Goal: Information Seeking & Learning: Learn about a topic

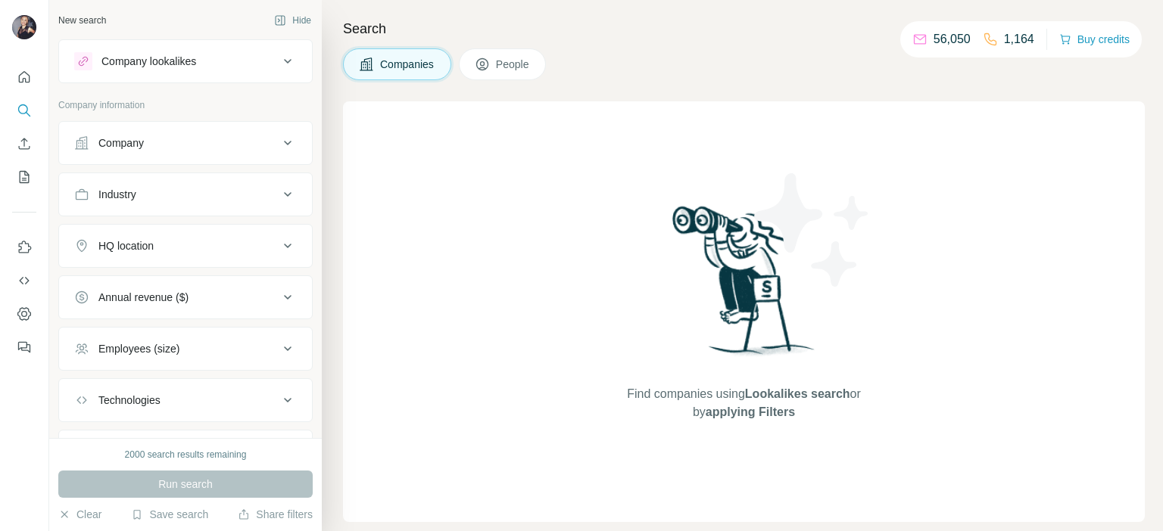
click at [170, 59] on div "Company lookalikes" at bounding box center [148, 61] width 95 height 15
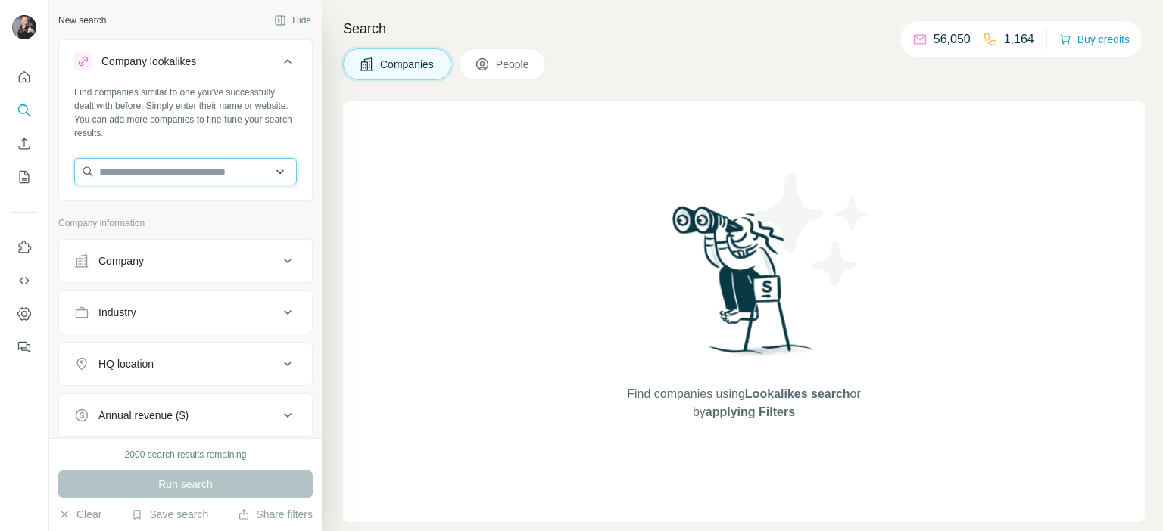
click at [248, 171] on input "text" at bounding box center [185, 171] width 223 height 27
click at [129, 171] on input "**********" at bounding box center [185, 171] width 223 height 27
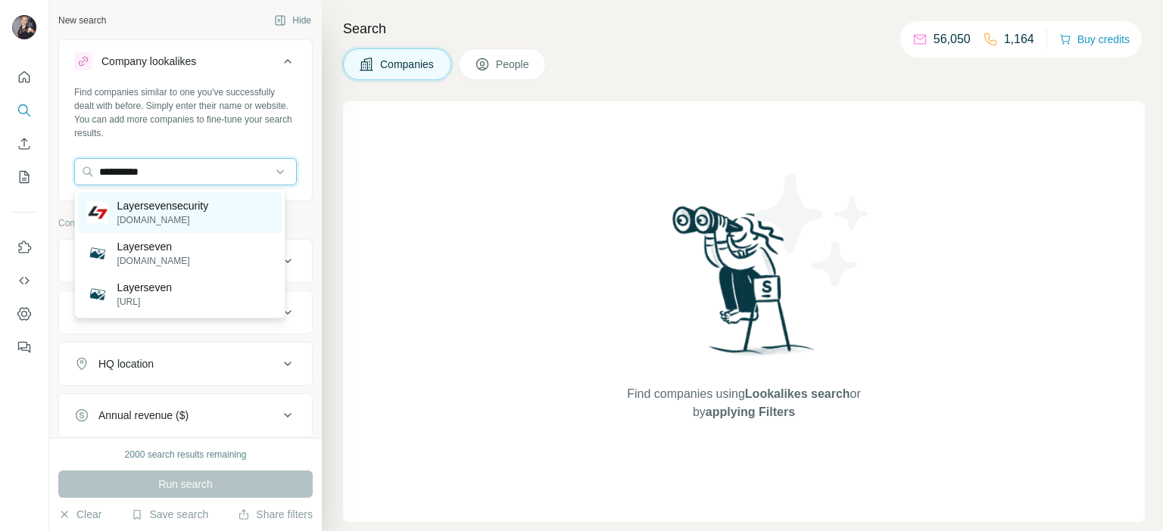
type input "**********"
click at [173, 217] on p "[DOMAIN_NAME]" at bounding box center [163, 220] width 92 height 14
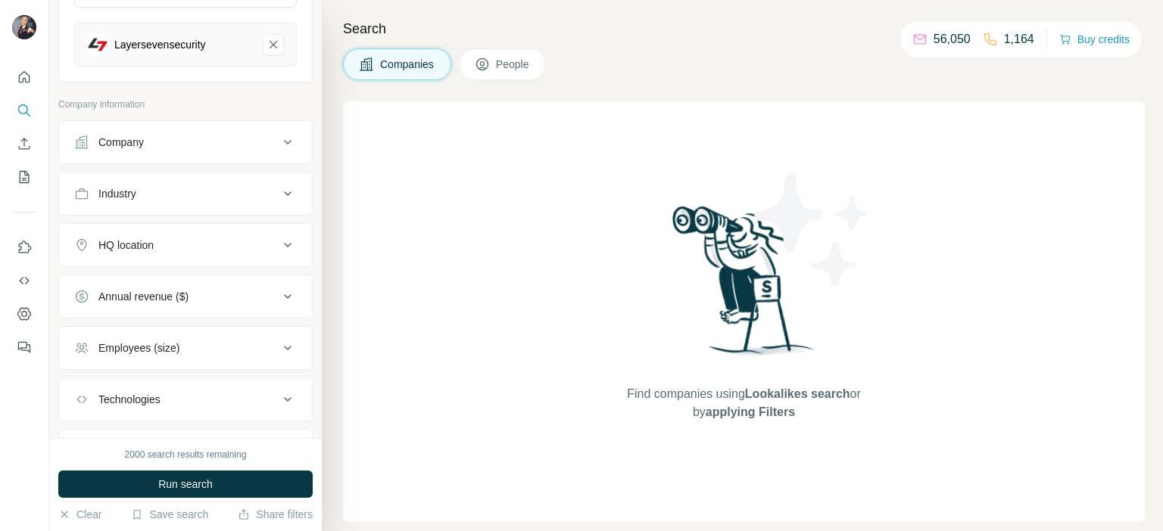
scroll to position [151, 0]
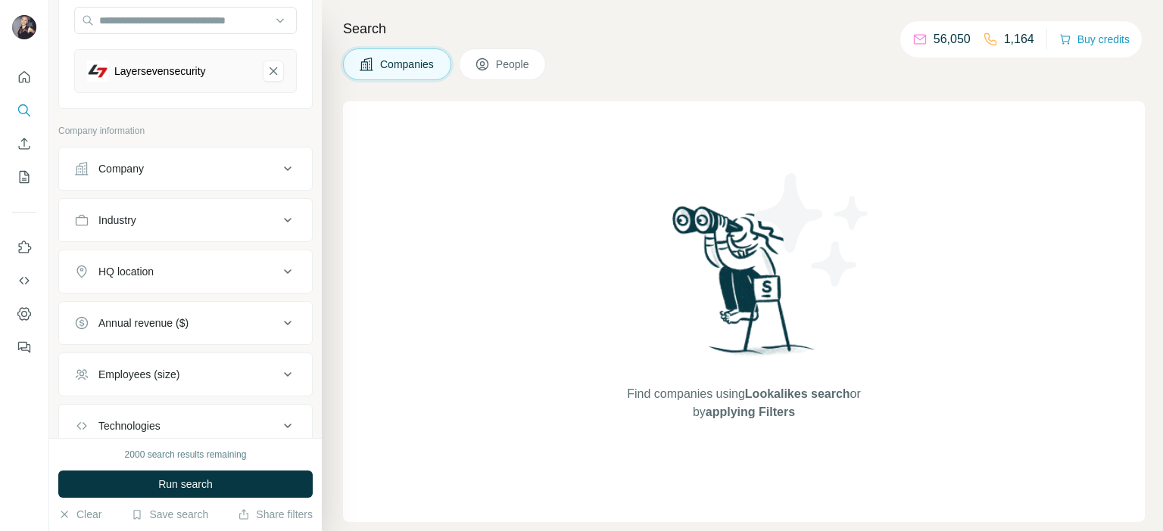
click at [220, 170] on div "Company" at bounding box center [176, 168] width 204 height 15
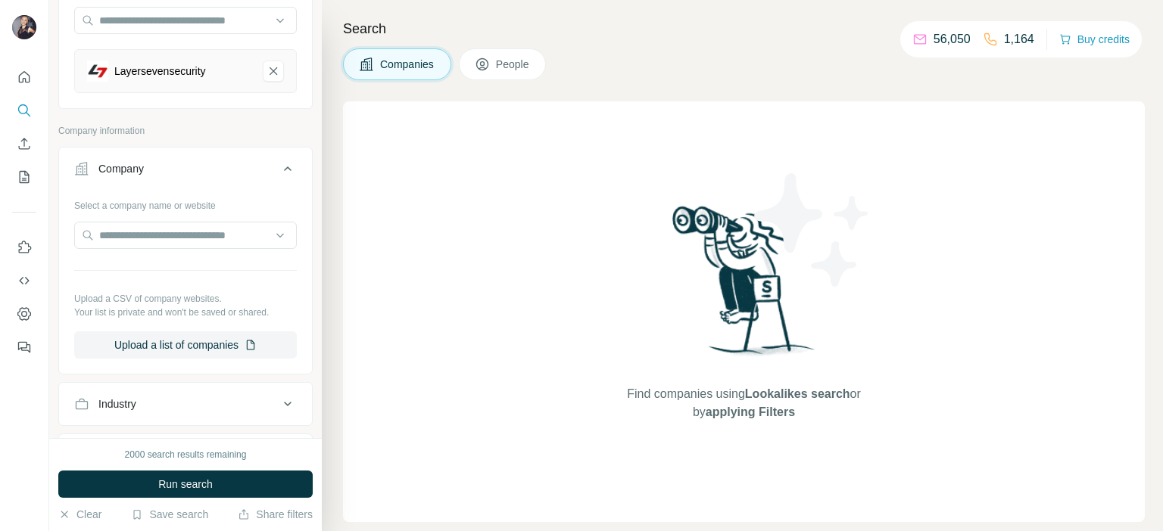
click at [220, 170] on div "Company" at bounding box center [176, 168] width 204 height 15
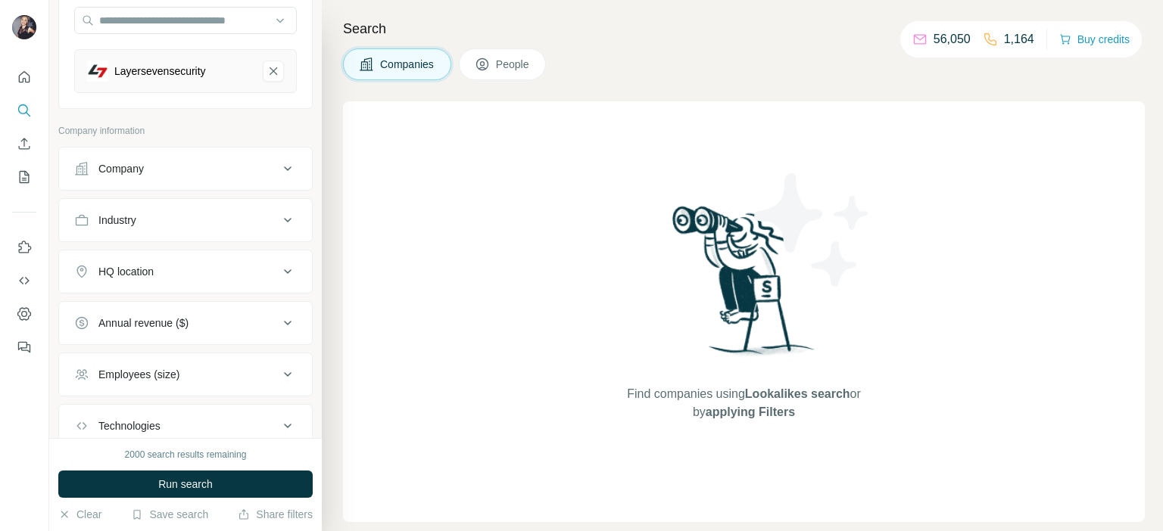
click at [164, 216] on div "Industry" at bounding box center [176, 220] width 204 height 15
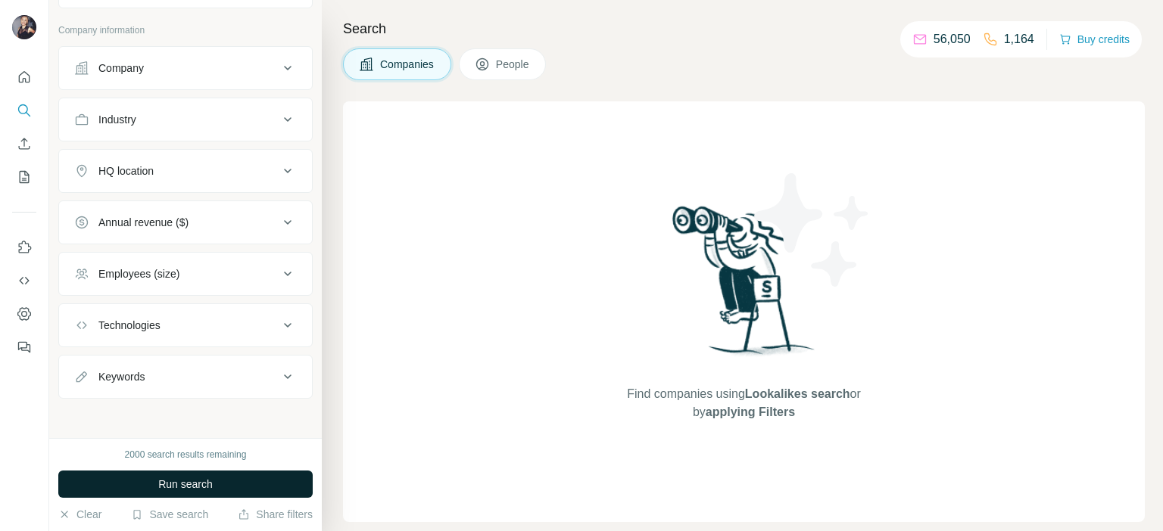
click at [186, 478] on span "Run search" at bounding box center [185, 484] width 55 height 15
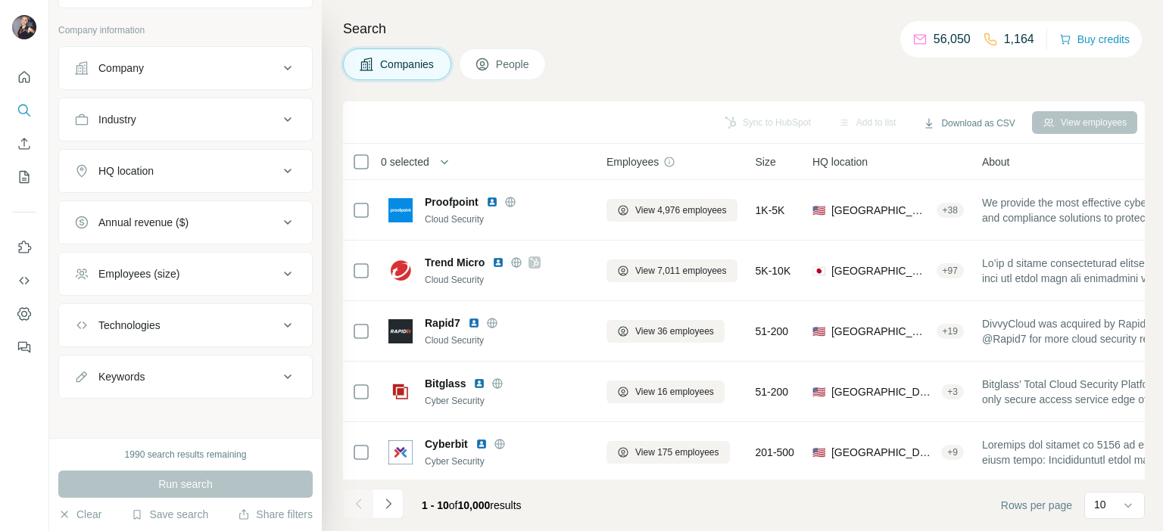
click at [487, 58] on icon at bounding box center [482, 64] width 15 height 15
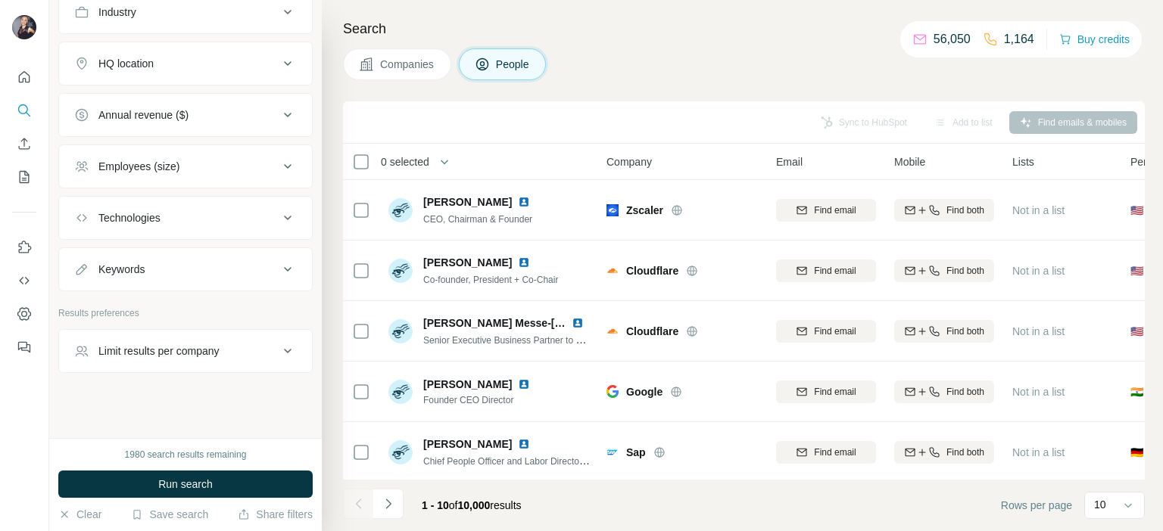
scroll to position [520, 0]
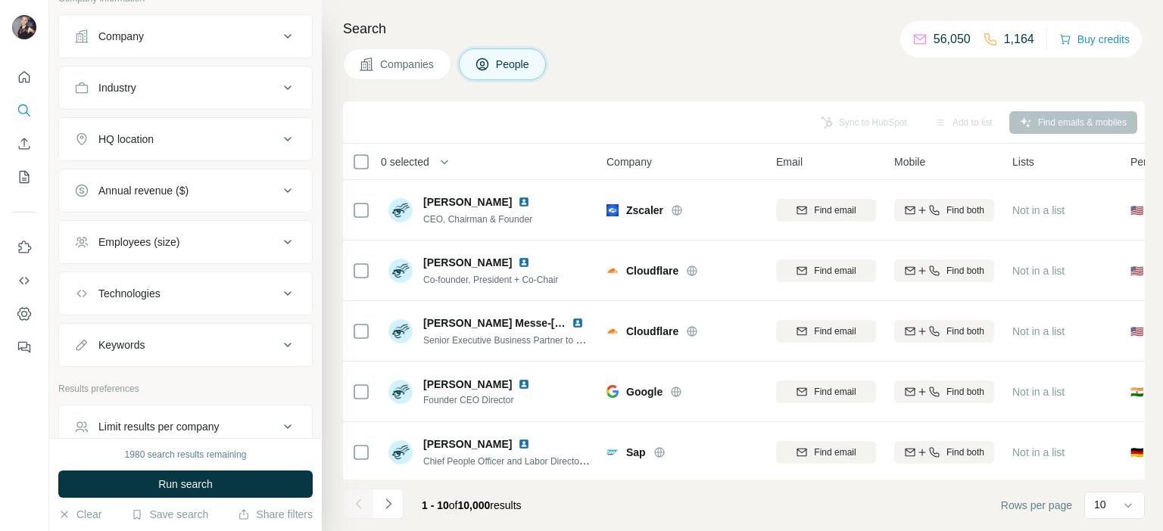
click at [157, 297] on div "Technologies" at bounding box center [129, 293] width 62 height 15
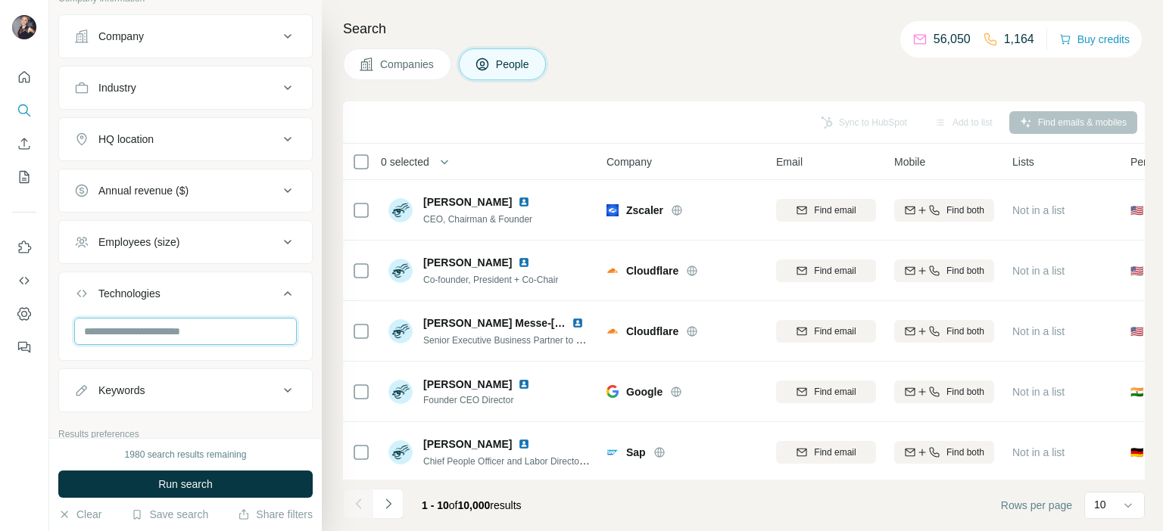
click at [167, 333] on input "text" at bounding box center [185, 331] width 223 height 27
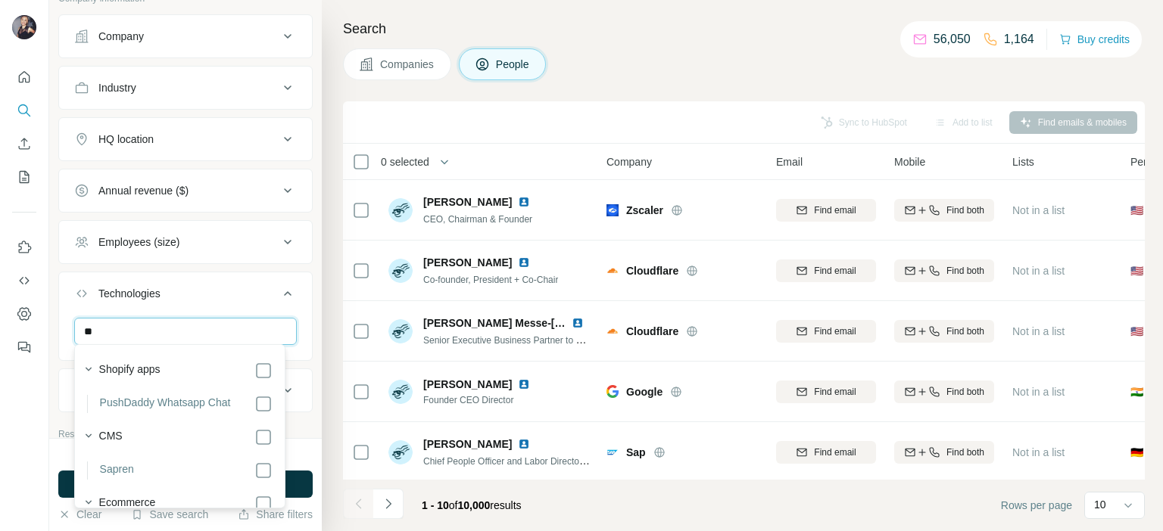
type input "*"
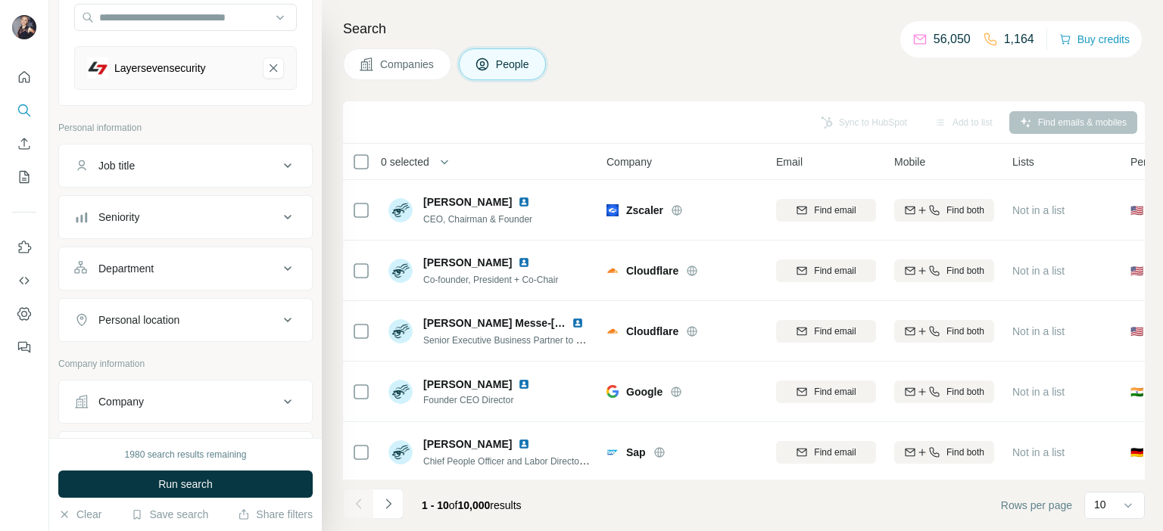
scroll to position [142, 0]
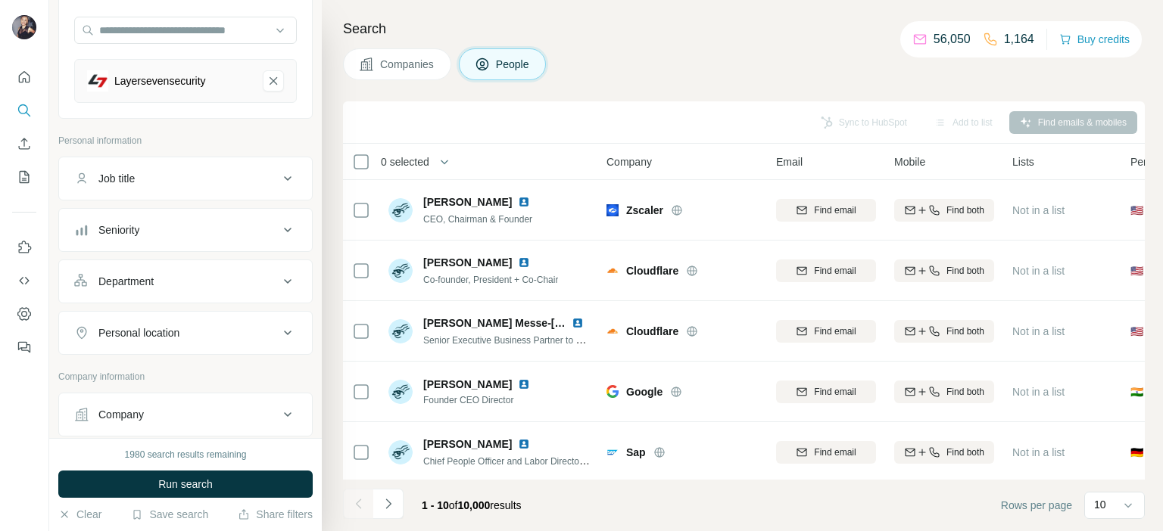
click at [154, 176] on div "Job title" at bounding box center [176, 178] width 204 height 15
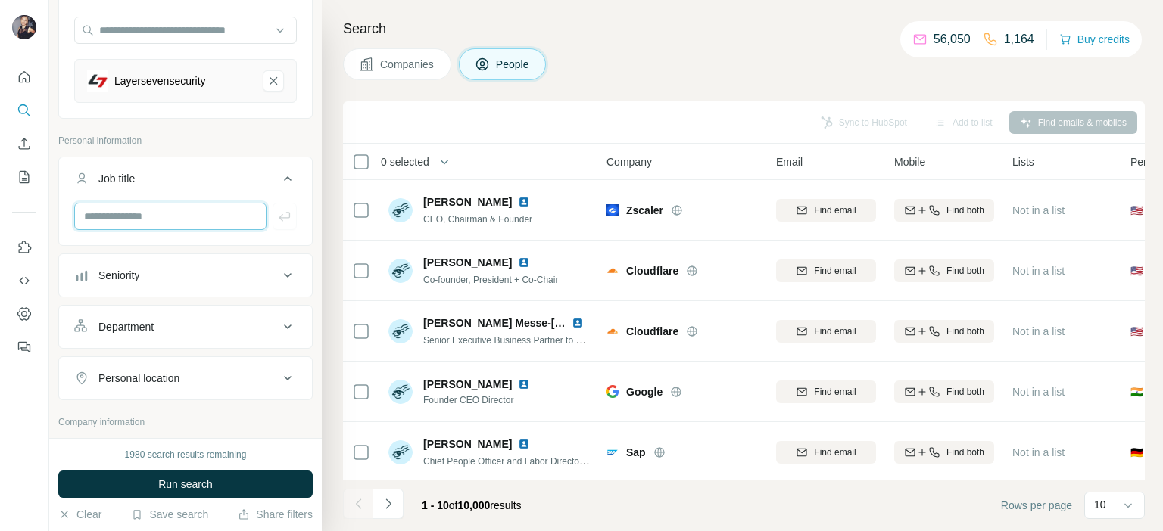
click at [153, 220] on input "text" at bounding box center [170, 216] width 192 height 27
click at [188, 487] on span "Run search" at bounding box center [185, 484] width 55 height 15
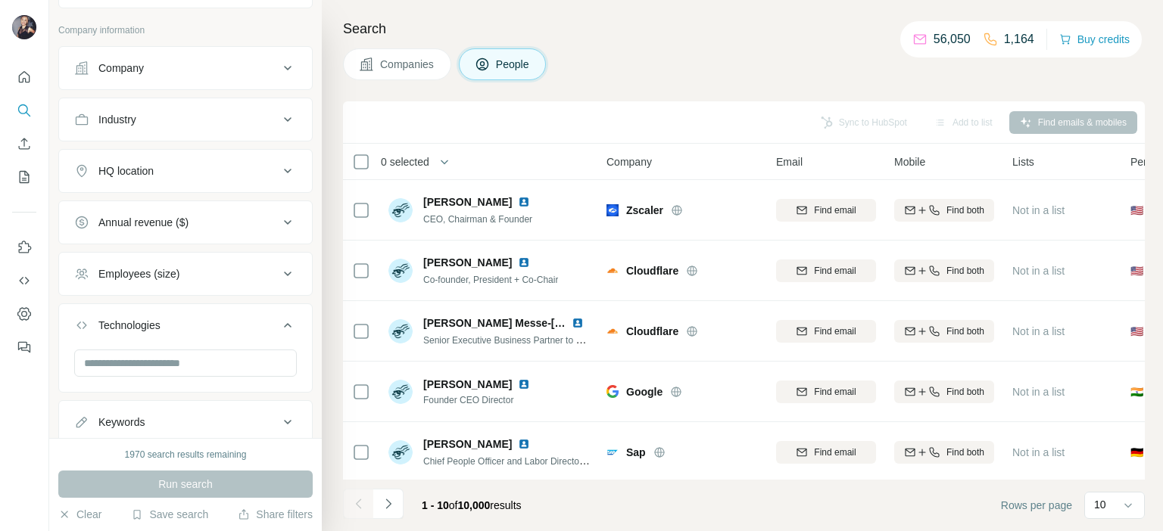
scroll to position [520, 0]
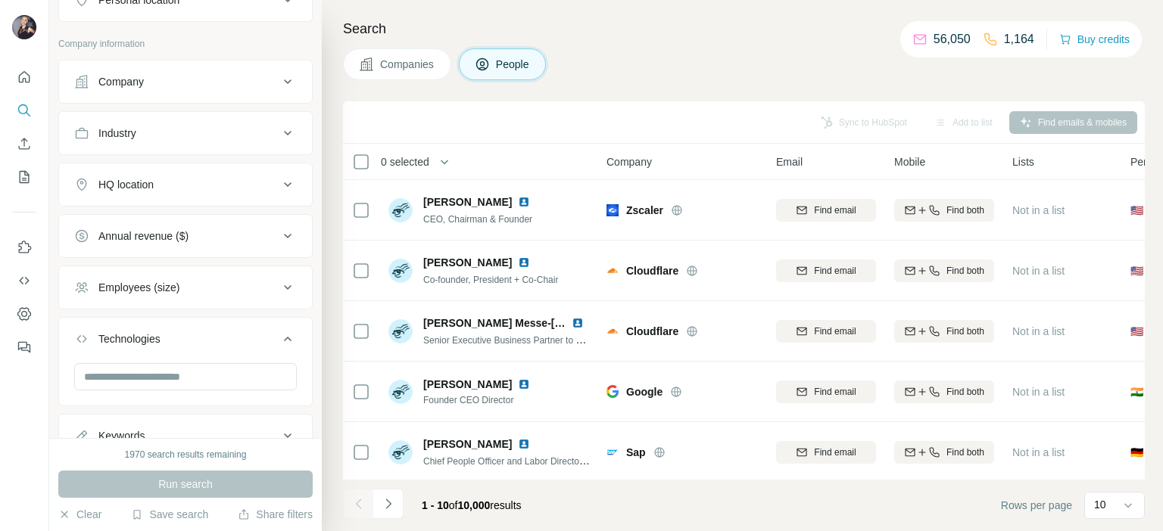
click at [212, 282] on div "Employees (size)" at bounding box center [176, 287] width 204 height 15
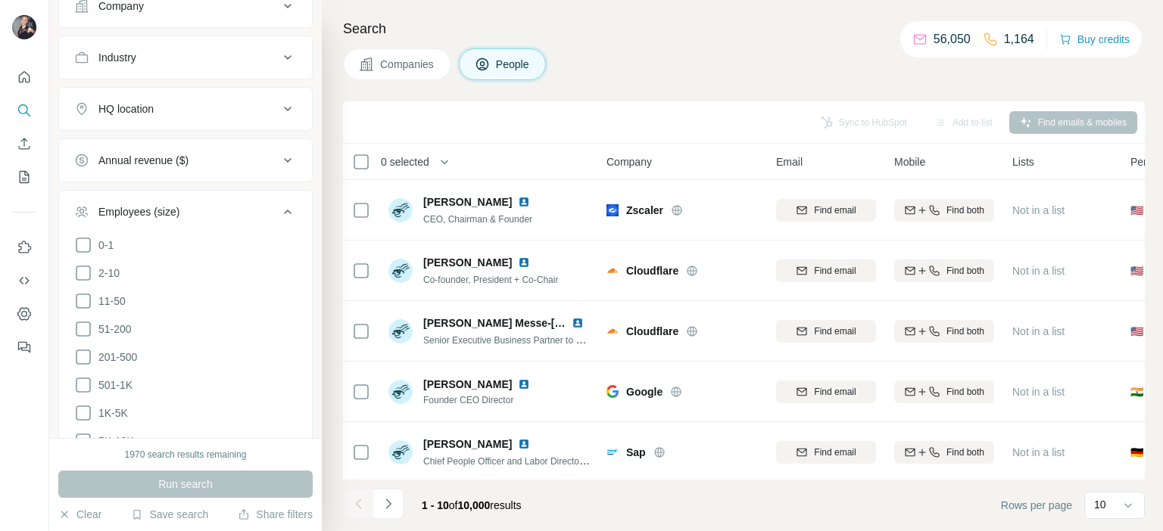
scroll to position [671, 0]
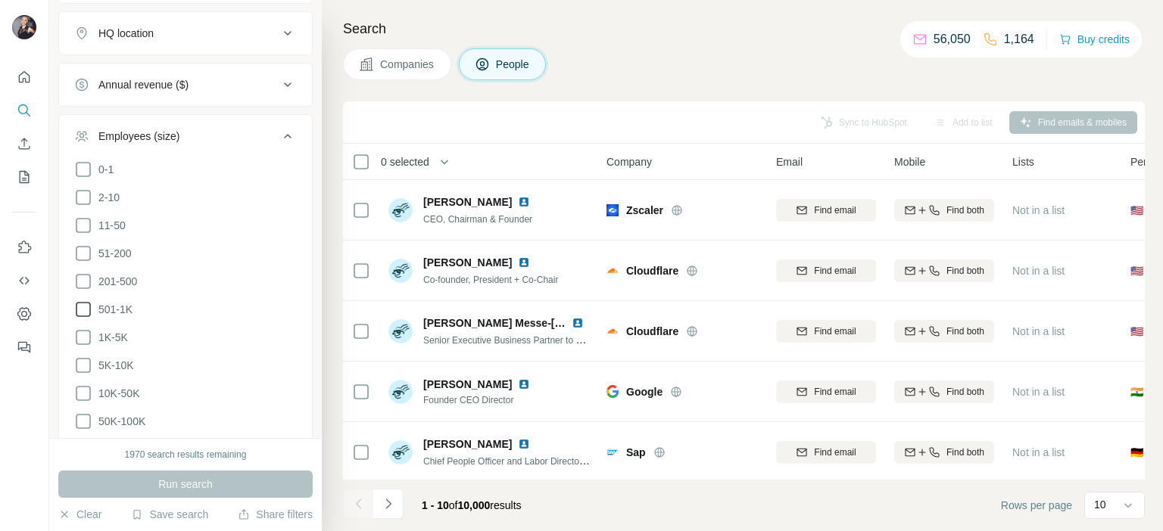
click at [90, 306] on icon at bounding box center [83, 309] width 15 height 15
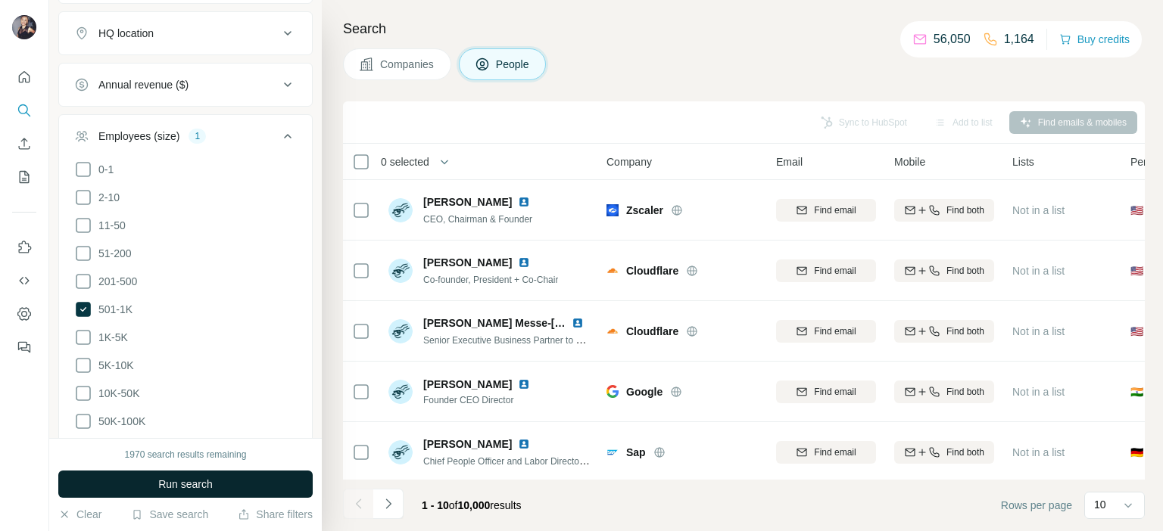
click at [224, 487] on button "Run search" at bounding box center [185, 484] width 254 height 27
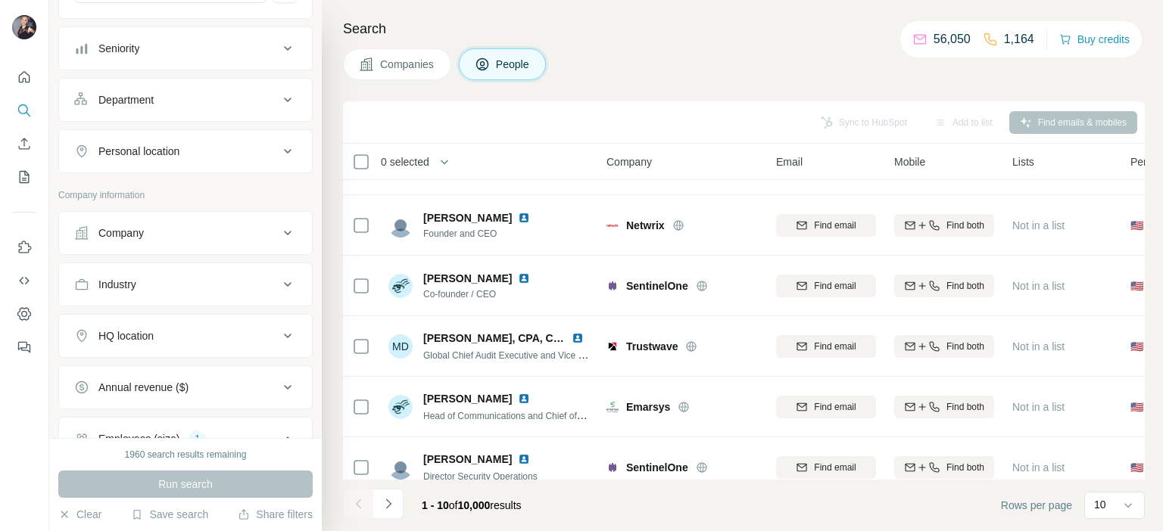
scroll to position [142, 0]
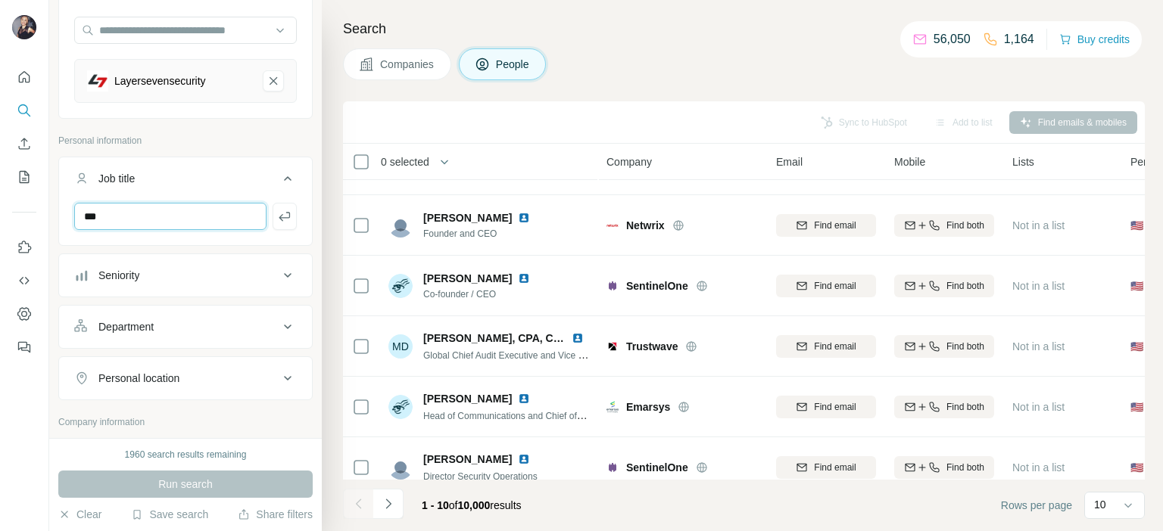
click at [142, 220] on input "***" at bounding box center [170, 216] width 192 height 27
type input "*****"
click at [277, 215] on icon "button" at bounding box center [284, 216] width 15 height 15
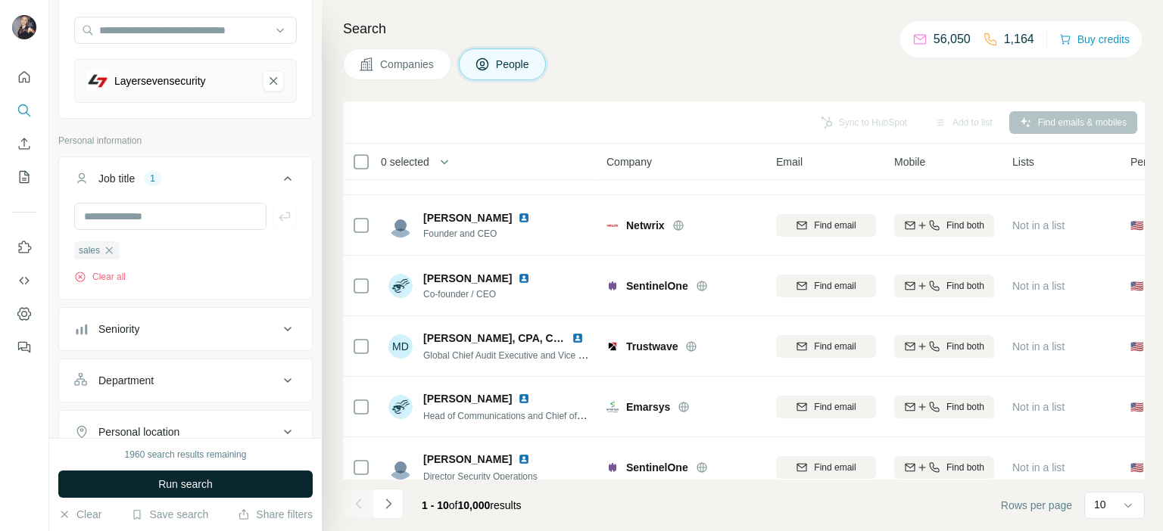
click at [233, 481] on button "Run search" at bounding box center [185, 484] width 254 height 27
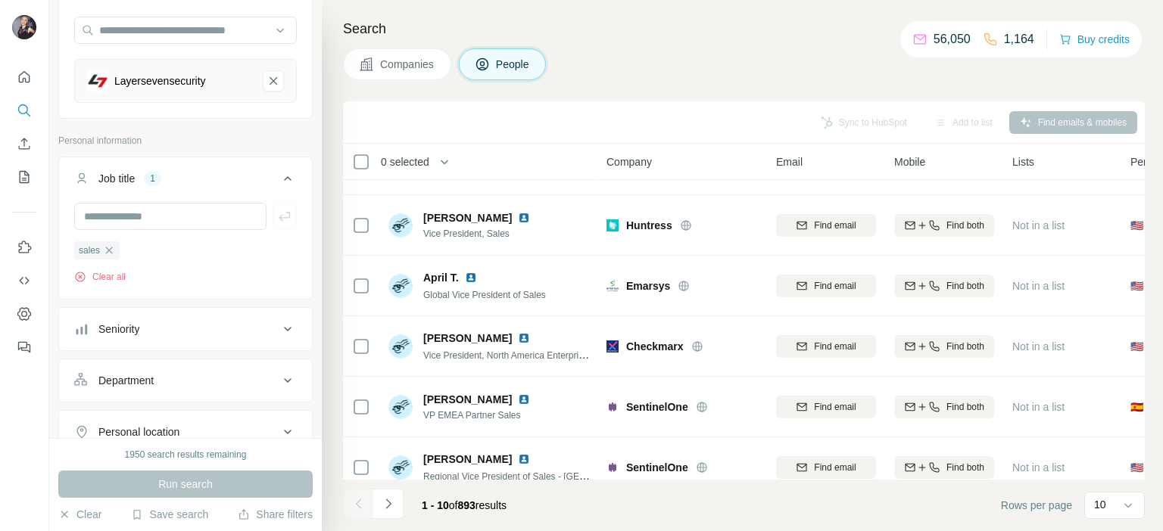
click at [114, 325] on div "Seniority" at bounding box center [118, 329] width 41 height 15
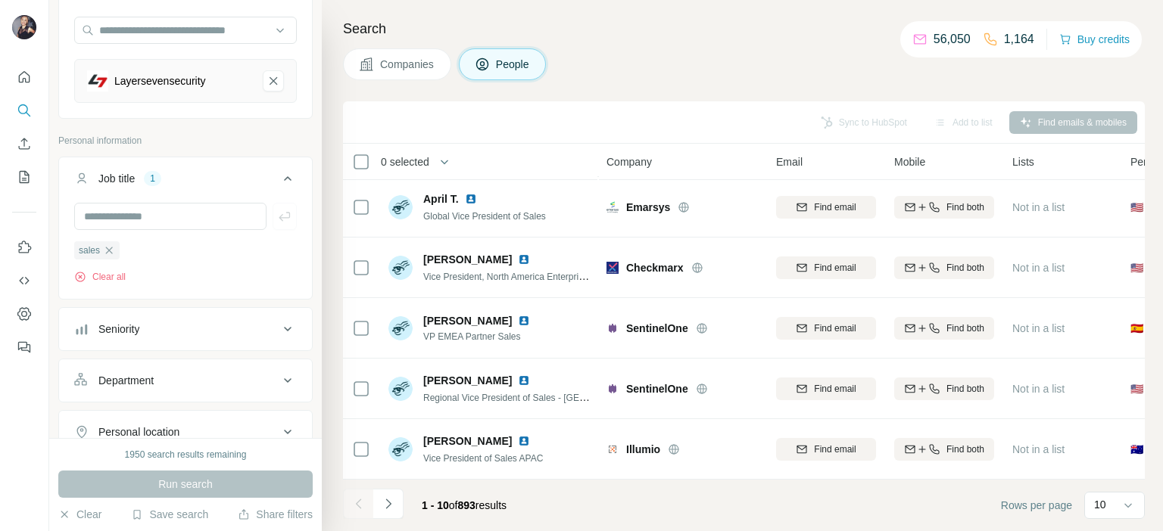
scroll to position [313, 0]
click at [391, 505] on icon "Navigate to next page" at bounding box center [388, 504] width 15 height 15
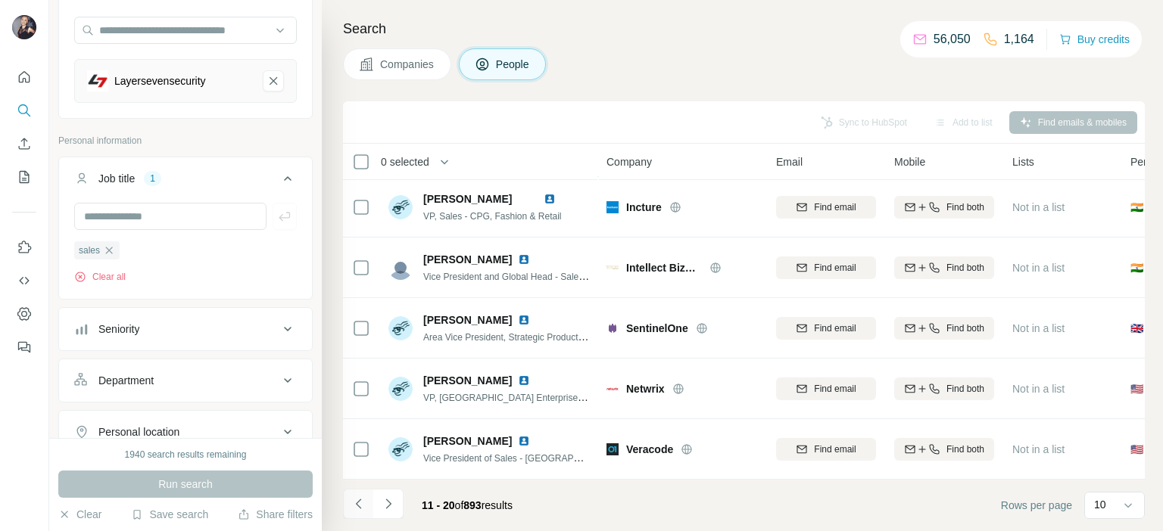
click at [363, 509] on icon "Navigate to previous page" at bounding box center [358, 504] width 15 height 15
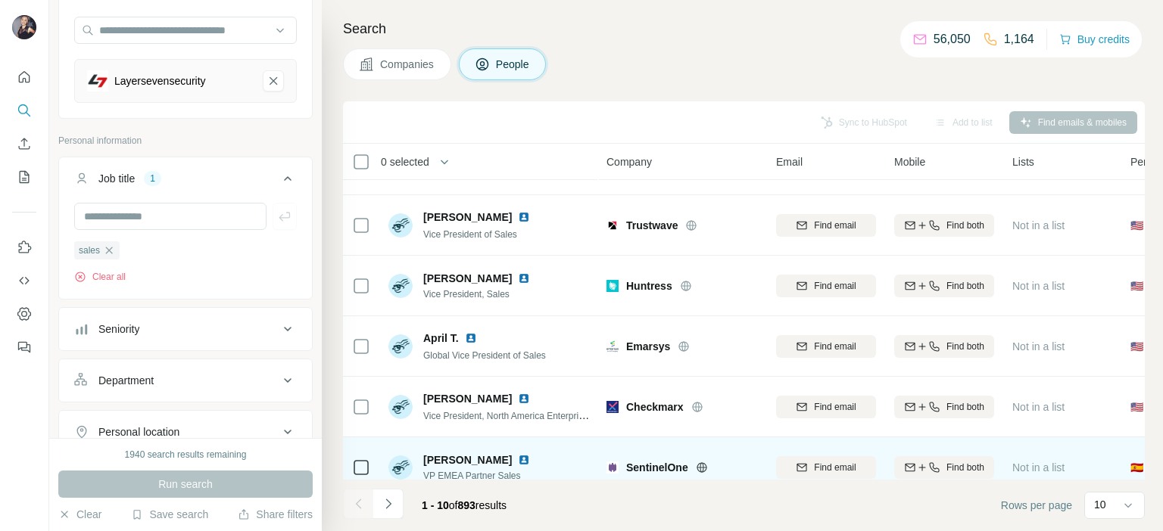
scroll to position [0, 0]
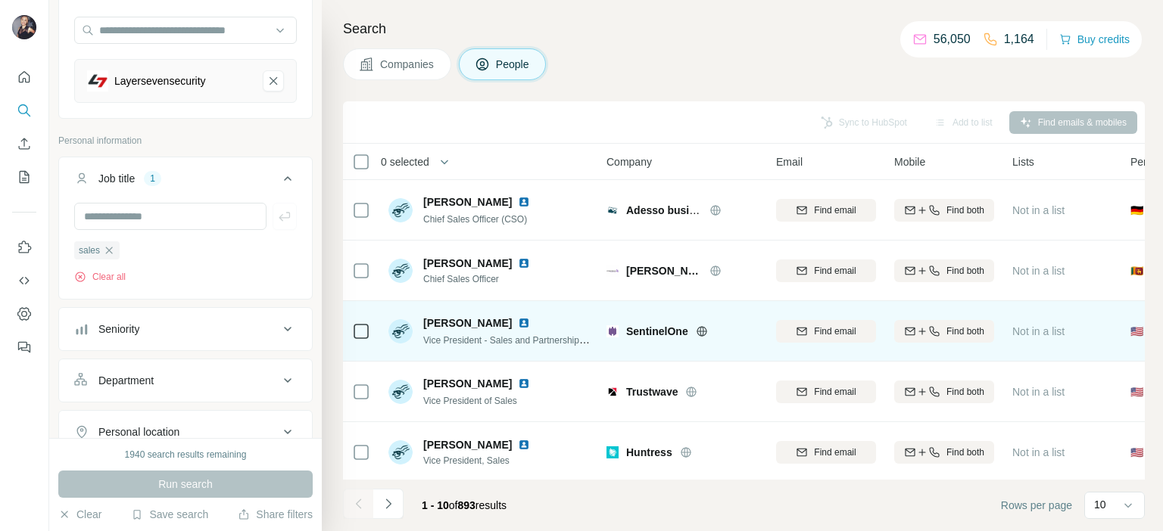
click at [518, 323] on img at bounding box center [524, 323] width 12 height 12
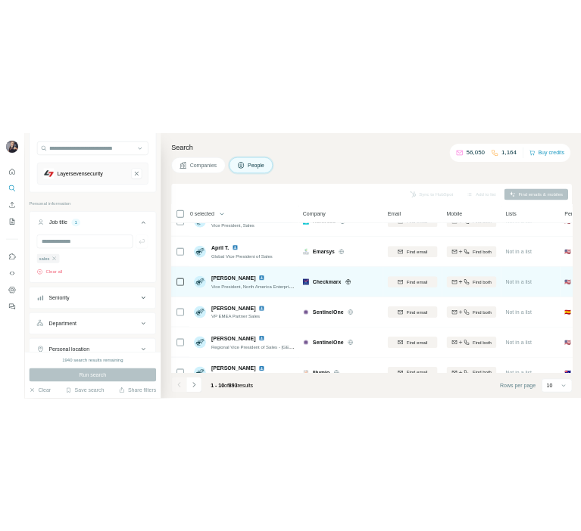
scroll to position [303, 0]
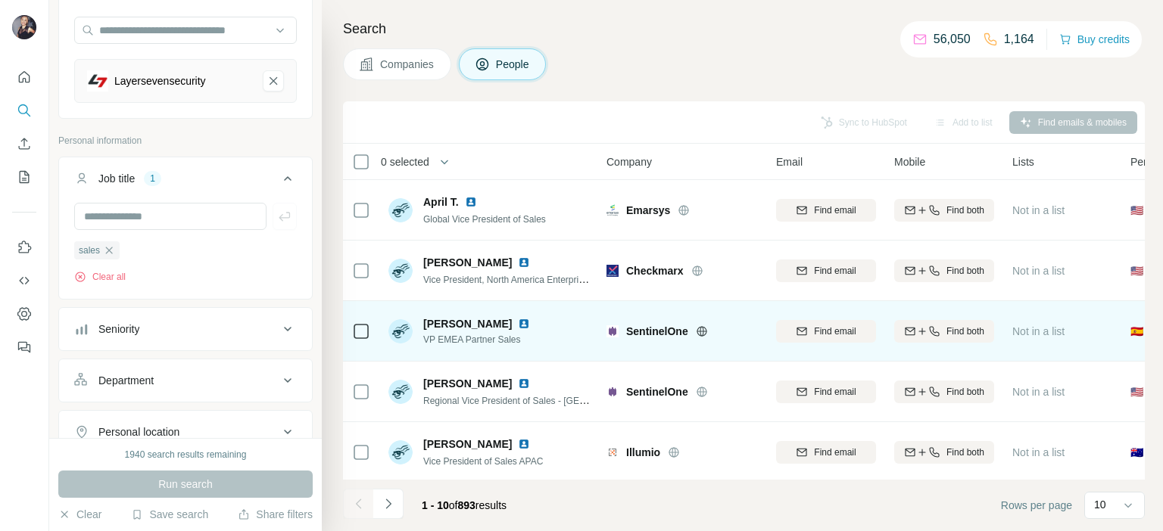
click at [522, 322] on img at bounding box center [524, 324] width 12 height 12
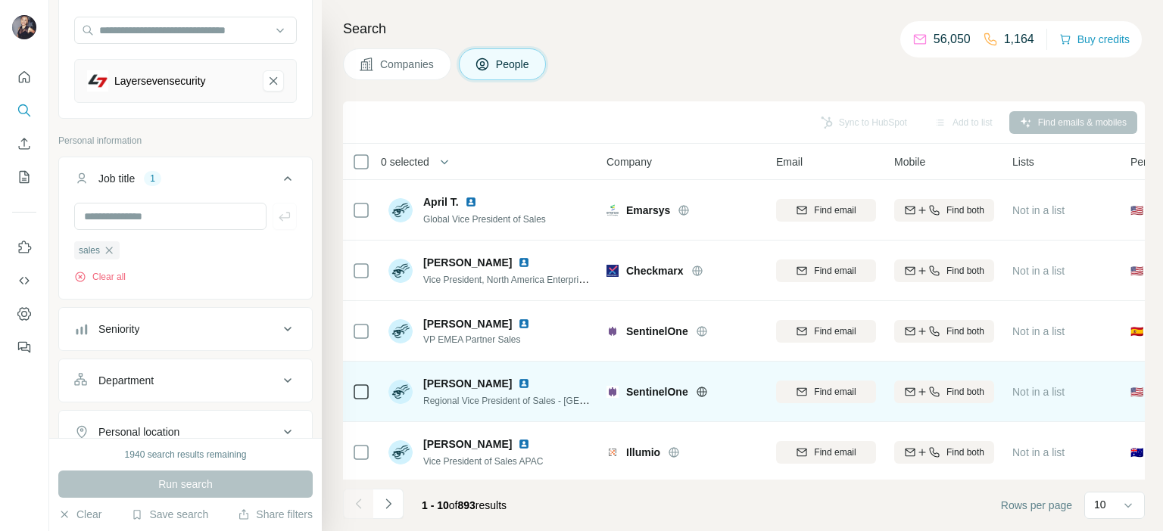
click at [518, 388] on img at bounding box center [524, 384] width 12 height 12
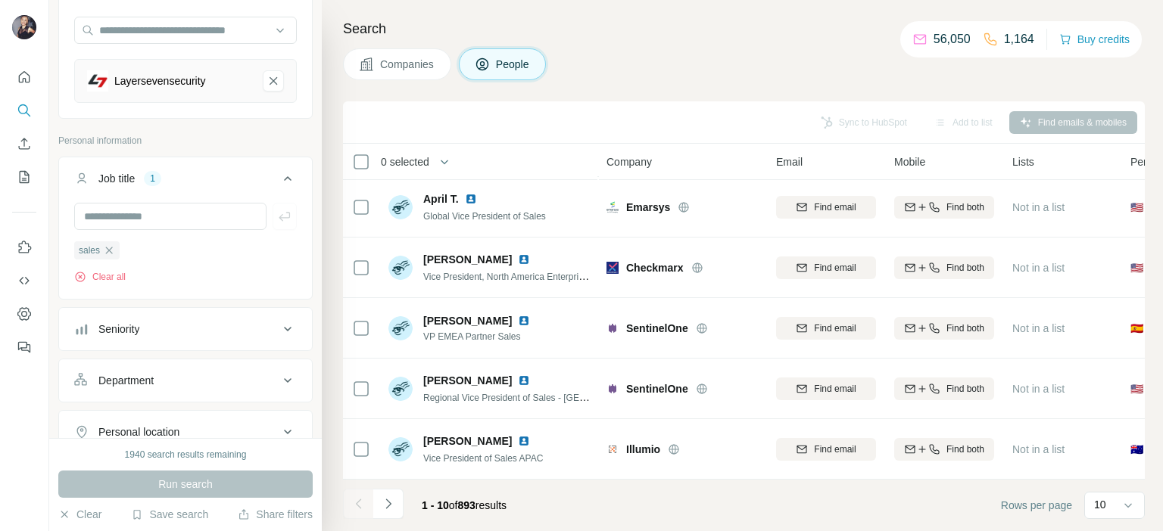
scroll to position [313, 0]
click at [394, 504] on icon "Navigate to next page" at bounding box center [388, 504] width 15 height 15
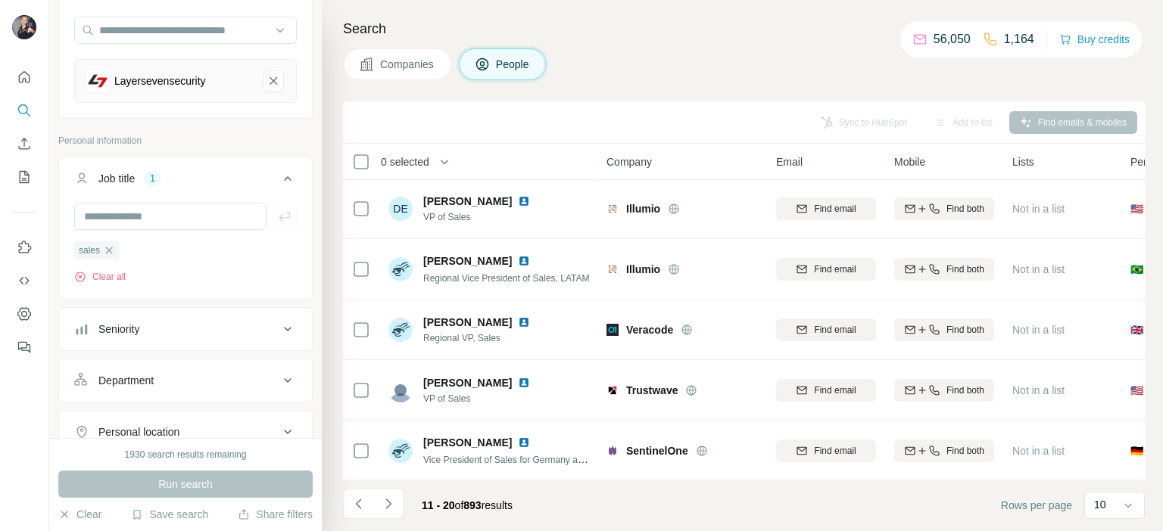
scroll to position [0, 0]
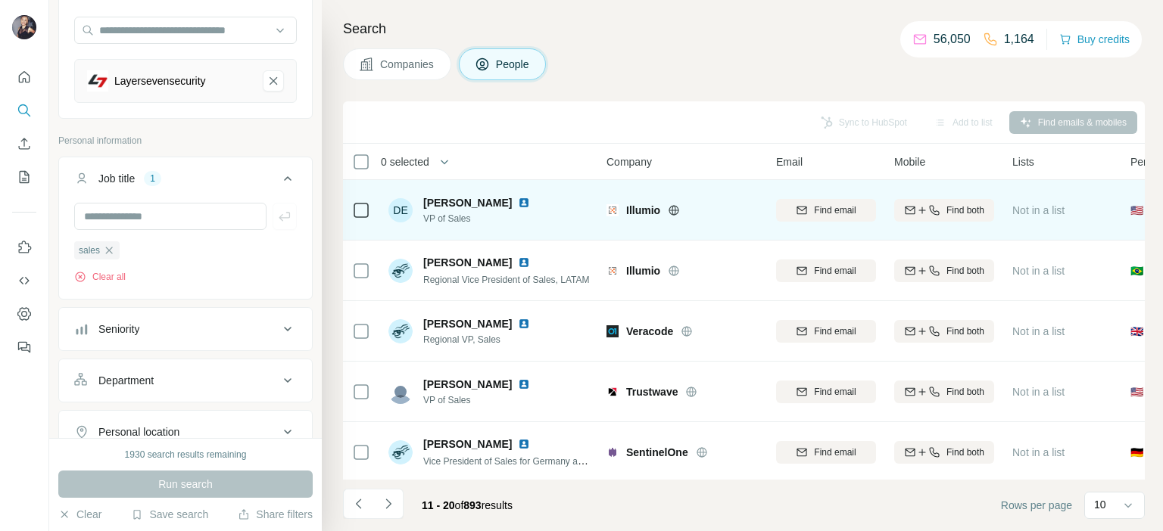
click at [518, 201] on img at bounding box center [524, 203] width 12 height 12
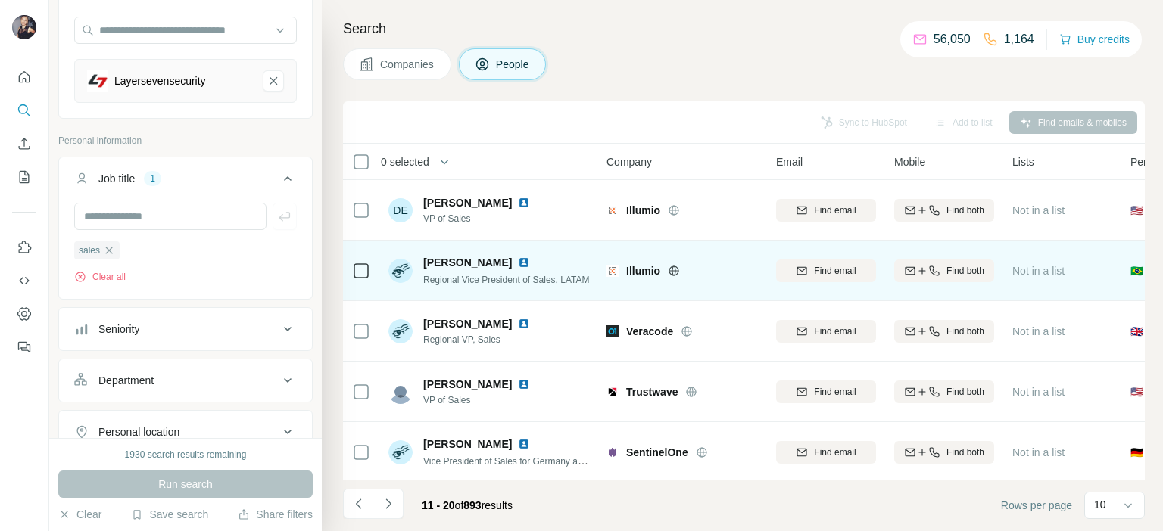
click at [518, 260] on img at bounding box center [524, 263] width 12 height 12
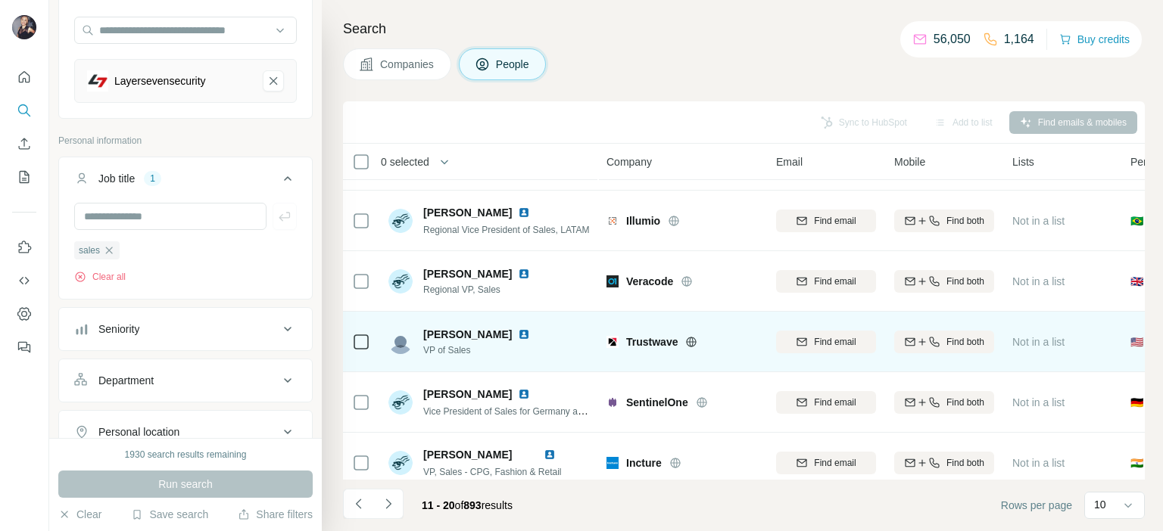
scroll to position [76, 0]
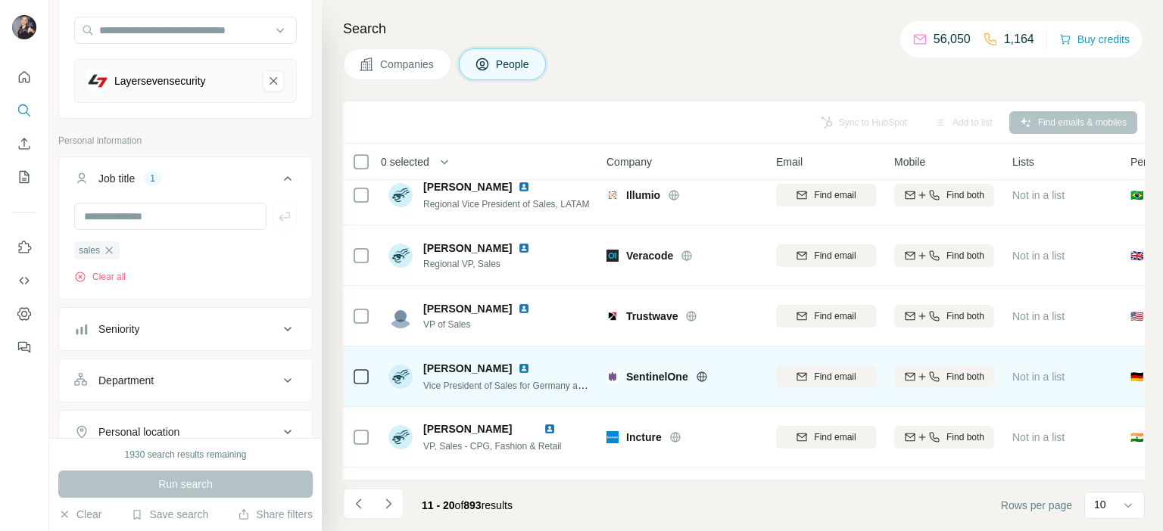
click at [518, 371] on img at bounding box center [524, 369] width 12 height 12
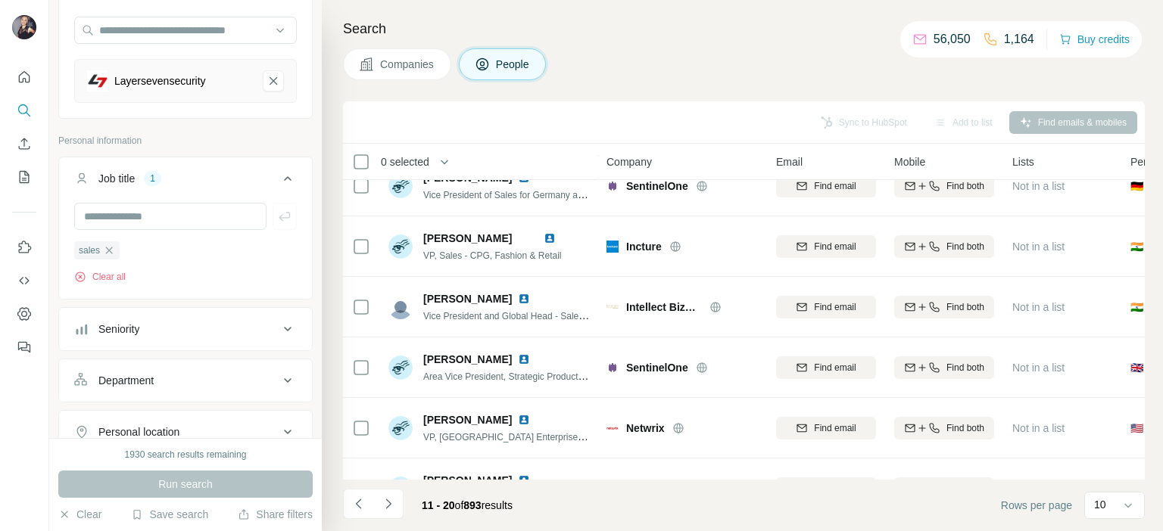
scroll to position [303, 0]
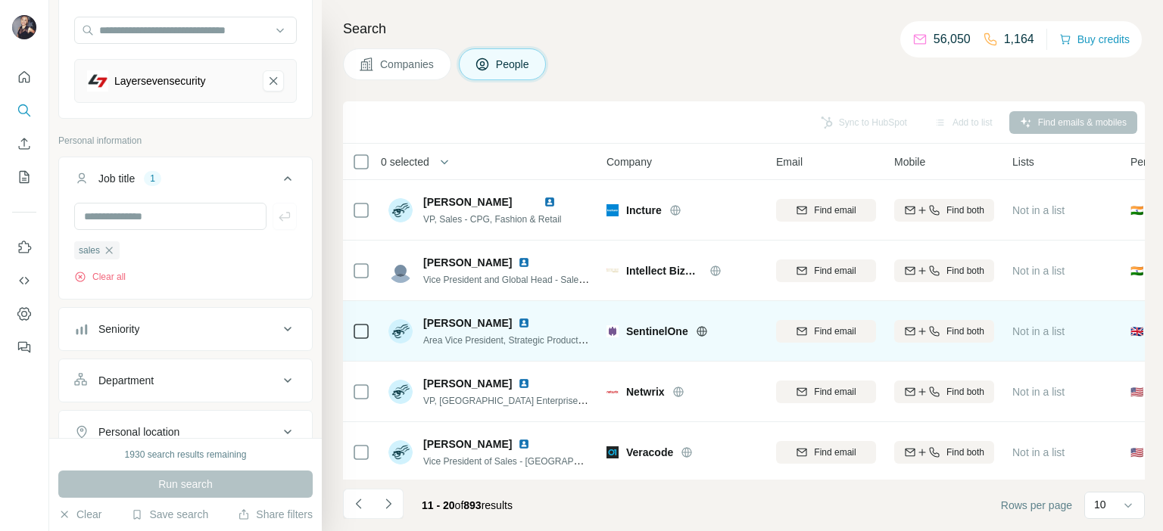
click at [518, 319] on img at bounding box center [524, 323] width 12 height 12
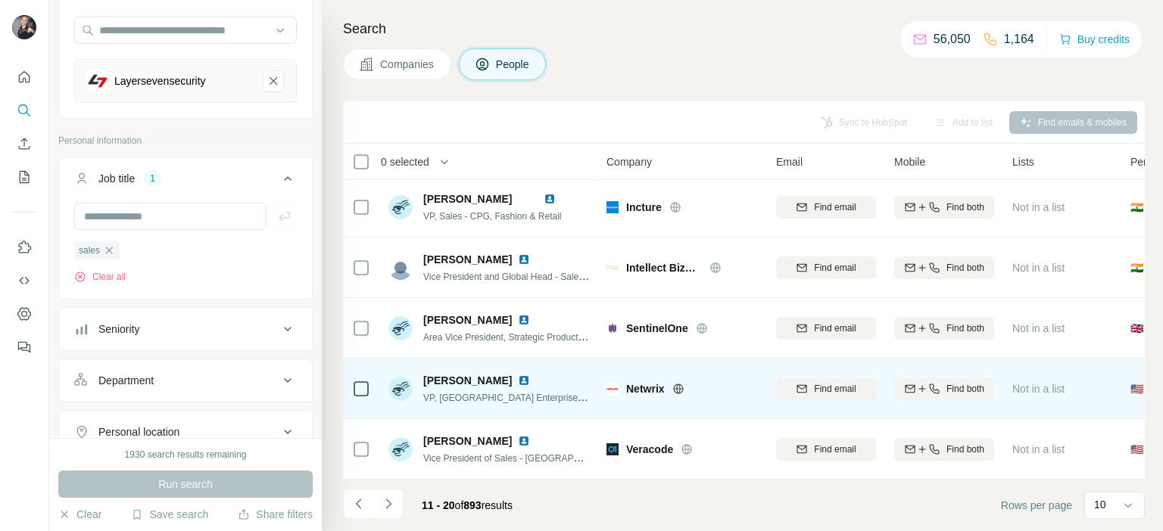
scroll to position [313, 0]
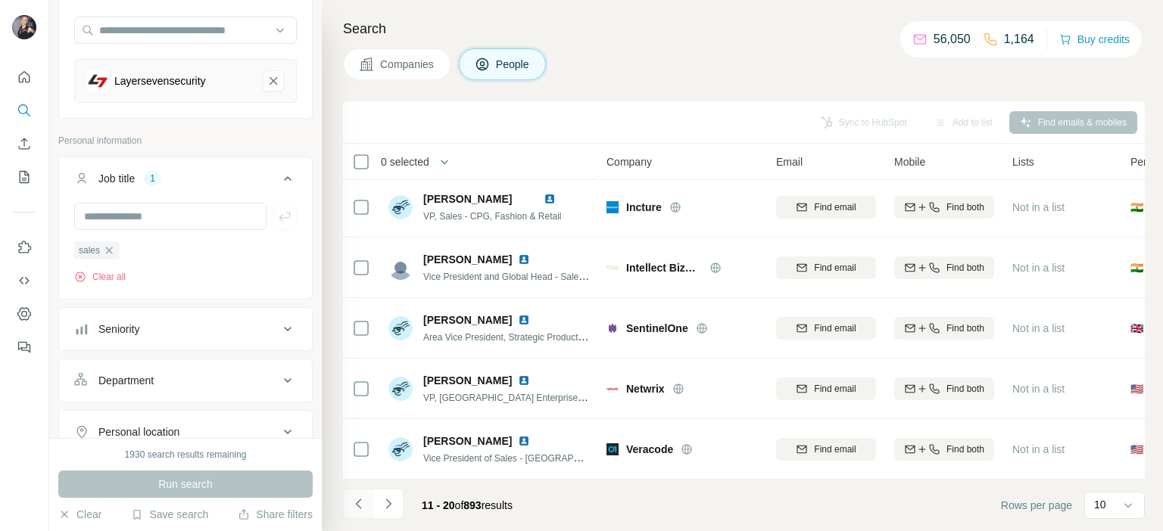
click at [366, 506] on button "Navigate to previous page" at bounding box center [358, 504] width 30 height 30
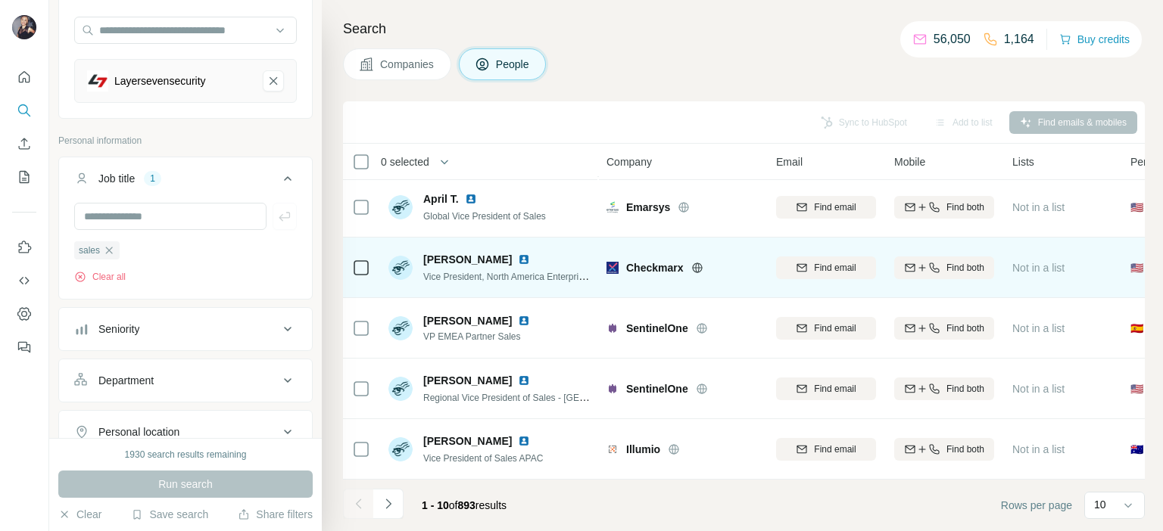
scroll to position [0, 0]
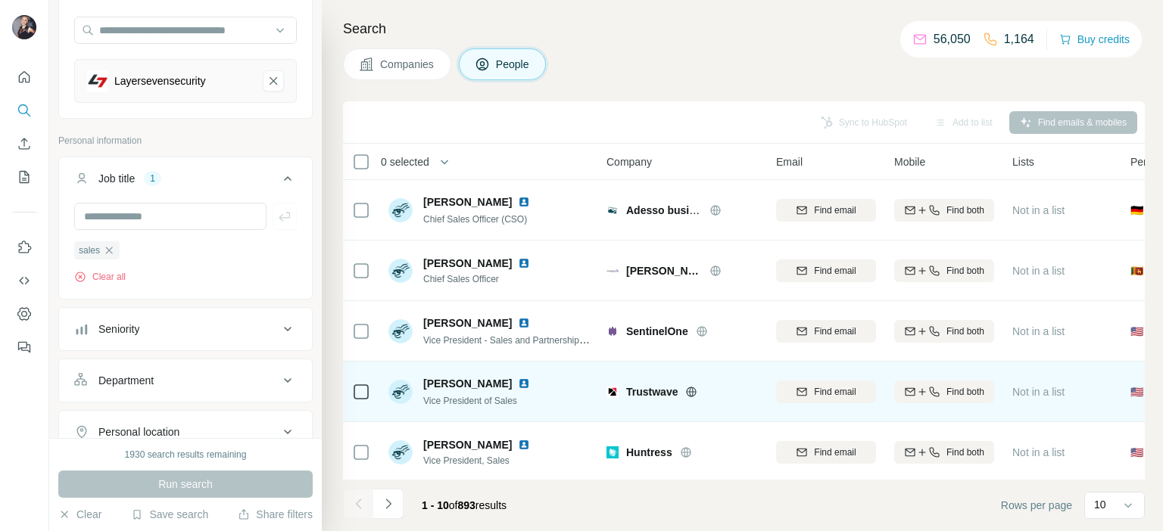
click at [518, 385] on img at bounding box center [524, 384] width 12 height 12
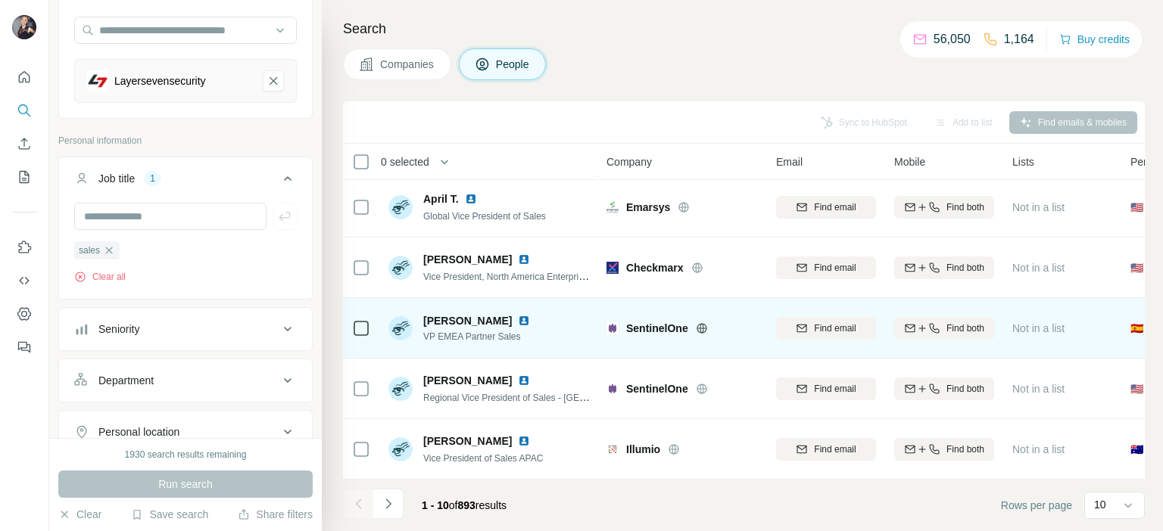
scroll to position [313, 0]
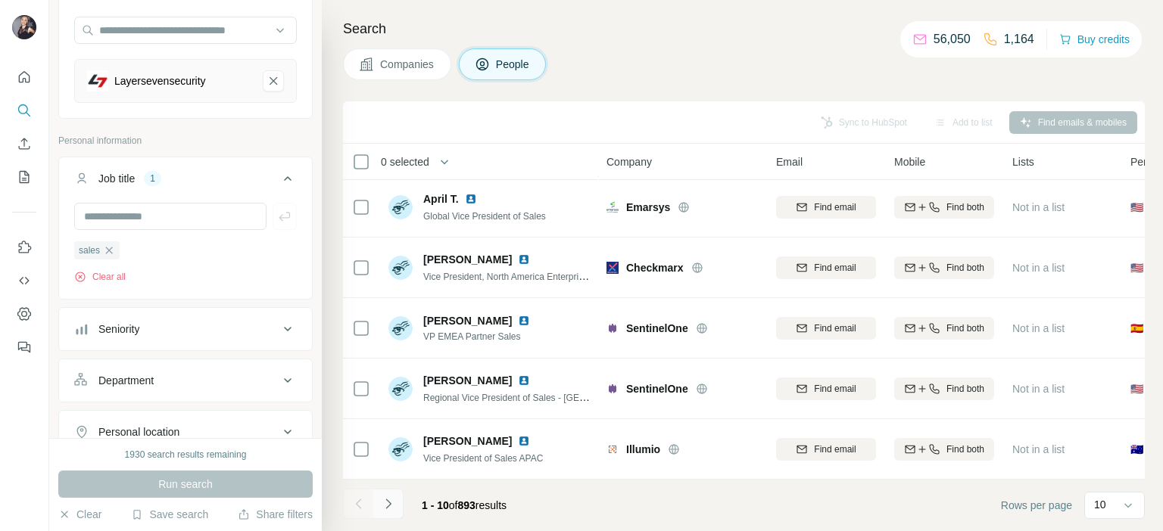
click at [395, 509] on button "Navigate to next page" at bounding box center [388, 504] width 30 height 30
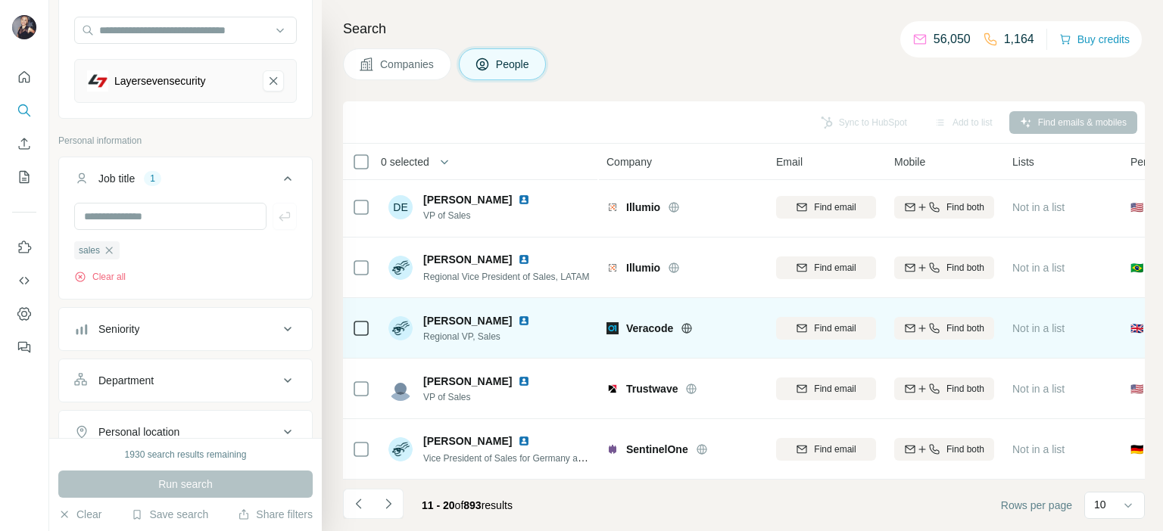
scroll to position [0, 0]
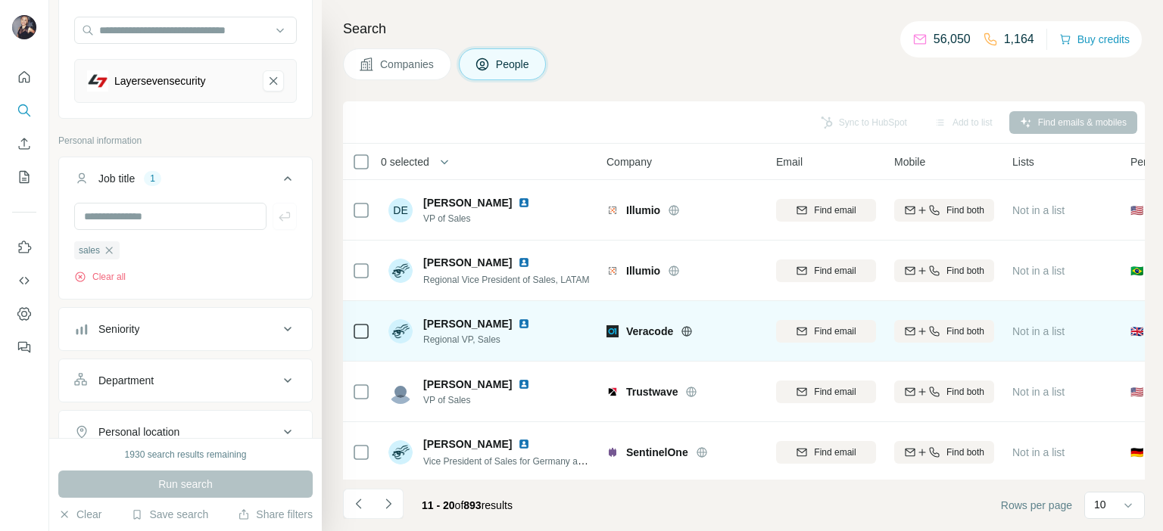
click at [518, 321] on img at bounding box center [524, 324] width 12 height 12
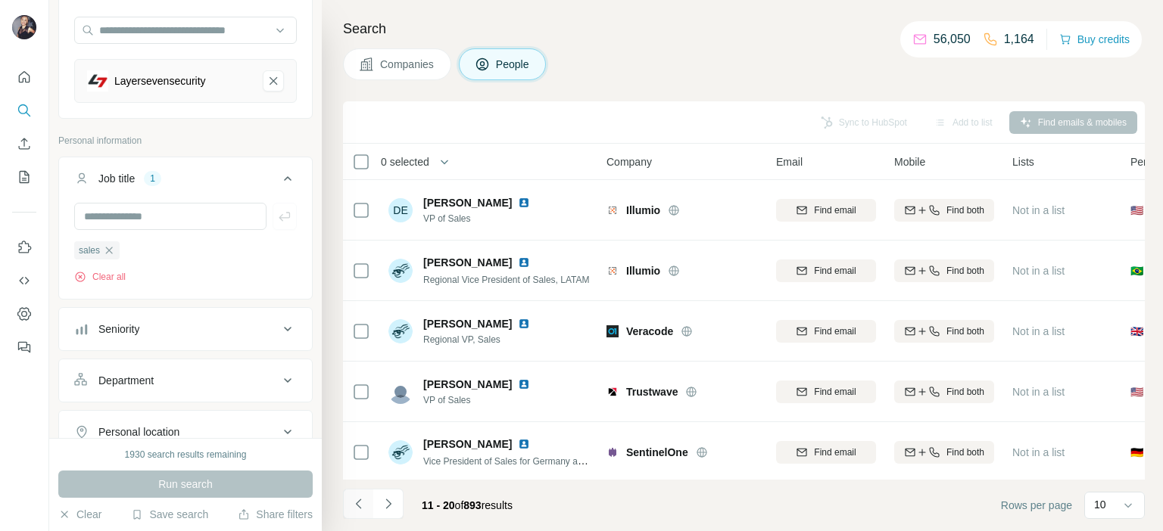
click at [347, 501] on button "Navigate to previous page" at bounding box center [358, 504] width 30 height 30
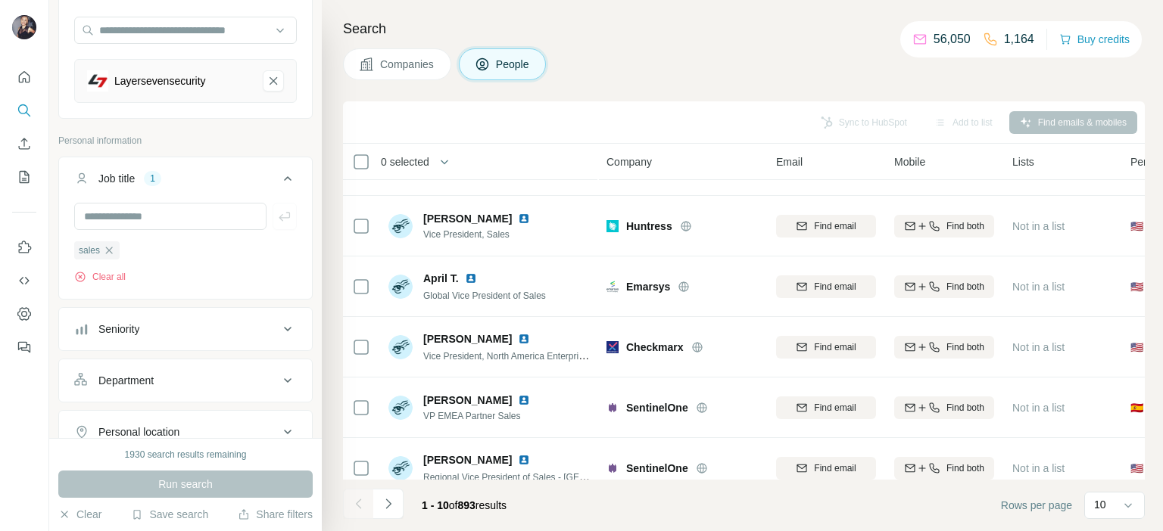
scroll to position [313, 0]
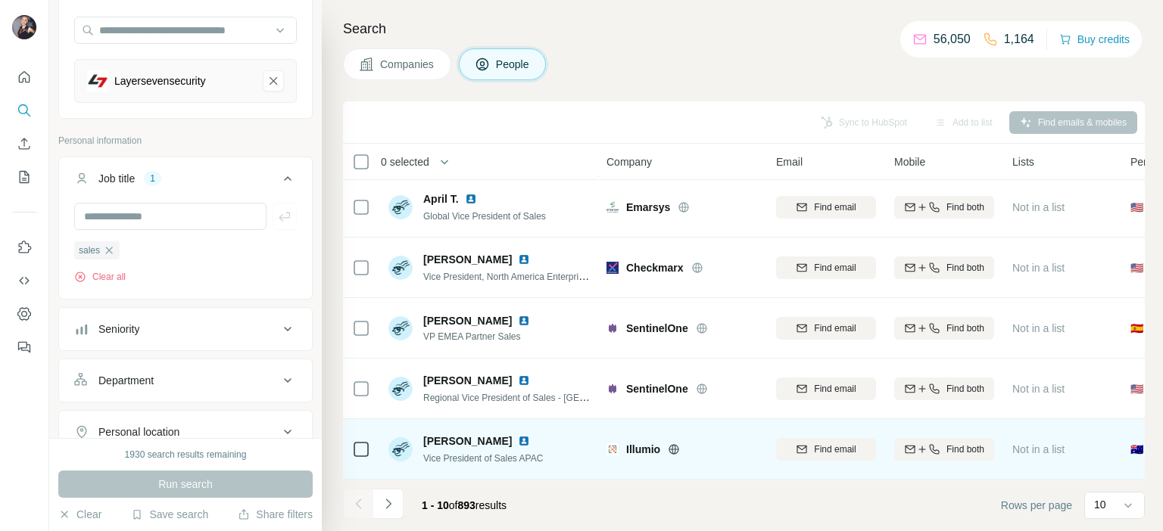
click at [518, 435] on img at bounding box center [524, 441] width 12 height 12
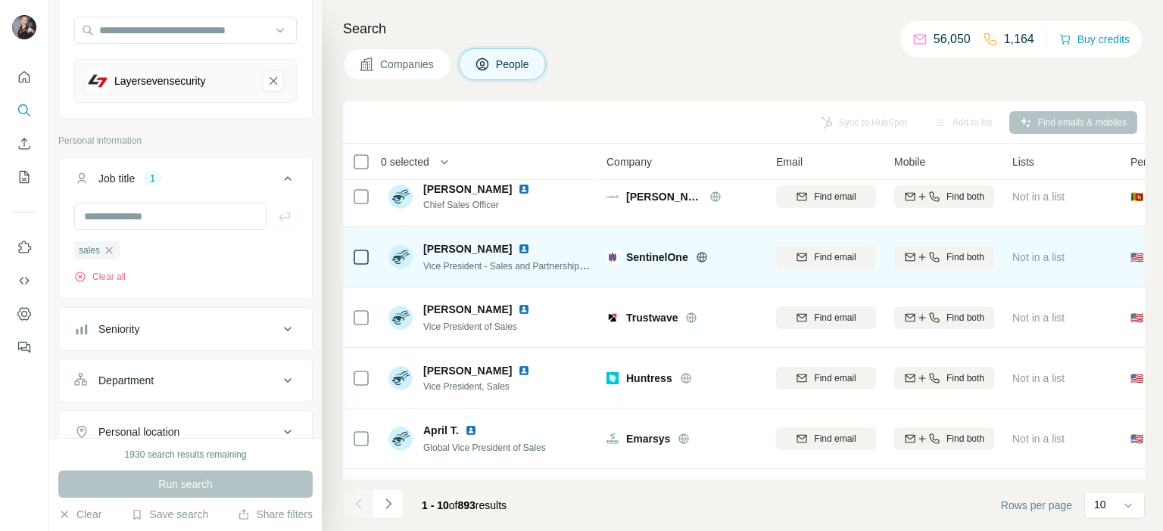
scroll to position [0, 0]
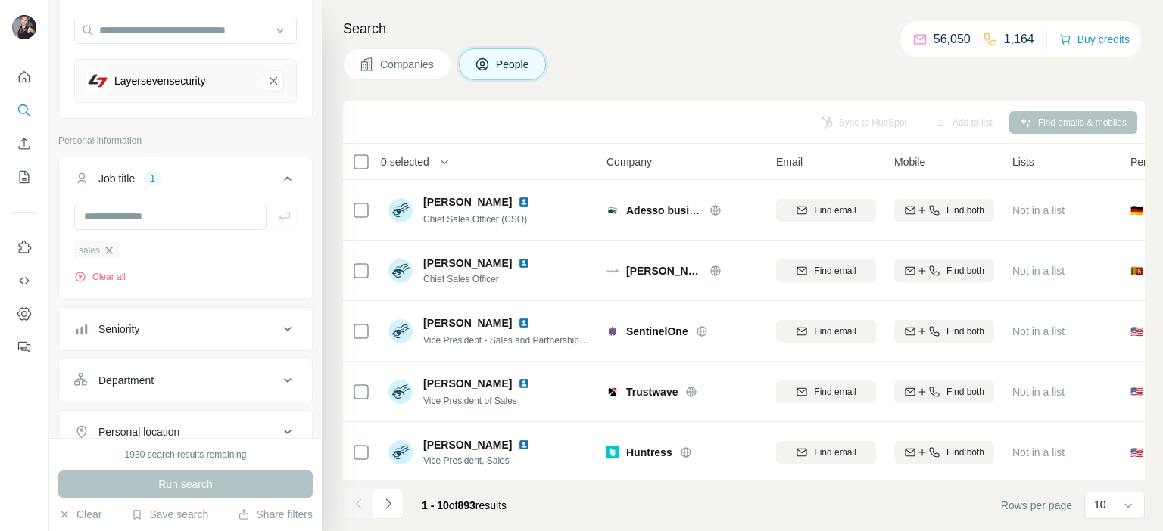
click at [108, 248] on icon "button" at bounding box center [109, 250] width 7 height 7
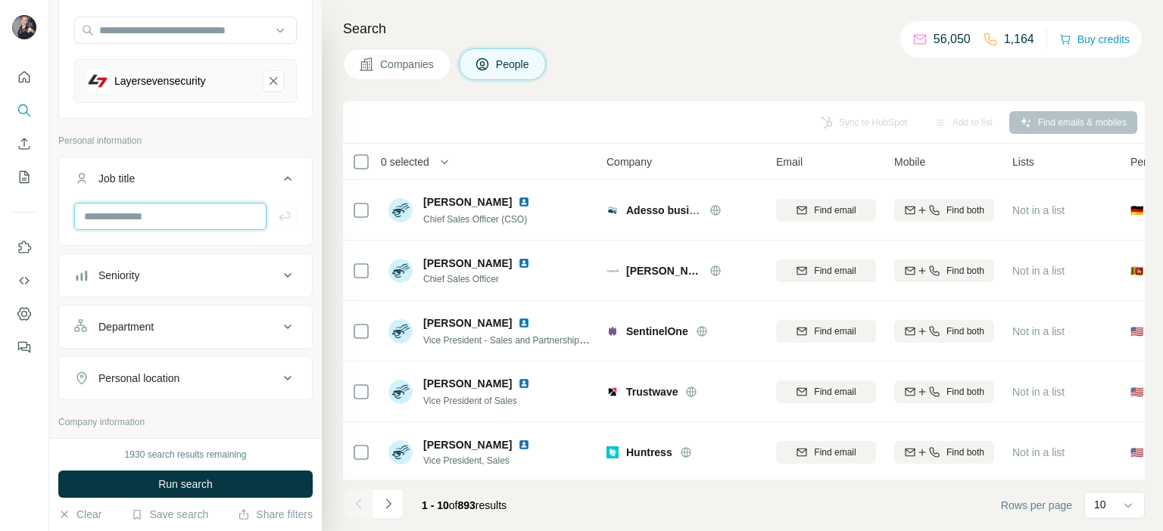
click at [126, 219] on input "text" at bounding box center [170, 216] width 192 height 27
type input "**********"
click at [244, 485] on button "Run search" at bounding box center [185, 484] width 254 height 27
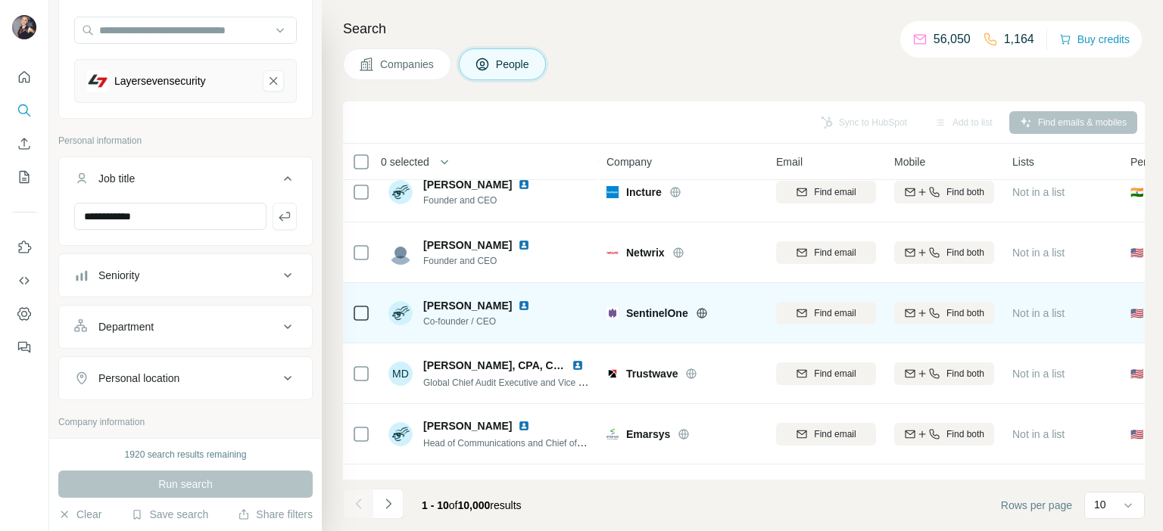
scroll to position [227, 0]
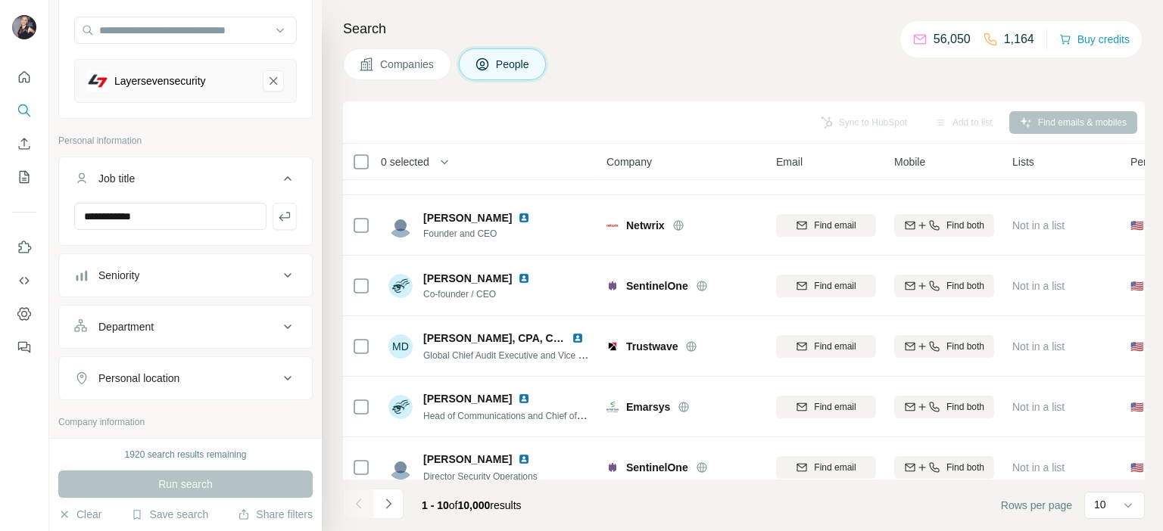
click at [176, 280] on div "Seniority" at bounding box center [176, 275] width 204 height 15
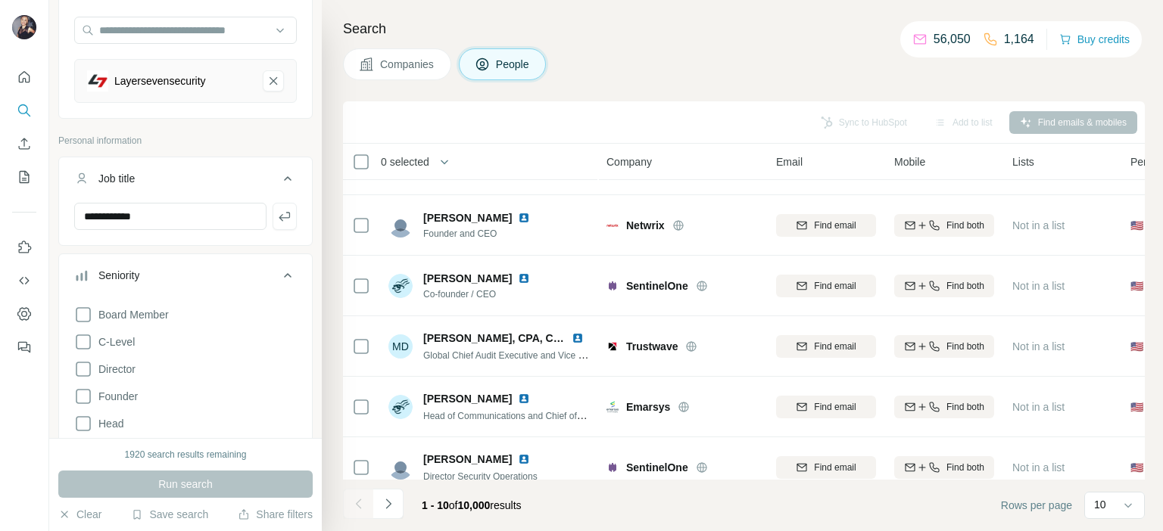
scroll to position [217, 0]
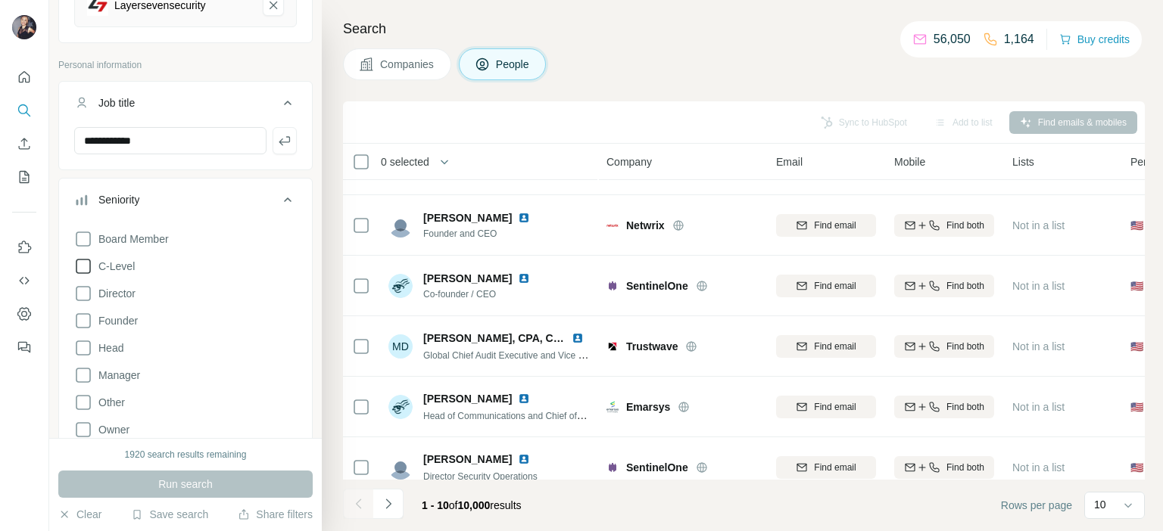
click at [78, 263] on icon at bounding box center [83, 266] width 18 height 18
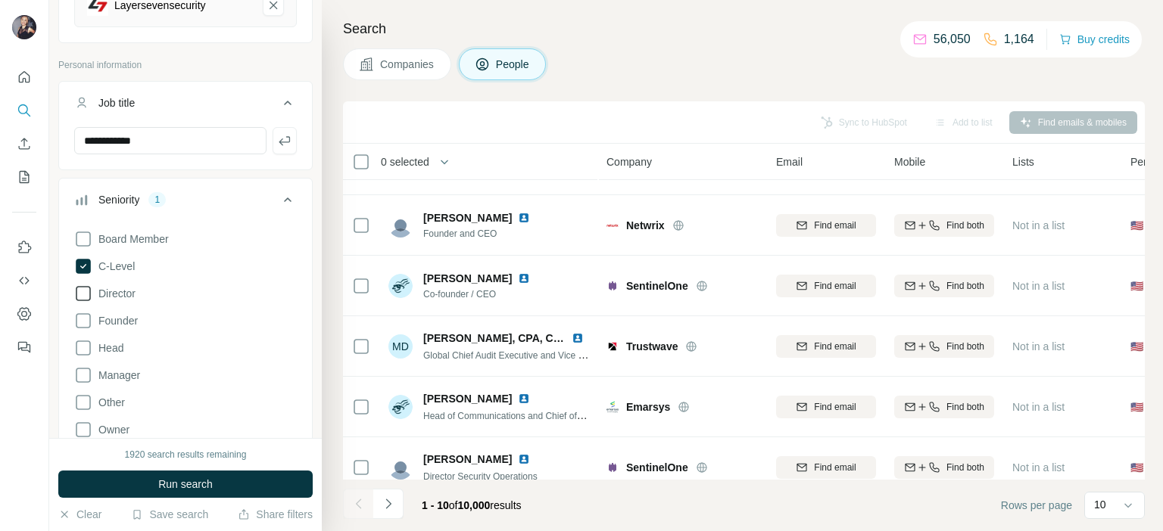
click at [78, 287] on icon at bounding box center [83, 294] width 18 height 18
click at [82, 346] on icon at bounding box center [83, 348] width 18 height 18
click at [79, 366] on icon at bounding box center [83, 375] width 18 height 18
click at [133, 482] on button "Run search" at bounding box center [185, 484] width 254 height 27
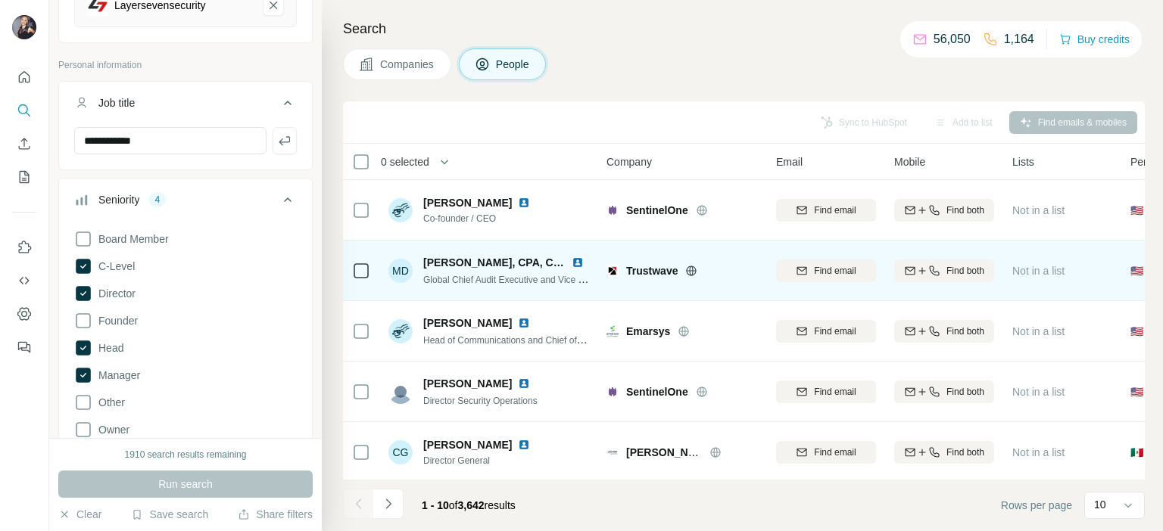
scroll to position [313, 0]
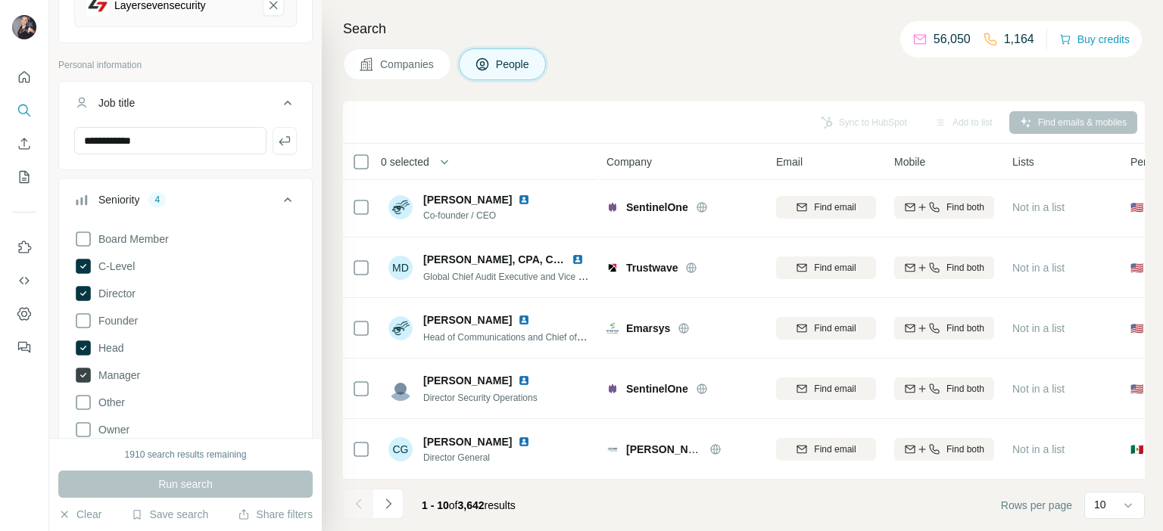
click at [81, 378] on icon at bounding box center [83, 375] width 15 height 15
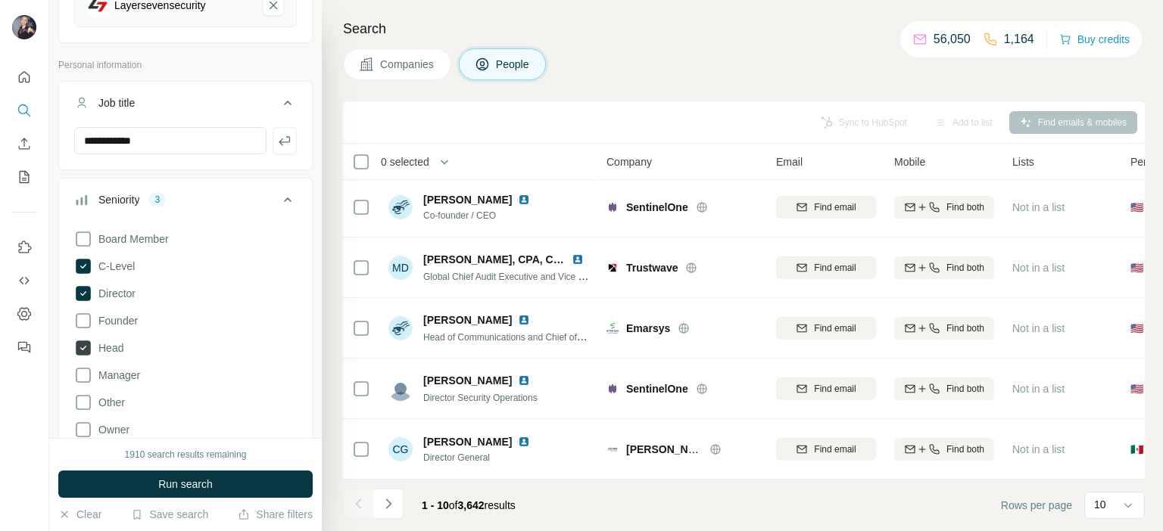
click at [79, 355] on icon at bounding box center [83, 348] width 18 height 18
click at [85, 290] on icon at bounding box center [83, 293] width 15 height 15
click at [85, 268] on icon at bounding box center [83, 266] width 15 height 15
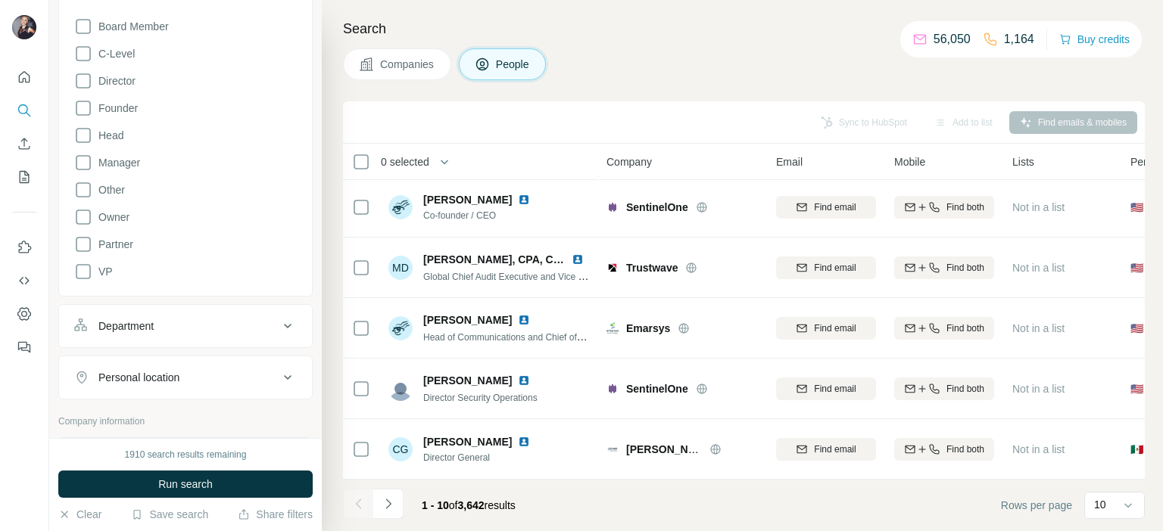
scroll to position [444, 0]
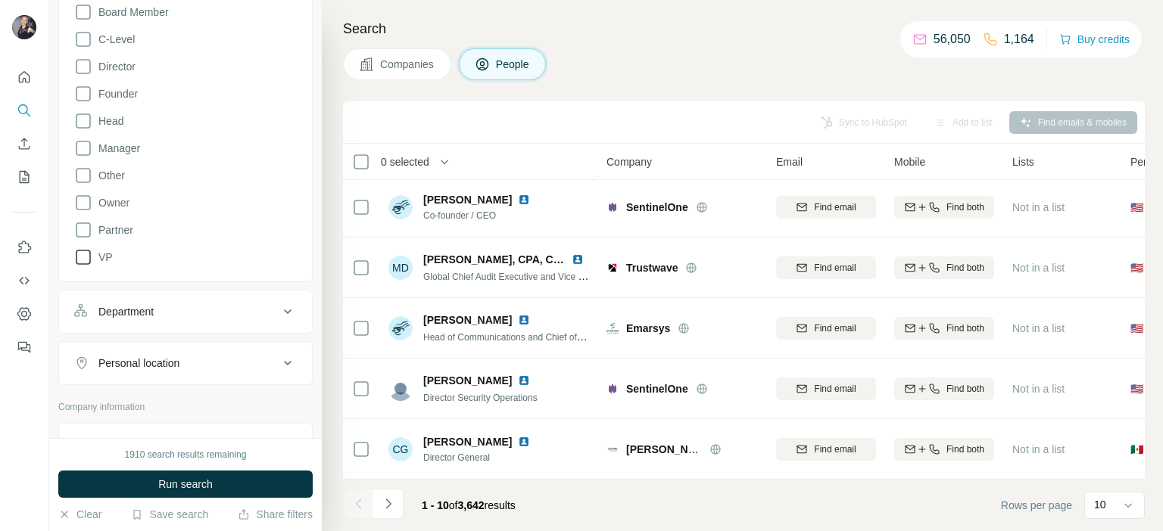
click at [80, 256] on icon at bounding box center [83, 257] width 18 height 18
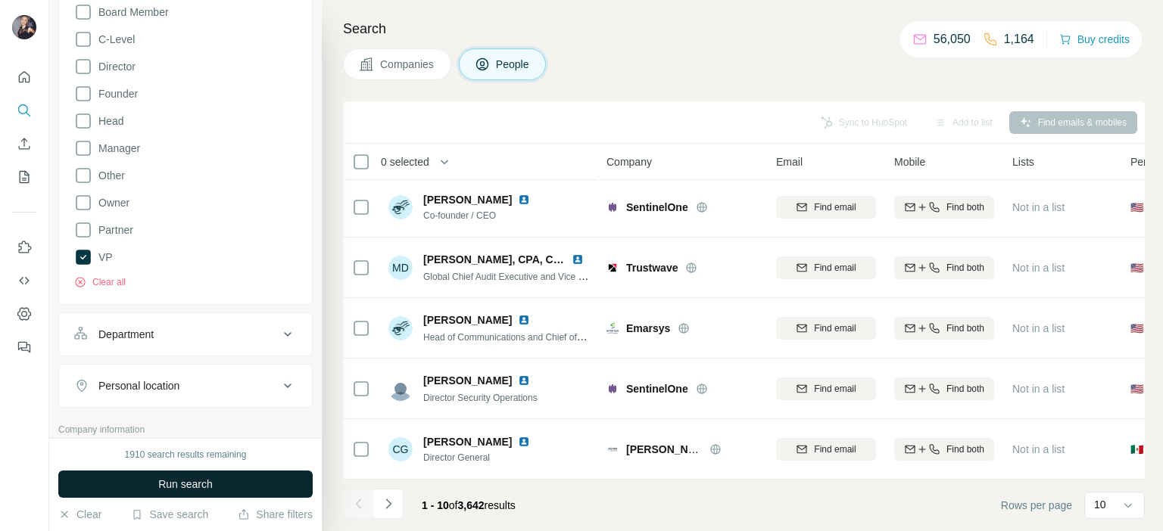
click at [144, 485] on button "Run search" at bounding box center [185, 484] width 254 height 27
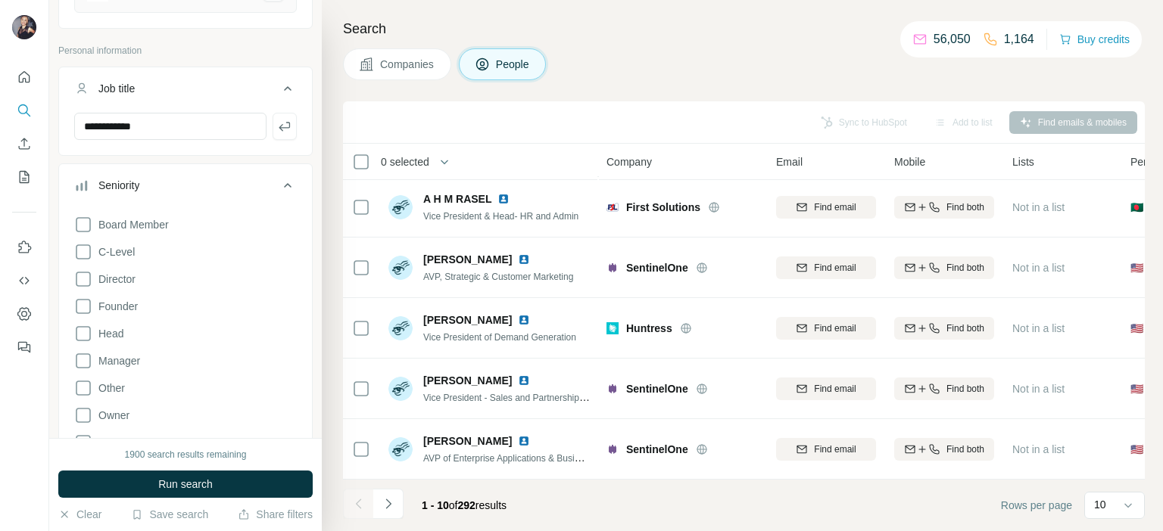
scroll to position [217, 0]
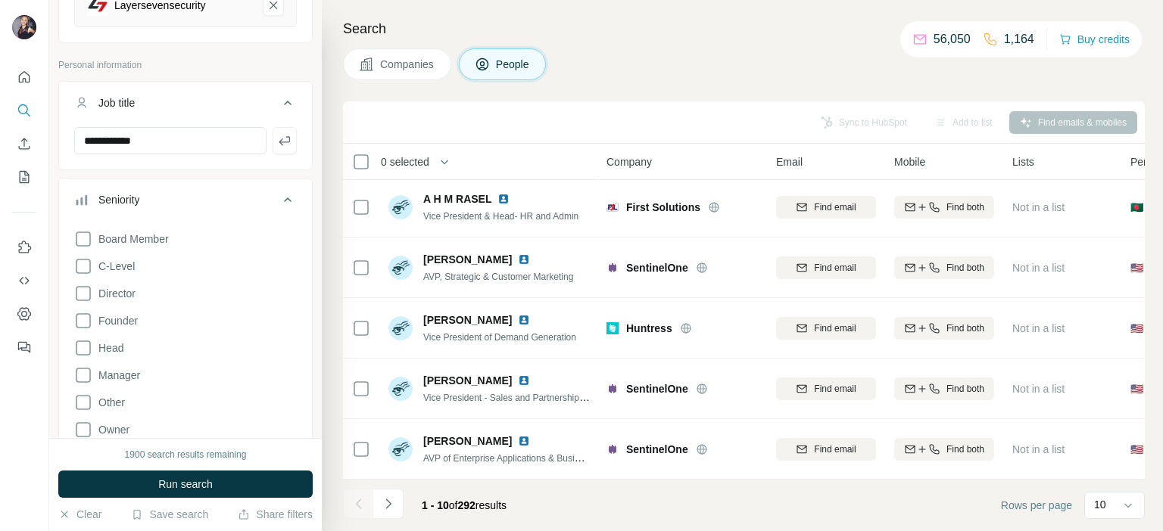
click at [282, 195] on icon at bounding box center [288, 200] width 18 height 18
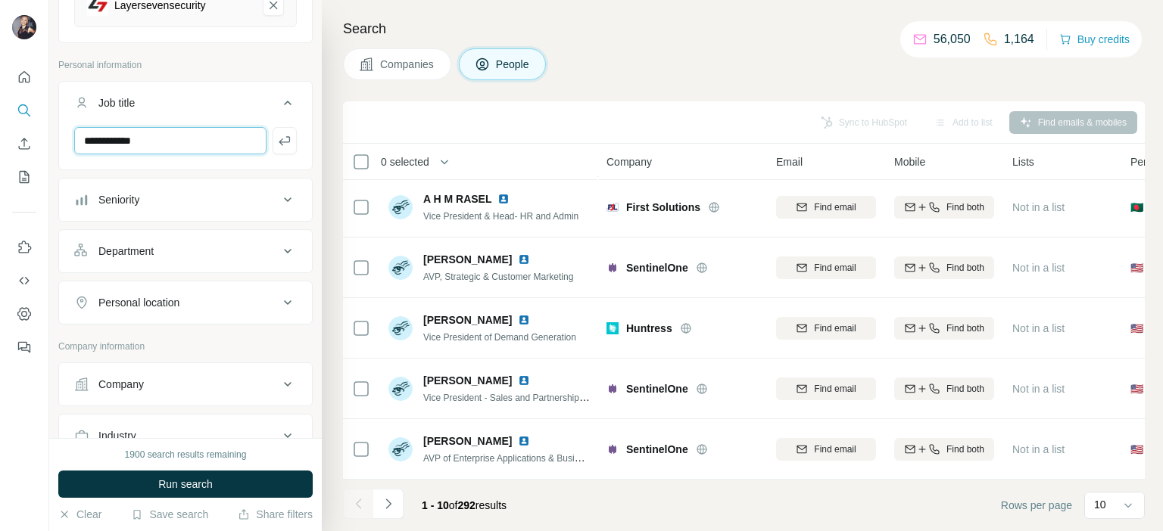
click at [200, 142] on input "**********" at bounding box center [170, 140] width 192 height 27
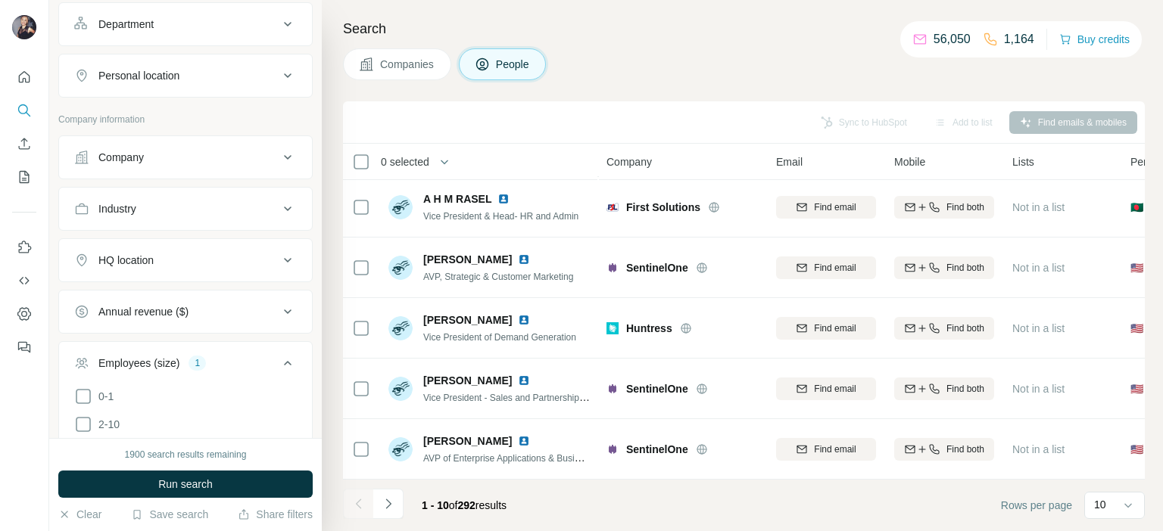
scroll to position [747, 0]
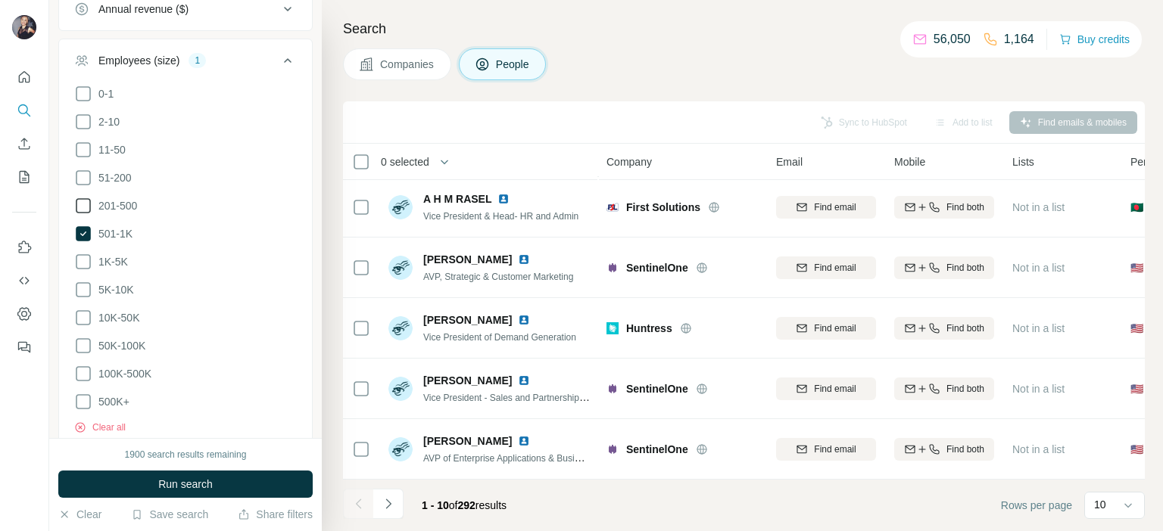
click at [85, 207] on icon at bounding box center [83, 206] width 18 height 18
click at [76, 226] on icon at bounding box center [83, 233] width 15 height 15
click at [158, 478] on span "Run search" at bounding box center [185, 484] width 55 height 15
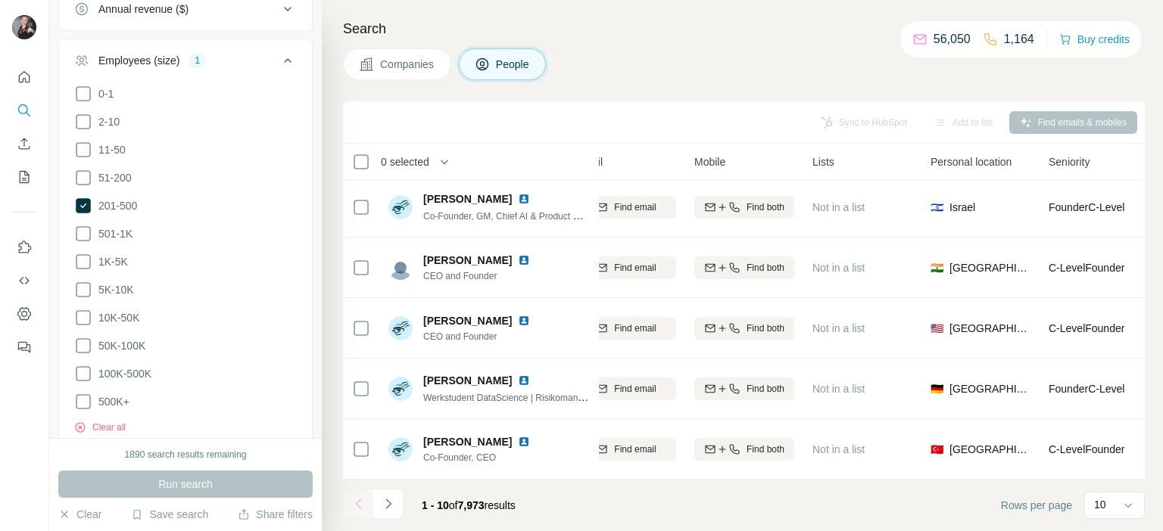
scroll to position [313, 0]
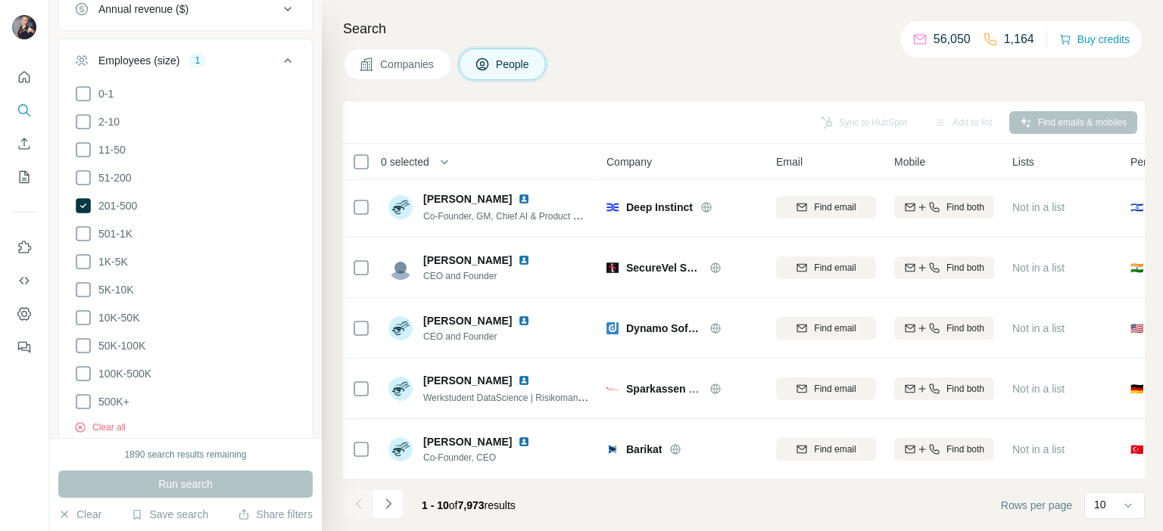
click at [397, 64] on span "Companies" at bounding box center [407, 64] width 55 height 15
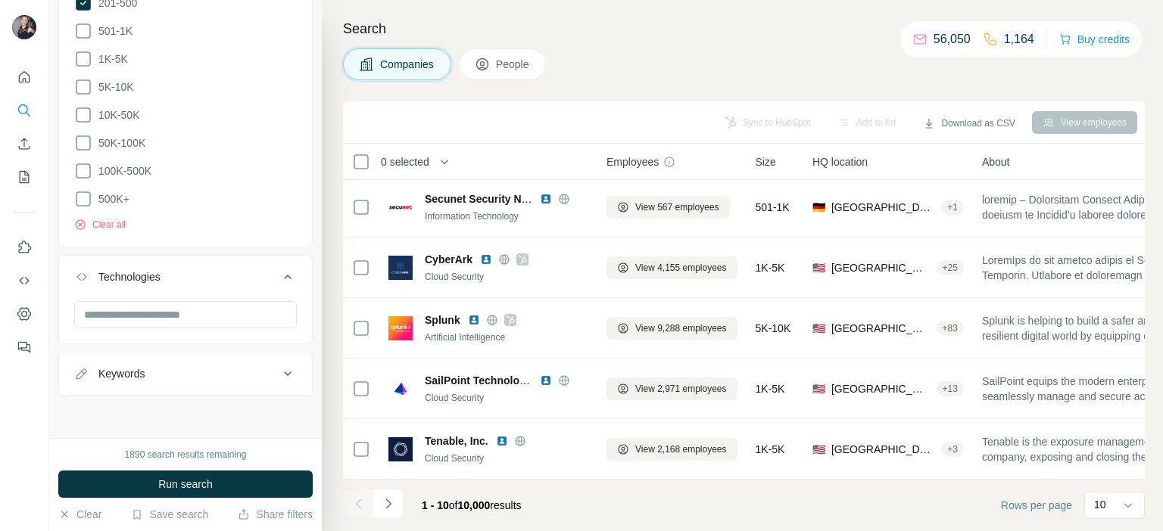
scroll to position [663, 0]
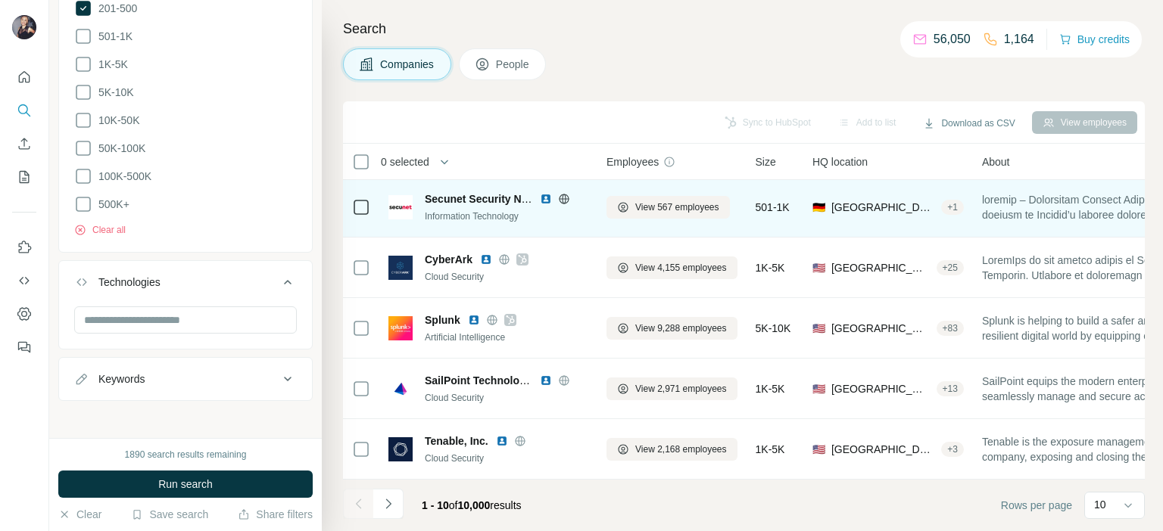
click at [543, 193] on img at bounding box center [546, 199] width 12 height 12
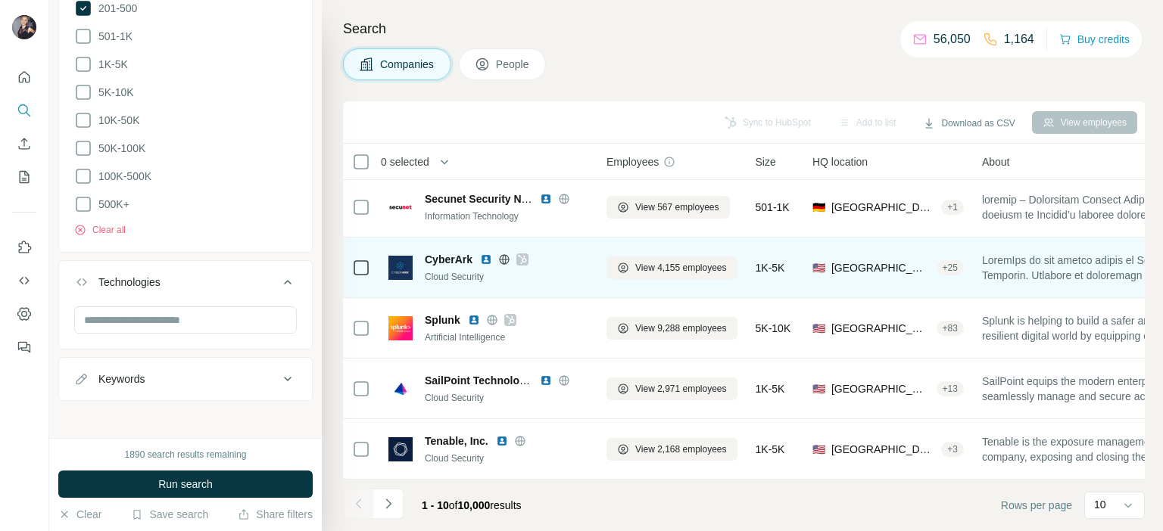
click at [487, 254] on img at bounding box center [486, 260] width 12 height 12
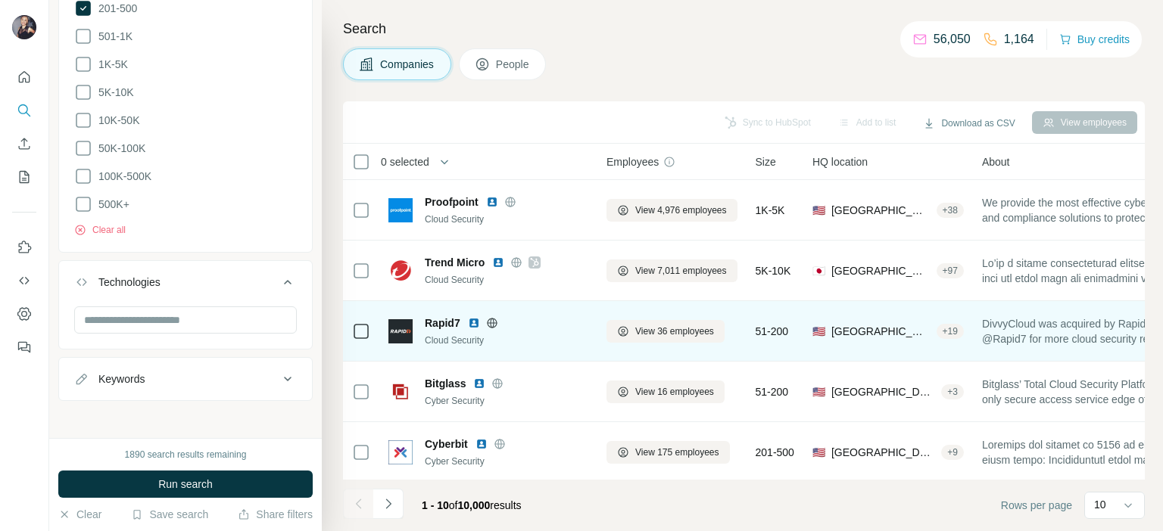
click at [471, 323] on img at bounding box center [474, 323] width 12 height 12
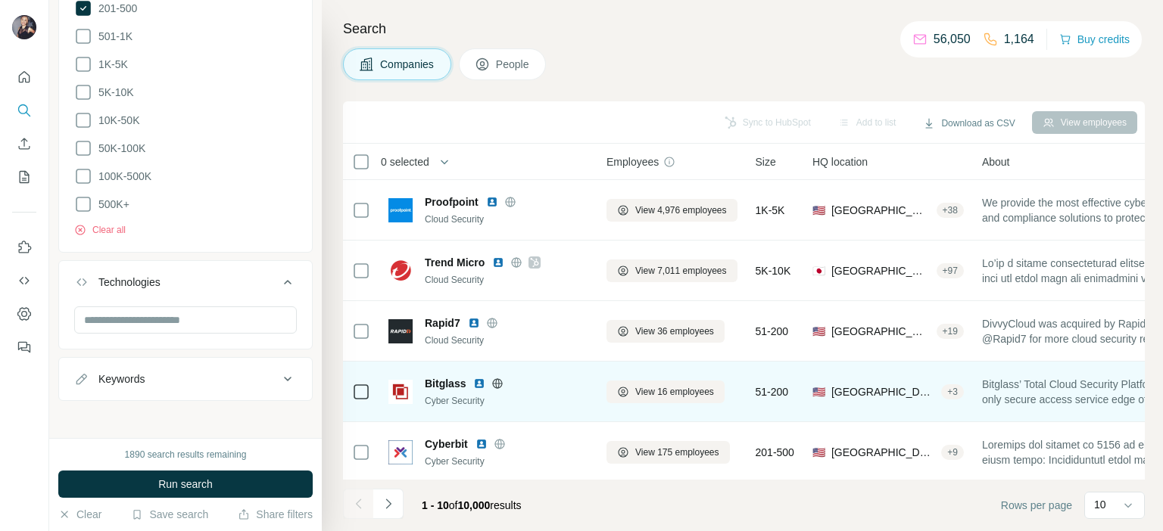
click at [477, 388] on img at bounding box center [479, 384] width 12 height 12
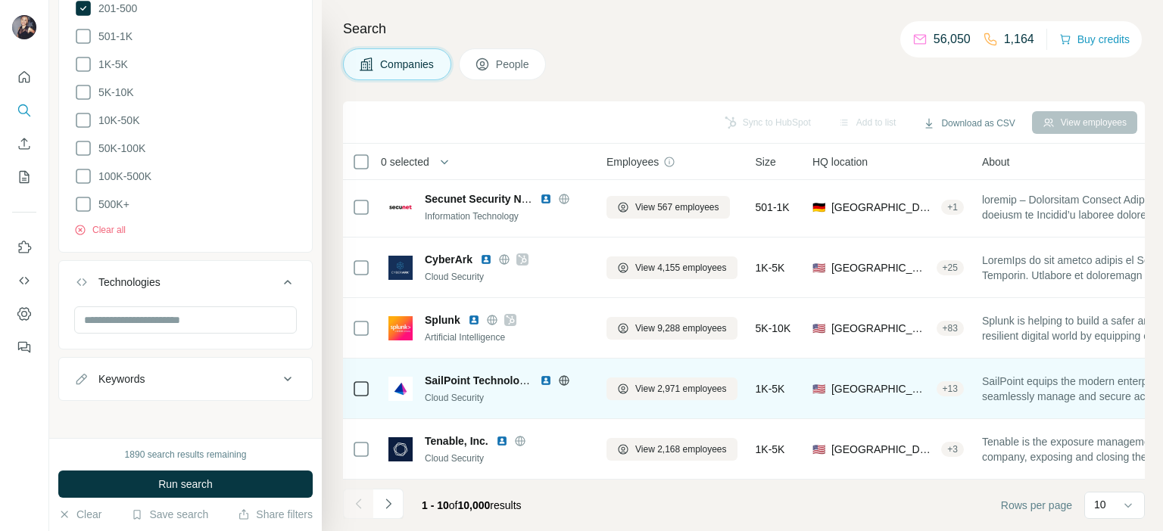
scroll to position [238, 0]
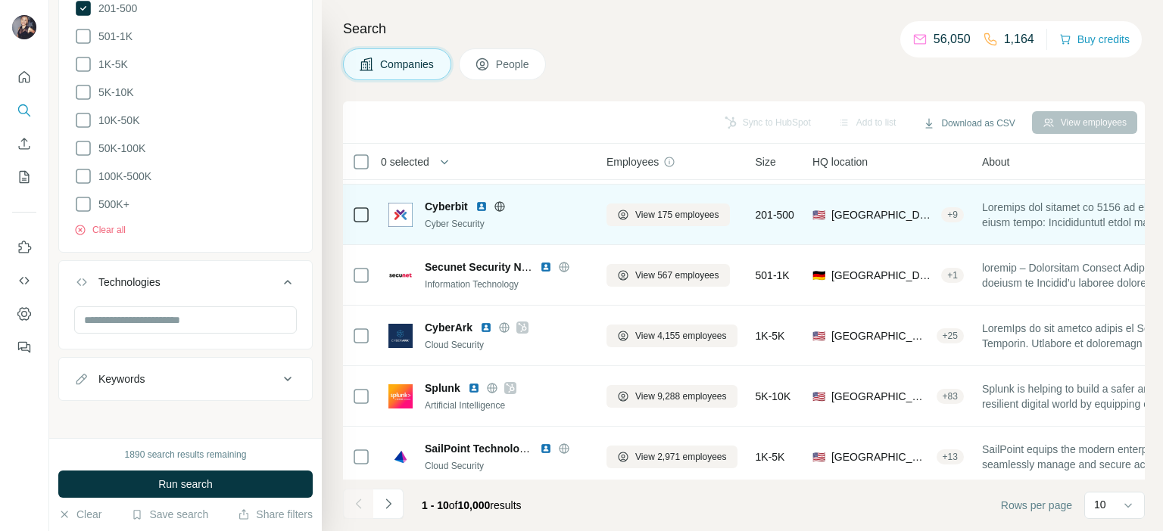
click at [481, 205] on img at bounding box center [481, 207] width 12 height 12
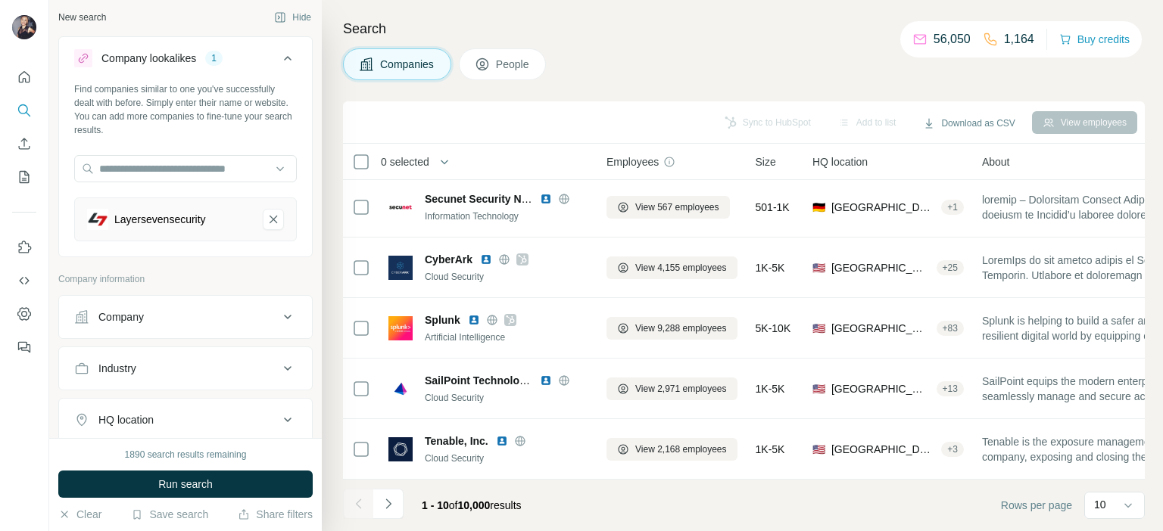
scroll to position [0, 0]
click at [386, 501] on icon "Navigate to next page" at bounding box center [388, 504] width 15 height 15
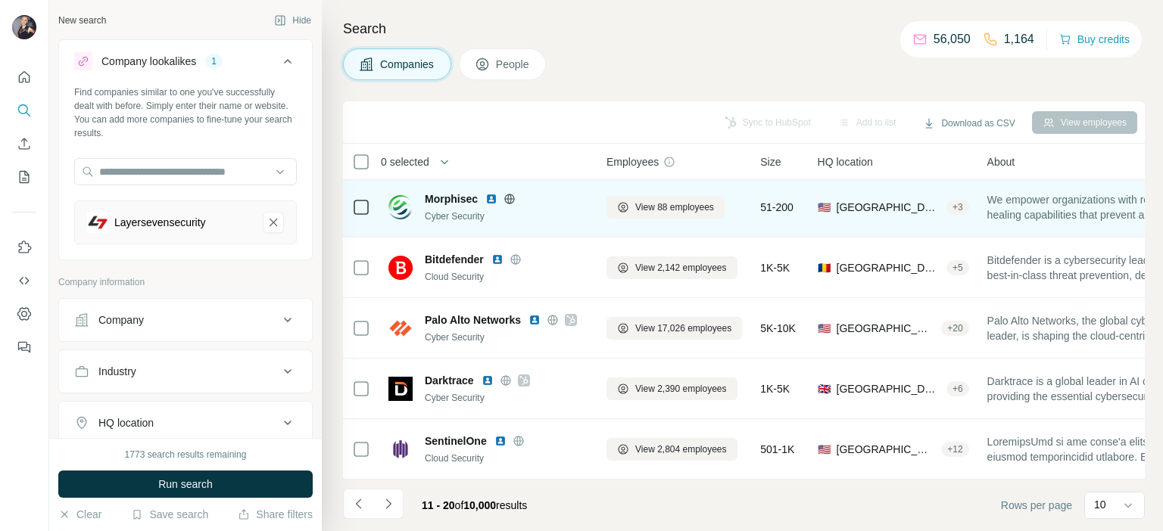
click at [492, 193] on img at bounding box center [491, 199] width 12 height 12
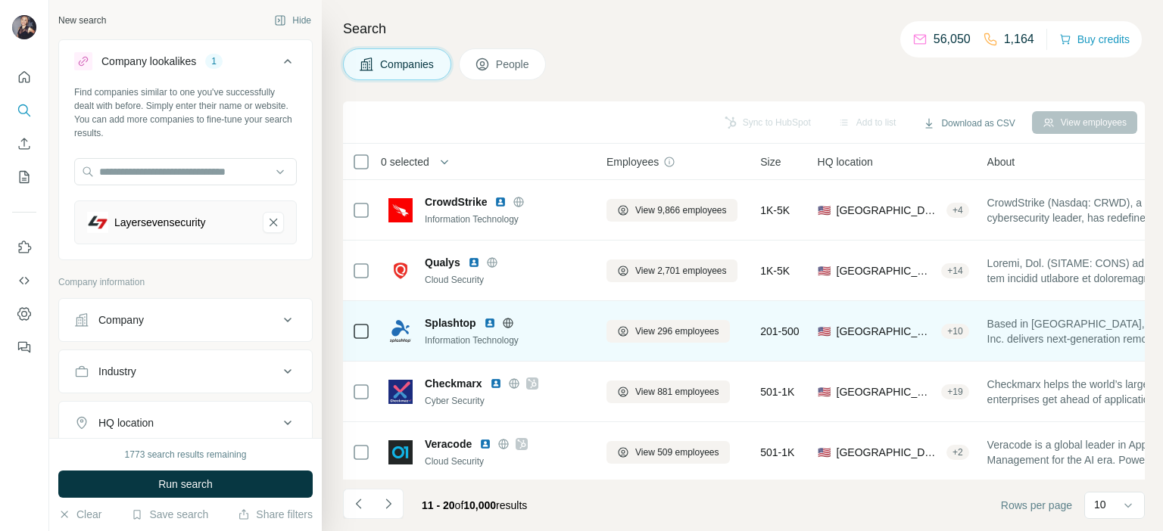
click at [492, 325] on img at bounding box center [490, 323] width 12 height 12
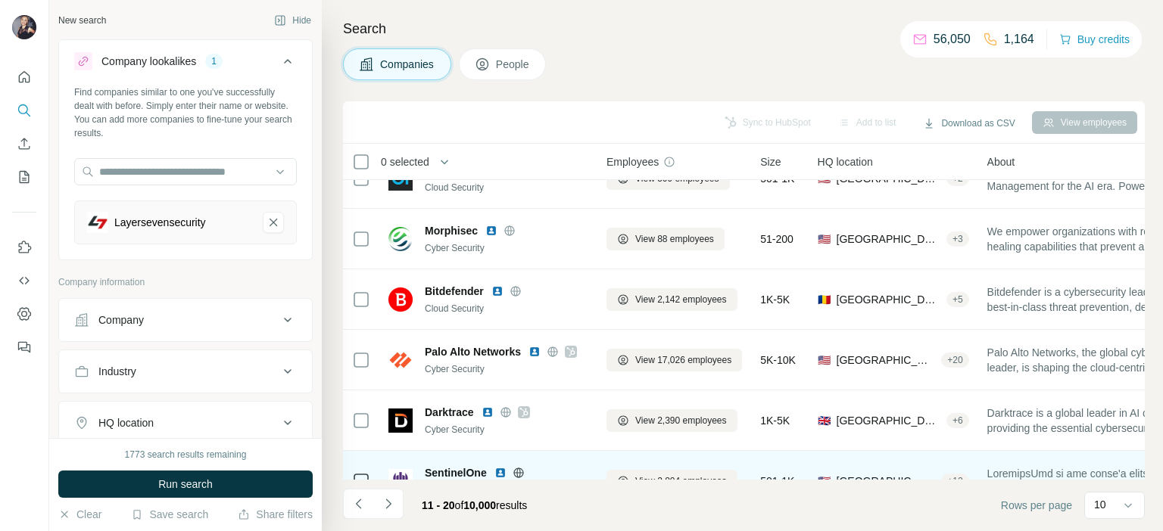
scroll to position [313, 0]
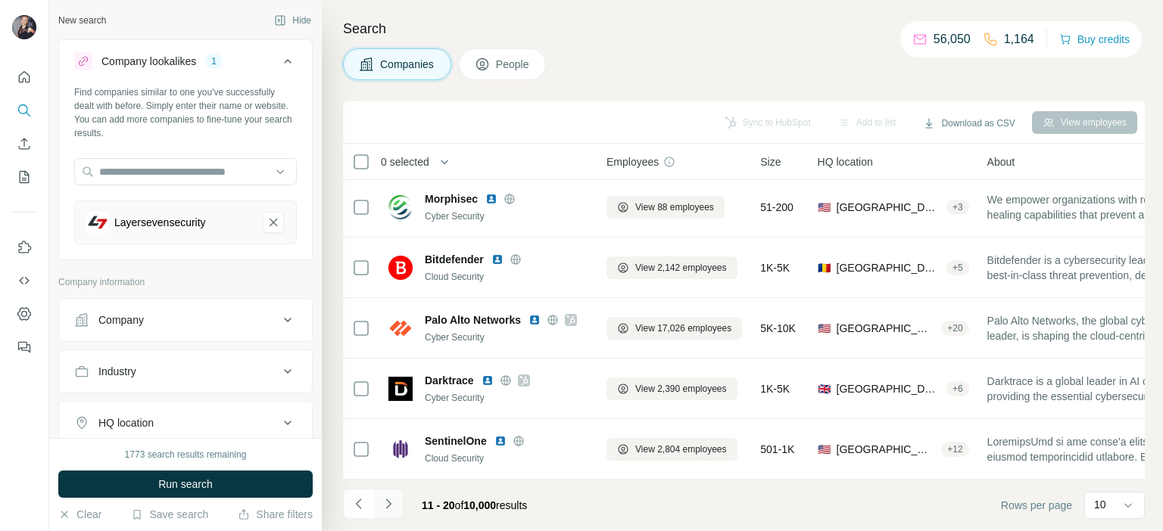
click at [385, 506] on icon "Navigate to next page" at bounding box center [388, 504] width 15 height 15
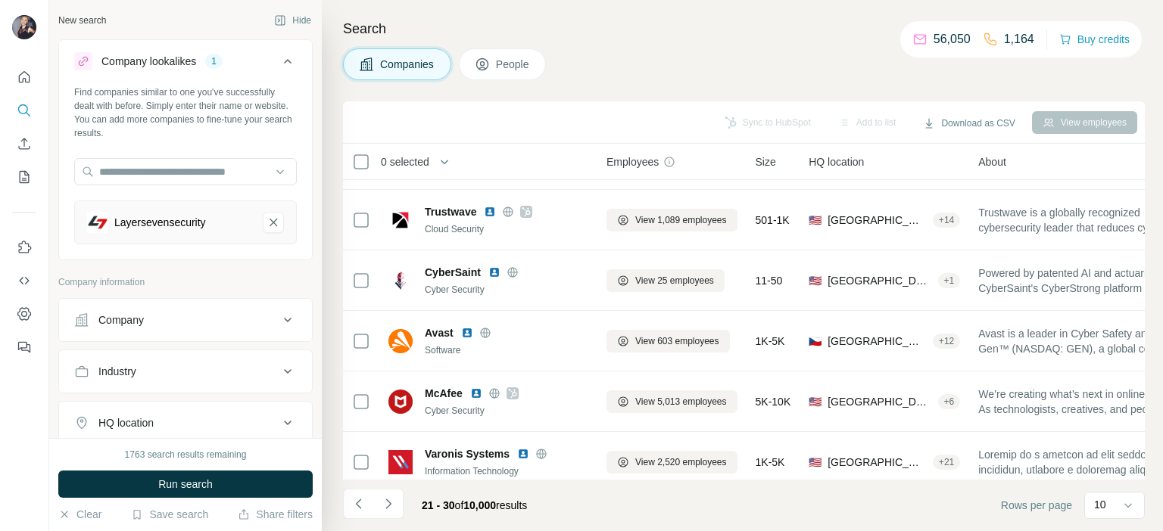
scroll to position [76, 0]
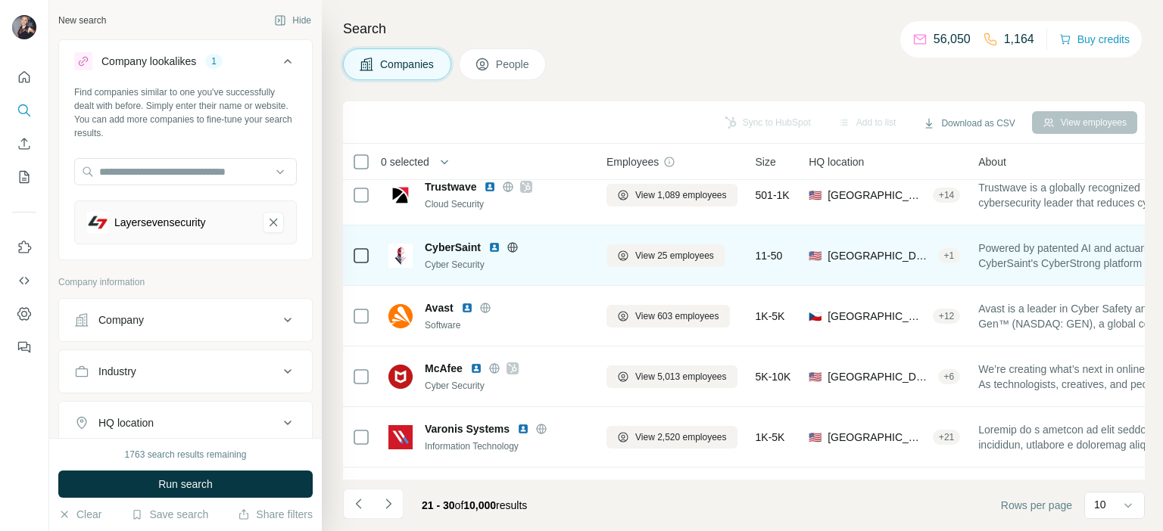
click at [491, 247] on img at bounding box center [494, 247] width 12 height 12
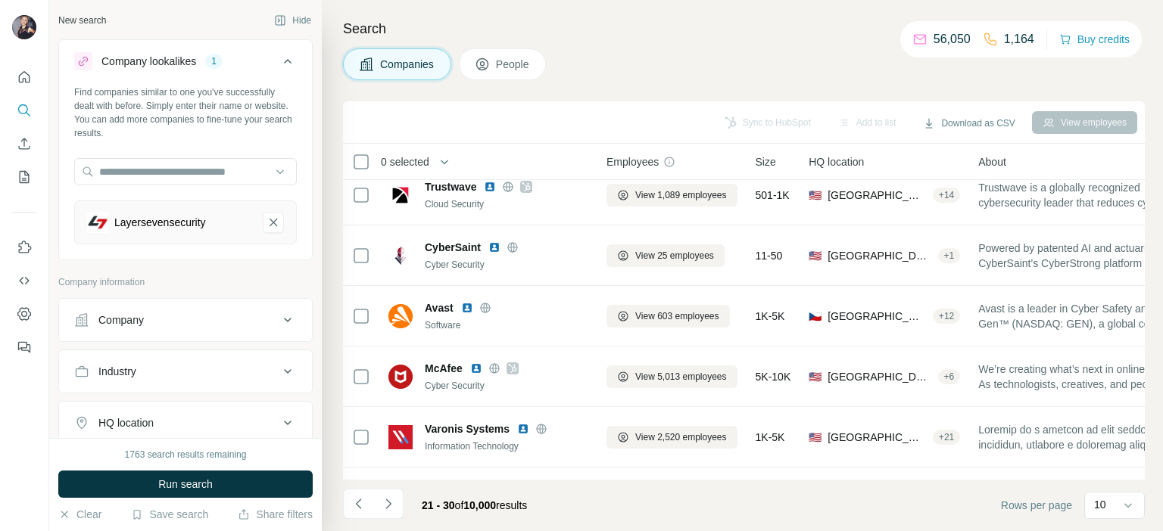
scroll to position [313, 0]
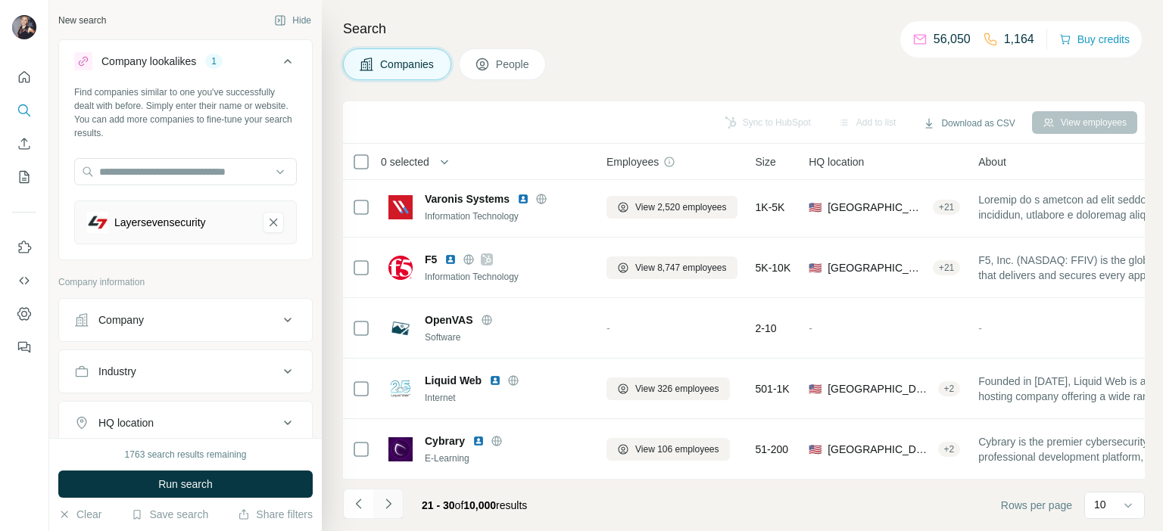
click at [388, 504] on icon "Navigate to next page" at bounding box center [388, 504] width 15 height 15
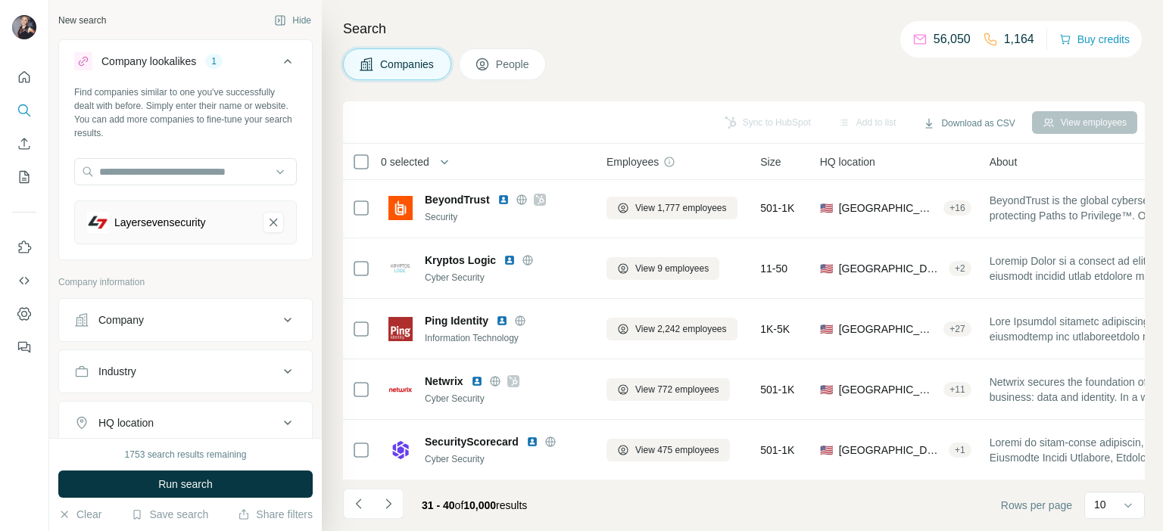
scroll to position [0, 0]
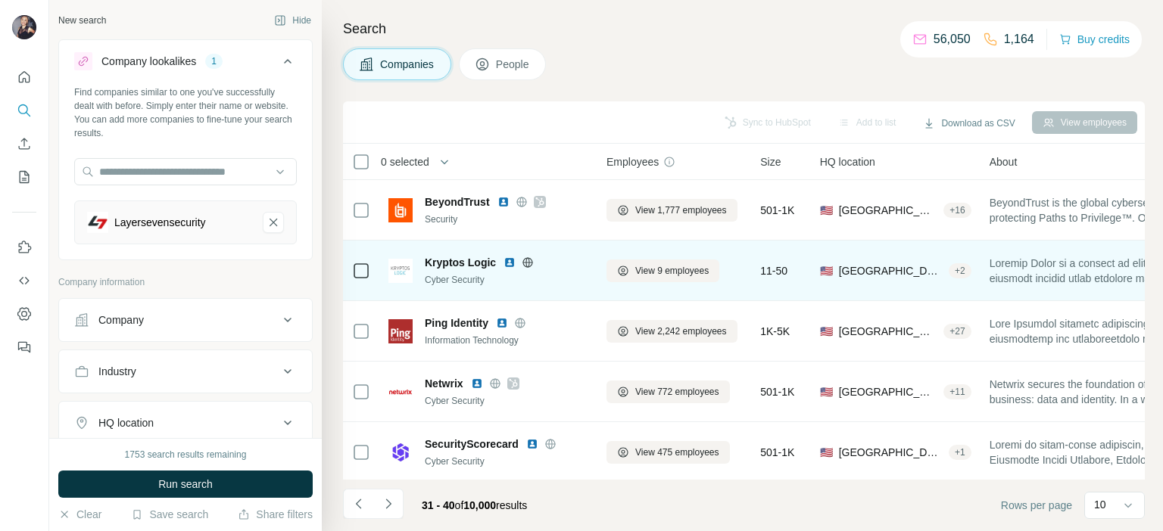
click at [506, 263] on img at bounding box center [509, 263] width 12 height 12
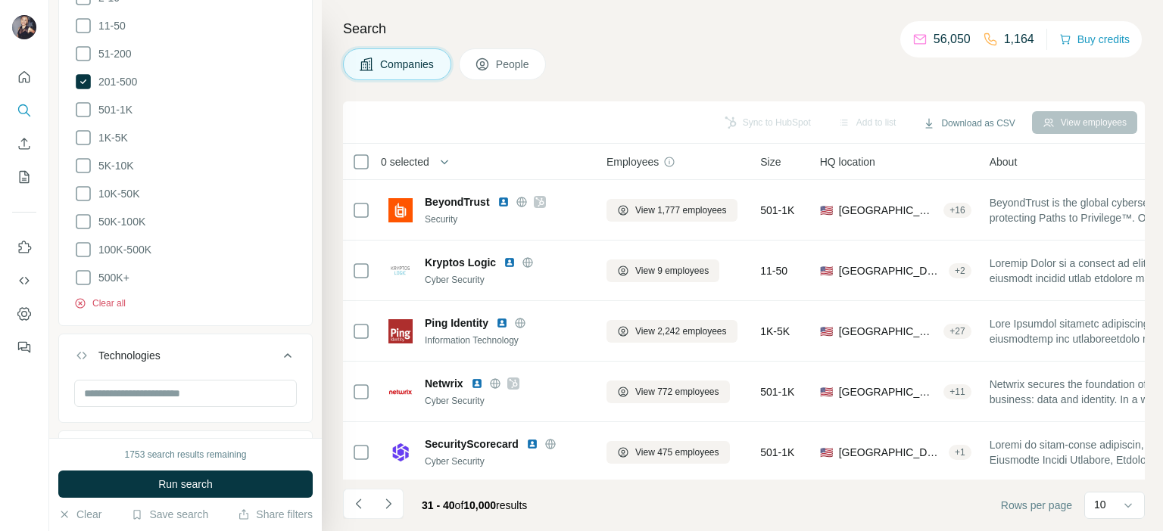
scroll to position [663, 0]
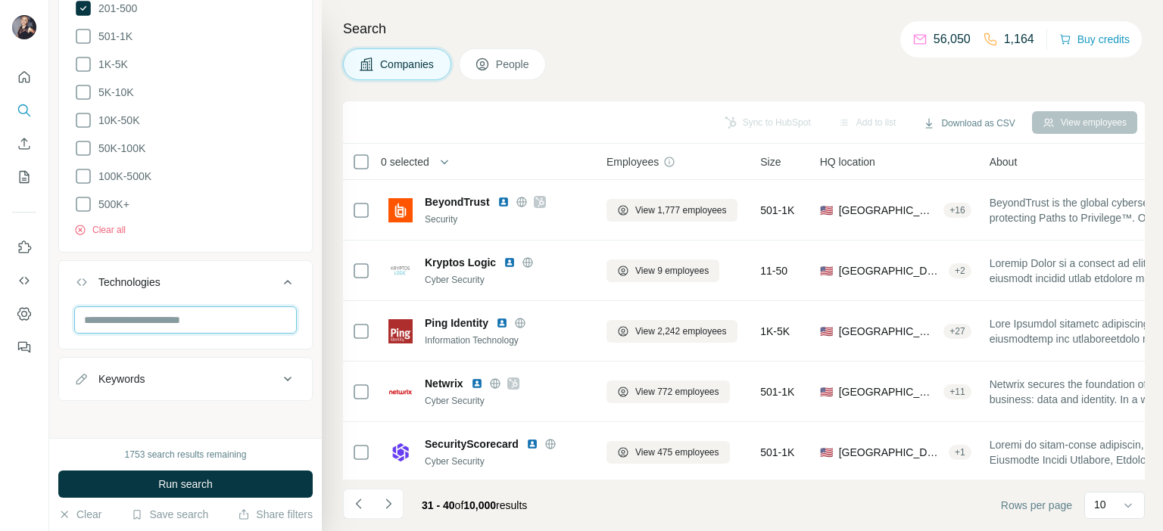
click at [145, 319] on input "text" at bounding box center [185, 320] width 223 height 27
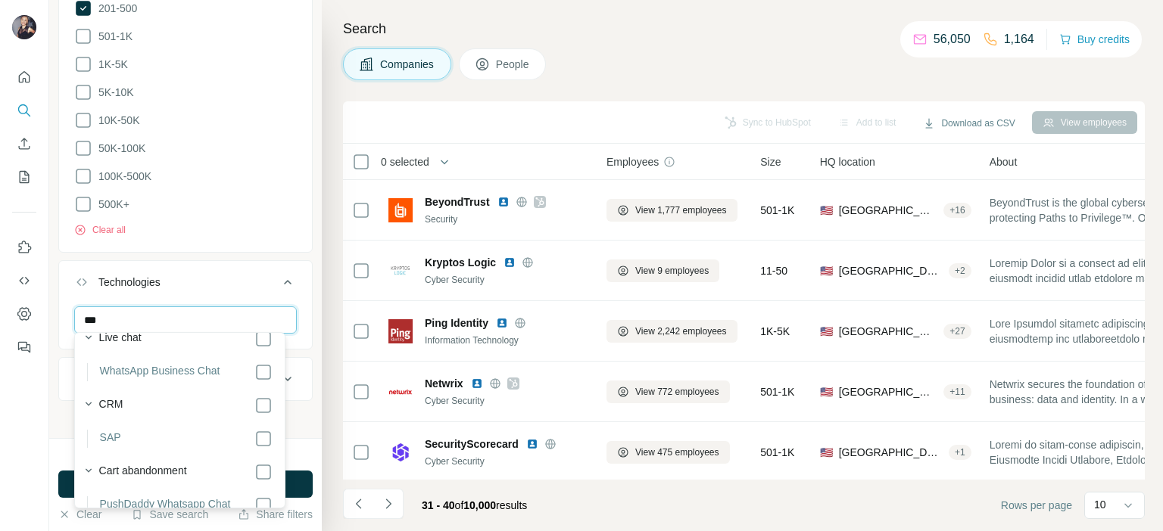
scroll to position [378, 0]
type input "***"
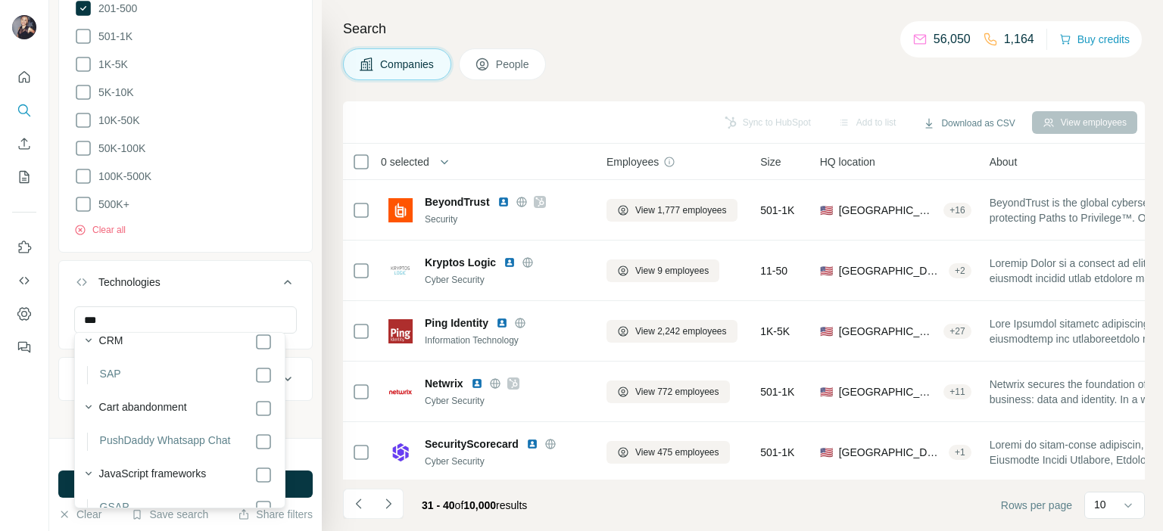
click at [133, 373] on li "SAP" at bounding box center [179, 375] width 185 height 18
click at [299, 489] on button "Run search" at bounding box center [185, 484] width 254 height 27
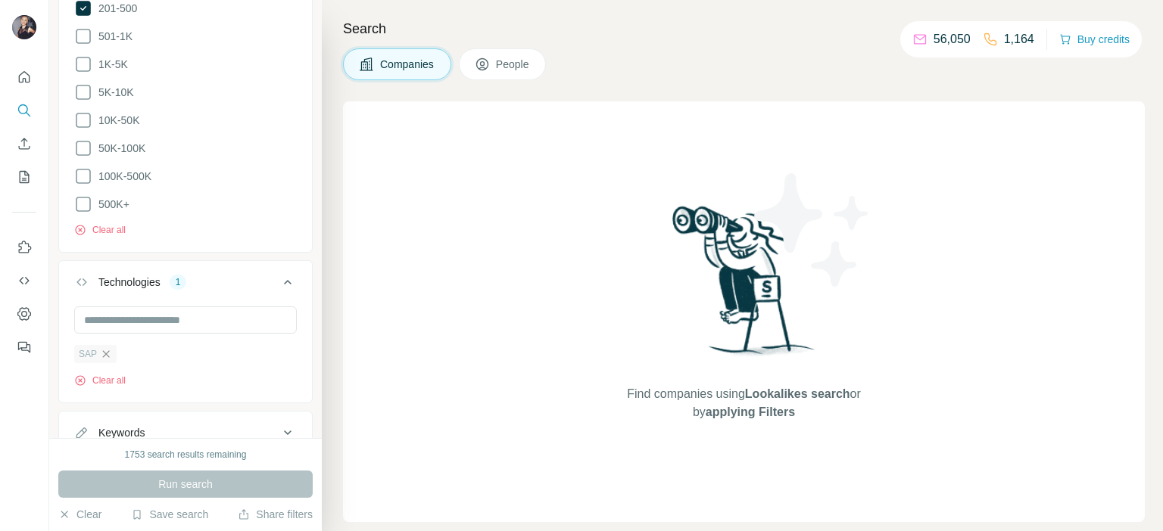
click at [103, 349] on icon "button" at bounding box center [106, 354] width 12 height 12
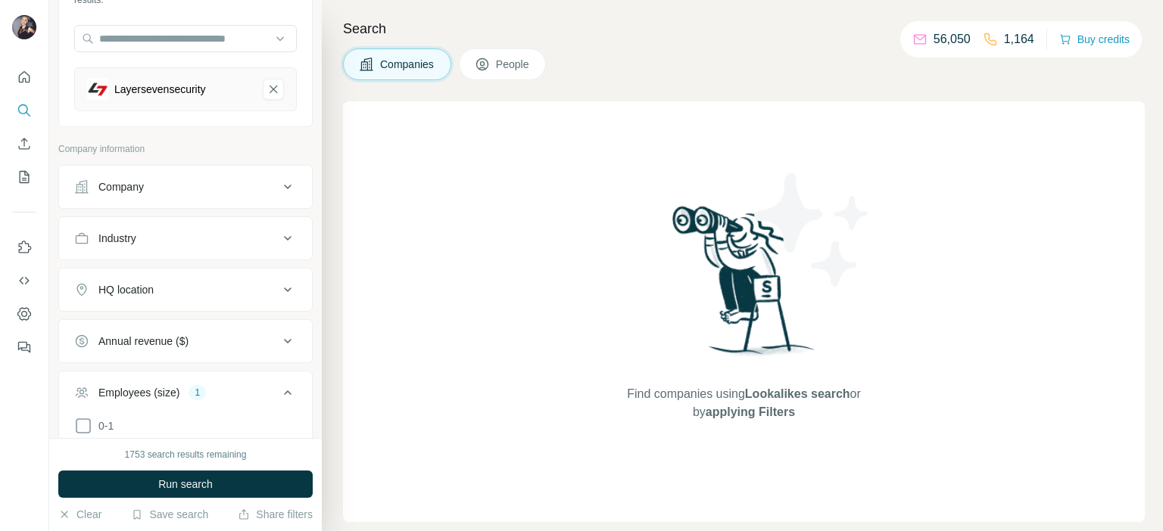
scroll to position [209, 0]
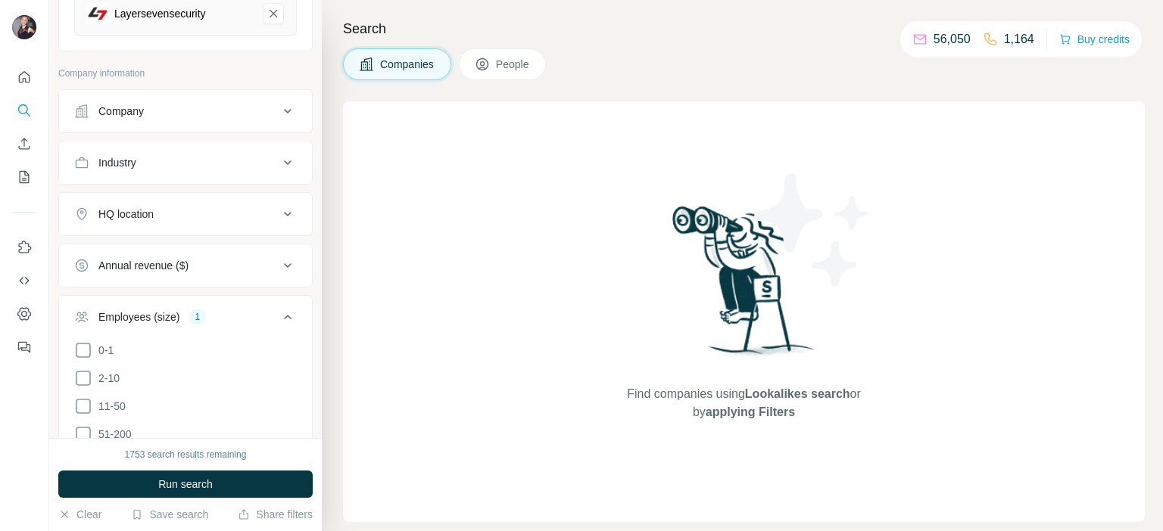
click at [490, 68] on icon at bounding box center [482, 64] width 15 height 15
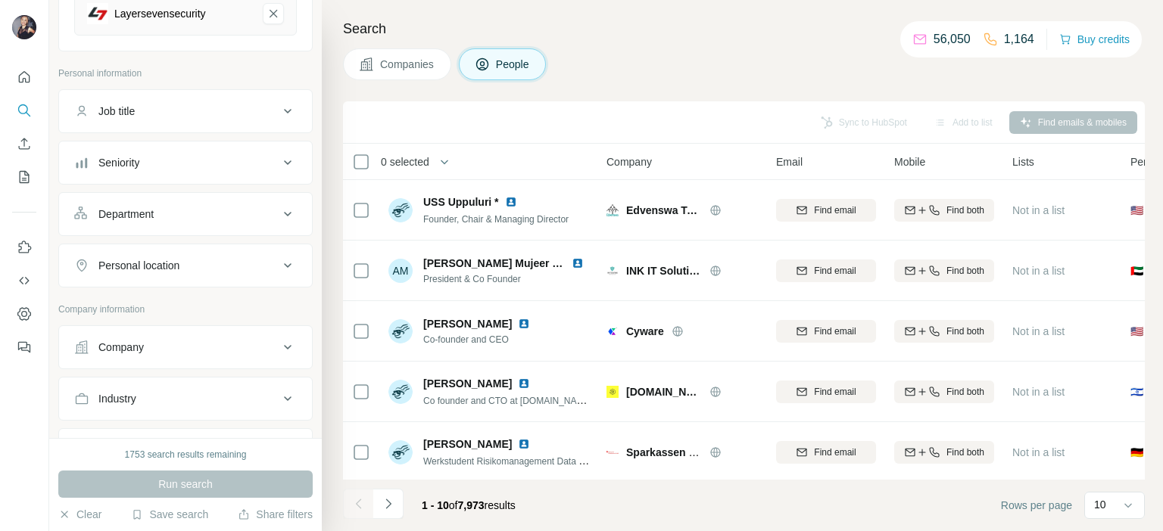
click at [414, 59] on span "Companies" at bounding box center [407, 64] width 55 height 15
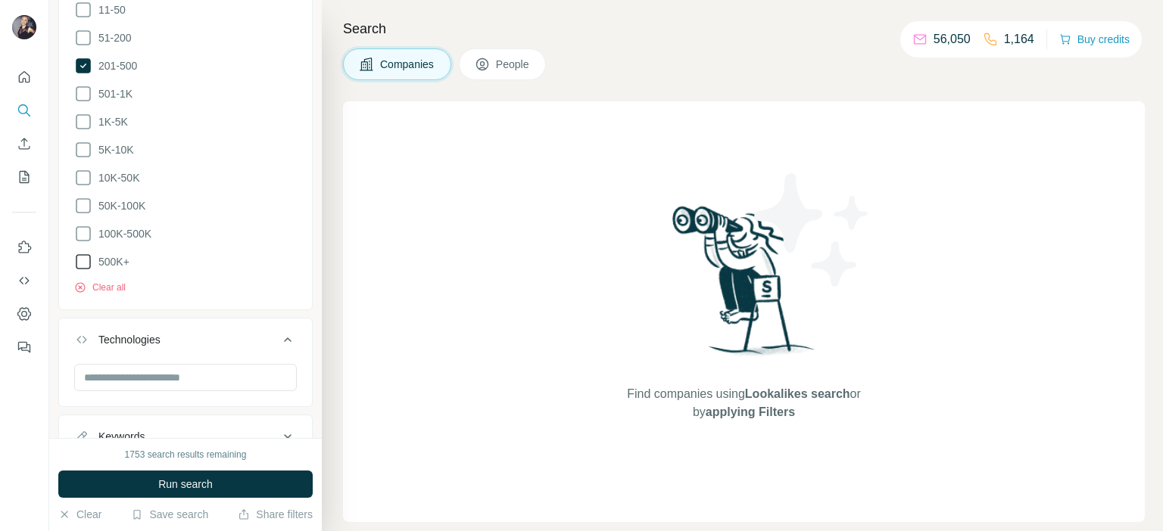
scroll to position [663, 0]
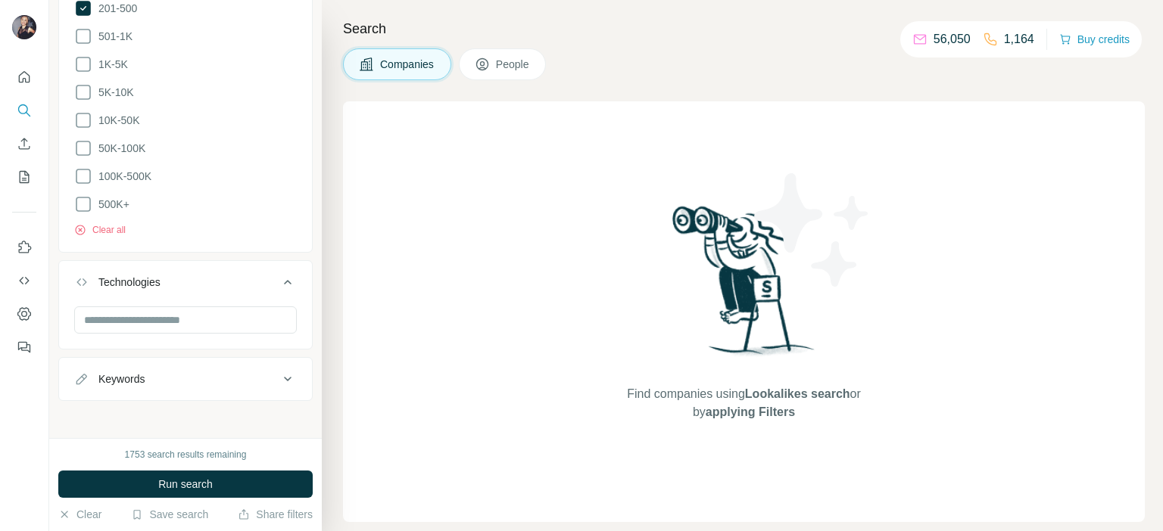
click at [142, 382] on div "Keywords" at bounding box center [121, 379] width 46 height 15
click at [157, 413] on input "text" at bounding box center [170, 416] width 192 height 27
type input "***"
click at [277, 414] on icon "button" at bounding box center [284, 417] width 15 height 15
click at [206, 485] on span "Run search" at bounding box center [185, 484] width 55 height 15
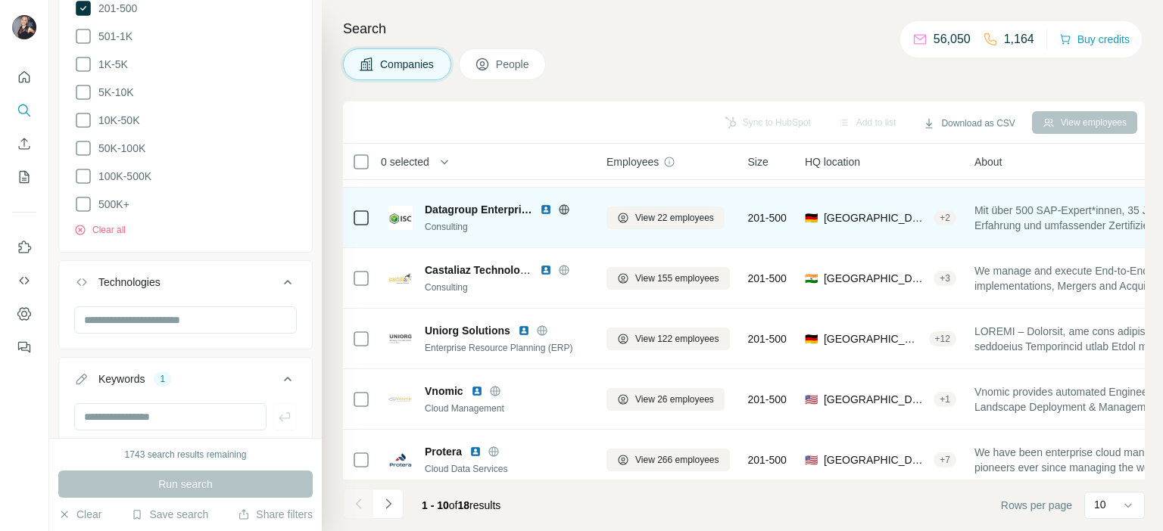
scroll to position [76, 0]
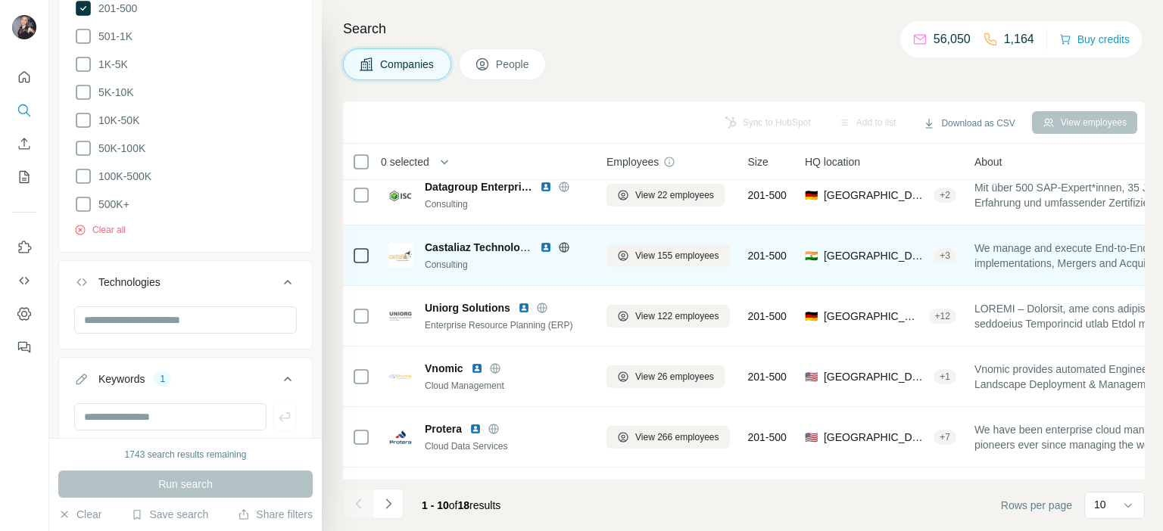
click at [544, 246] on img at bounding box center [546, 247] width 12 height 12
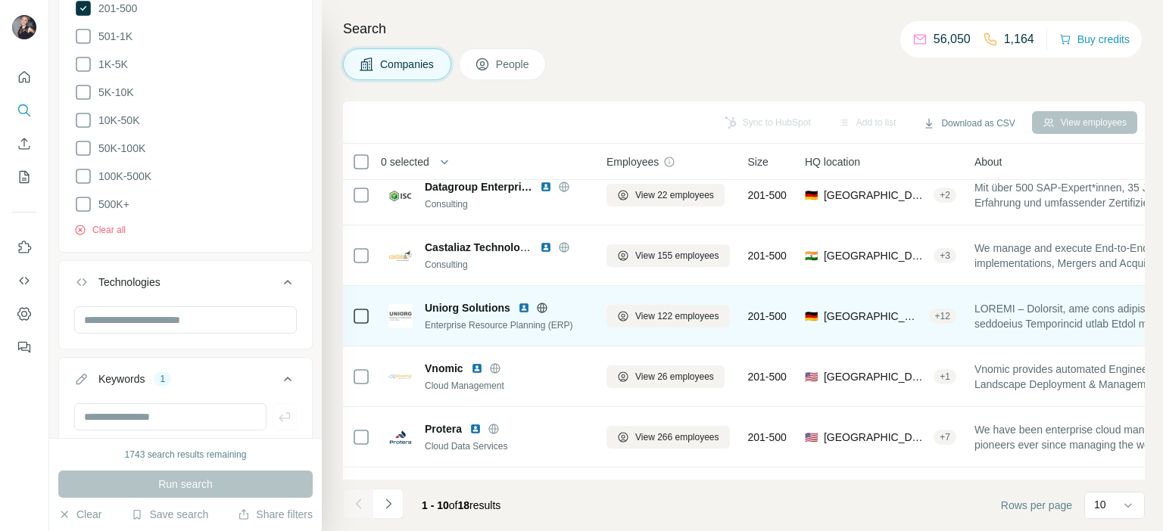
scroll to position [151, 0]
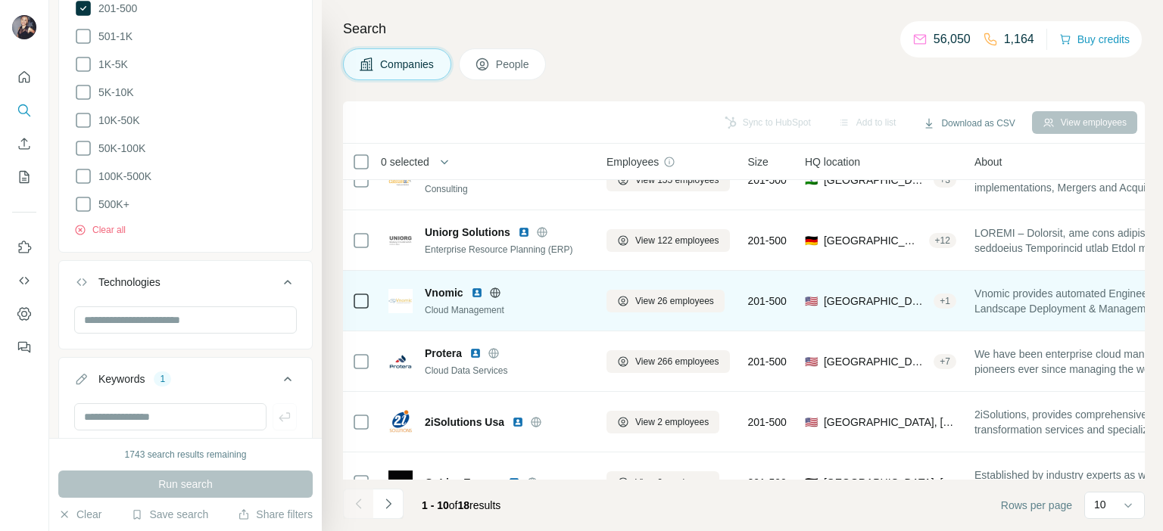
click at [477, 294] on img at bounding box center [477, 293] width 12 height 12
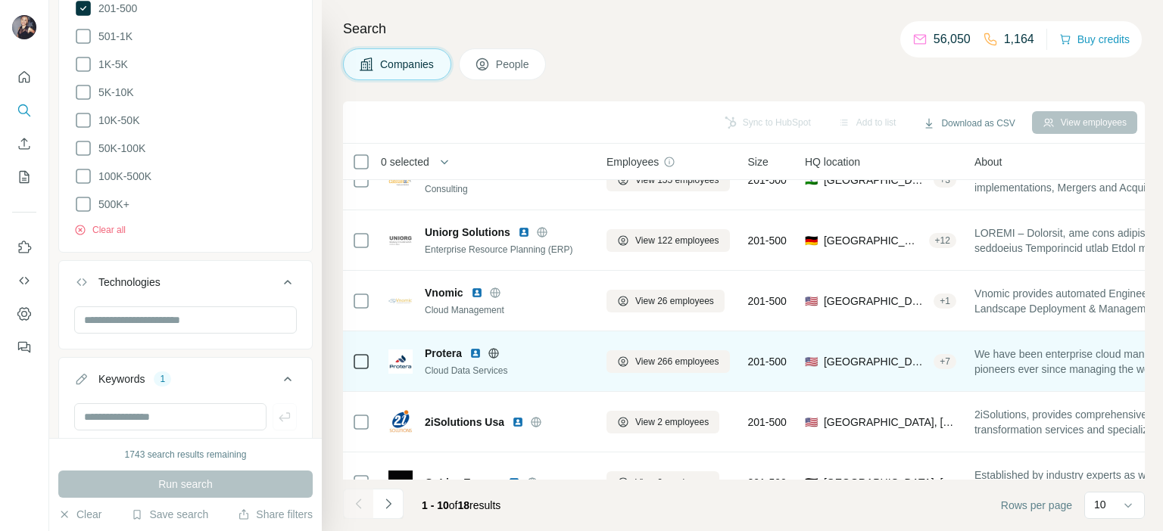
click at [474, 352] on img at bounding box center [475, 353] width 12 height 12
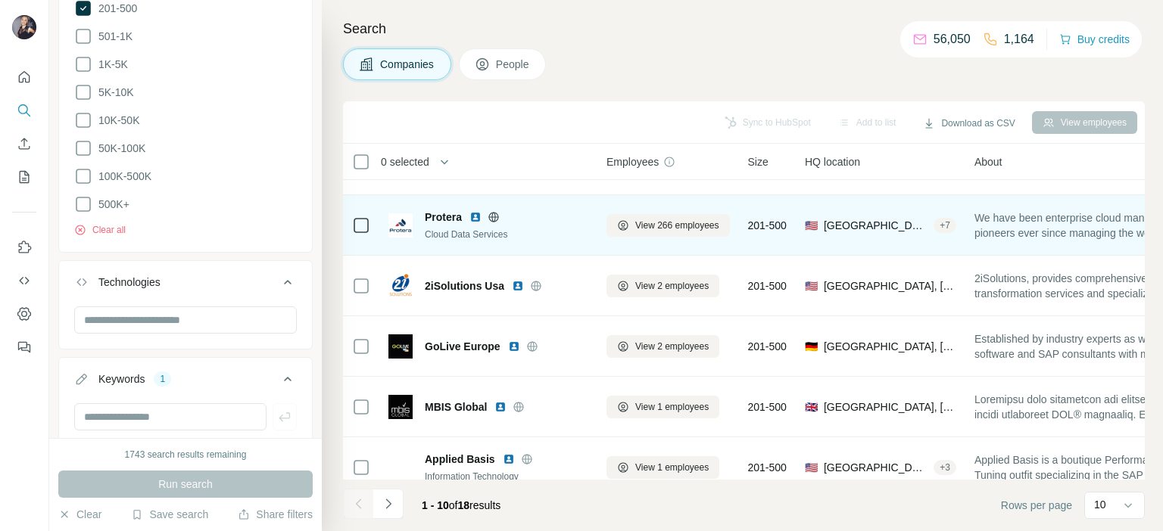
scroll to position [303, 0]
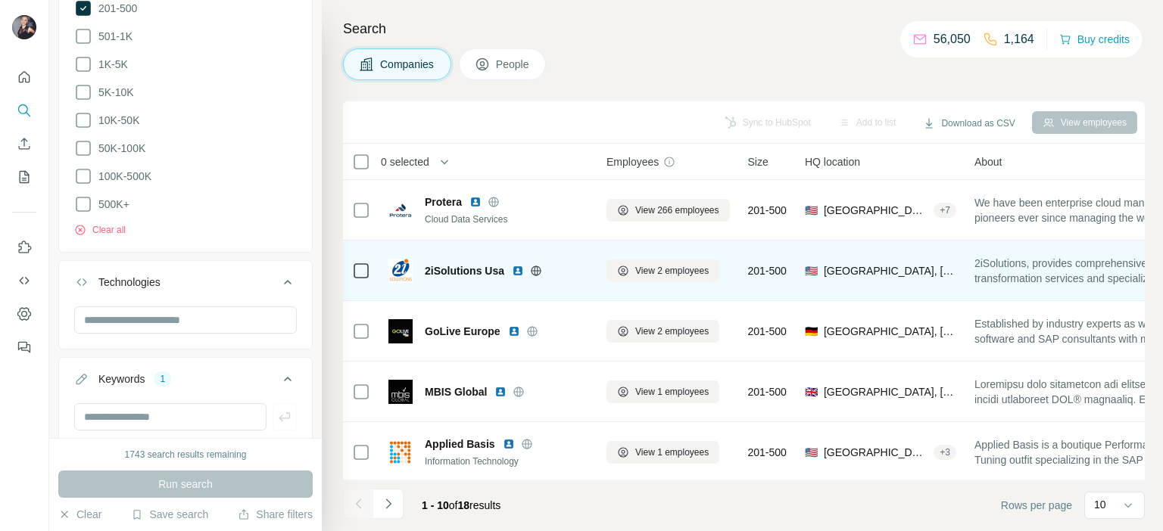
click at [515, 271] on img at bounding box center [518, 271] width 12 height 12
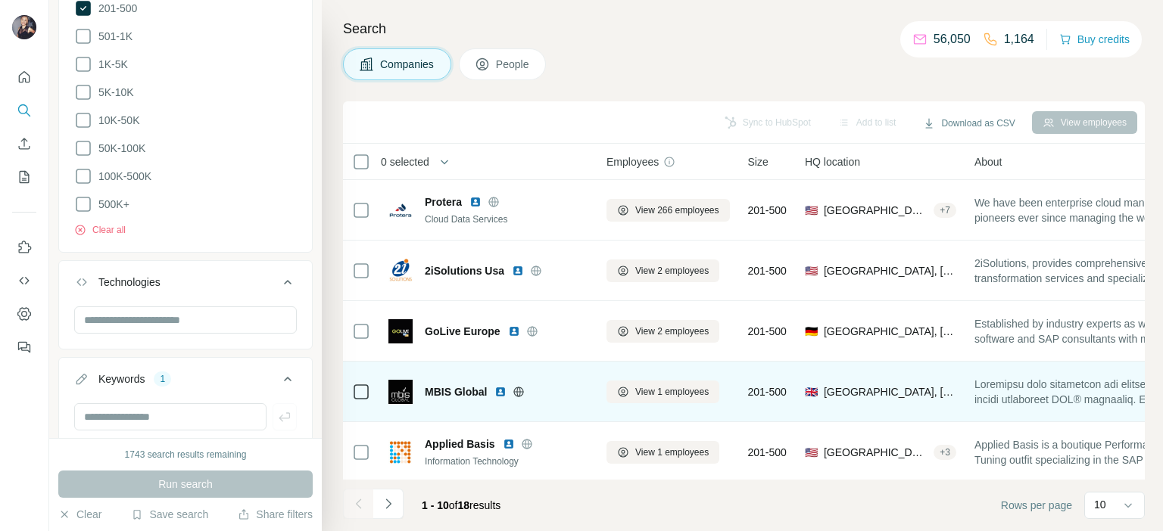
click at [503, 388] on img at bounding box center [500, 392] width 12 height 12
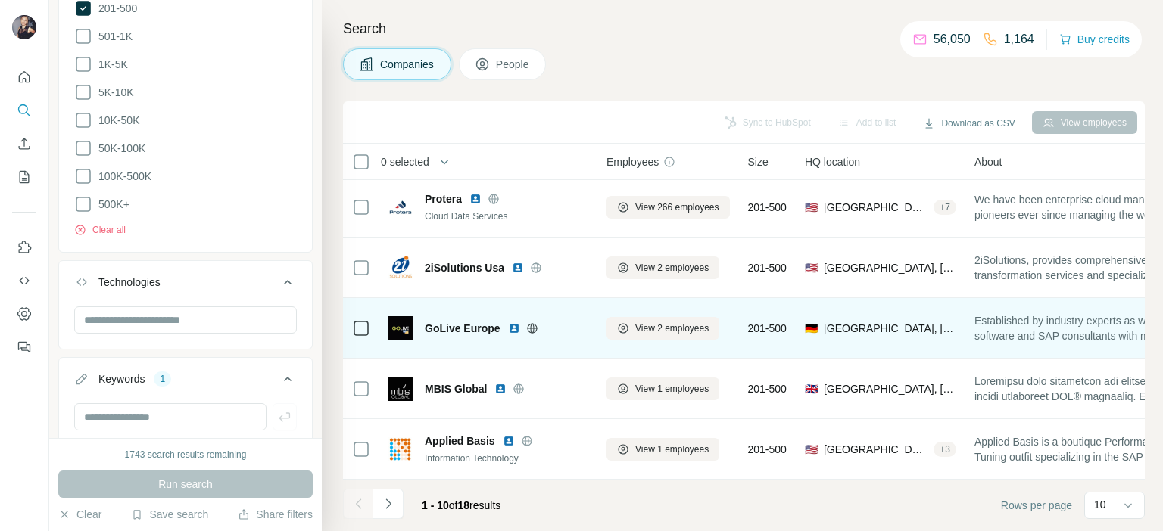
scroll to position [313, 0]
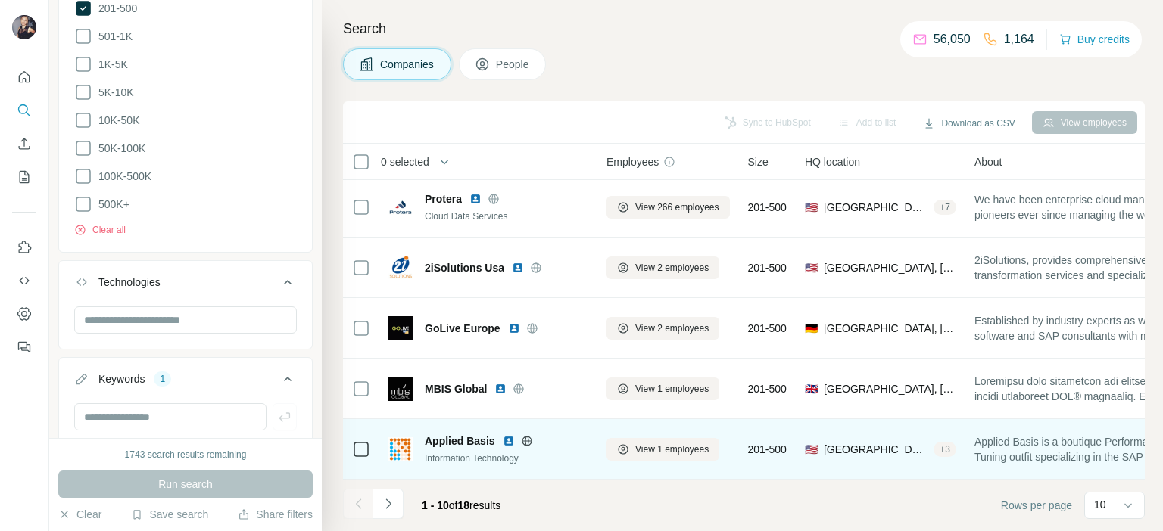
click at [503, 435] on img at bounding box center [509, 441] width 12 height 12
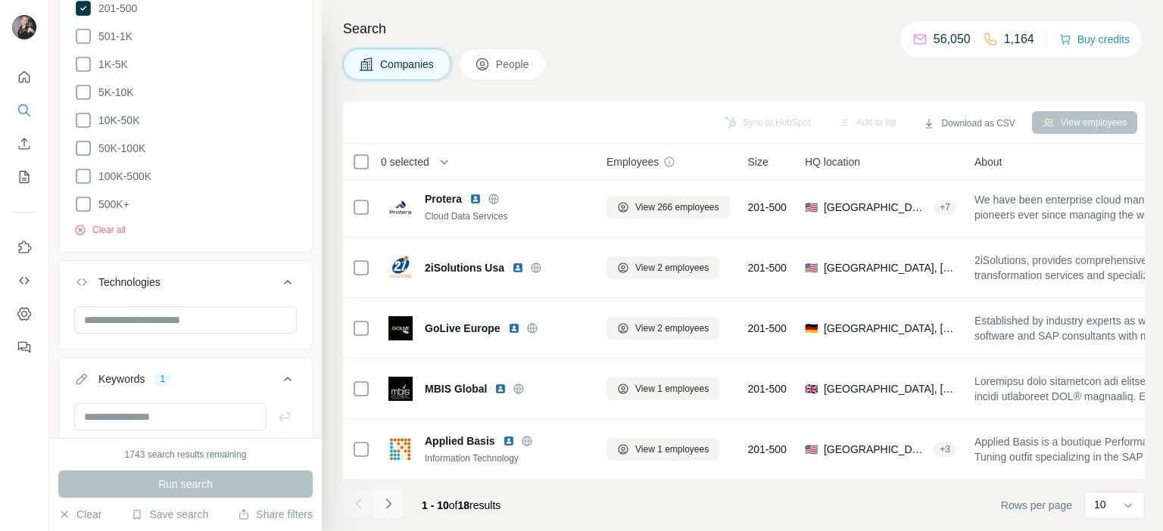
click at [389, 500] on icon "Navigate to next page" at bounding box center [388, 504] width 15 height 15
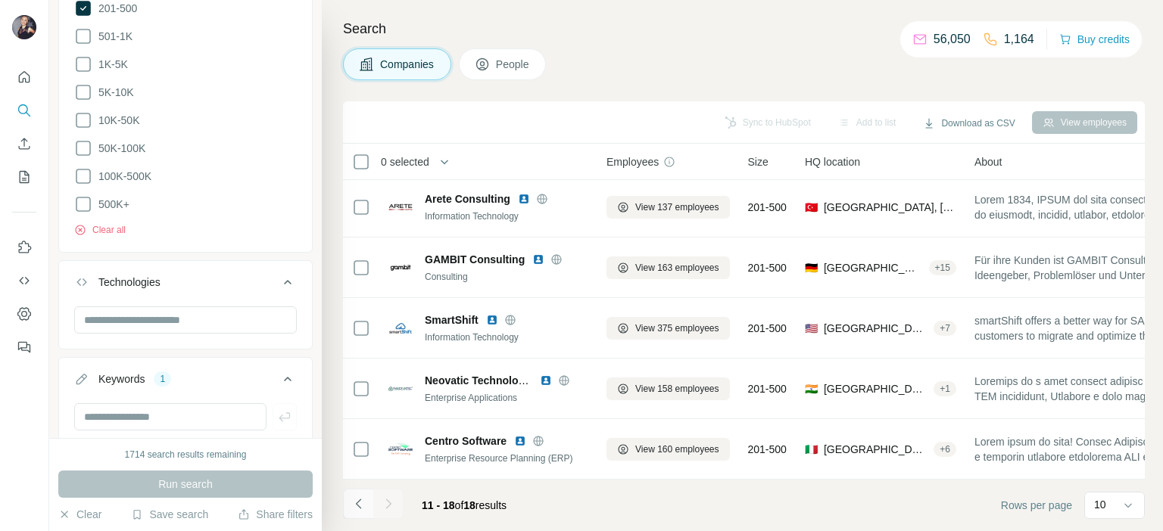
click at [360, 506] on icon "Navigate to previous page" at bounding box center [358, 504] width 15 height 15
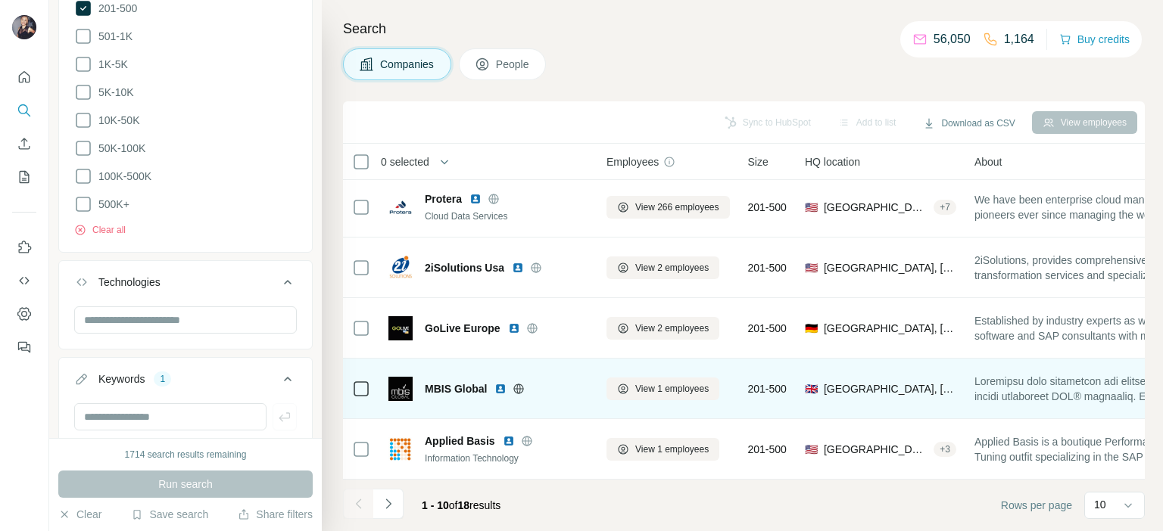
click at [497, 383] on img at bounding box center [500, 389] width 12 height 12
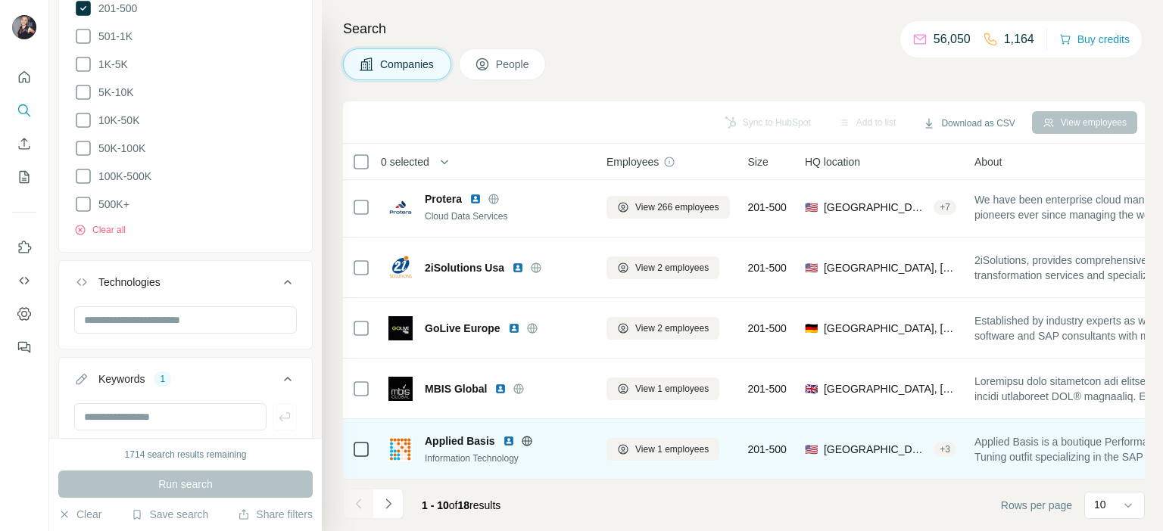
click at [507, 435] on img at bounding box center [509, 441] width 12 height 12
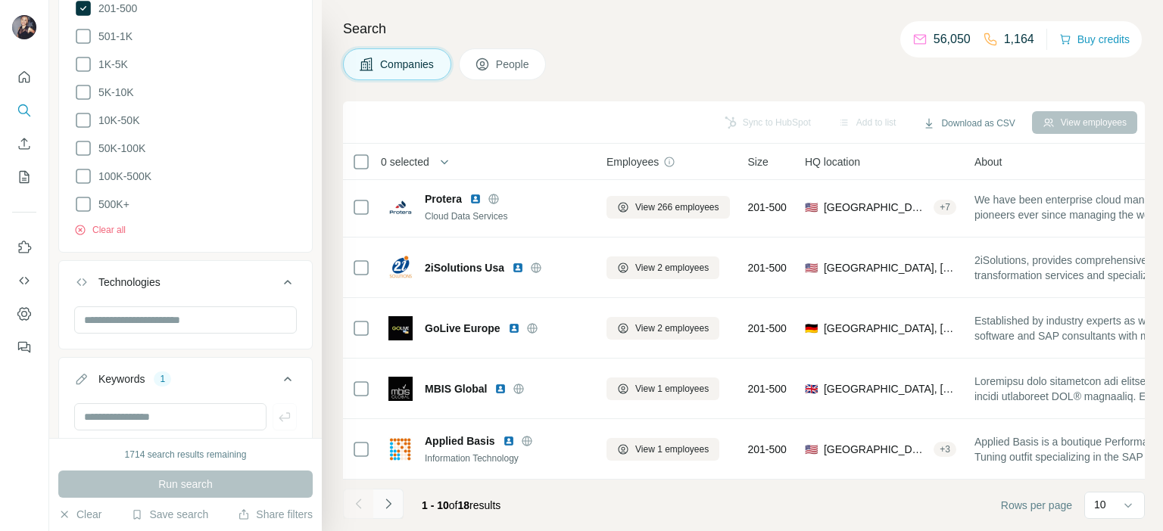
click at [384, 500] on icon "Navigate to next page" at bounding box center [388, 504] width 15 height 15
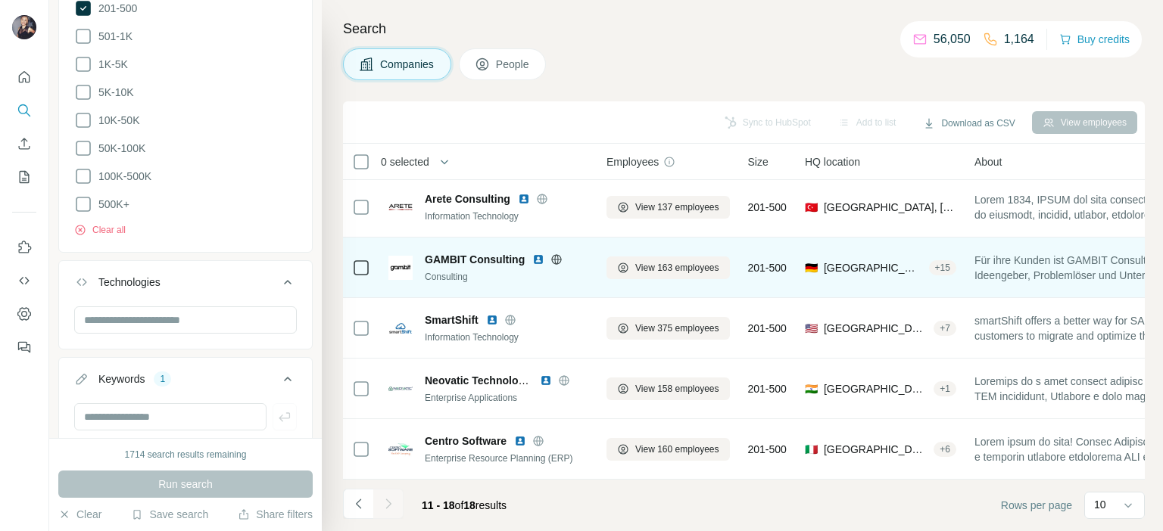
scroll to position [0, 0]
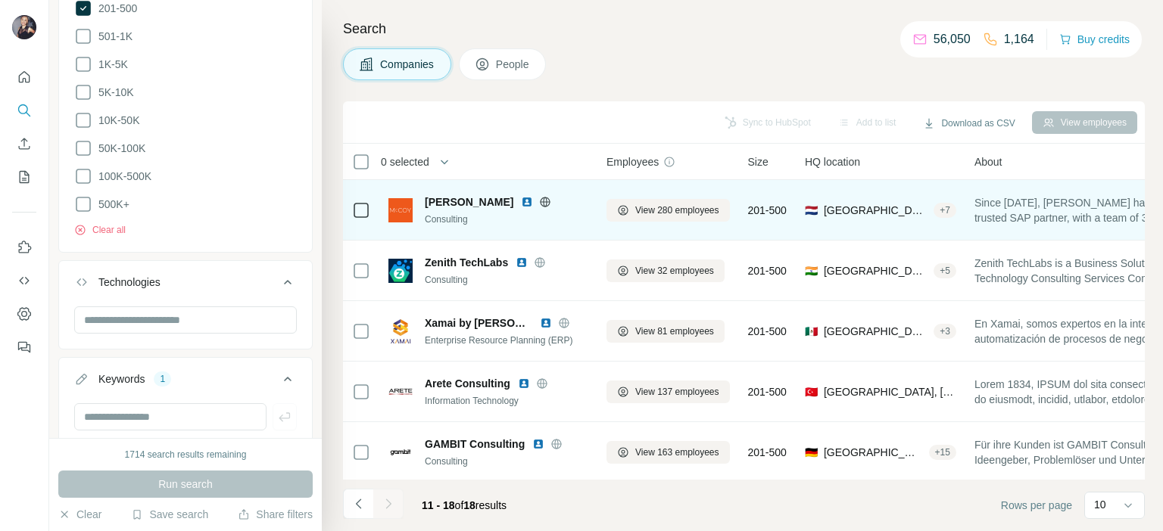
click at [521, 201] on img at bounding box center [527, 202] width 12 height 12
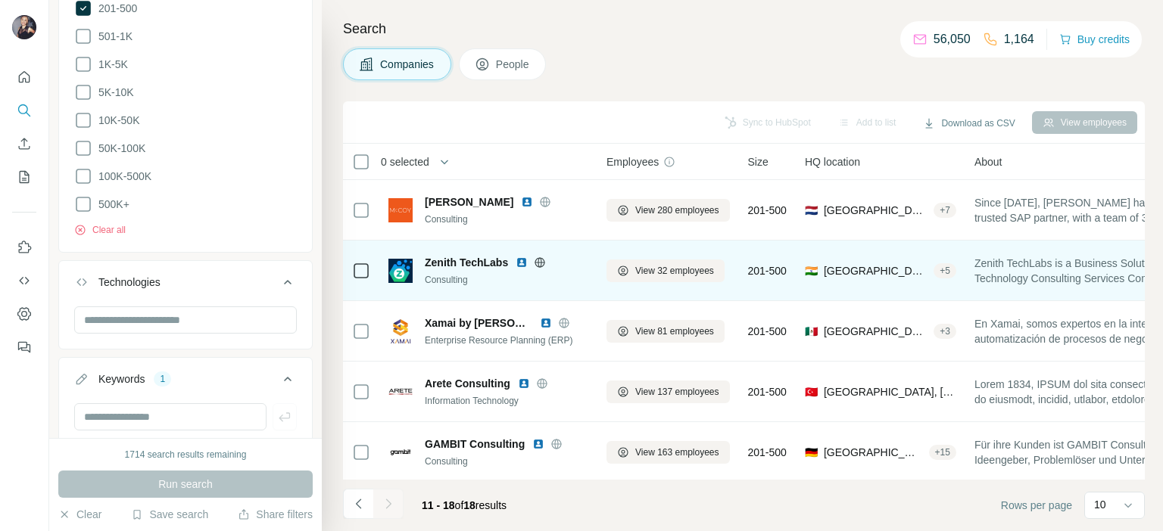
click at [523, 260] on img at bounding box center [521, 263] width 12 height 12
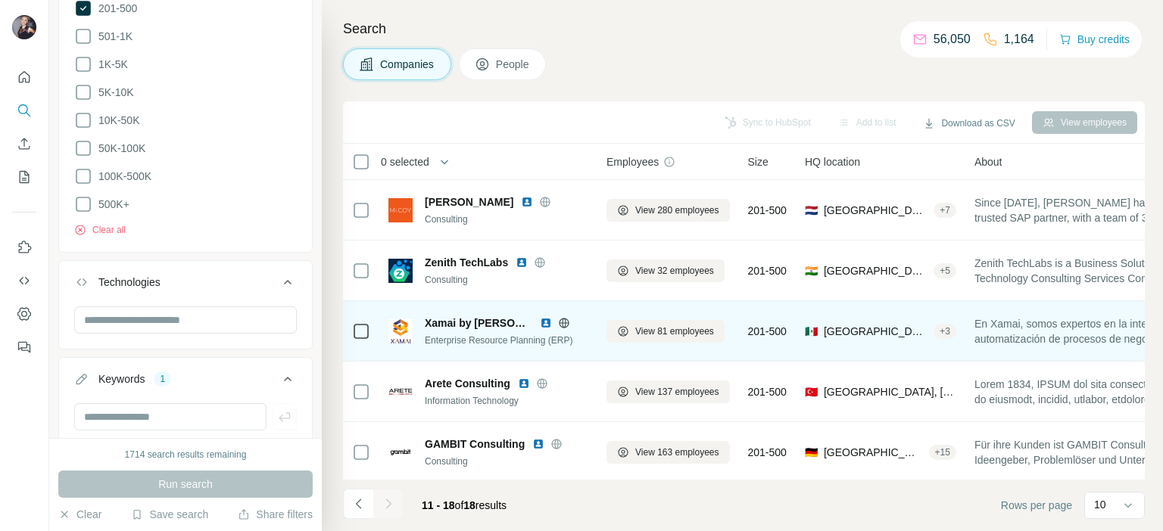
click at [540, 320] on img at bounding box center [546, 323] width 12 height 12
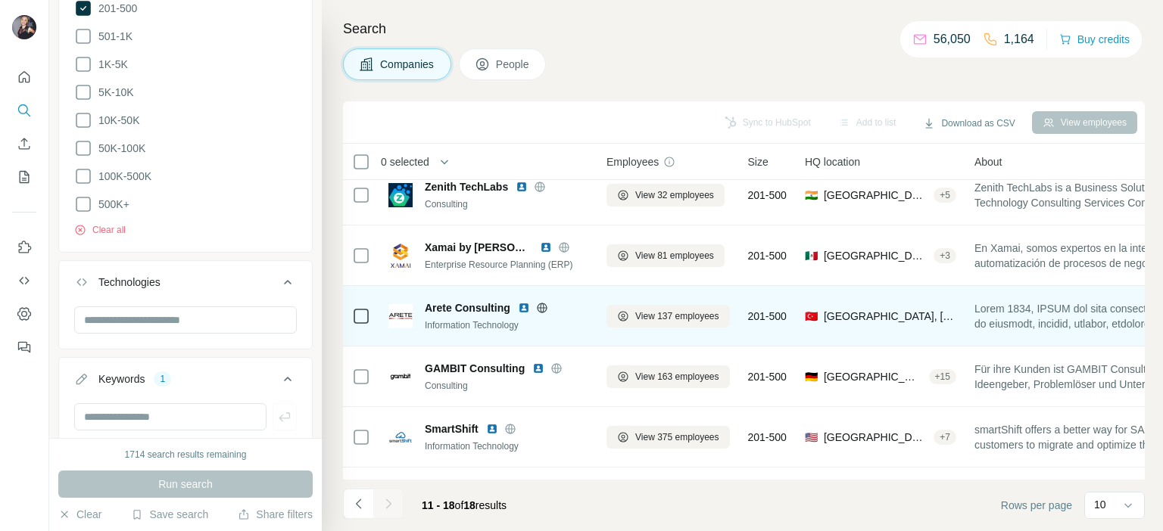
click at [521, 307] on img at bounding box center [524, 308] width 12 height 12
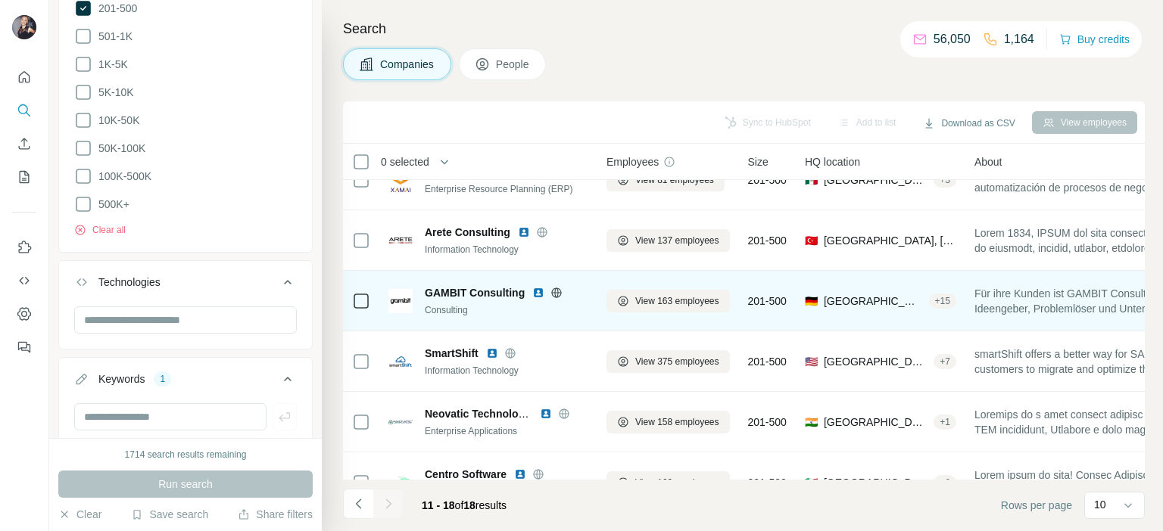
click at [536, 290] on img at bounding box center [538, 293] width 12 height 12
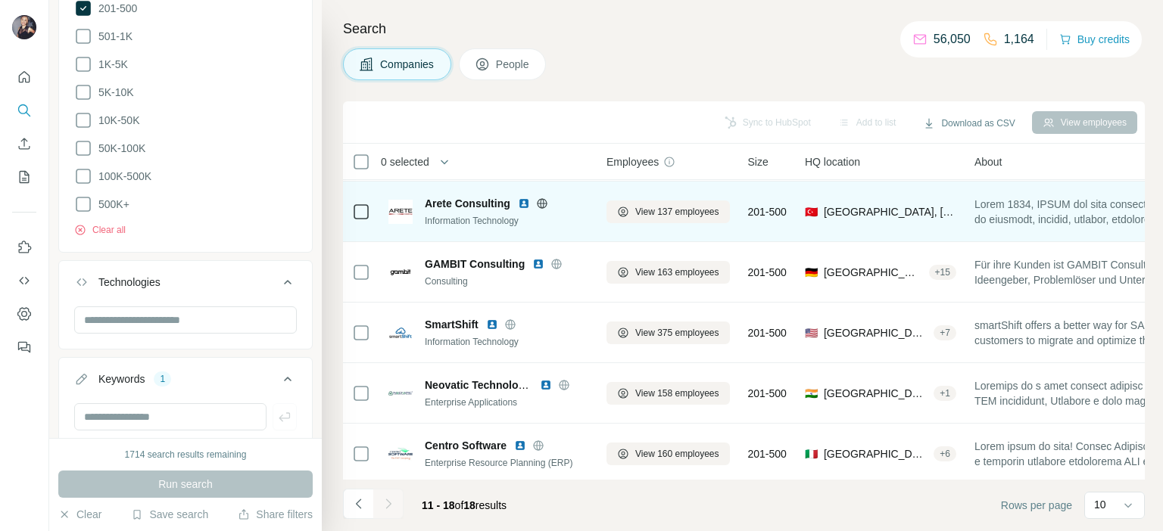
scroll to position [192, 0]
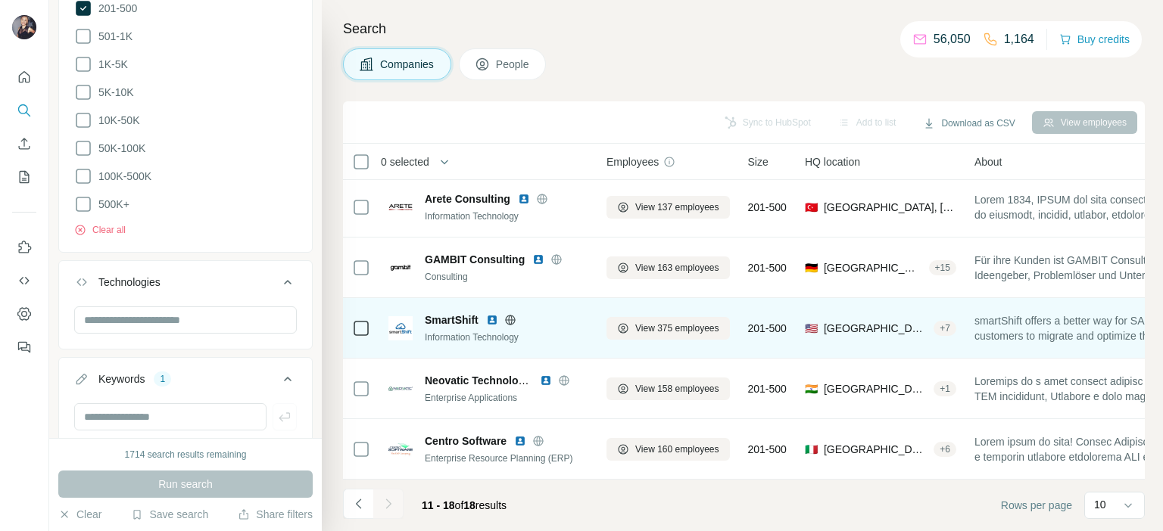
click at [494, 314] on img at bounding box center [492, 320] width 12 height 12
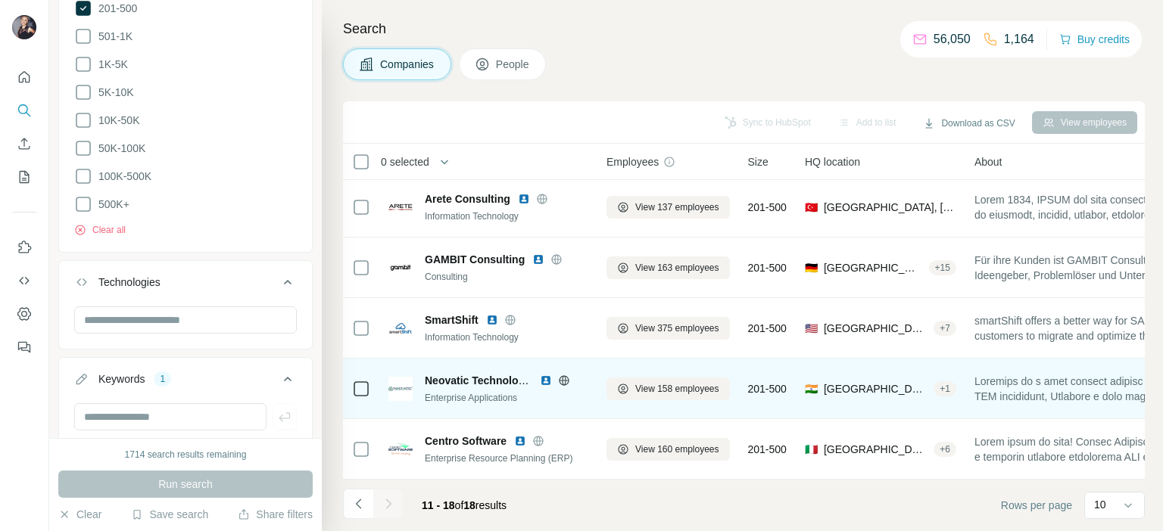
click at [544, 375] on img at bounding box center [546, 381] width 12 height 12
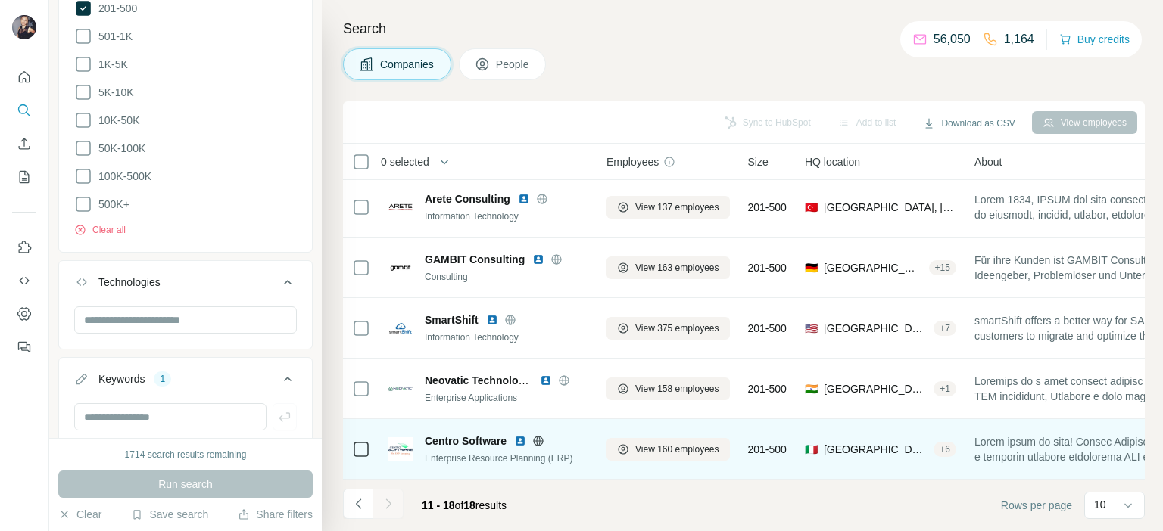
click at [525, 435] on img at bounding box center [520, 441] width 12 height 12
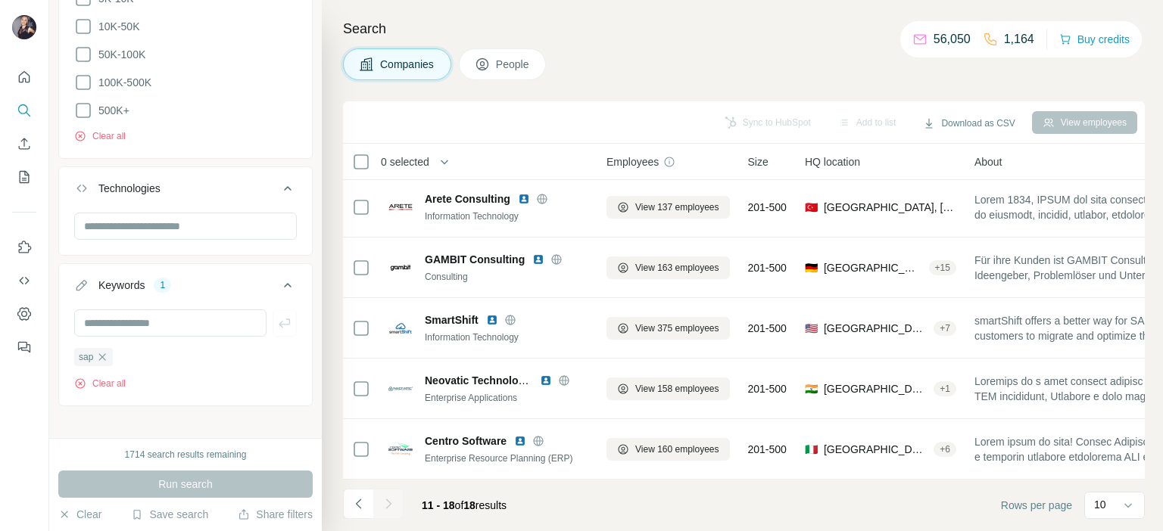
scroll to position [763, 0]
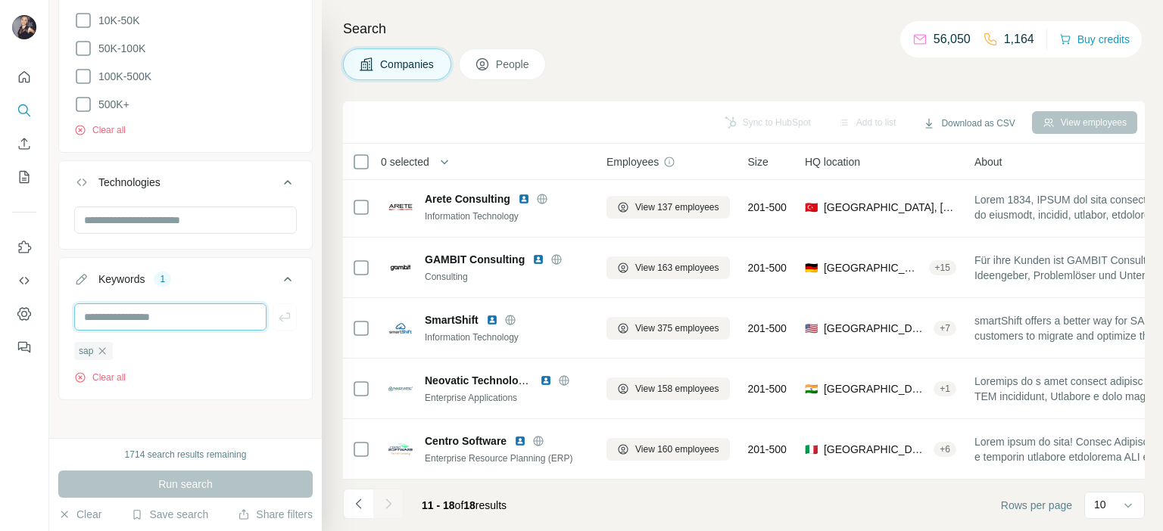
click at [193, 311] on input "text" at bounding box center [170, 317] width 192 height 27
type input "**********"
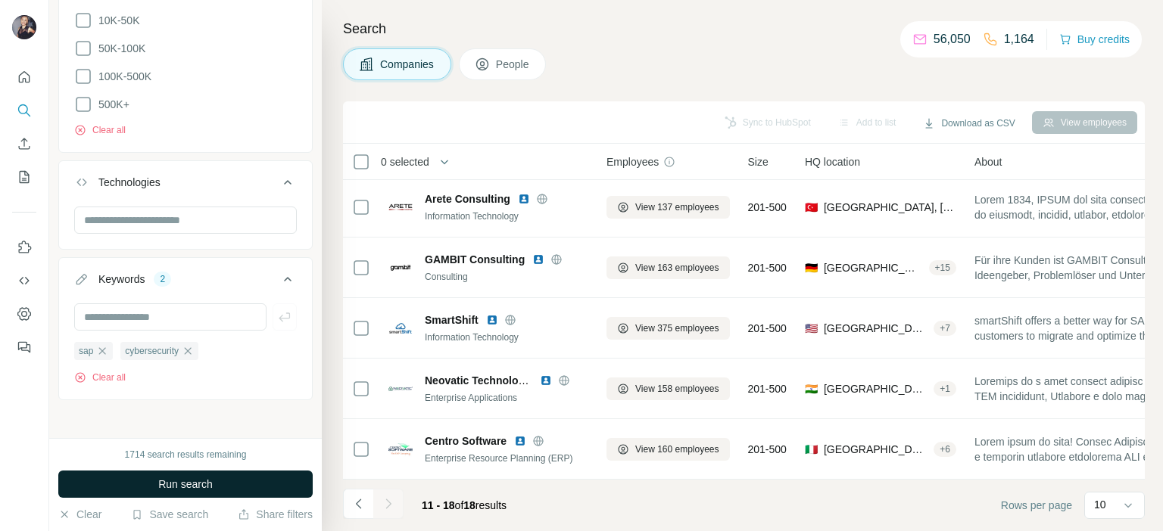
click at [204, 491] on span "Run search" at bounding box center [185, 484] width 55 height 15
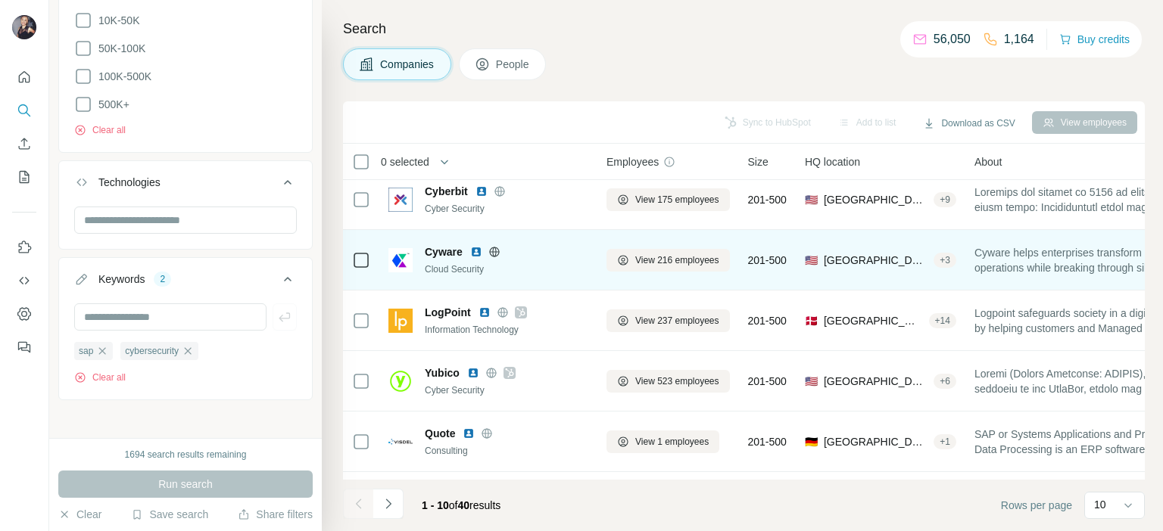
click at [479, 247] on img at bounding box center [476, 252] width 12 height 12
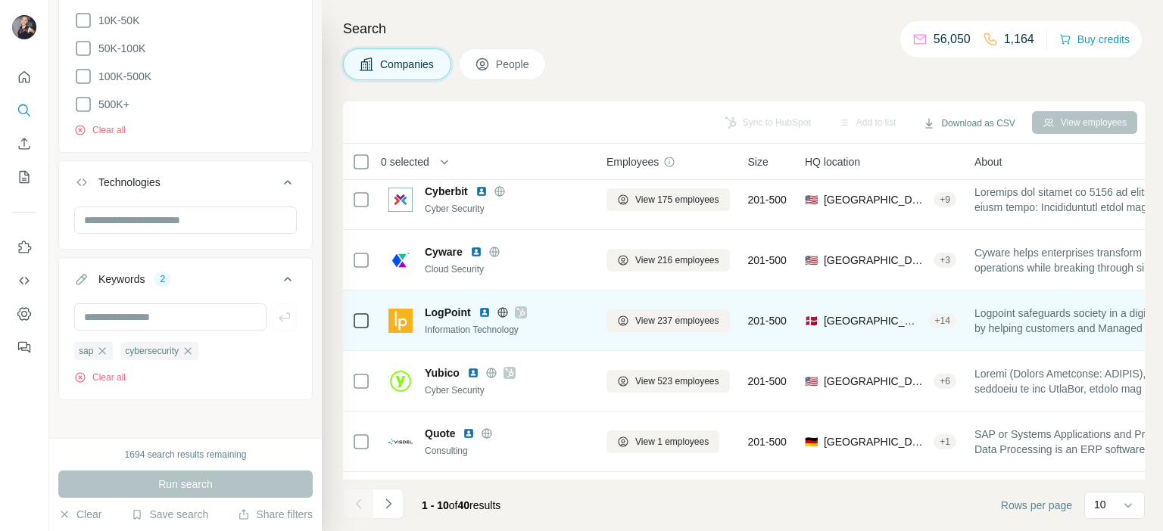
click at [483, 313] on img at bounding box center [484, 313] width 12 height 12
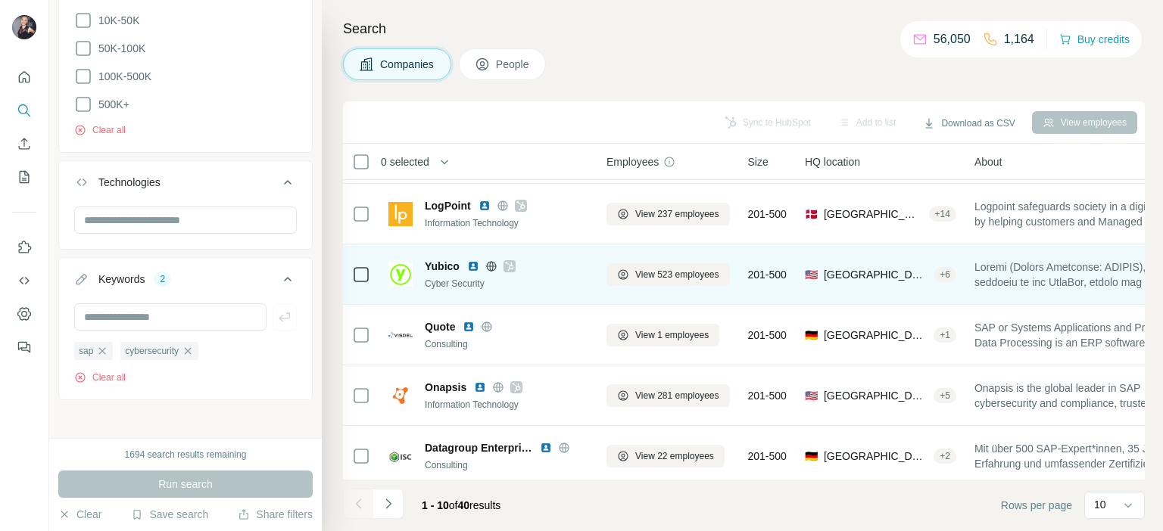
scroll to position [313, 0]
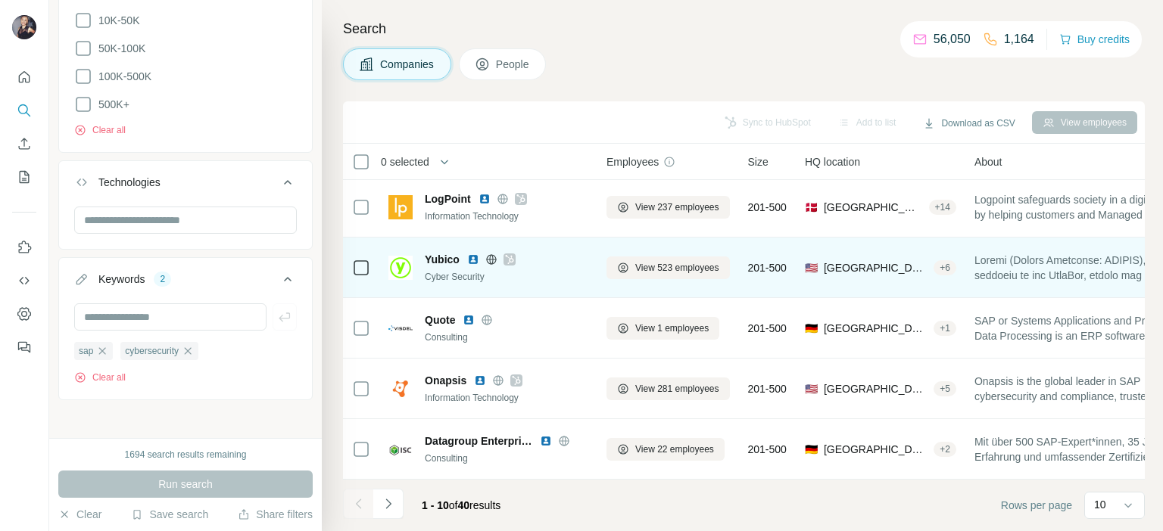
click at [475, 254] on img at bounding box center [473, 260] width 12 height 12
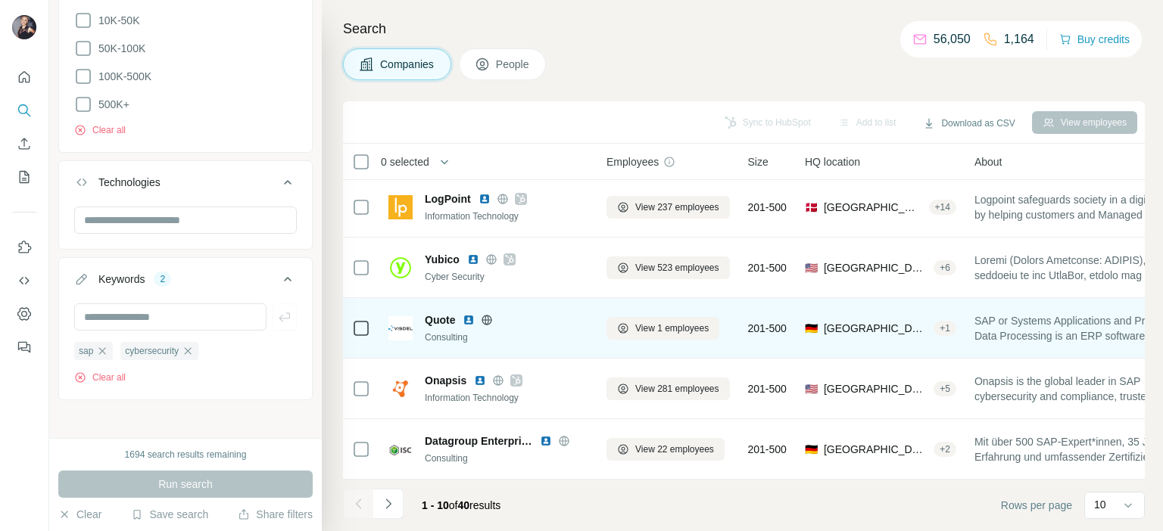
click at [468, 314] on img at bounding box center [468, 320] width 12 height 12
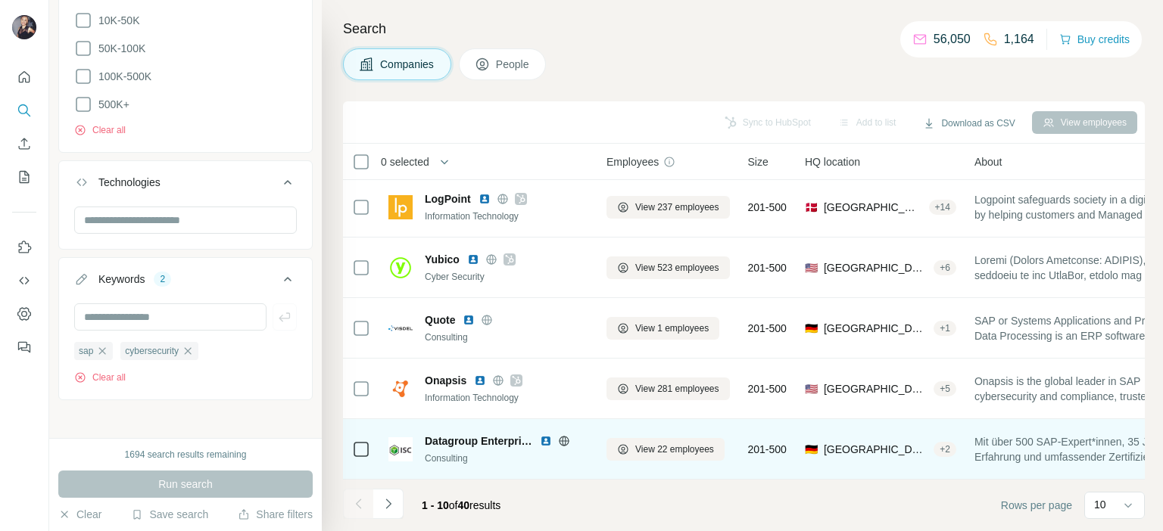
click at [547, 435] on img at bounding box center [546, 441] width 12 height 12
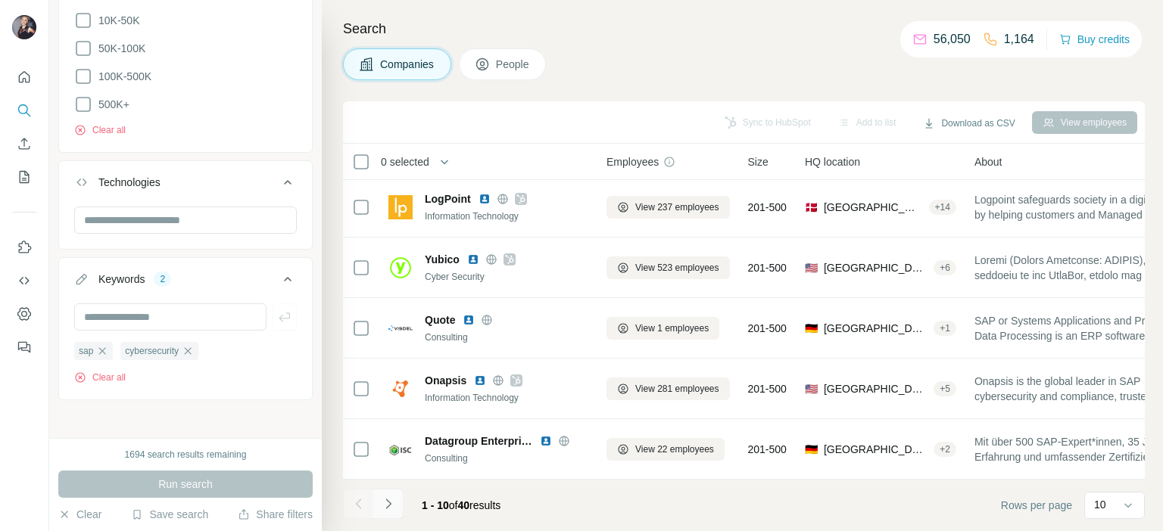
click at [381, 501] on icon "Navigate to next page" at bounding box center [388, 504] width 15 height 15
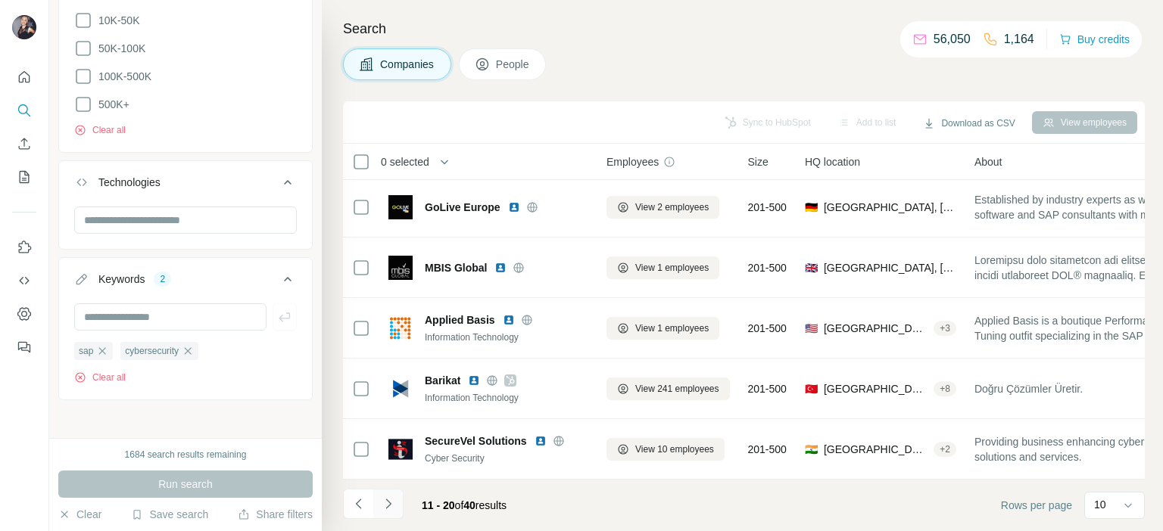
click at [388, 513] on button "Navigate to next page" at bounding box center [388, 504] width 30 height 30
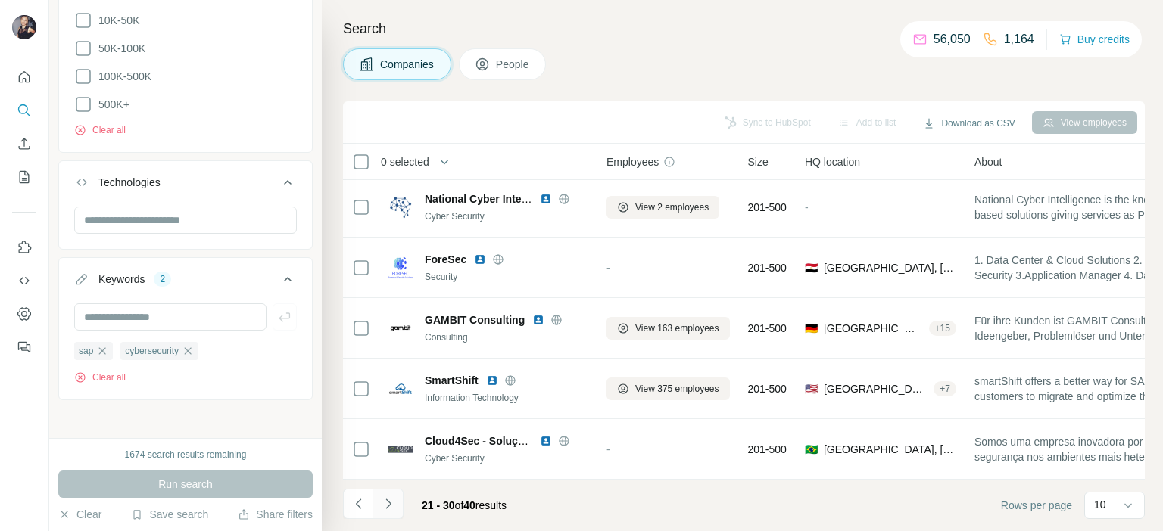
click at [386, 505] on icon "Navigate to next page" at bounding box center [388, 504] width 15 height 15
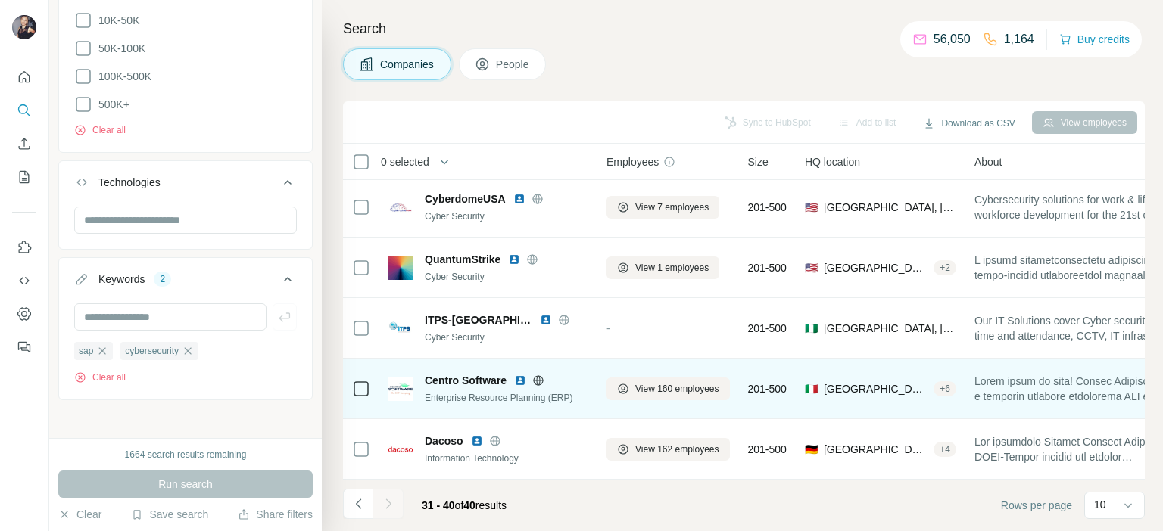
click at [520, 375] on img at bounding box center [520, 381] width 12 height 12
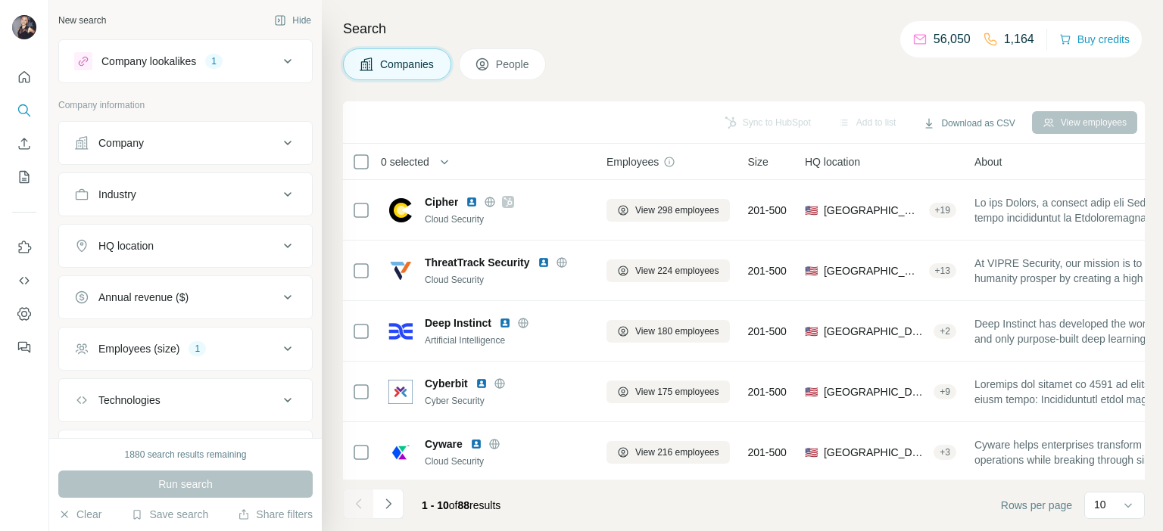
click at [282, 61] on icon at bounding box center [288, 61] width 18 height 18
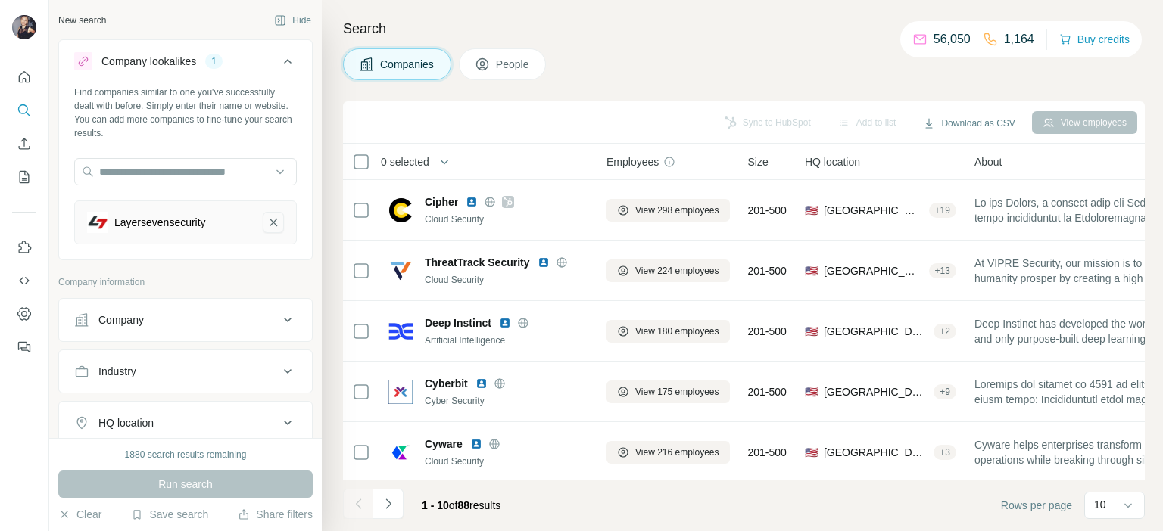
click at [266, 226] on icon "Layersevensecurity-remove-button" at bounding box center [273, 222] width 14 height 15
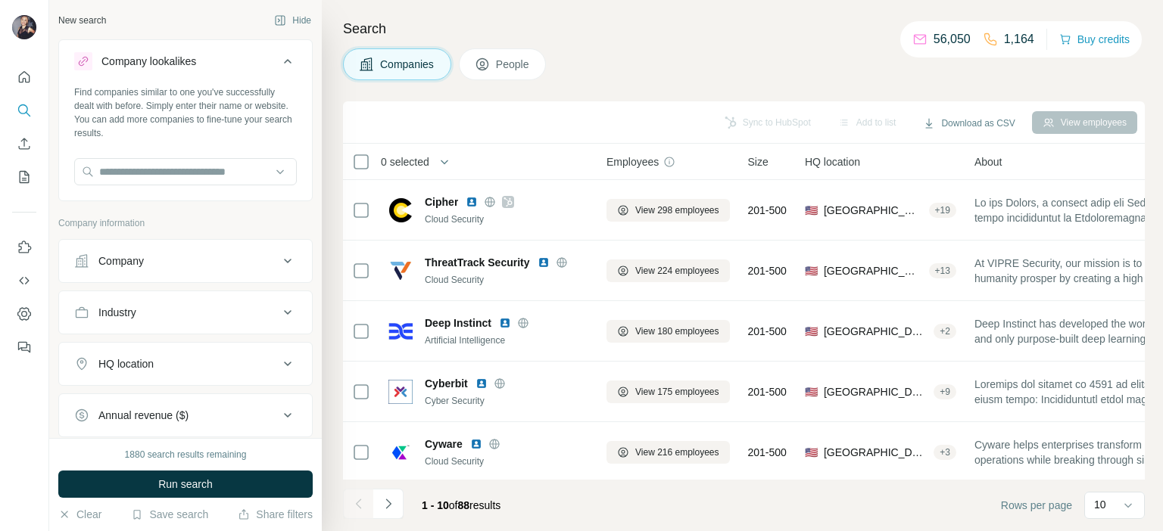
click at [127, 267] on div "Company" at bounding box center [120, 261] width 45 height 15
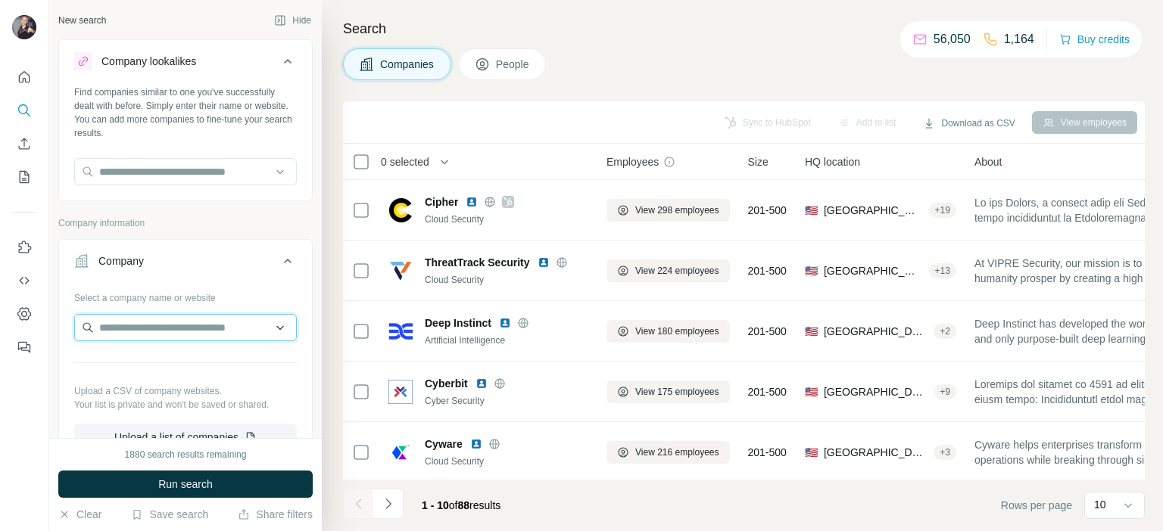
click at [157, 331] on input "text" at bounding box center [185, 327] width 223 height 27
paste input "**********"
drag, startPoint x: 168, startPoint y: 324, endPoint x: 137, endPoint y: 332, distance: 31.9
click at [137, 332] on input "**********" at bounding box center [185, 327] width 223 height 27
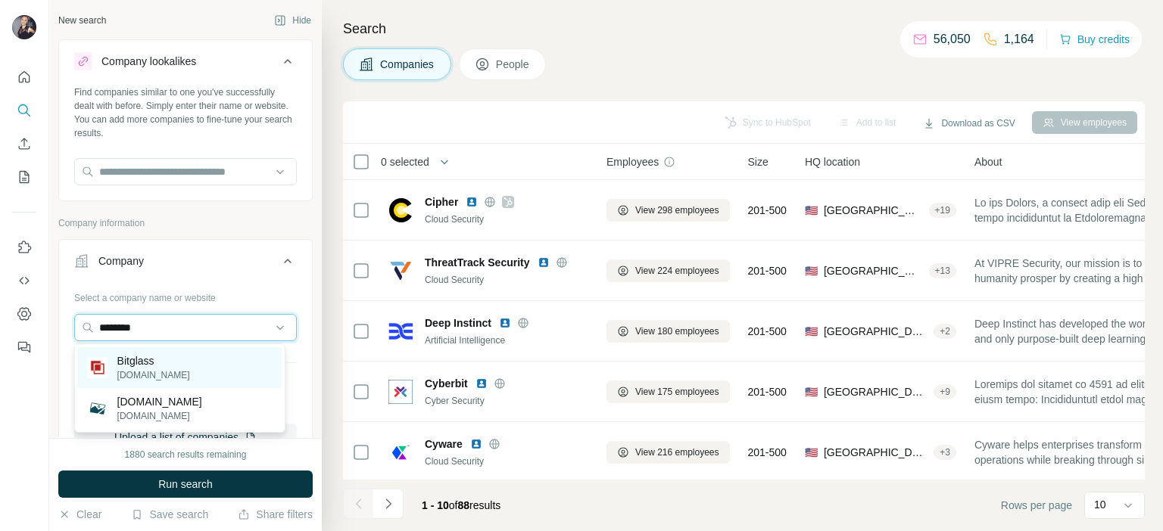
type input "********"
click at [182, 364] on div "Bitglass bitglass.com" at bounding box center [180, 367] width 204 height 41
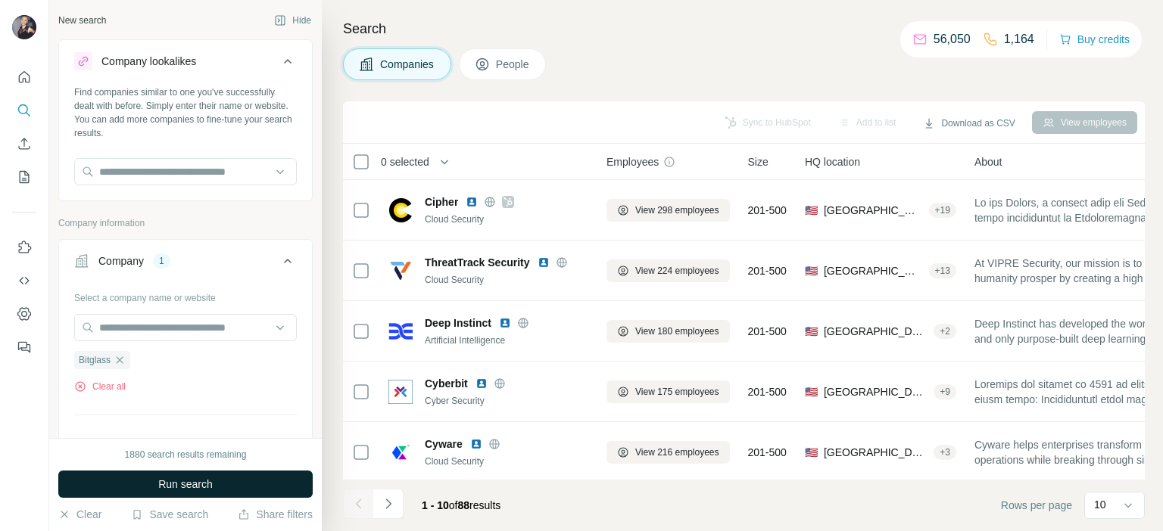
click at [221, 487] on button "Run search" at bounding box center [185, 484] width 254 height 27
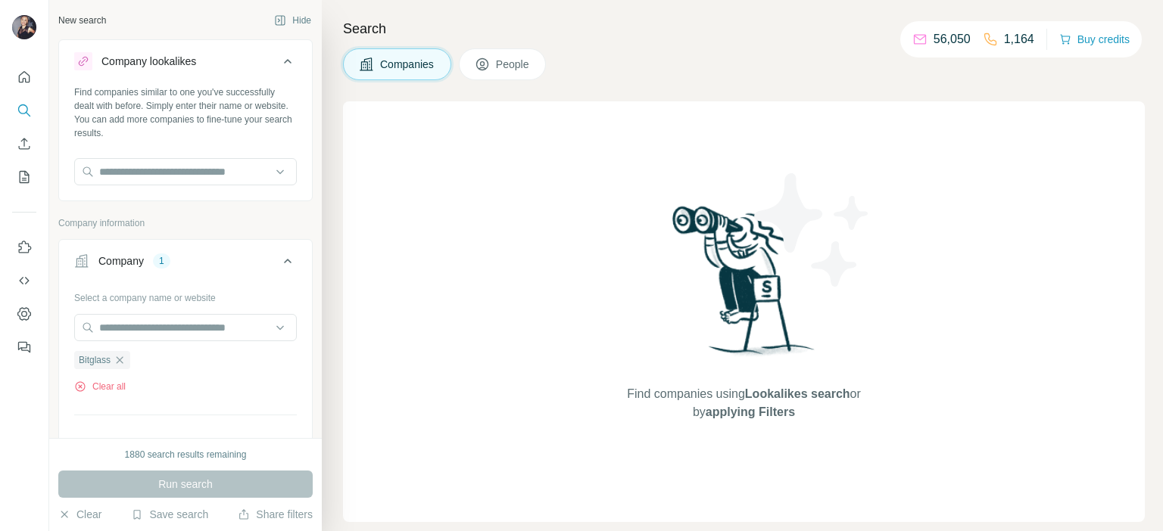
click at [279, 253] on icon at bounding box center [288, 261] width 18 height 18
click at [485, 64] on icon at bounding box center [482, 64] width 15 height 15
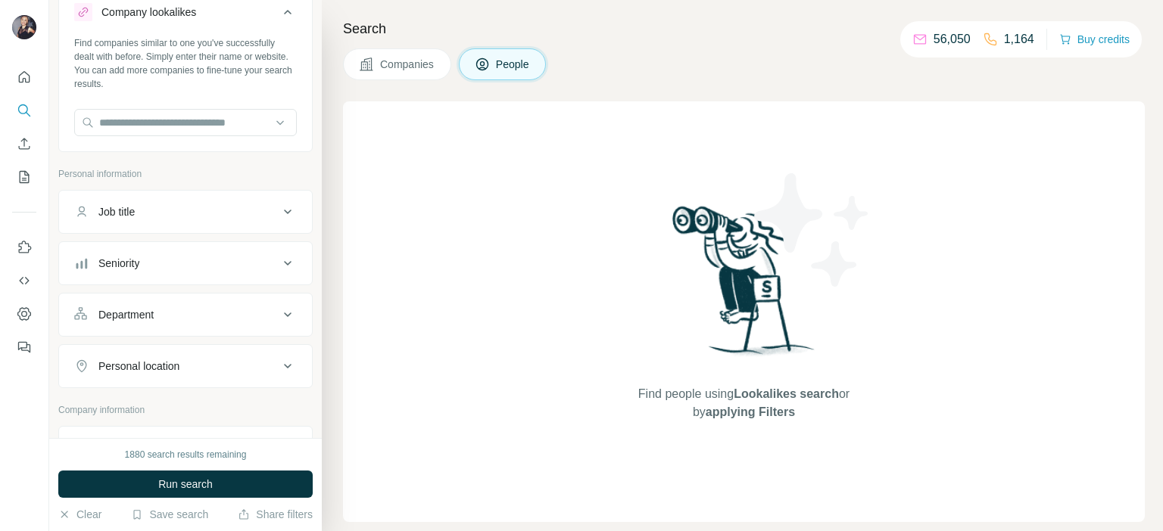
scroll to position [76, 0]
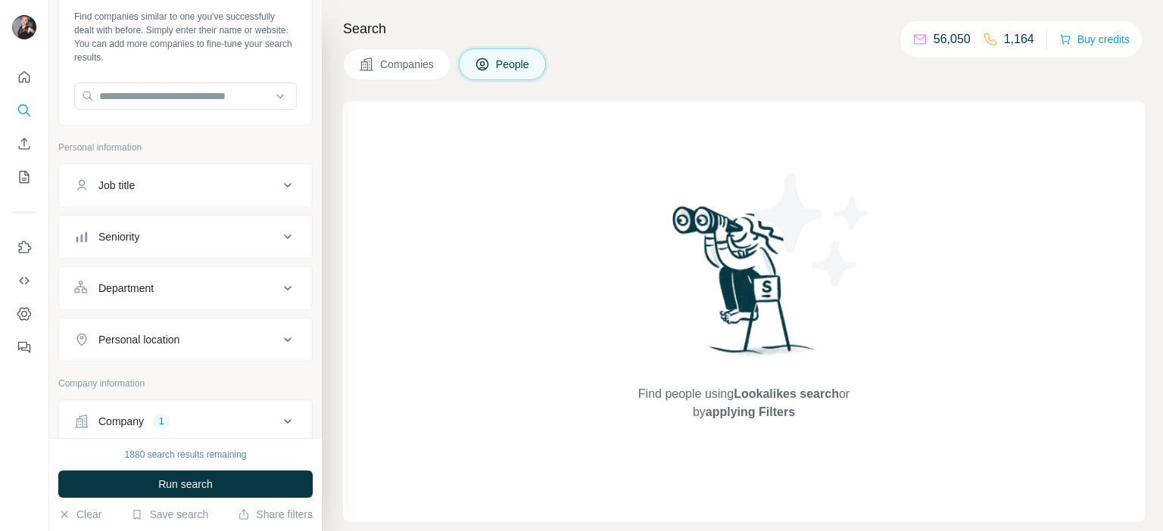
click at [173, 191] on div "Job title" at bounding box center [176, 185] width 204 height 15
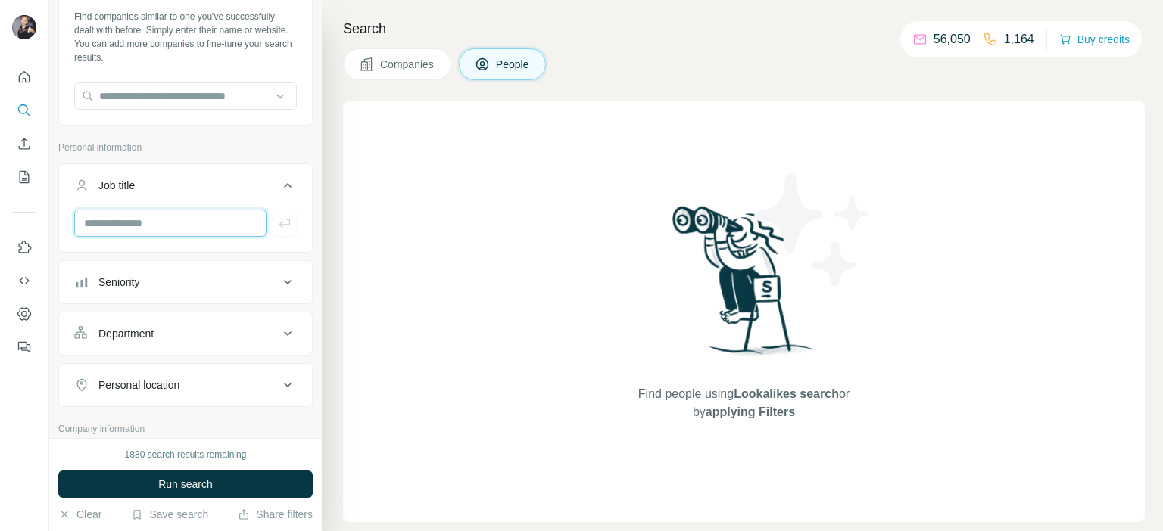
click at [169, 225] on input "text" at bounding box center [170, 223] width 192 height 27
type input "***"
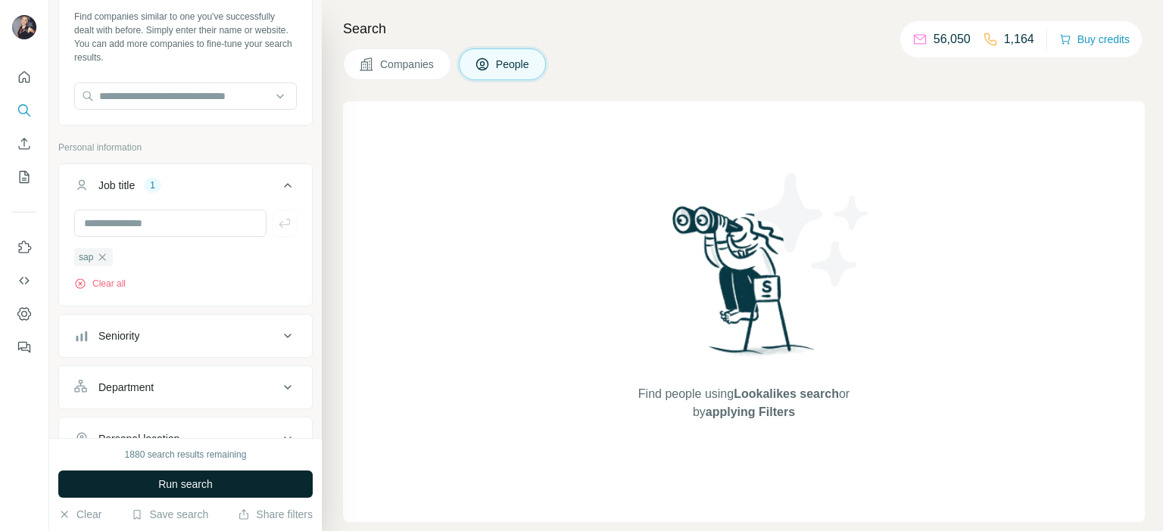
click at [172, 494] on button "Run search" at bounding box center [185, 484] width 254 height 27
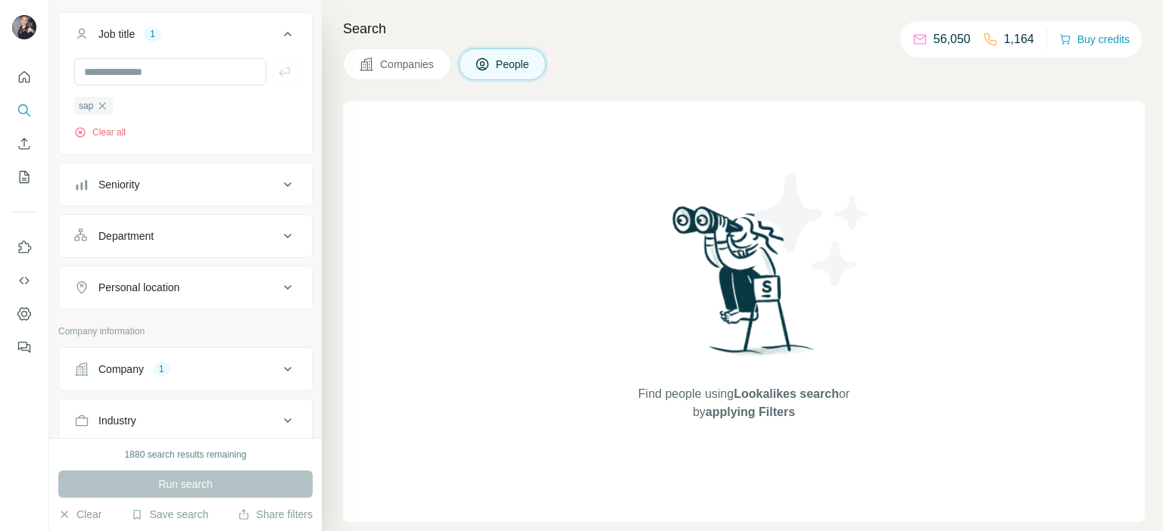
scroll to position [303, 0]
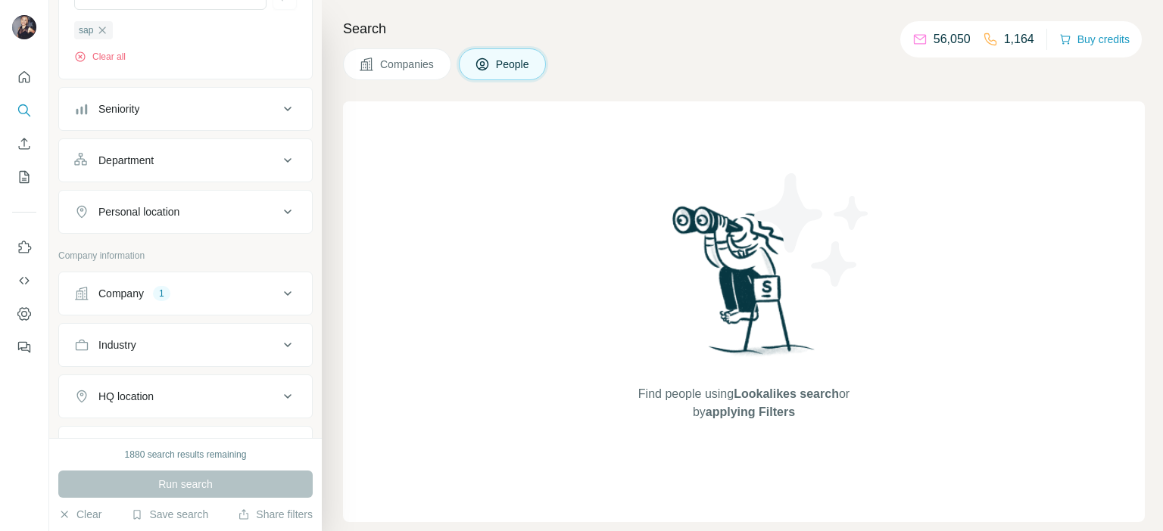
click at [161, 291] on div "1" at bounding box center [161, 294] width 17 height 14
click at [122, 391] on icon "button" at bounding box center [120, 393] width 12 height 12
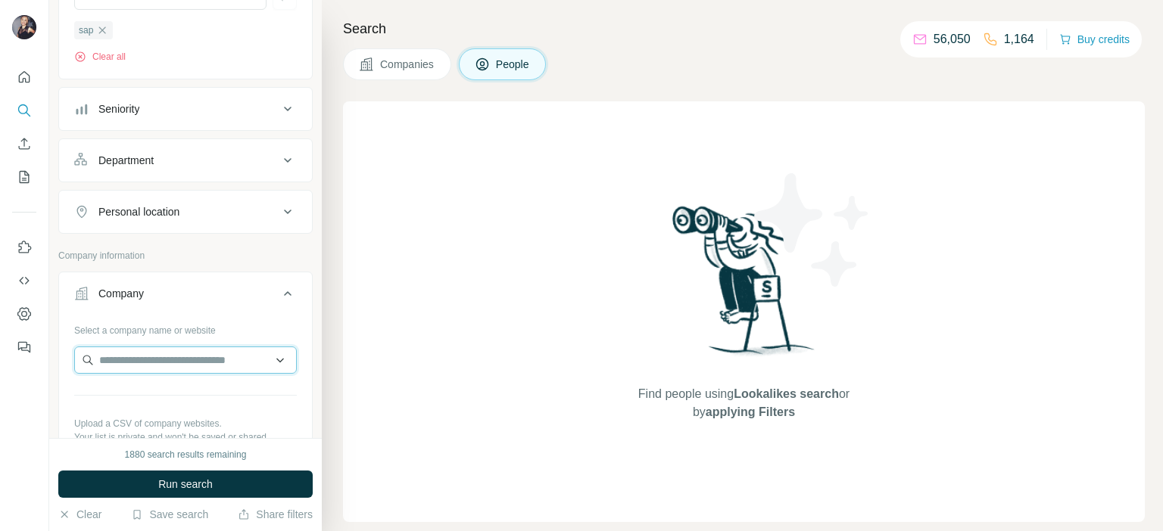
paste input "**********"
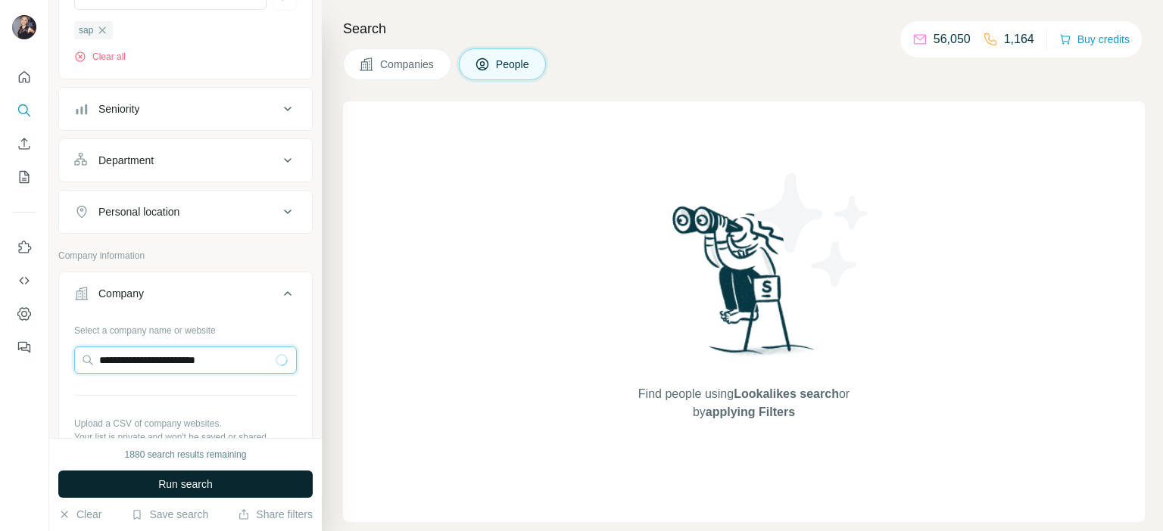
type input "**********"
click at [164, 493] on button "Run search" at bounding box center [185, 484] width 254 height 27
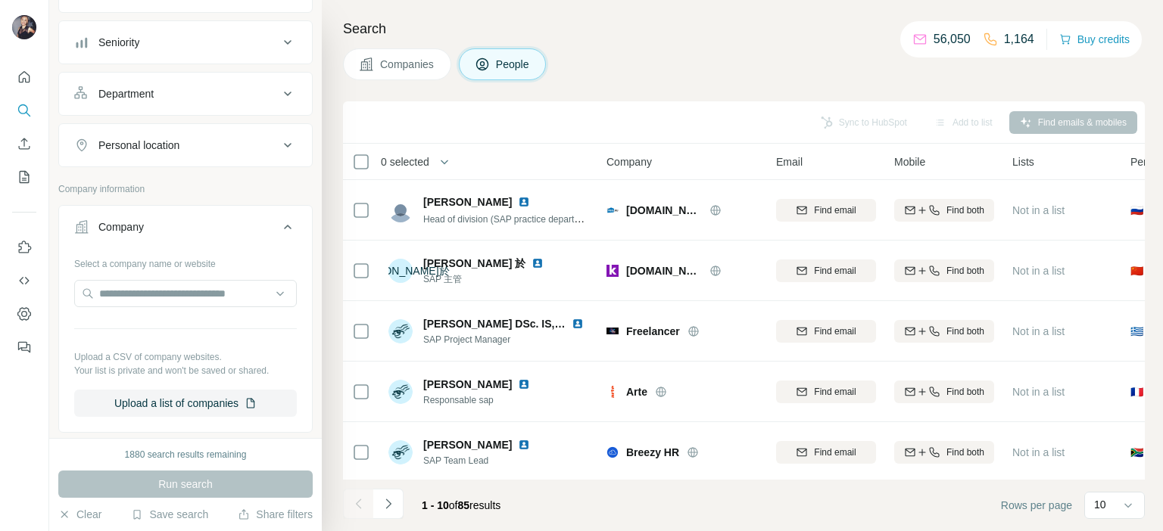
scroll to position [378, 0]
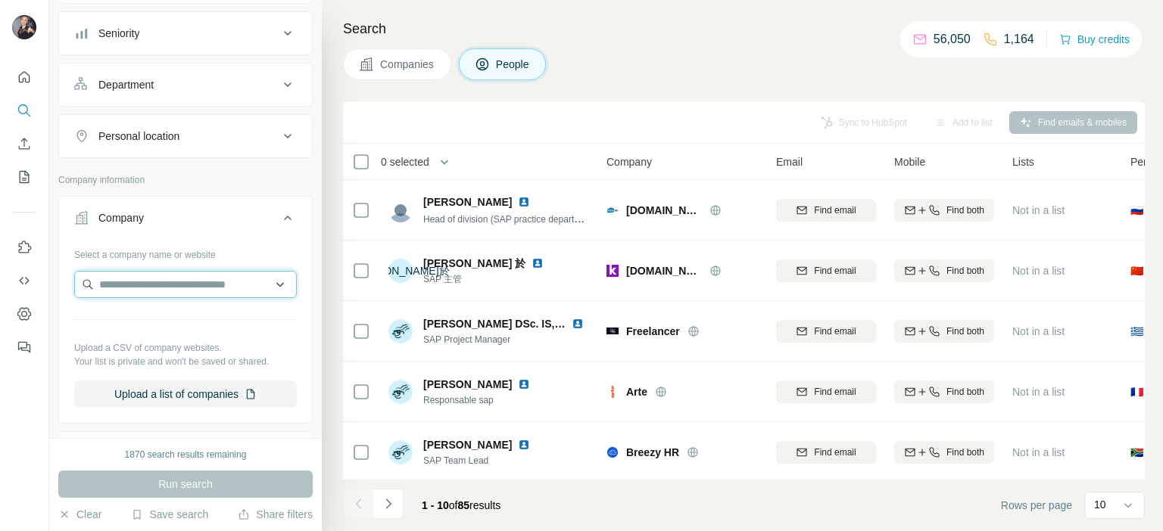
click at [142, 285] on input "text" at bounding box center [185, 284] width 223 height 27
paste input "**********"
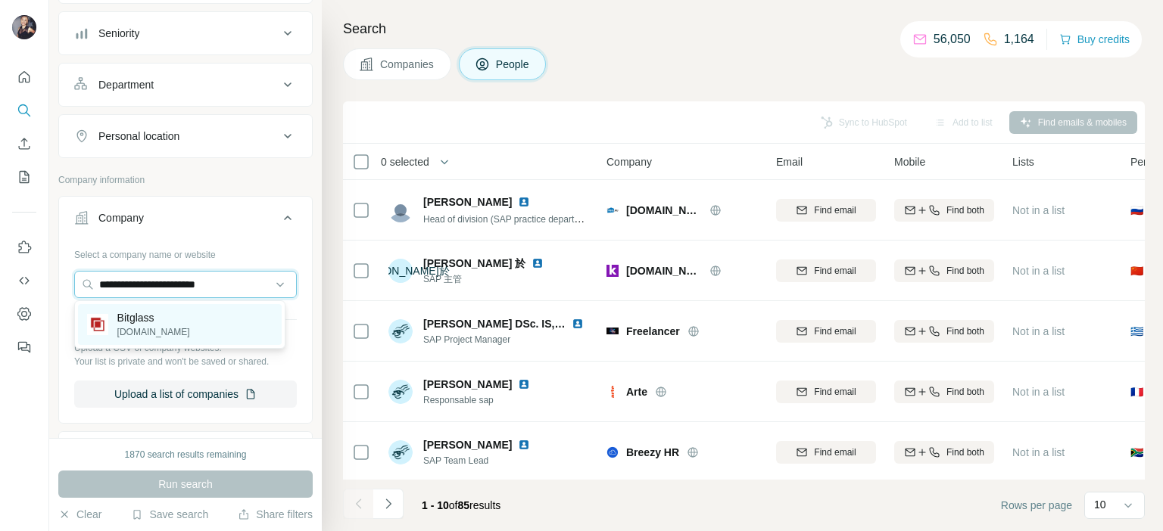
type input "**********"
click at [256, 325] on div "Bitglass bitglass.com" at bounding box center [180, 324] width 204 height 41
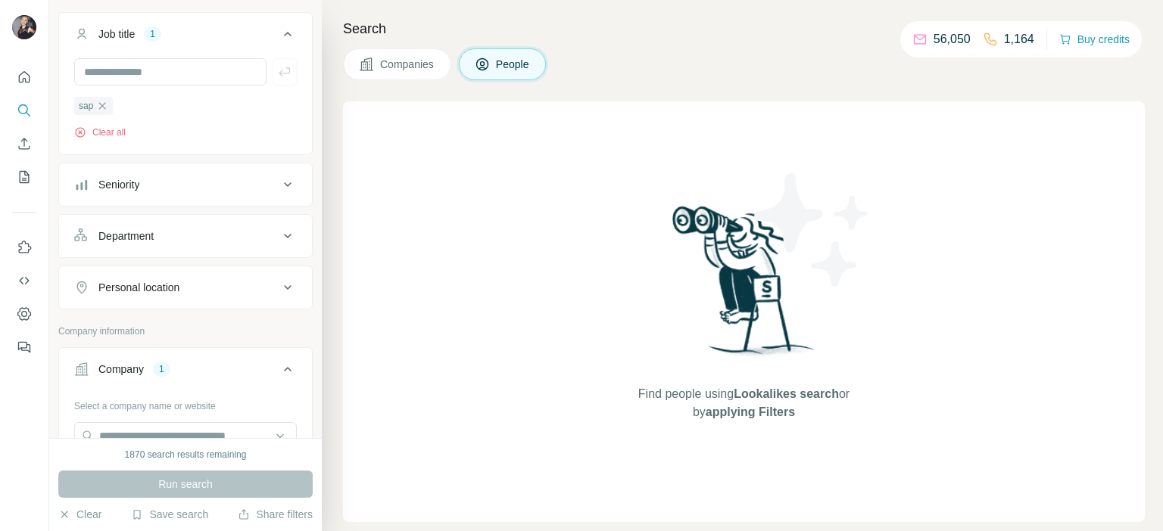
scroll to position [76, 0]
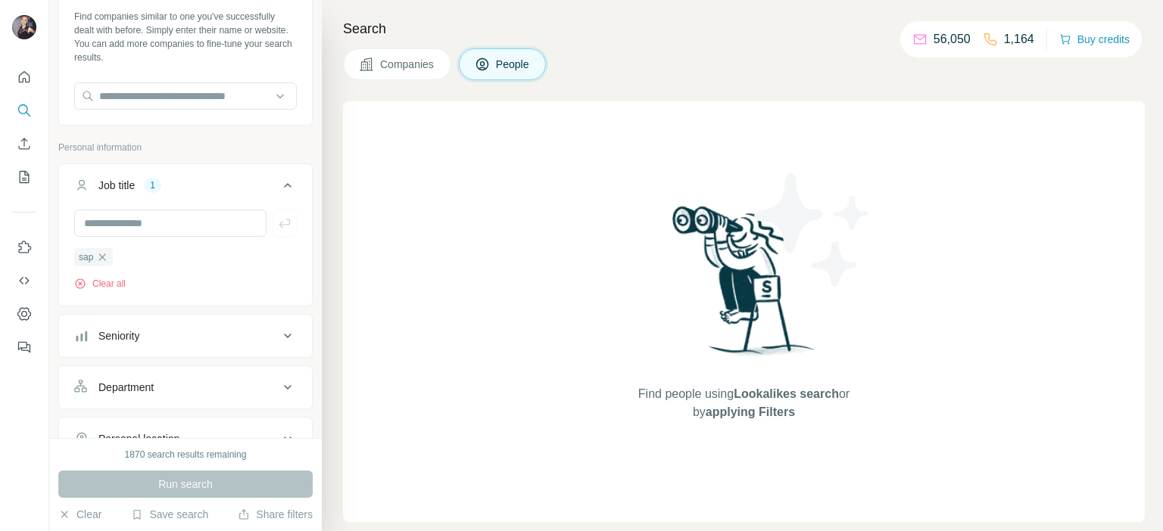
click at [102, 257] on icon "button" at bounding box center [102, 257] width 12 height 12
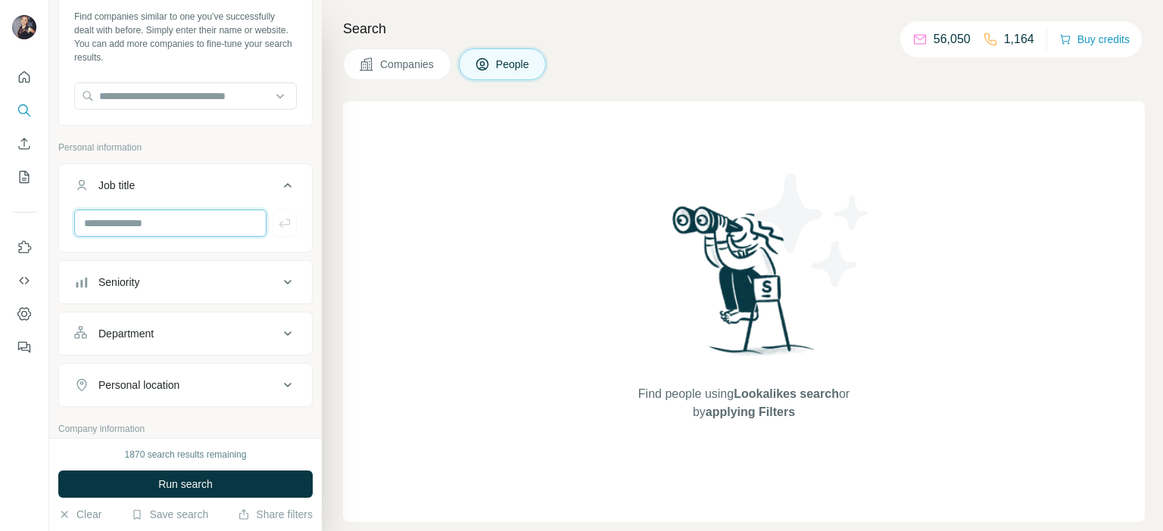
click at [113, 228] on input "text" at bounding box center [170, 223] width 192 height 27
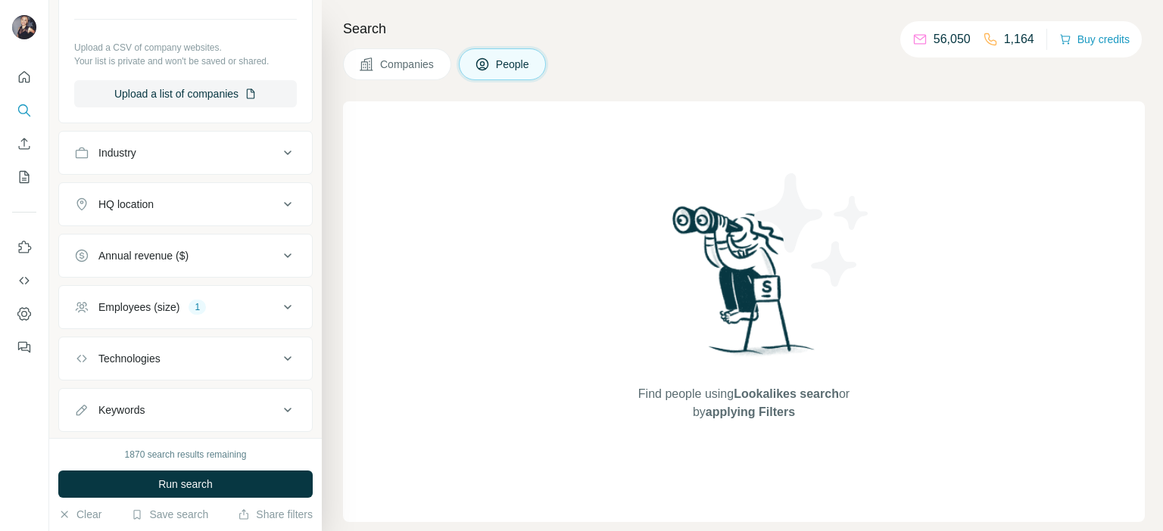
scroll to position [757, 0]
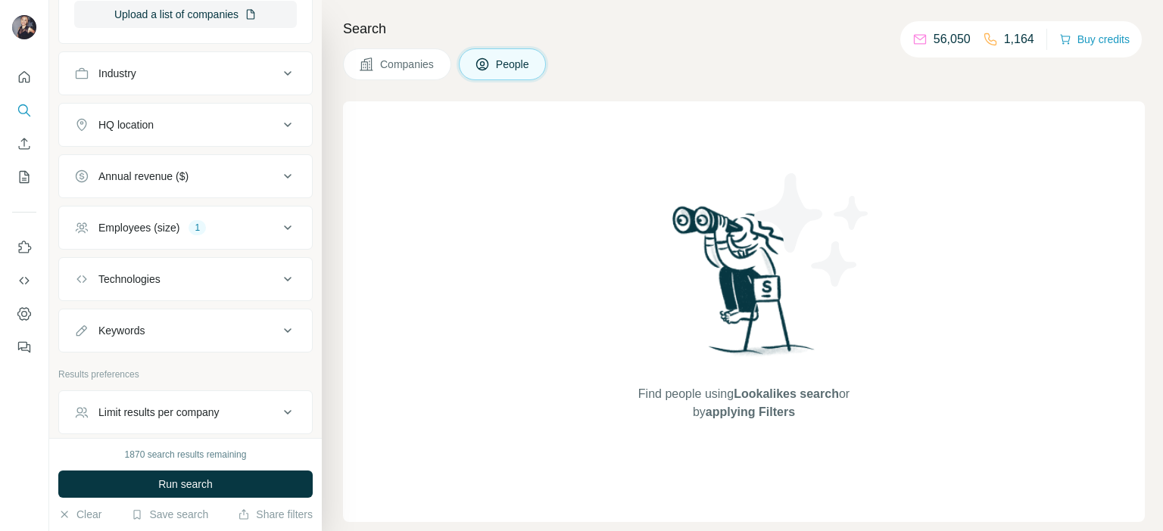
type input "*****"
click at [175, 226] on div "Employees (size)" at bounding box center [138, 227] width 81 height 15
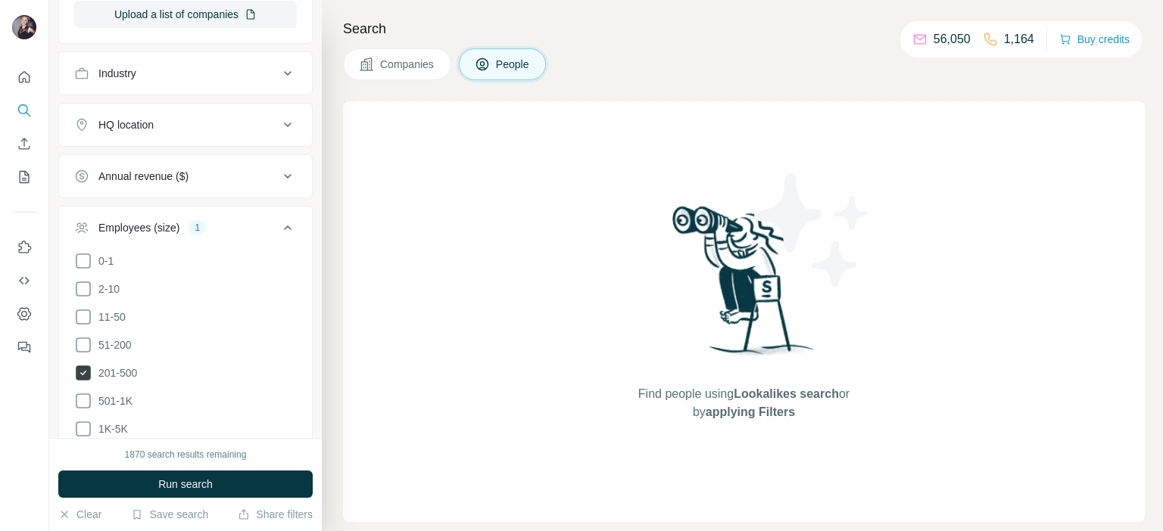
click at [90, 369] on icon at bounding box center [83, 373] width 15 height 15
click at [193, 491] on button "Run search" at bounding box center [185, 484] width 254 height 27
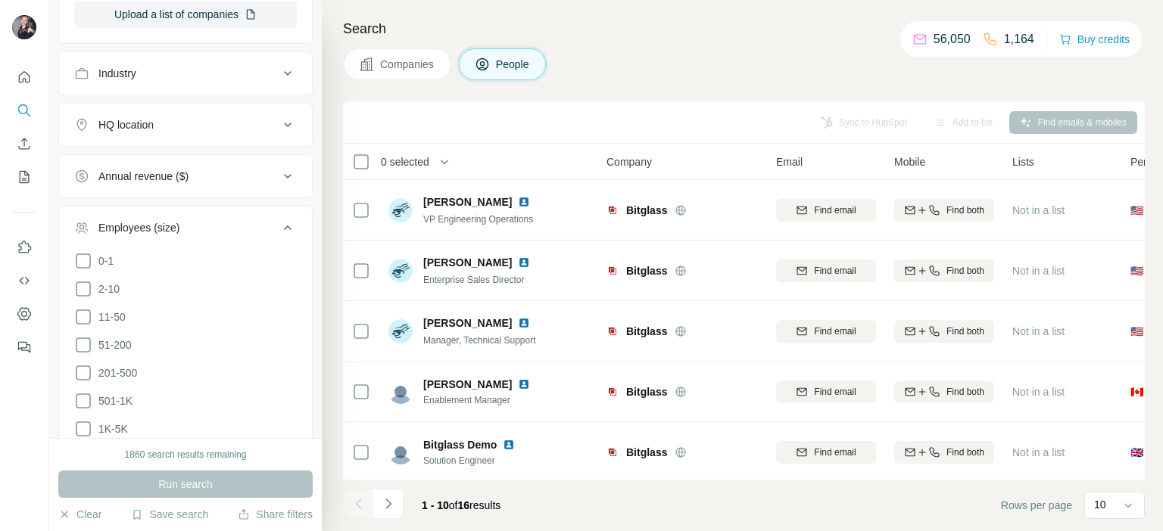
click at [279, 224] on icon at bounding box center [288, 228] width 18 height 18
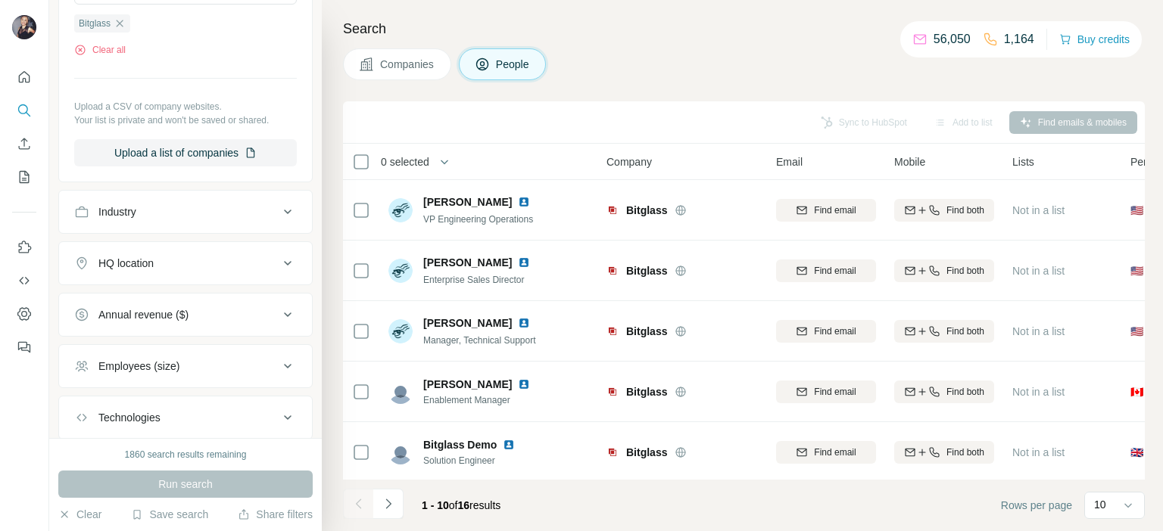
scroll to position [606, 0]
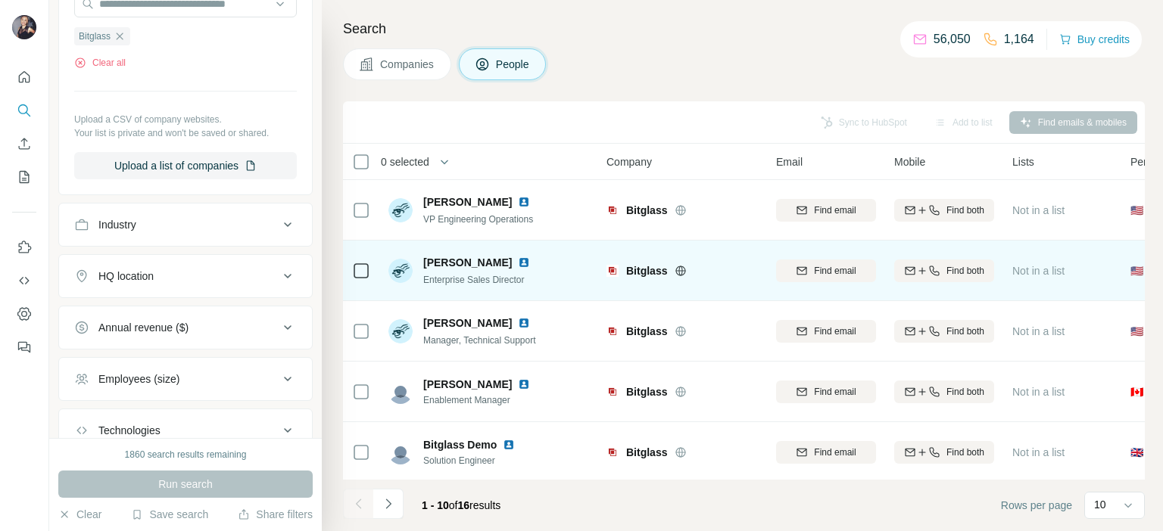
click at [518, 266] on img at bounding box center [524, 263] width 12 height 12
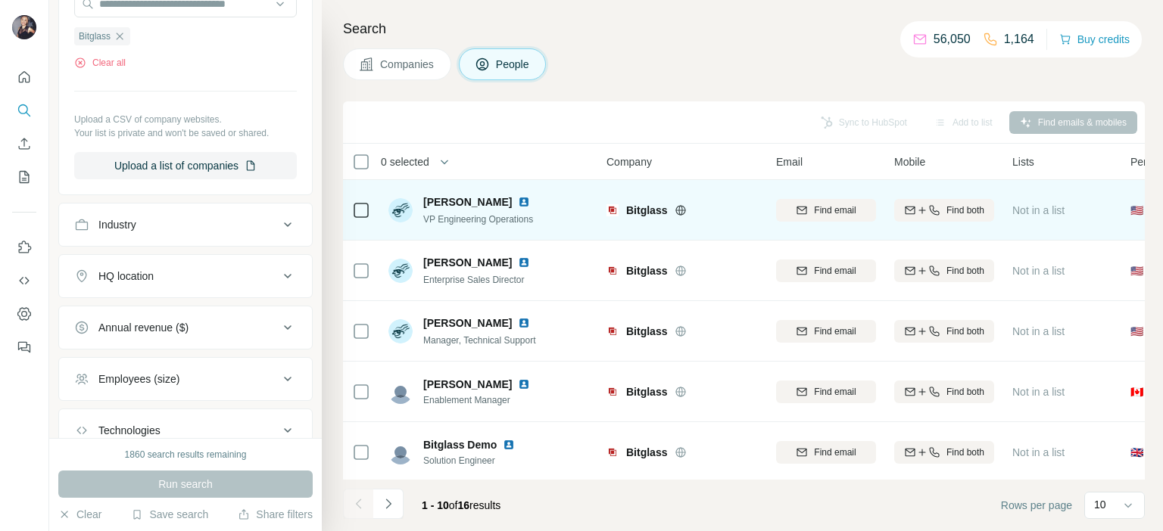
click at [525, 206] on img at bounding box center [524, 202] width 12 height 12
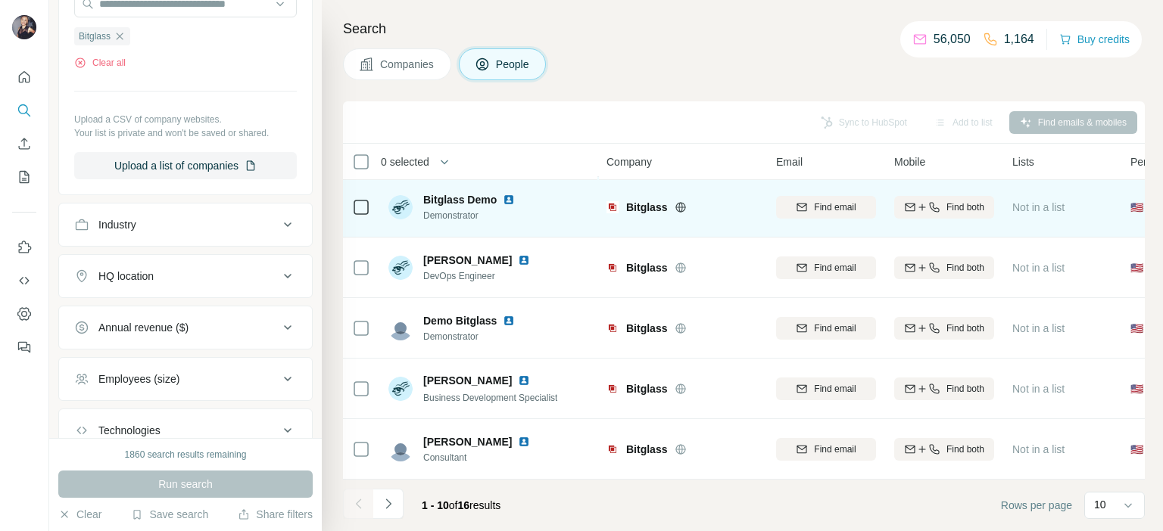
scroll to position [313, 0]
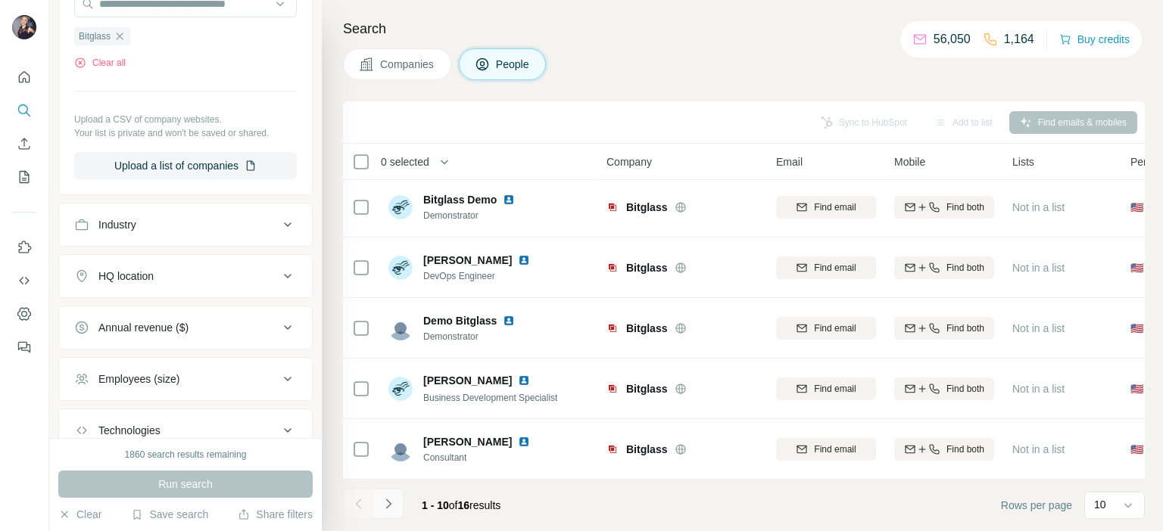
click at [391, 504] on icon "Navigate to next page" at bounding box center [388, 504] width 15 height 15
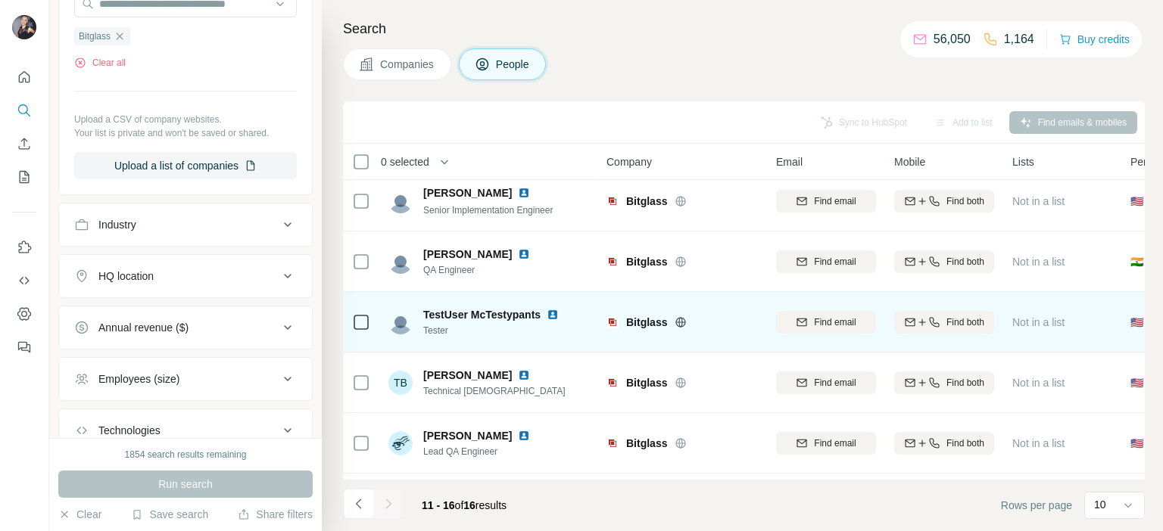
scroll to position [0, 0]
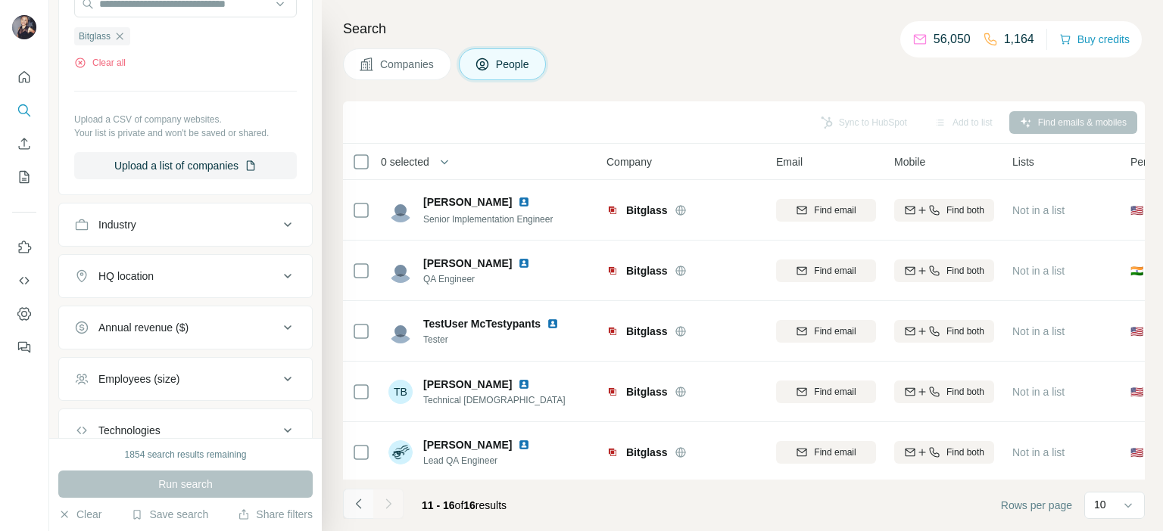
click at [360, 508] on icon "Navigate to previous page" at bounding box center [357, 504] width 5 height 10
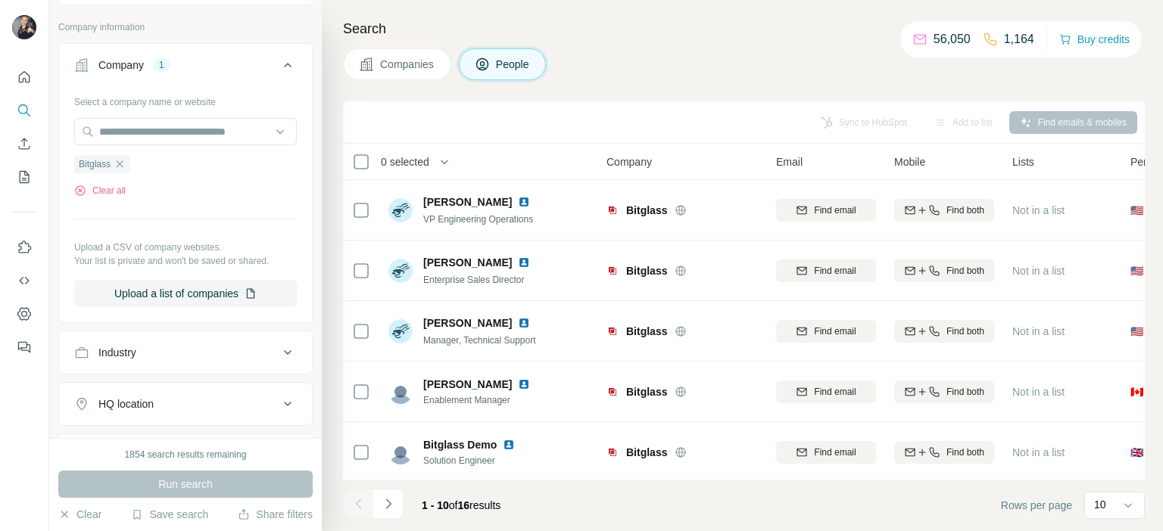
scroll to position [378, 0]
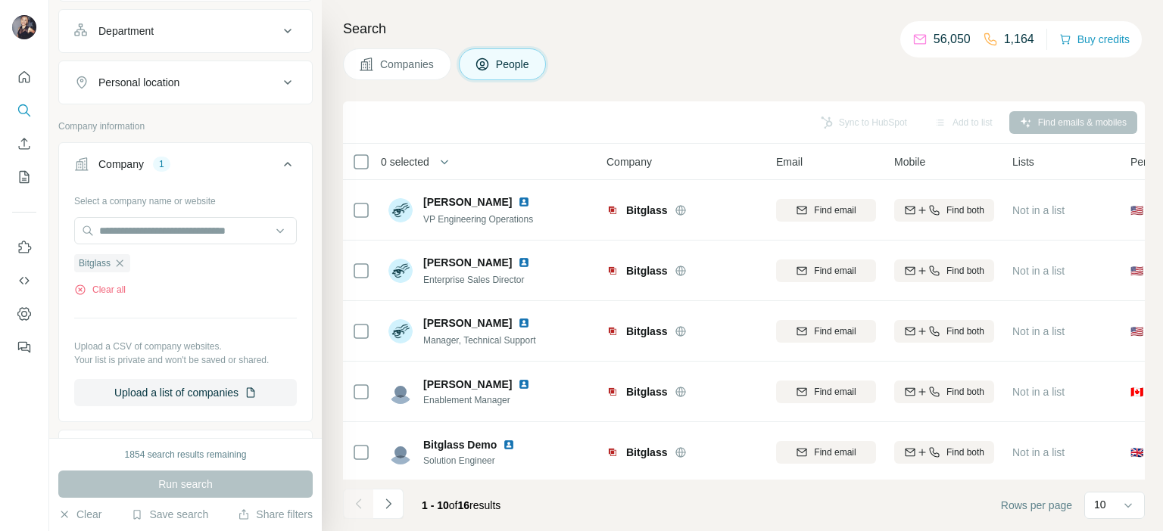
click at [265, 159] on div "Company 1" at bounding box center [176, 164] width 204 height 15
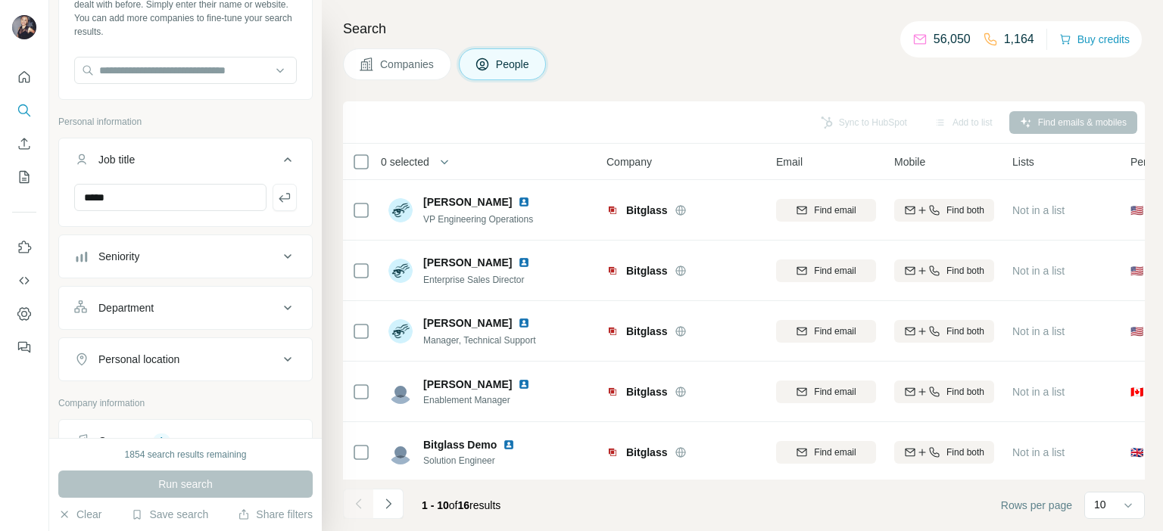
scroll to position [76, 0]
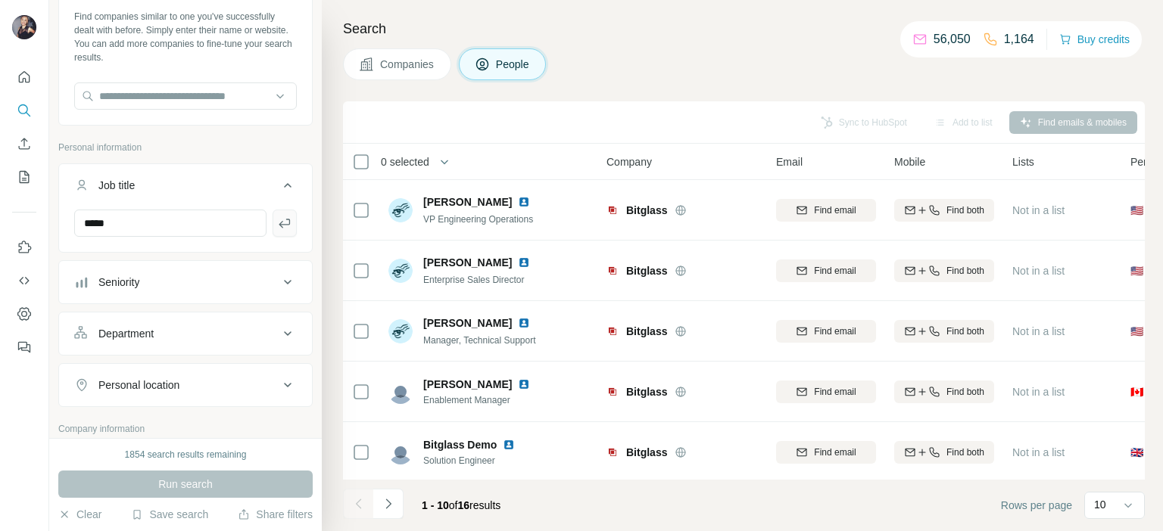
click at [273, 221] on button "button" at bounding box center [285, 223] width 24 height 27
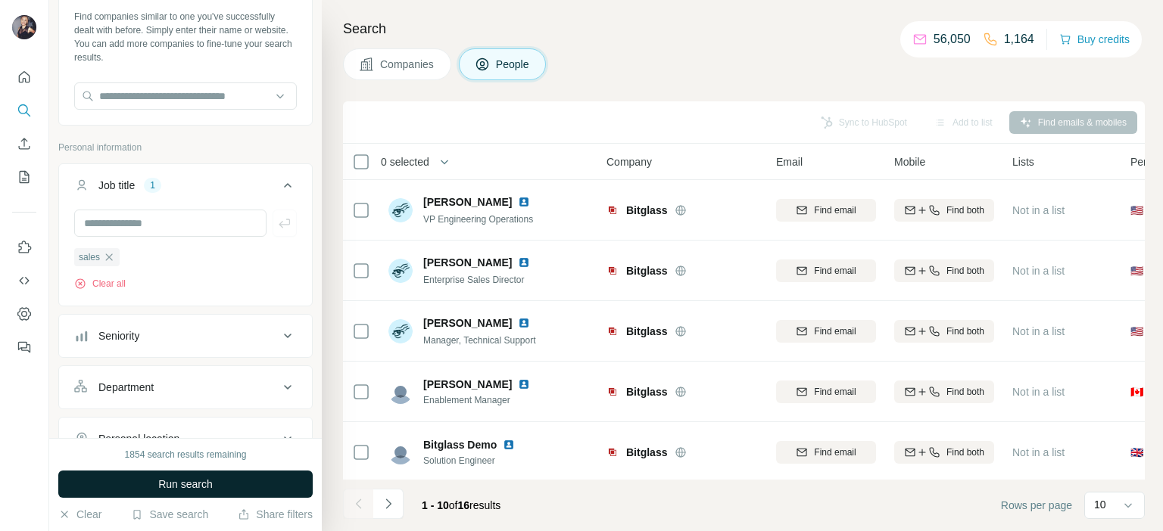
click at [213, 481] on span "Run search" at bounding box center [185, 484] width 55 height 15
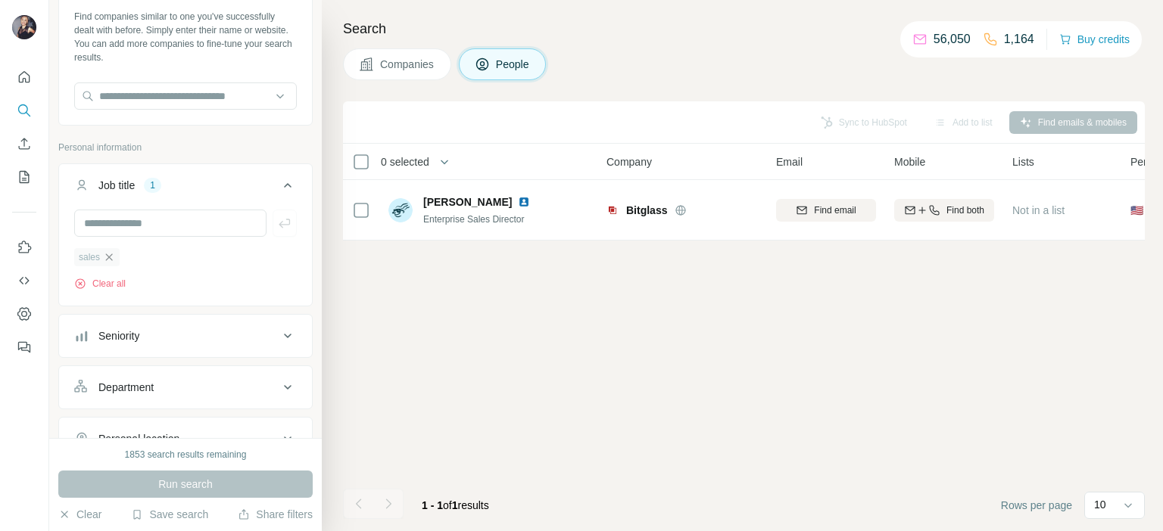
click at [109, 258] on icon "button" at bounding box center [109, 257] width 7 height 7
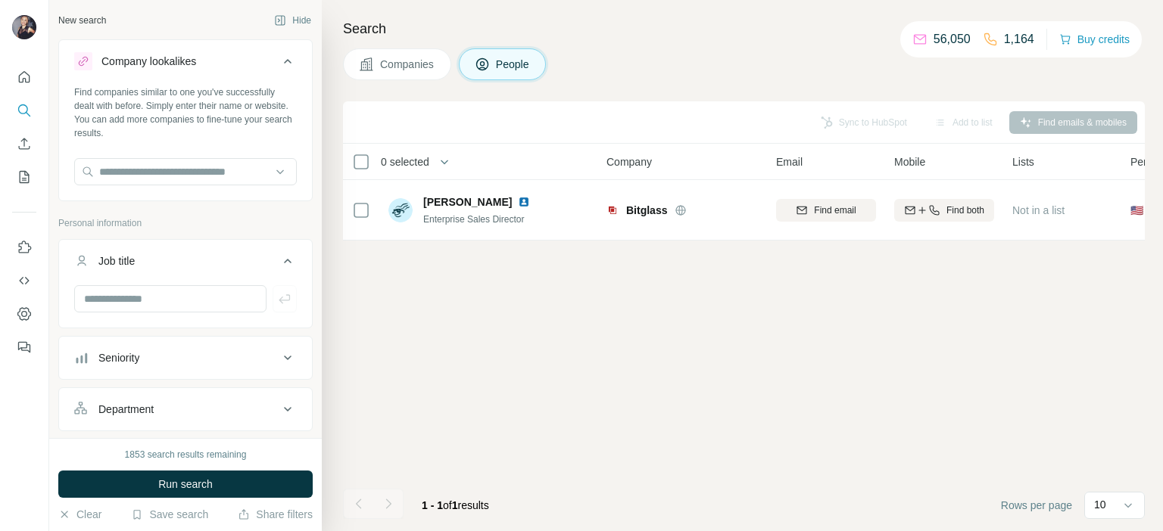
click at [279, 264] on icon at bounding box center [288, 261] width 18 height 18
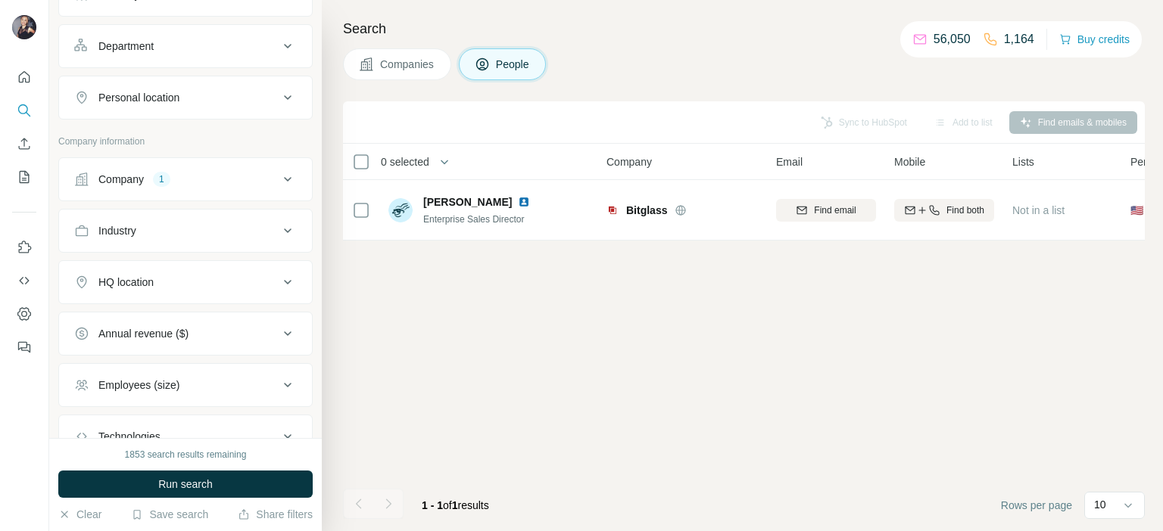
scroll to position [303, 0]
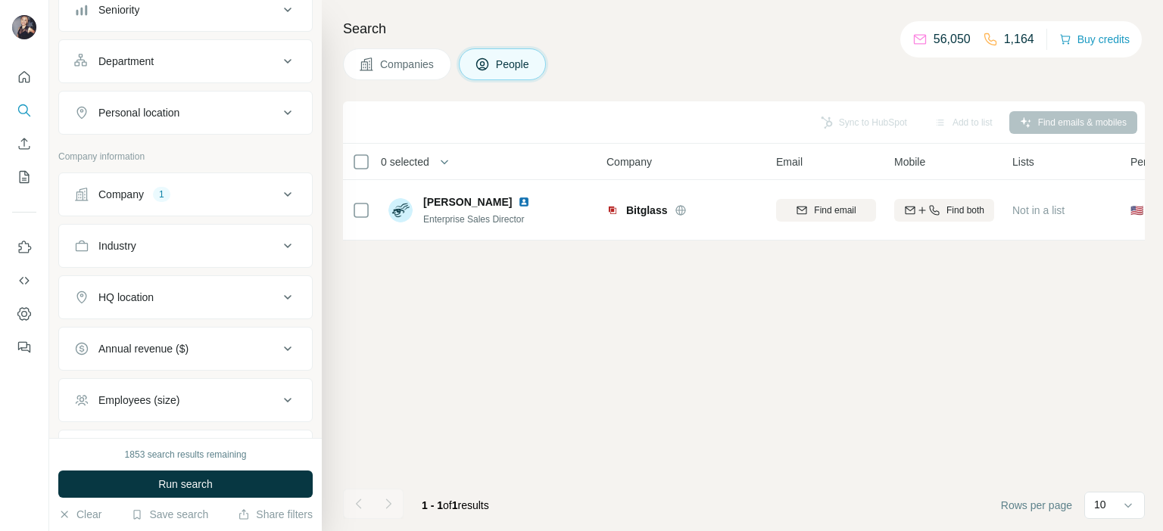
click at [182, 198] on div "Company 1" at bounding box center [176, 194] width 204 height 15
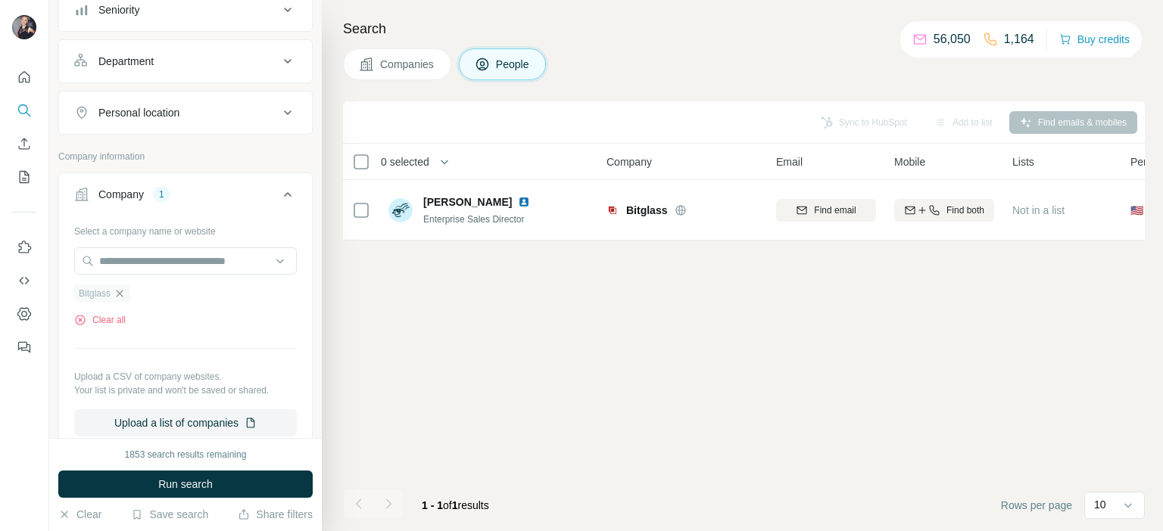
click at [116, 292] on icon "button" at bounding box center [120, 294] width 12 height 12
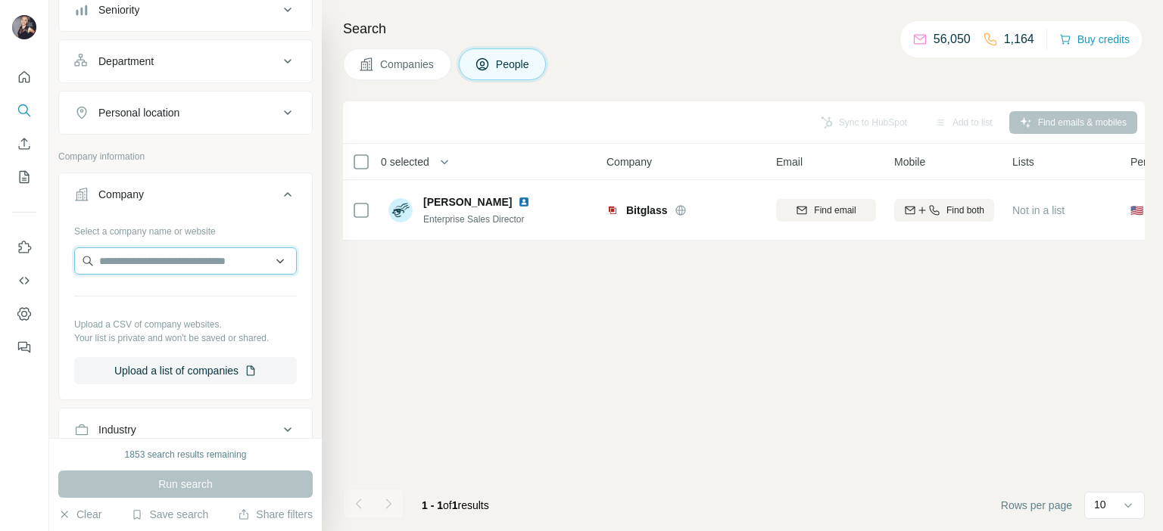
click at [148, 252] on input "text" at bounding box center [185, 261] width 223 height 27
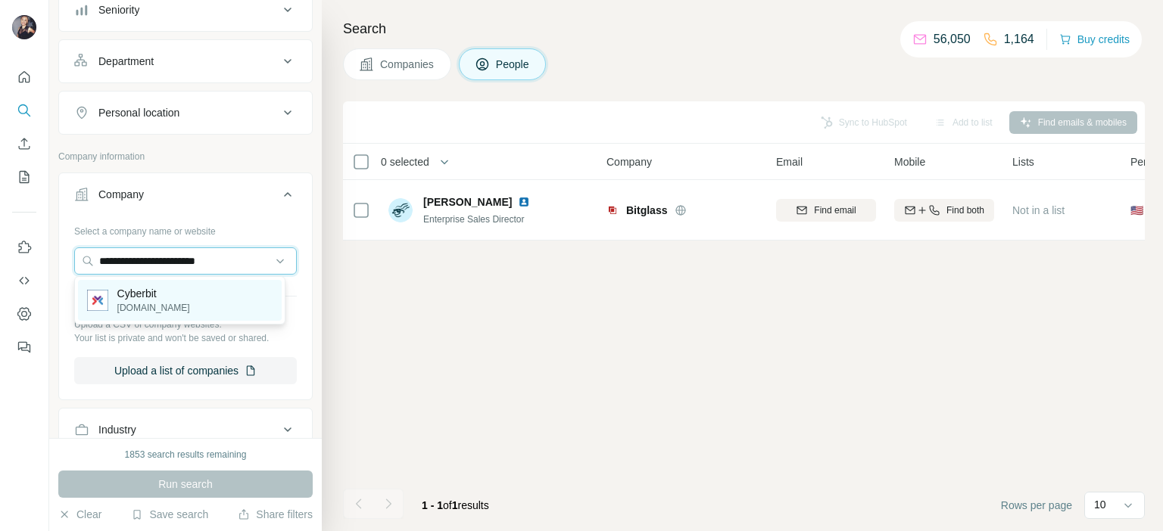
type input "**********"
click at [199, 297] on div "Cyberbit cyberbit.com" at bounding box center [180, 300] width 204 height 41
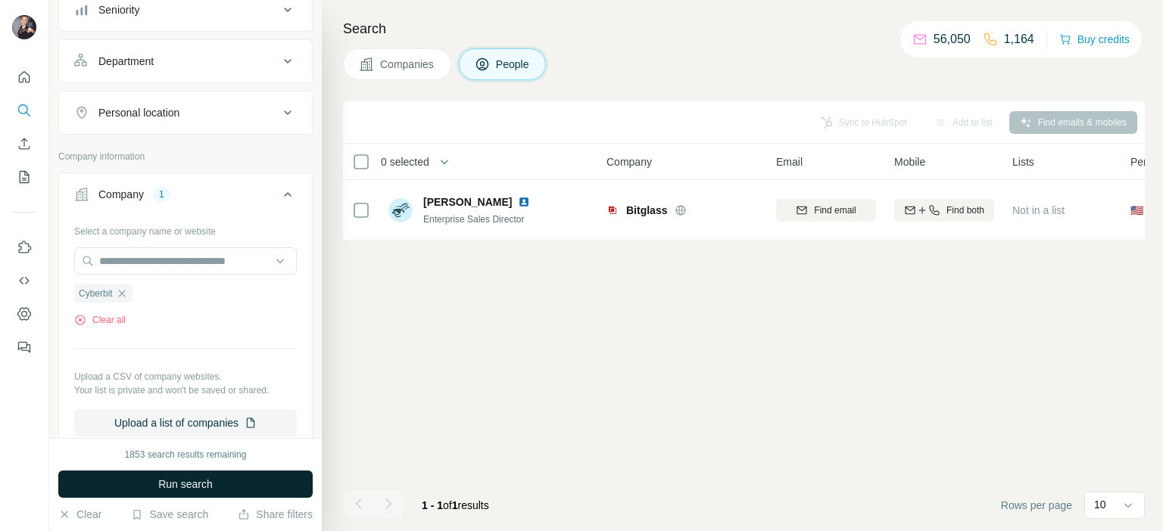
click at [203, 484] on span "Run search" at bounding box center [185, 484] width 55 height 15
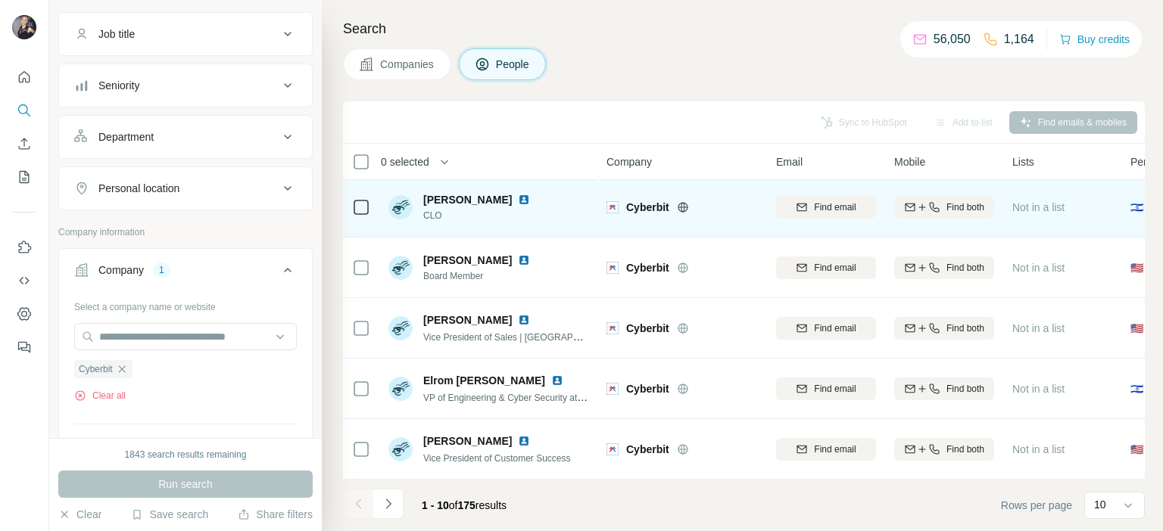
scroll to position [313, 0]
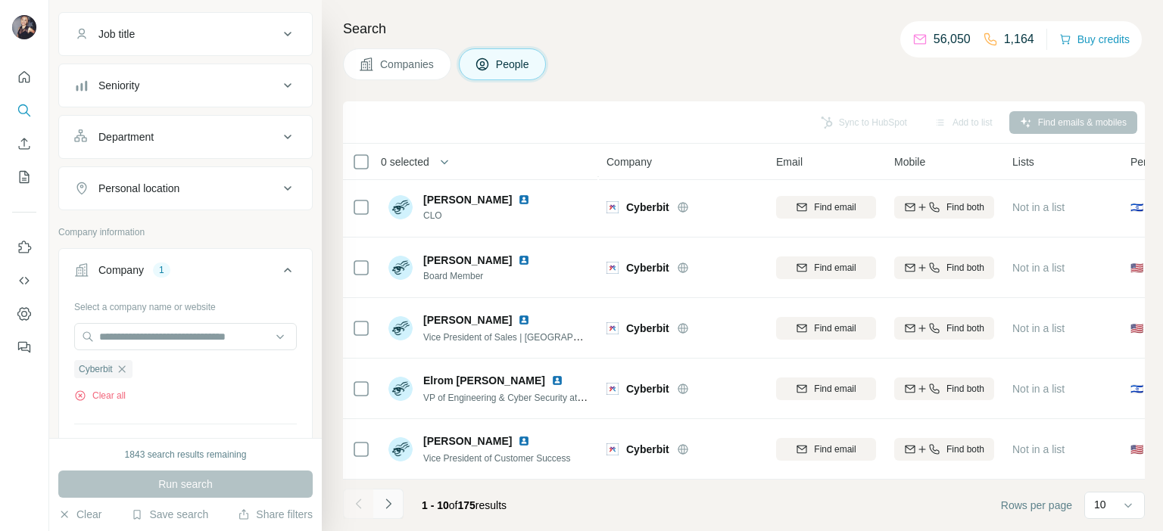
click at [392, 511] on icon "Navigate to next page" at bounding box center [388, 504] width 15 height 15
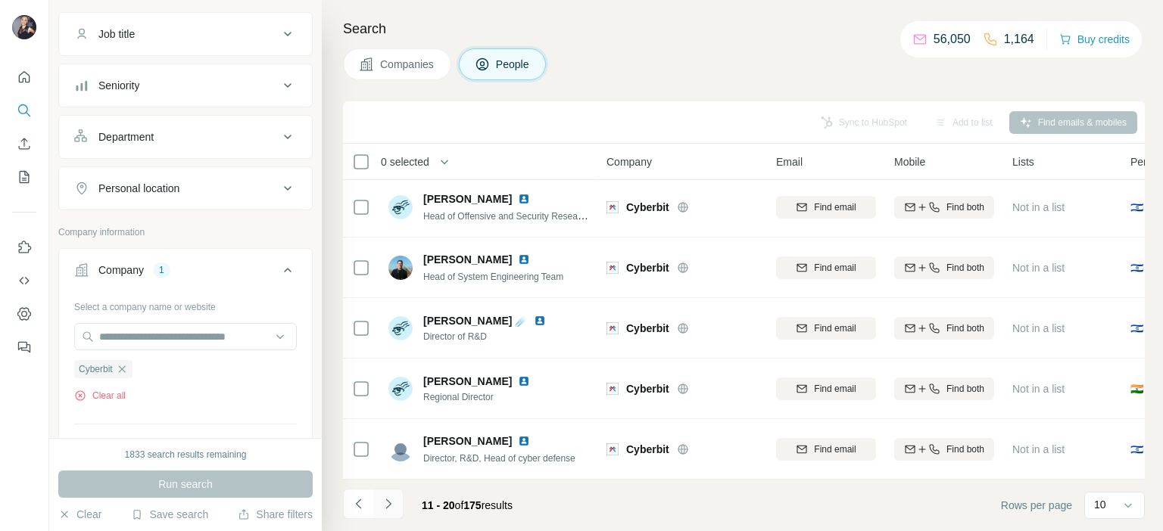
click at [391, 508] on icon "Navigate to next page" at bounding box center [388, 504] width 15 height 15
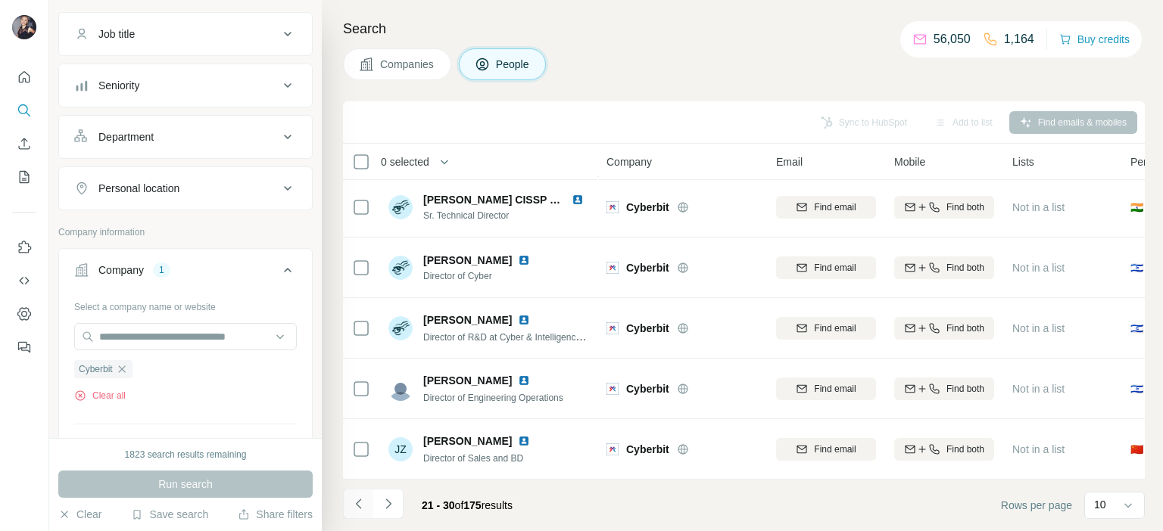
click at [354, 503] on icon "Navigate to previous page" at bounding box center [358, 504] width 15 height 15
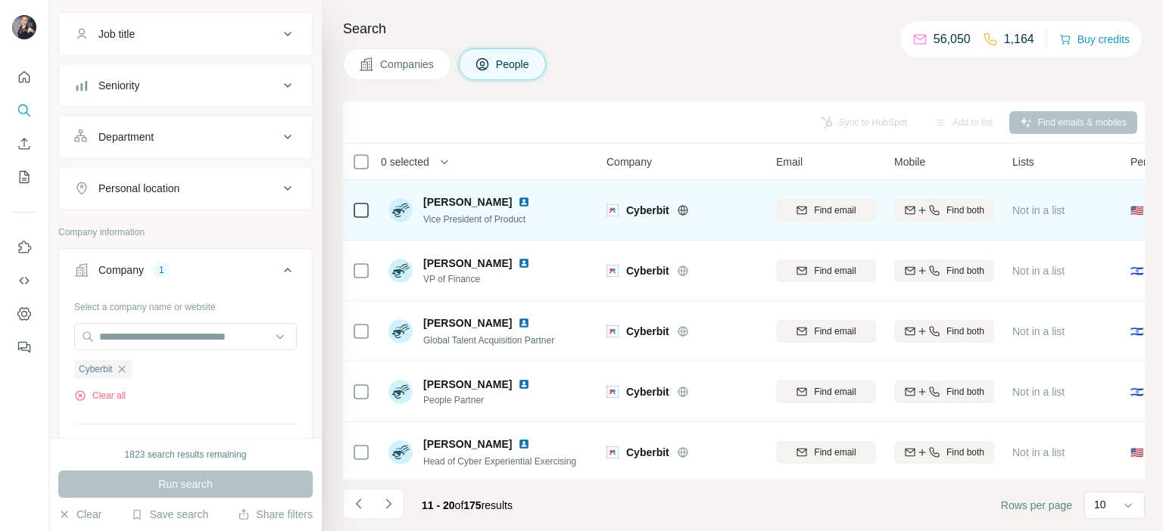
click at [518, 204] on img at bounding box center [524, 202] width 12 height 12
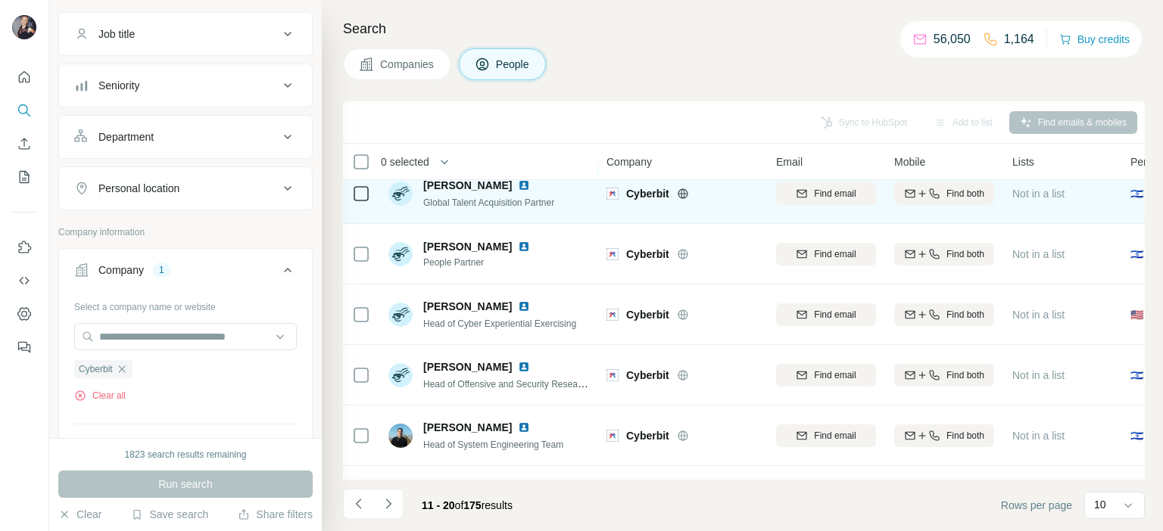
scroll to position [151, 0]
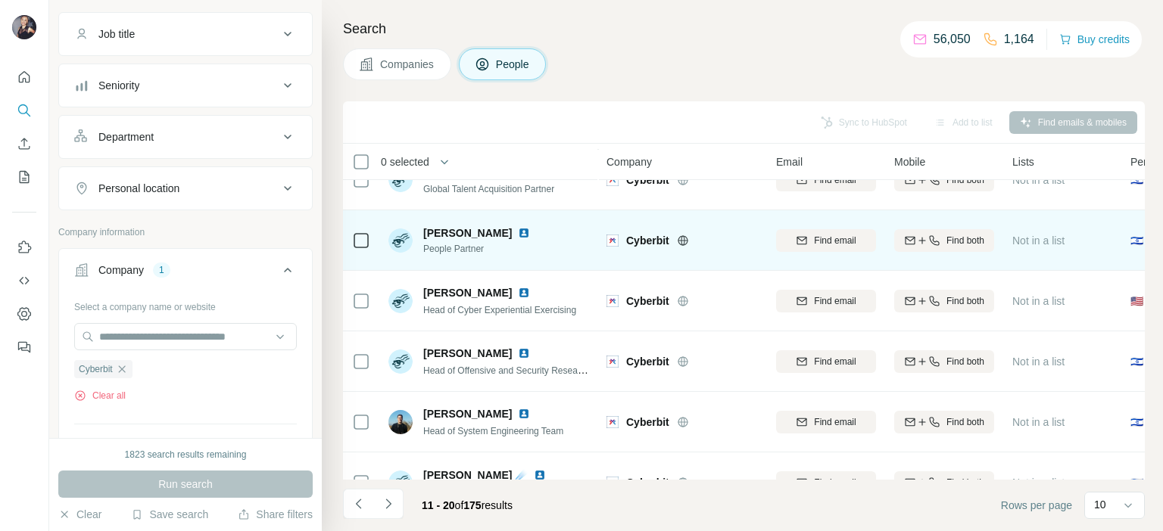
click at [518, 230] on img at bounding box center [524, 233] width 12 height 12
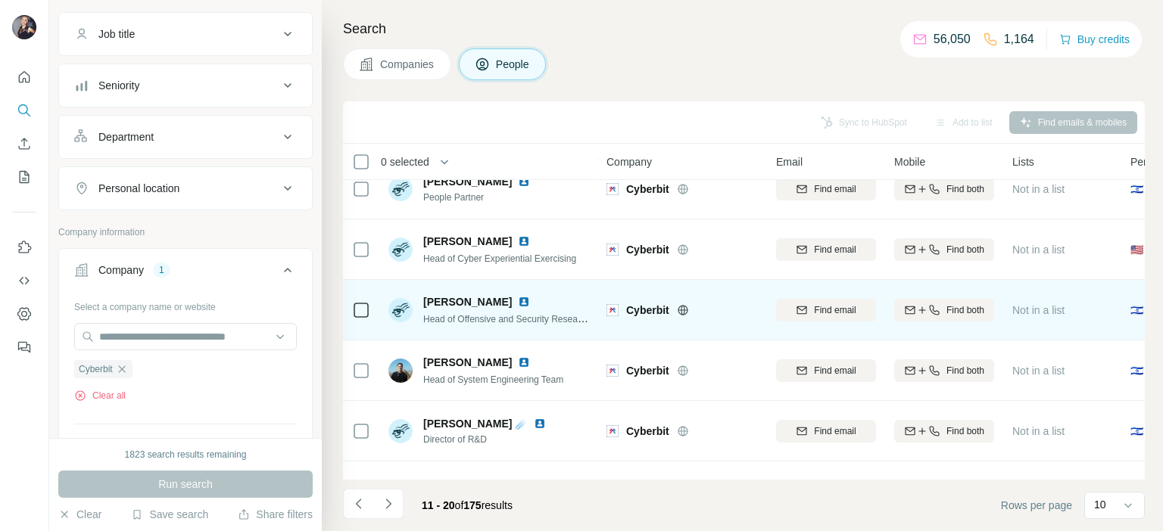
scroll to position [227, 0]
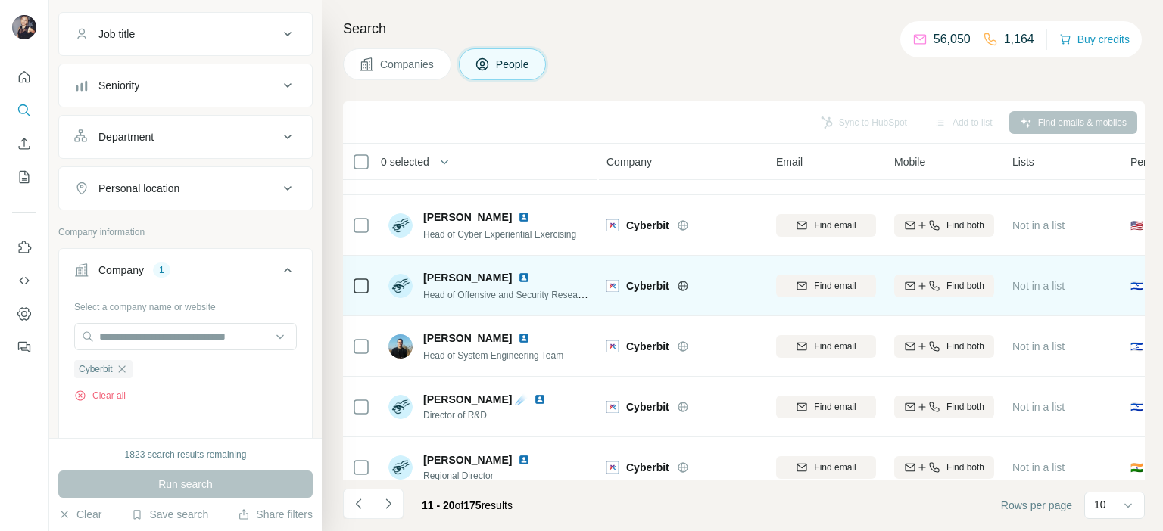
click at [518, 277] on img at bounding box center [524, 278] width 12 height 12
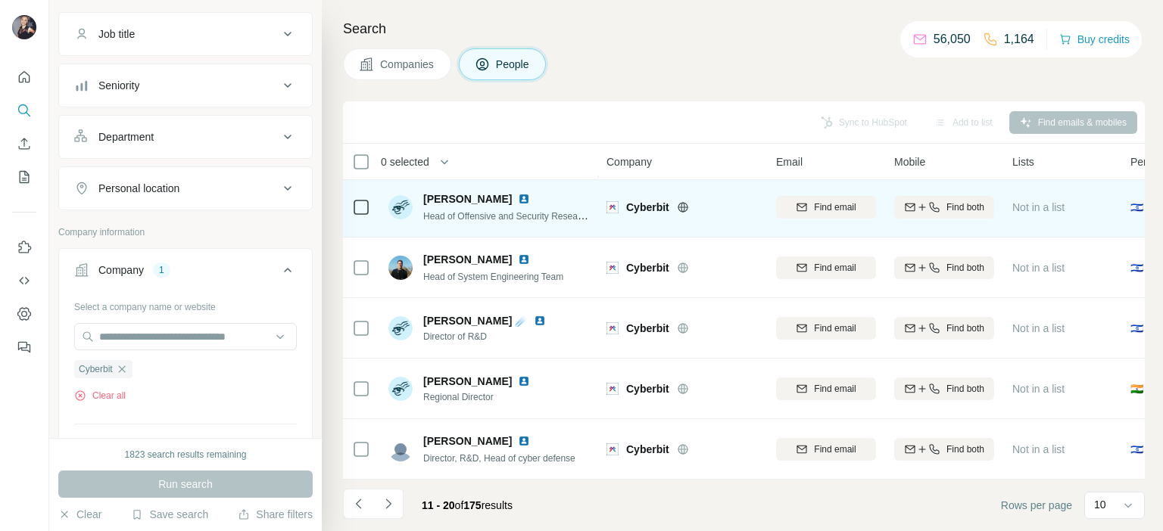
scroll to position [313, 0]
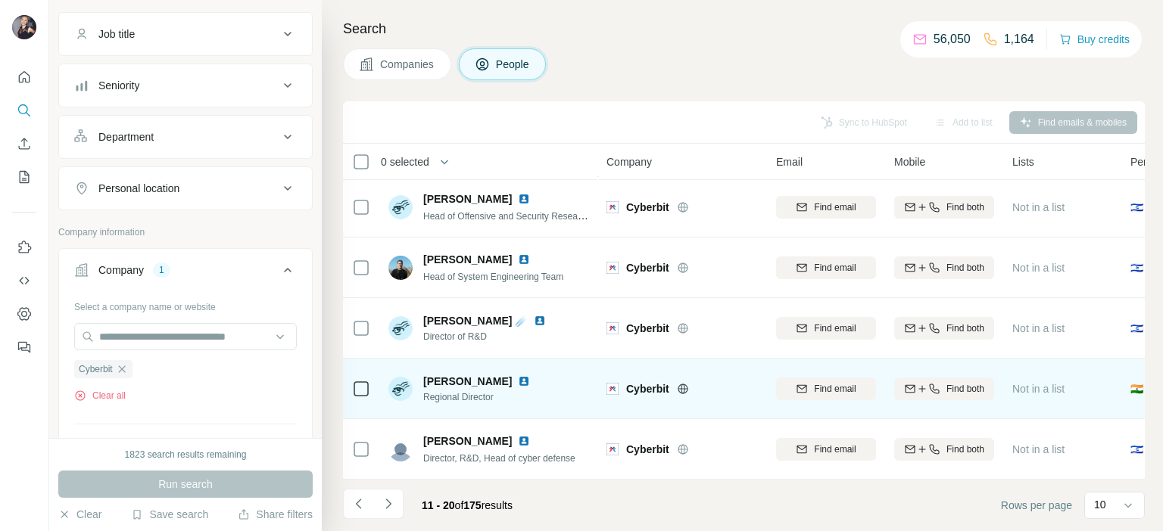
click at [518, 375] on img at bounding box center [524, 381] width 12 height 12
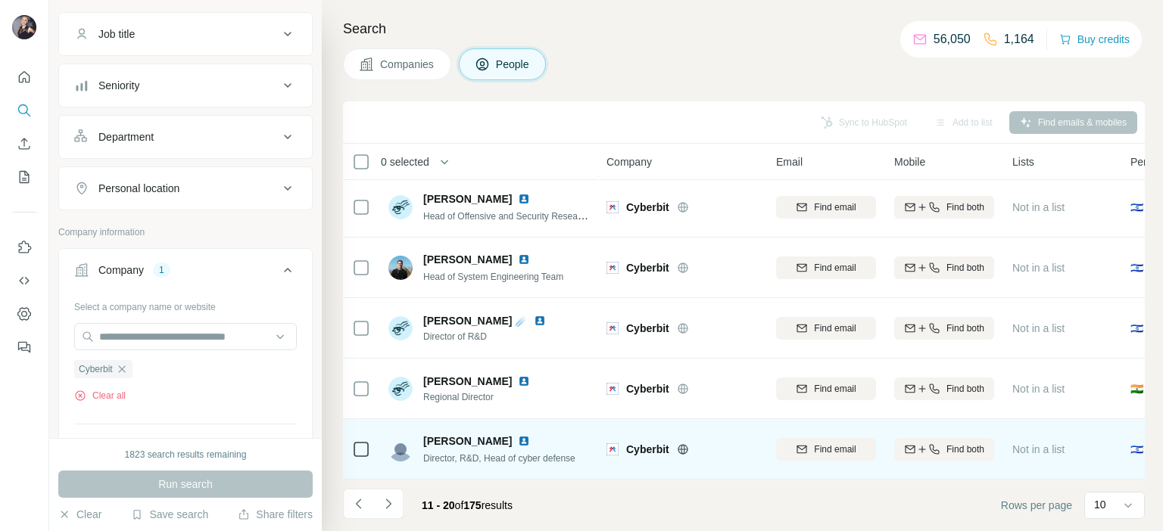
click at [518, 435] on img at bounding box center [524, 441] width 12 height 12
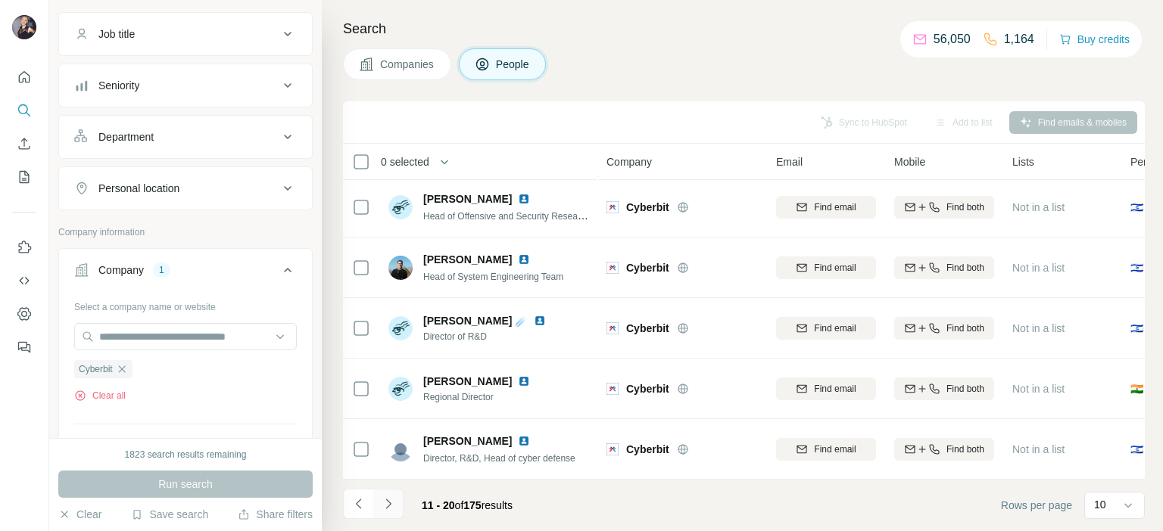
click at [391, 515] on button "Navigate to next page" at bounding box center [388, 504] width 30 height 30
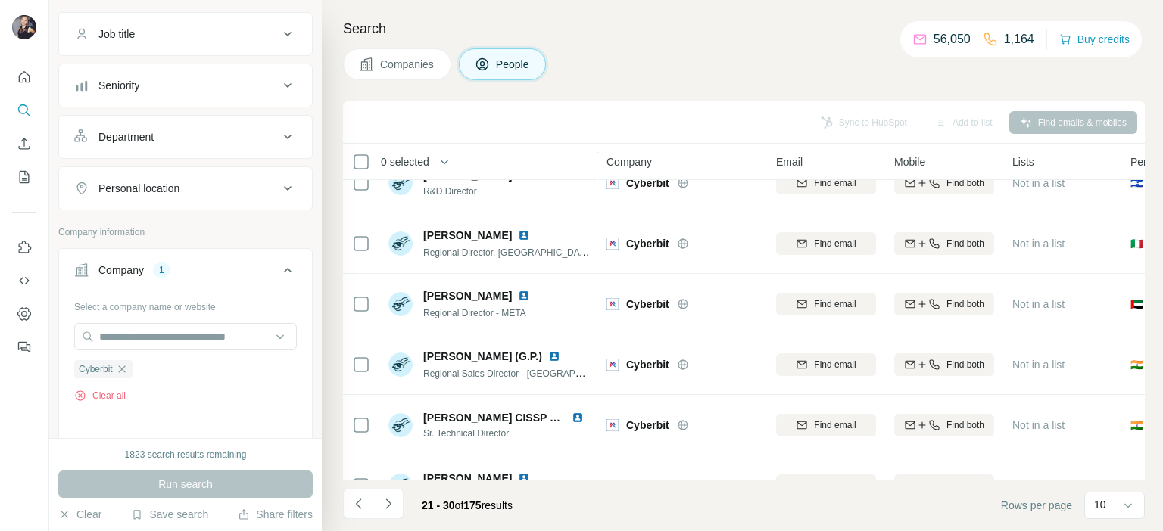
scroll to position [0, 0]
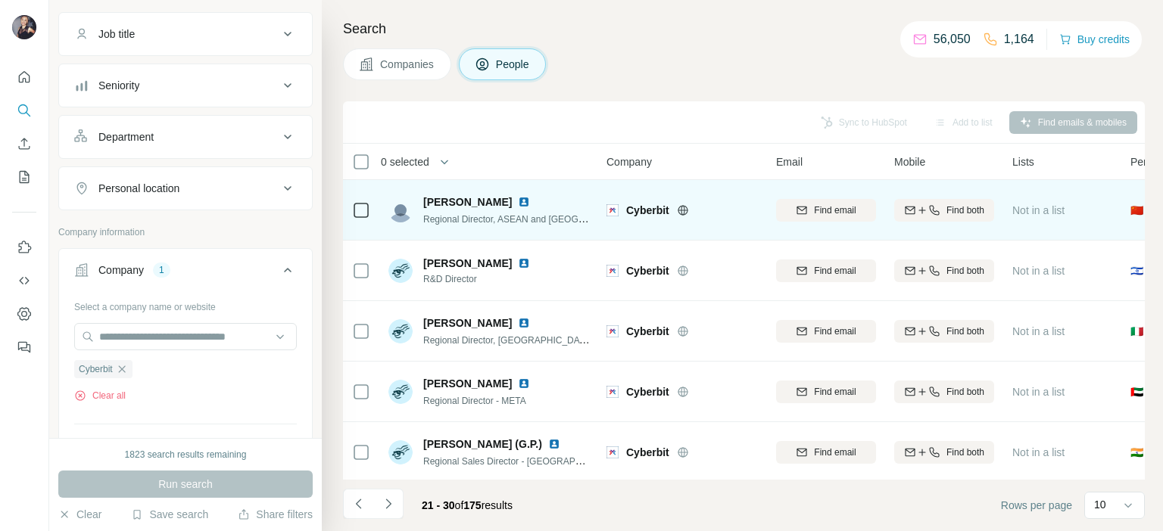
click at [518, 198] on img at bounding box center [524, 202] width 12 height 12
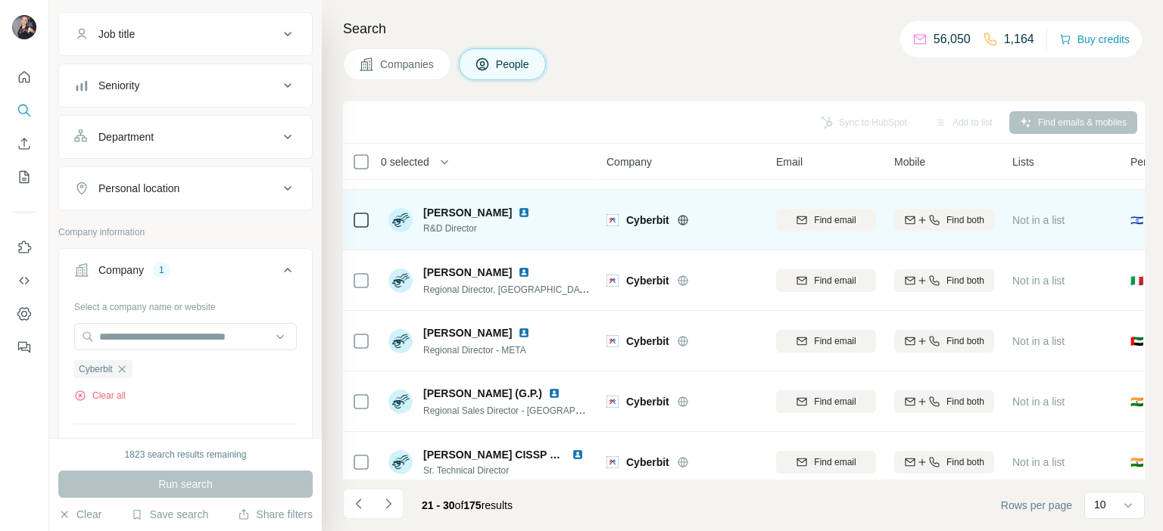
scroll to position [76, 0]
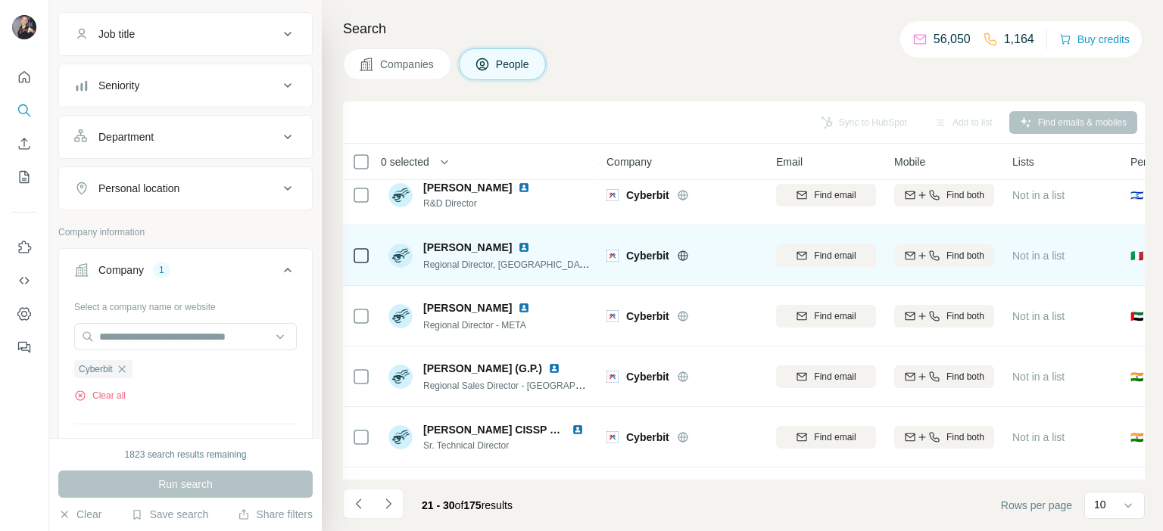
click at [530, 244] on img at bounding box center [524, 247] width 12 height 12
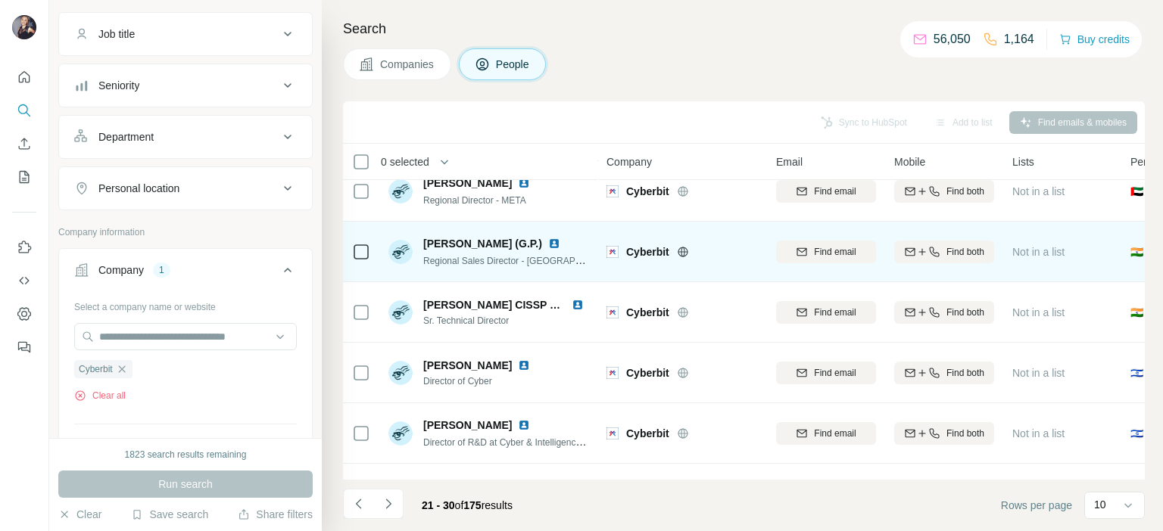
scroll to position [227, 0]
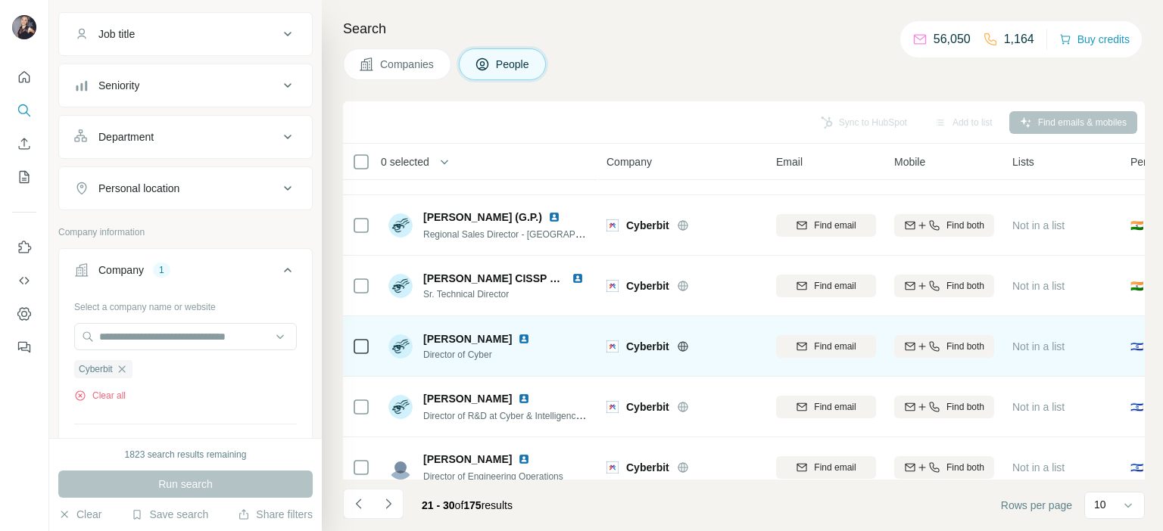
click at [518, 340] on img at bounding box center [524, 339] width 12 height 12
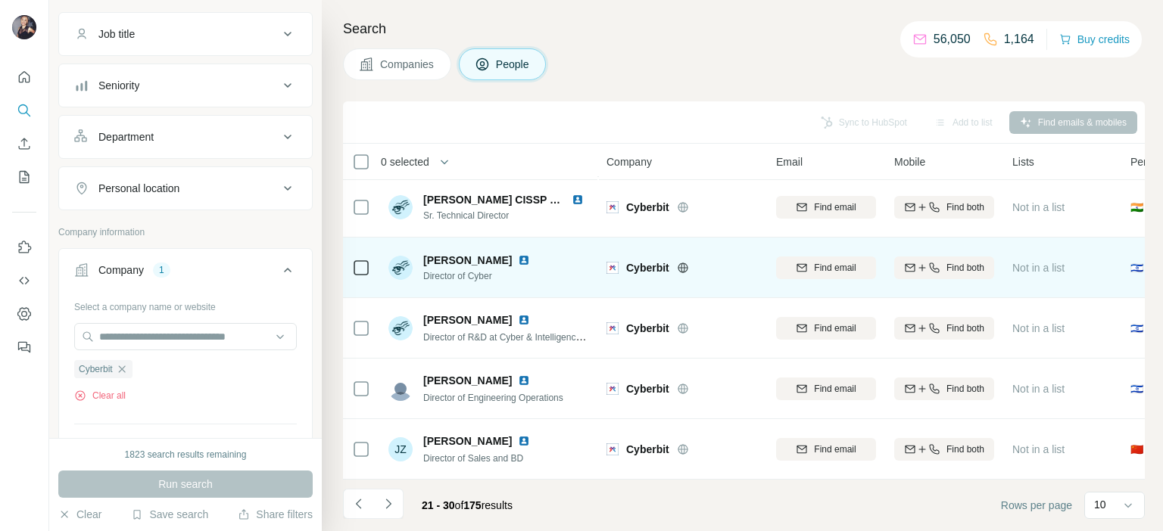
scroll to position [313, 0]
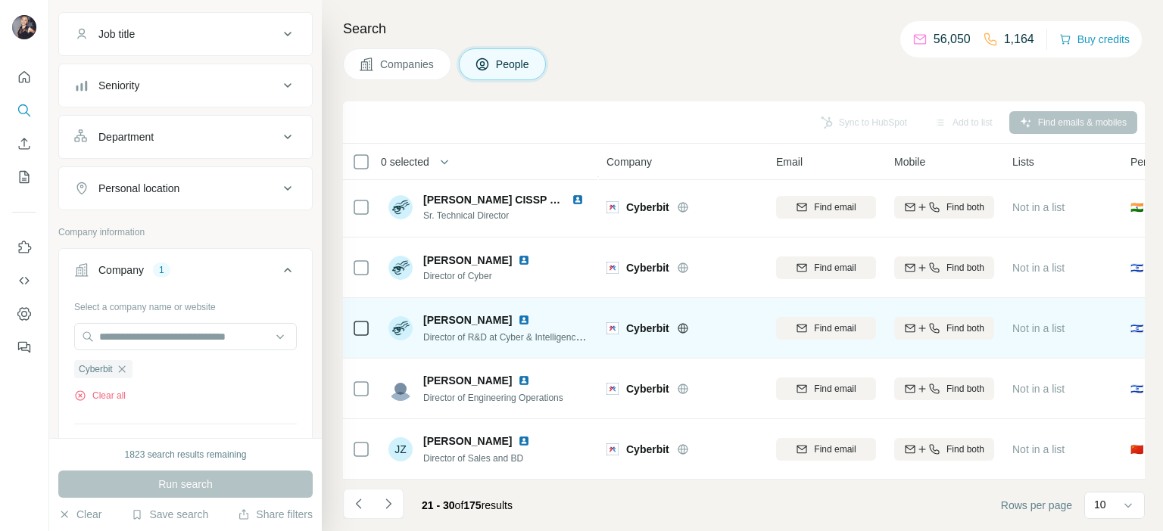
click at [518, 314] on img at bounding box center [524, 320] width 12 height 12
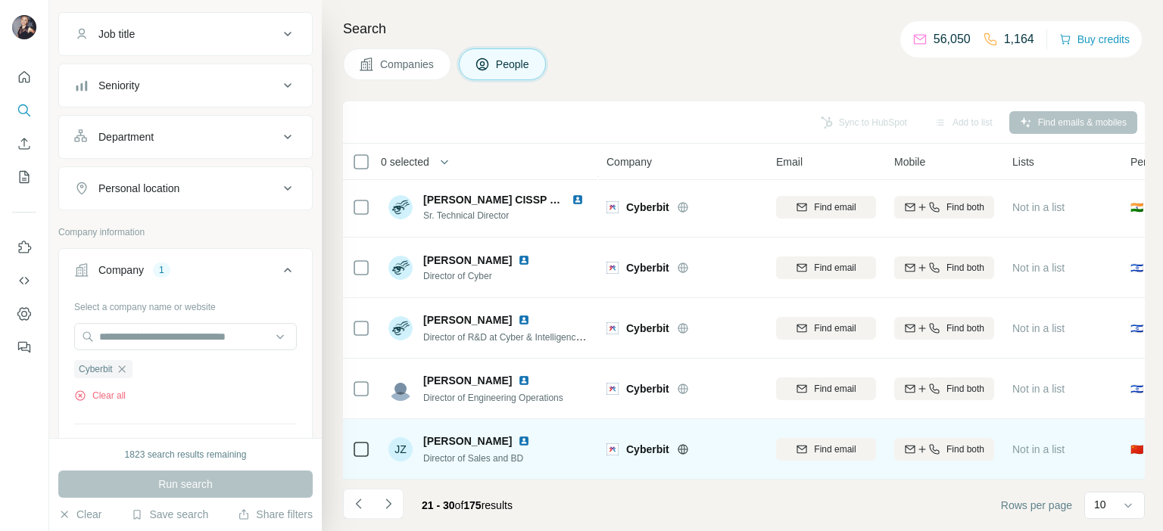
click at [518, 435] on img at bounding box center [524, 441] width 12 height 12
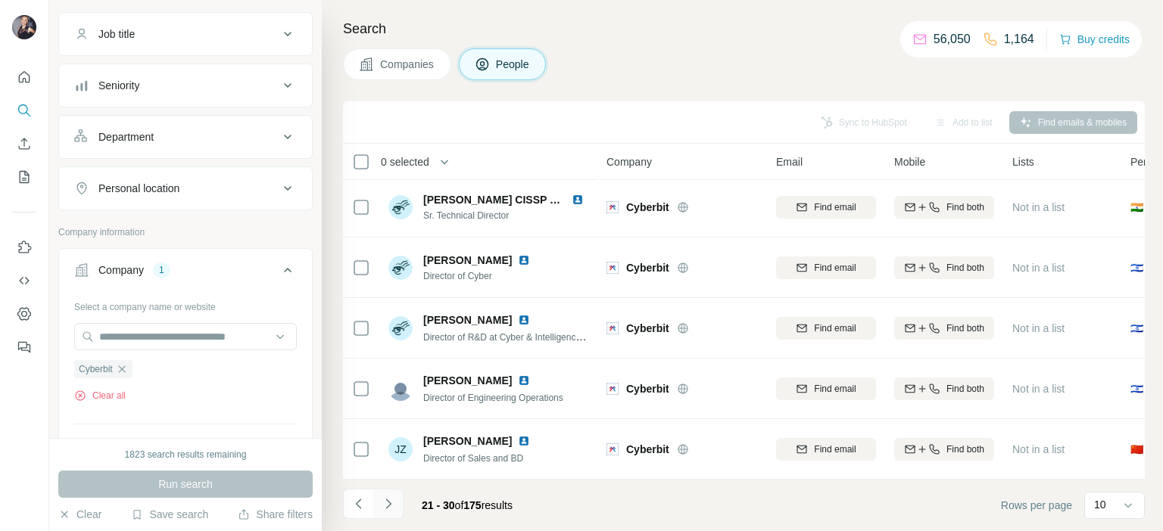
click at [394, 509] on icon "Navigate to next page" at bounding box center [388, 504] width 15 height 15
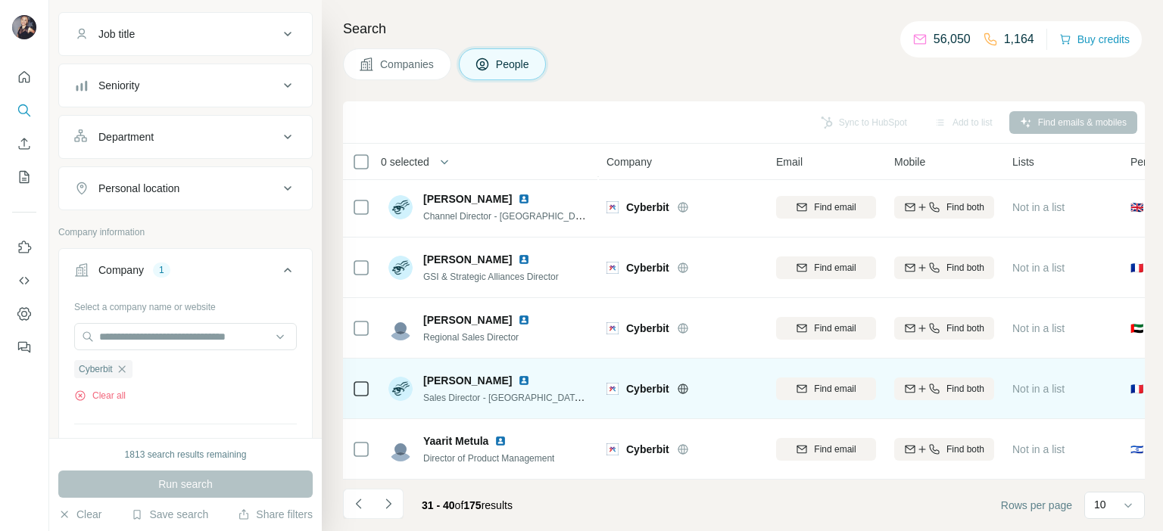
click at [518, 375] on img at bounding box center [524, 381] width 12 height 12
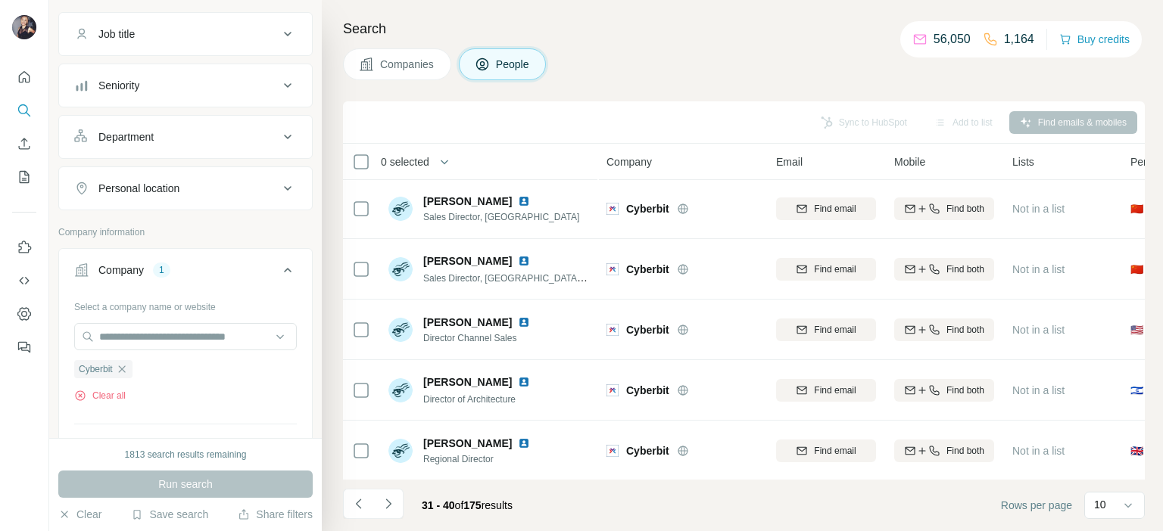
scroll to position [0, 0]
click at [388, 507] on icon "Navigate to next page" at bounding box center [388, 504] width 15 height 15
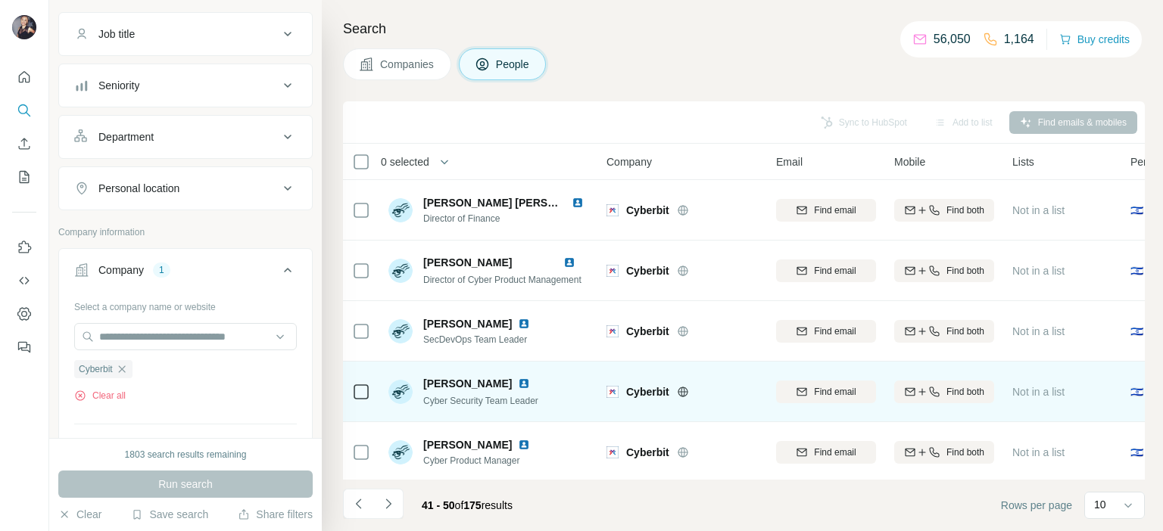
click at [518, 387] on img at bounding box center [524, 384] width 12 height 12
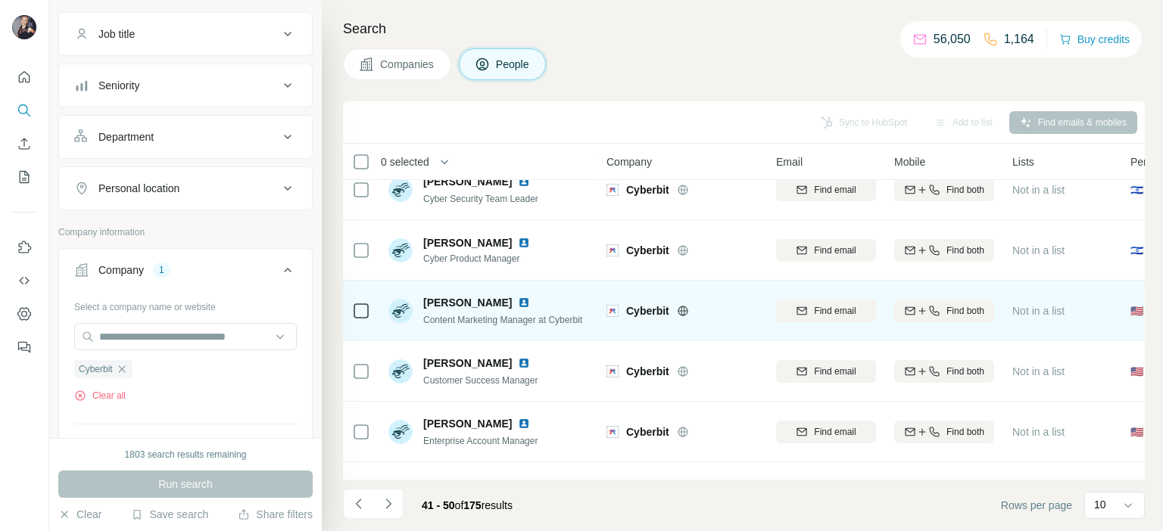
scroll to position [227, 0]
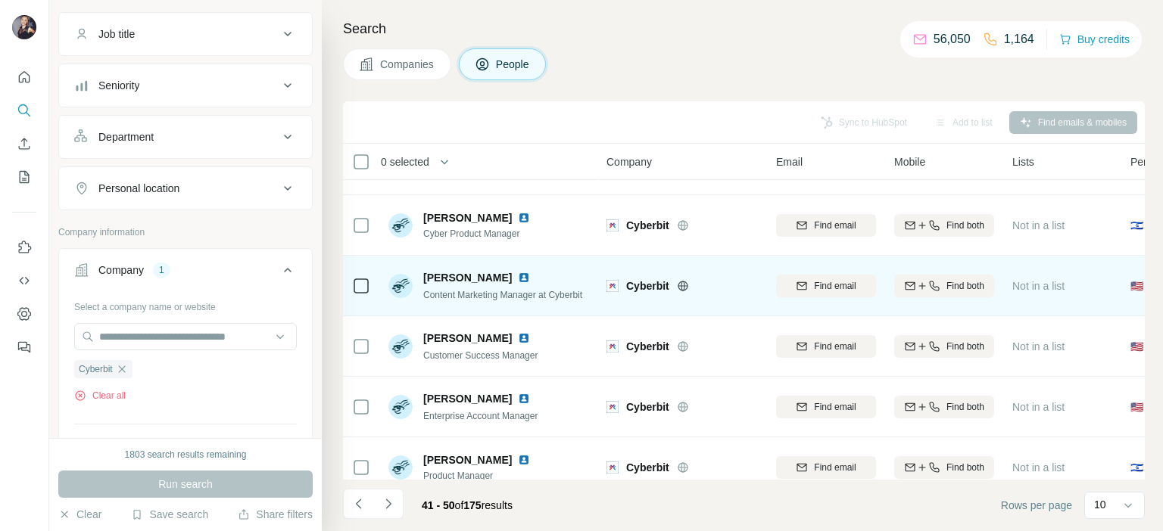
click at [518, 277] on img at bounding box center [524, 278] width 12 height 12
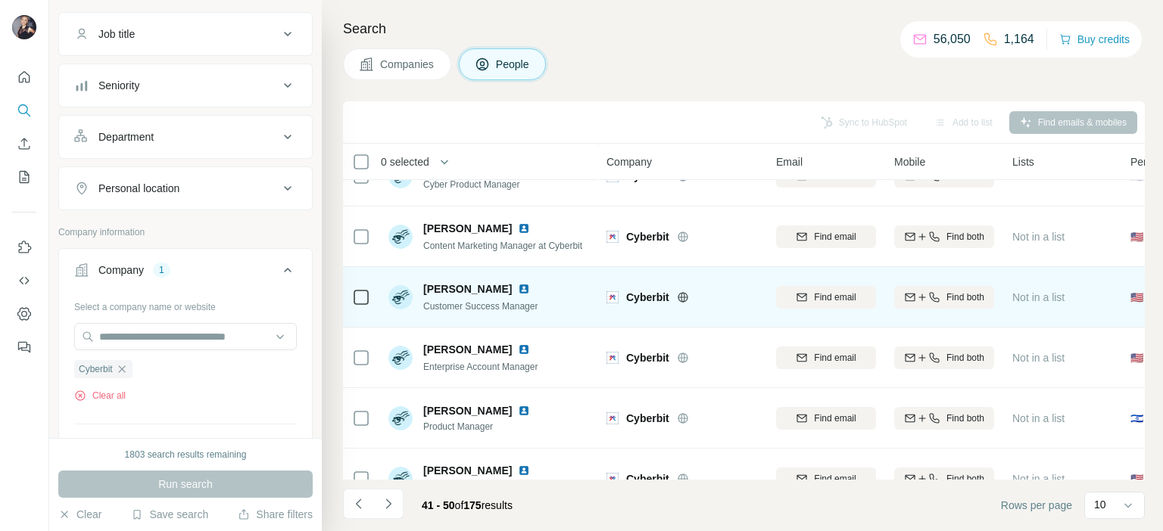
scroll to position [313, 0]
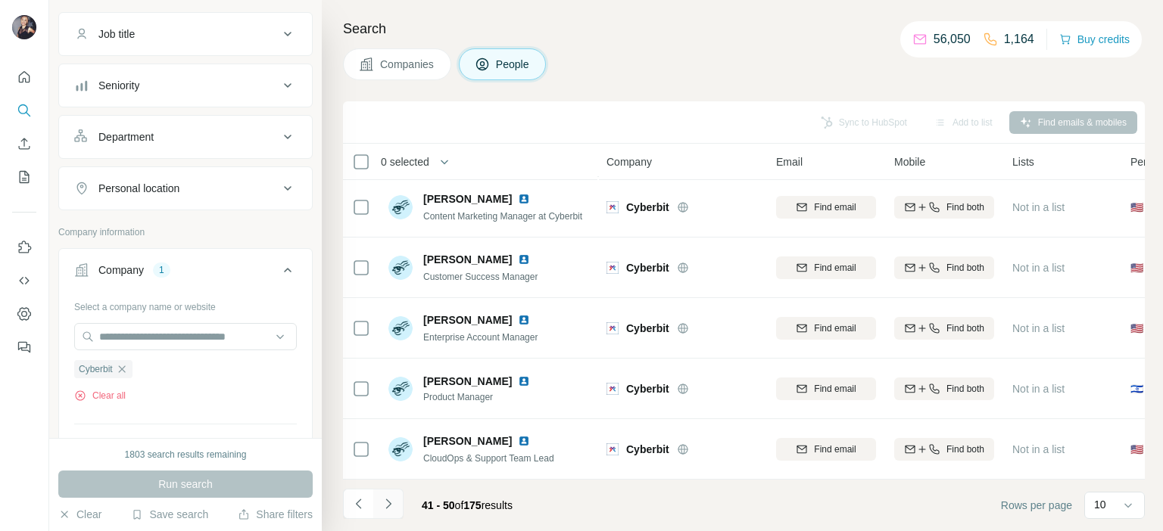
click at [392, 505] on icon "Navigate to next page" at bounding box center [388, 504] width 15 height 15
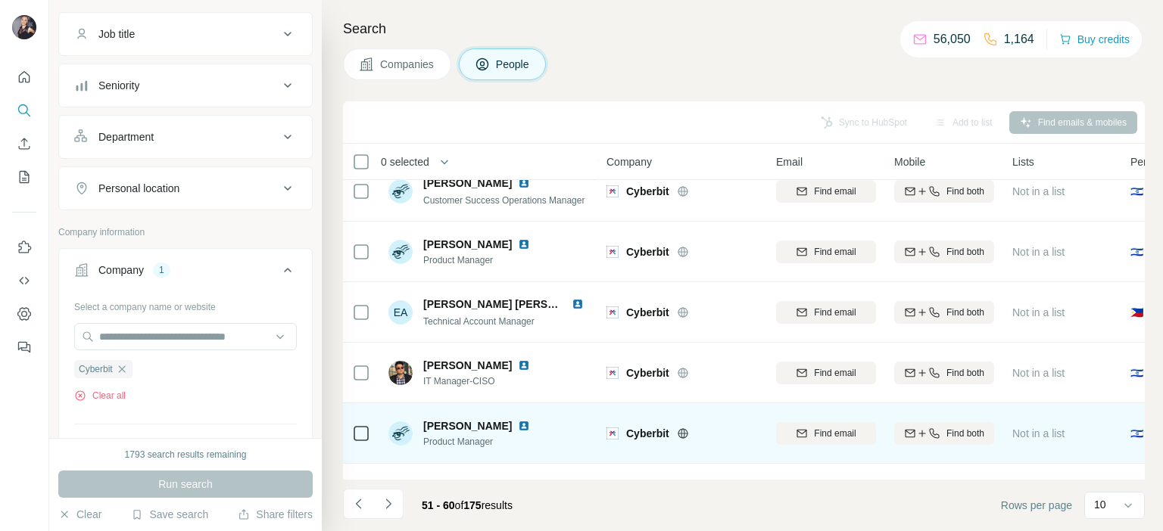
scroll to position [227, 0]
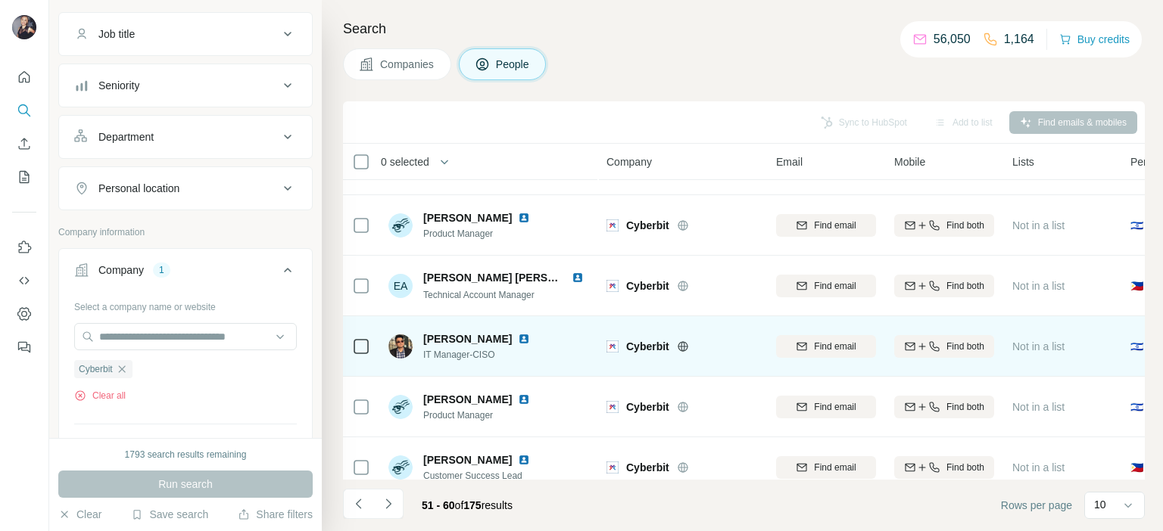
click at [518, 340] on img at bounding box center [524, 339] width 12 height 12
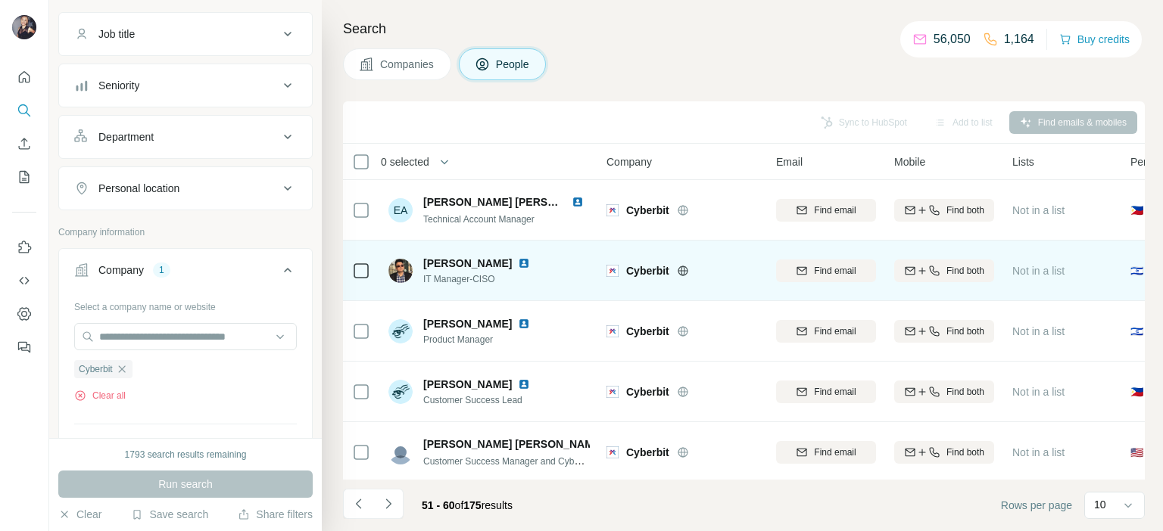
scroll to position [313, 0]
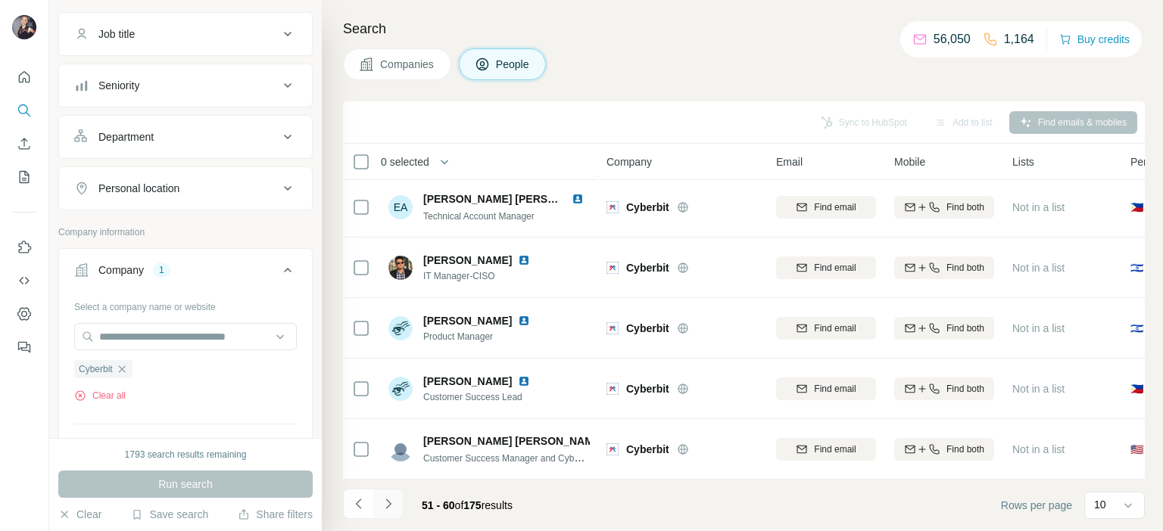
click at [394, 506] on icon "Navigate to next page" at bounding box center [388, 504] width 15 height 15
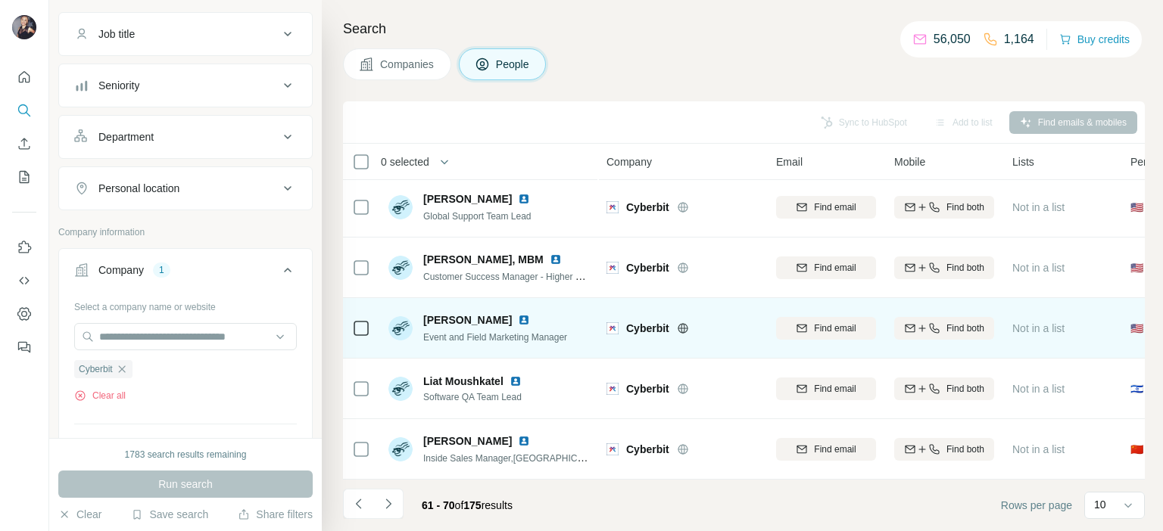
scroll to position [0, 0]
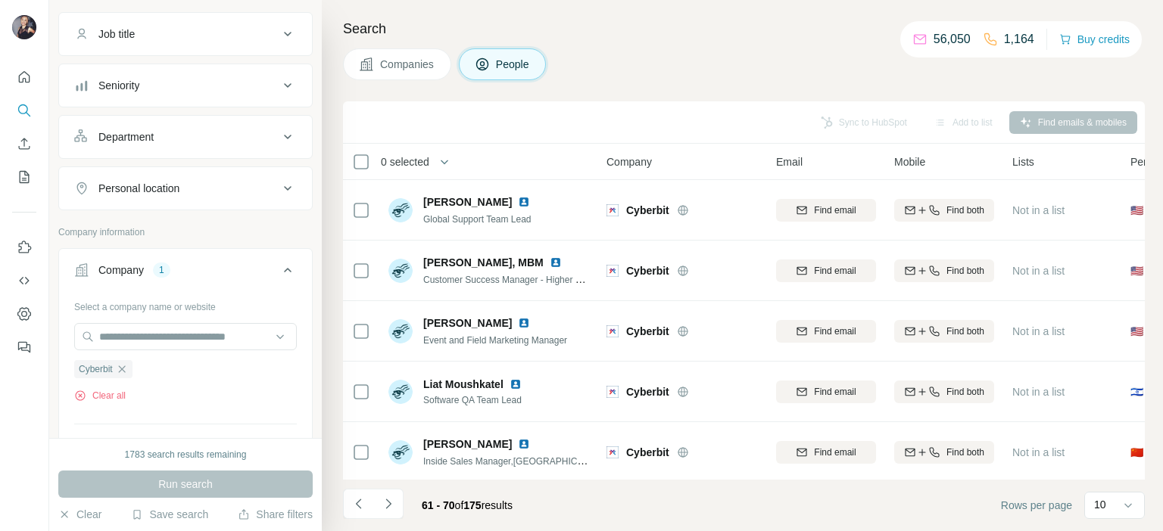
click at [121, 369] on icon "button" at bounding box center [122, 369] width 12 height 12
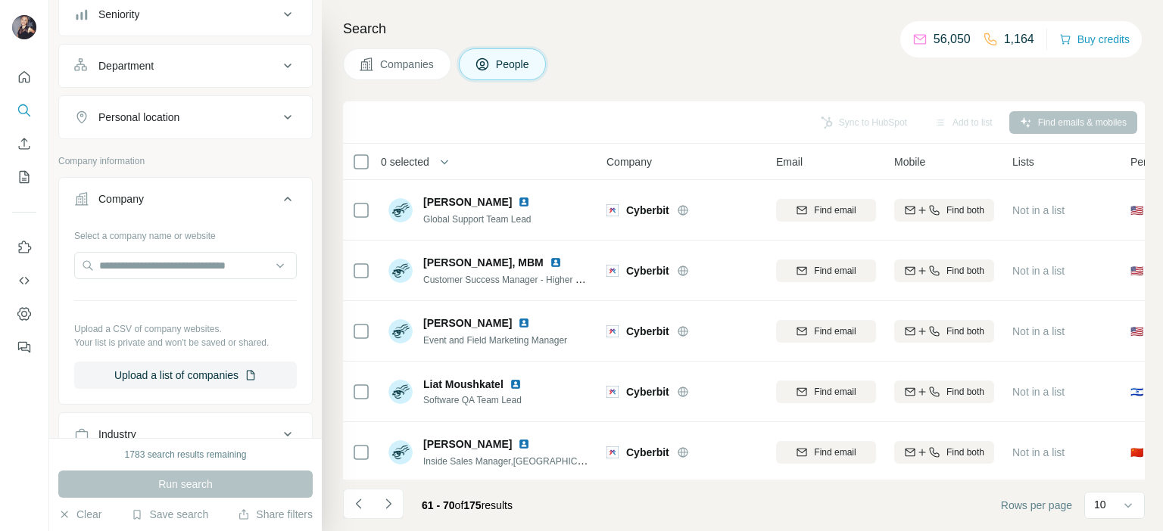
scroll to position [303, 0]
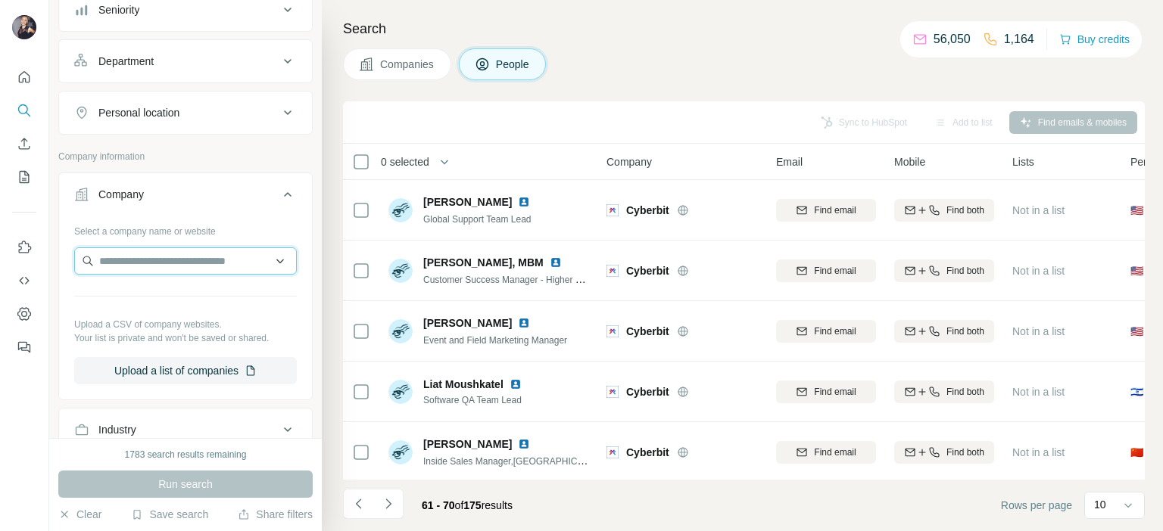
paste input "**********"
click at [251, 260] on input "**********" at bounding box center [185, 261] width 223 height 27
type input "**********"
click at [221, 298] on div "Loading..." at bounding box center [180, 295] width 204 height 30
click at [215, 261] on input "text" at bounding box center [185, 261] width 223 height 27
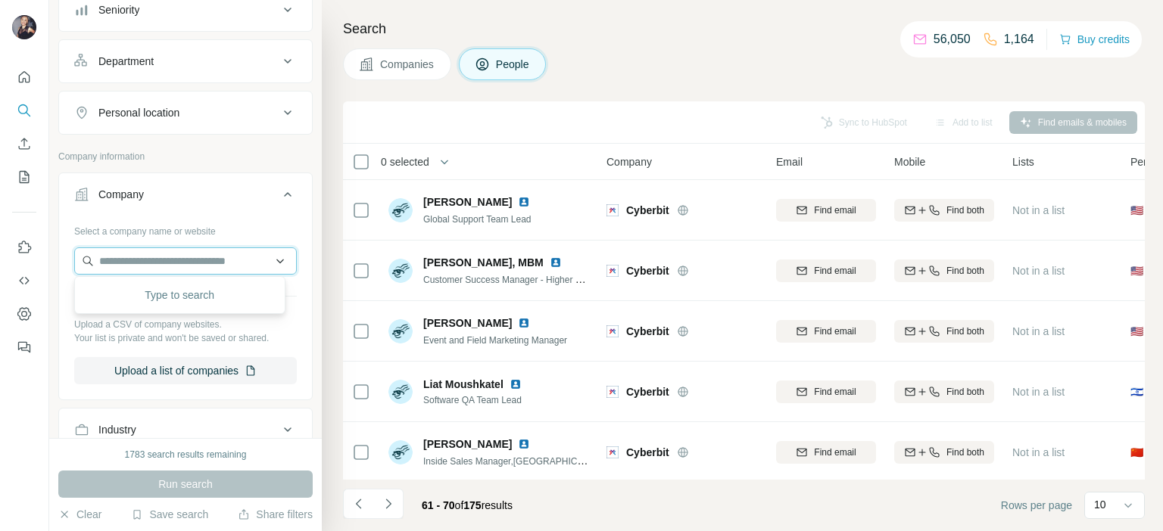
paste input "**********"
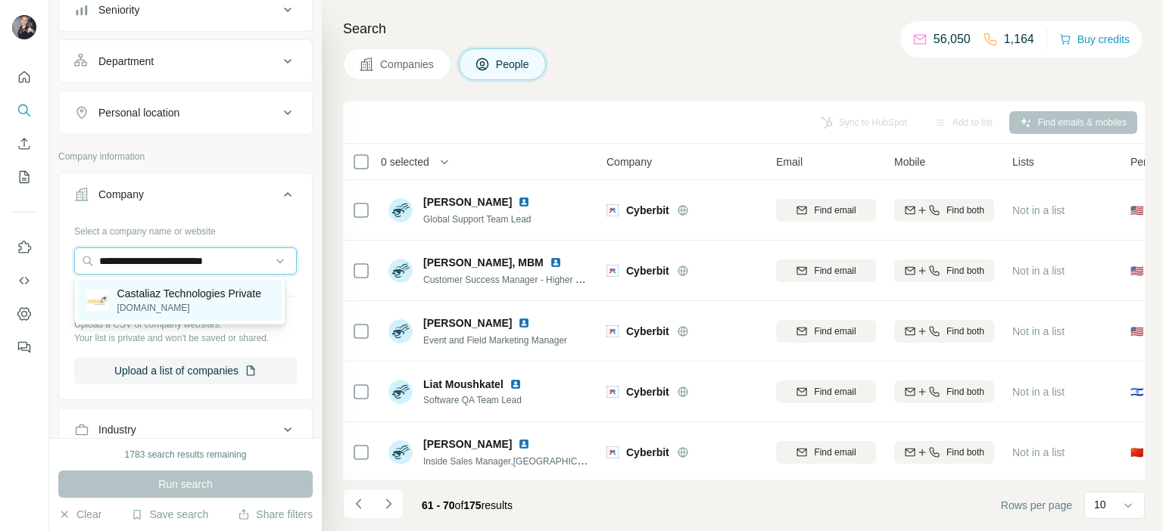
type input "**********"
click at [189, 289] on p "Castaliaz Technologies Private" at bounding box center [189, 293] width 144 height 15
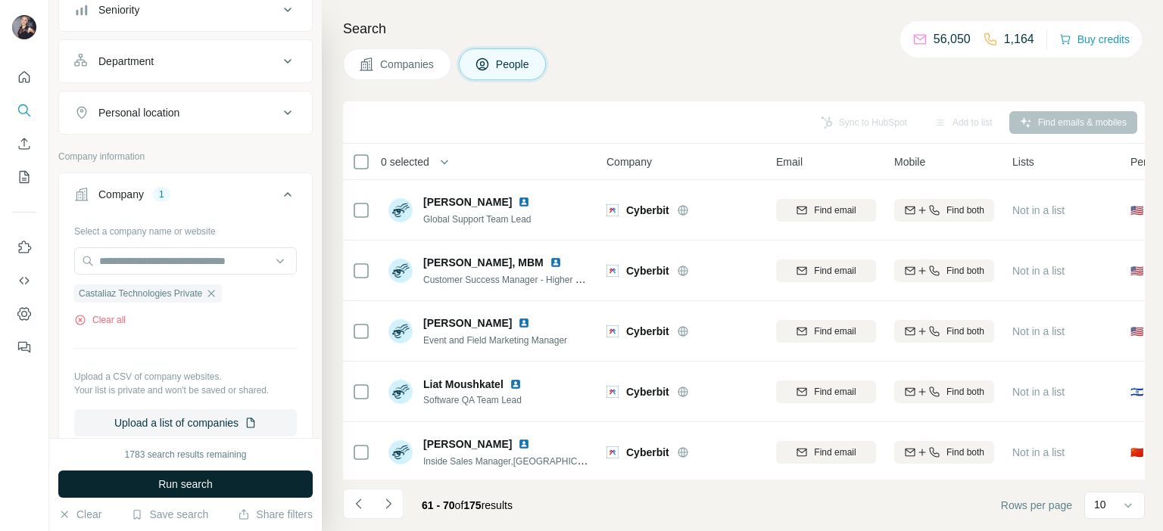
click at [216, 482] on button "Run search" at bounding box center [185, 484] width 254 height 27
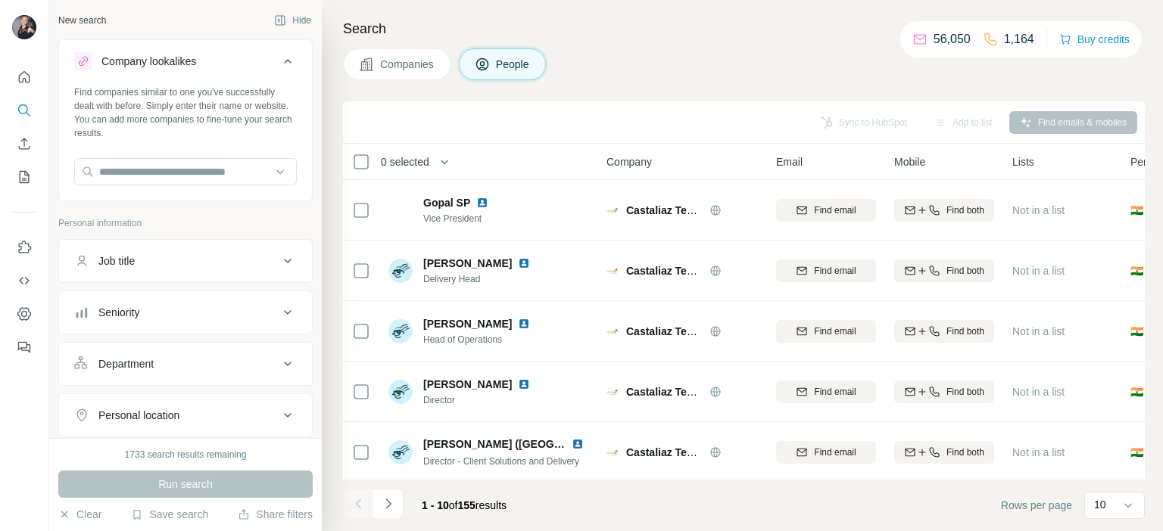
click at [164, 254] on div "Job title" at bounding box center [176, 261] width 204 height 15
click at [136, 301] on input "text" at bounding box center [170, 298] width 192 height 27
type input "*****"
click at [279, 301] on icon "button" at bounding box center [284, 298] width 15 height 15
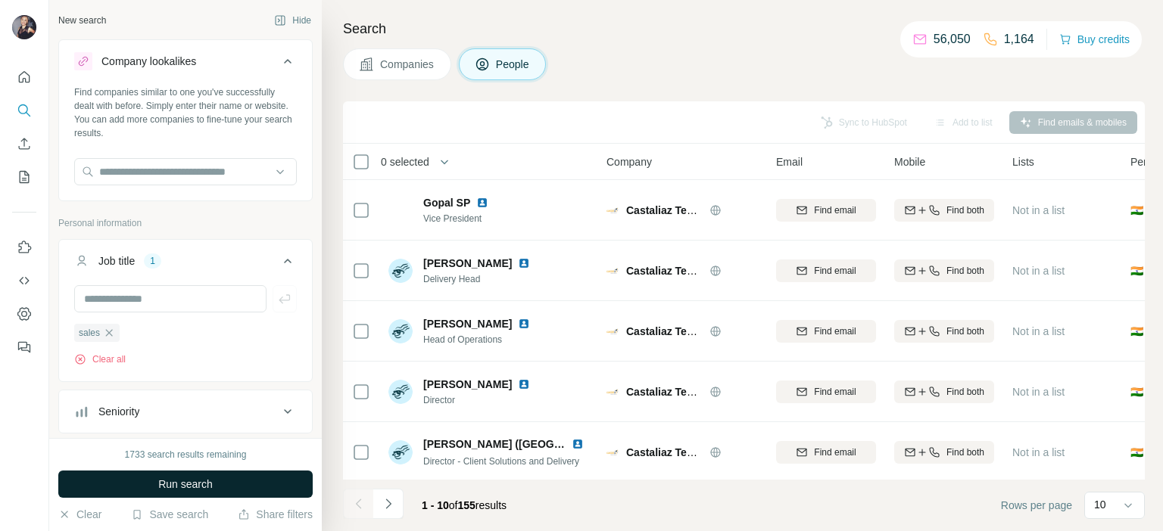
click at [222, 484] on button "Run search" at bounding box center [185, 484] width 254 height 27
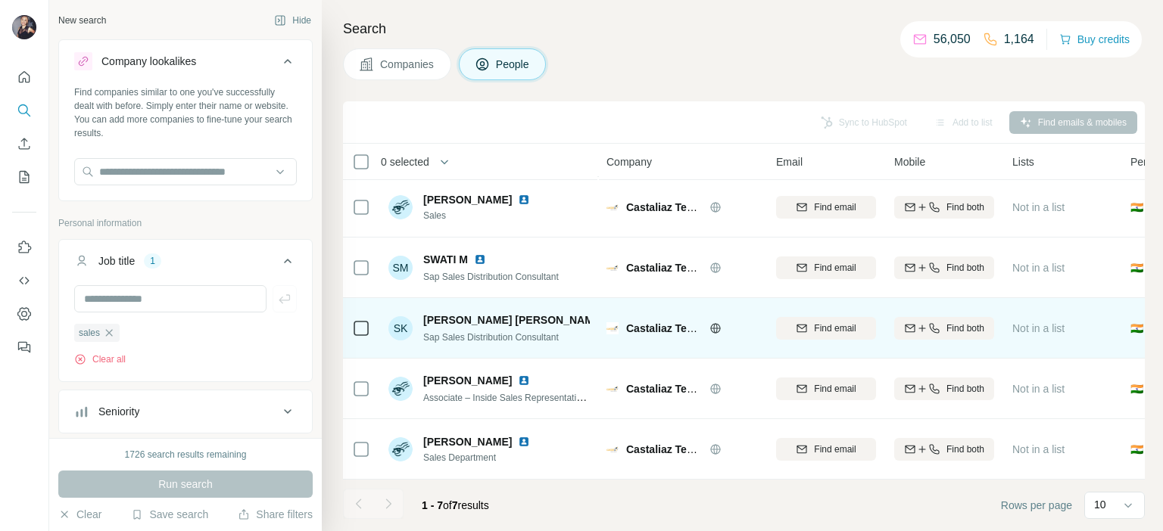
scroll to position [132, 0]
click at [610, 314] on img at bounding box center [613, 320] width 6 height 12
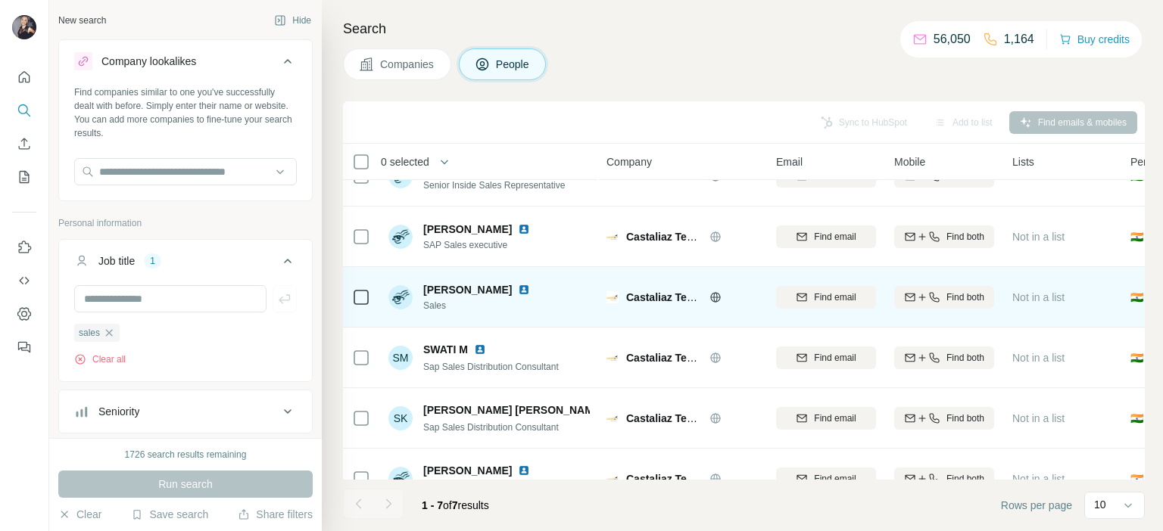
scroll to position [0, 0]
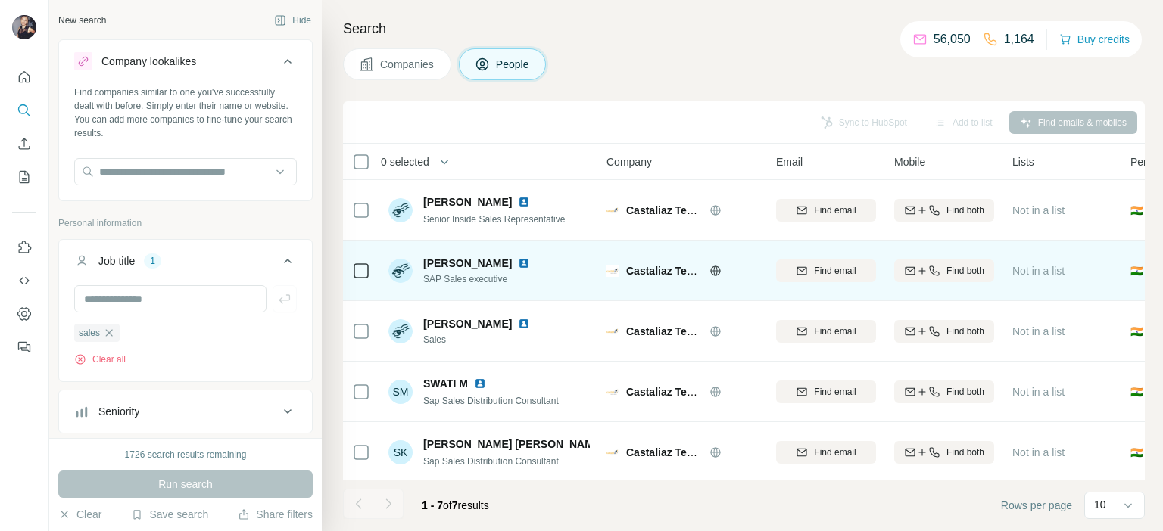
click at [518, 262] on img at bounding box center [524, 263] width 12 height 12
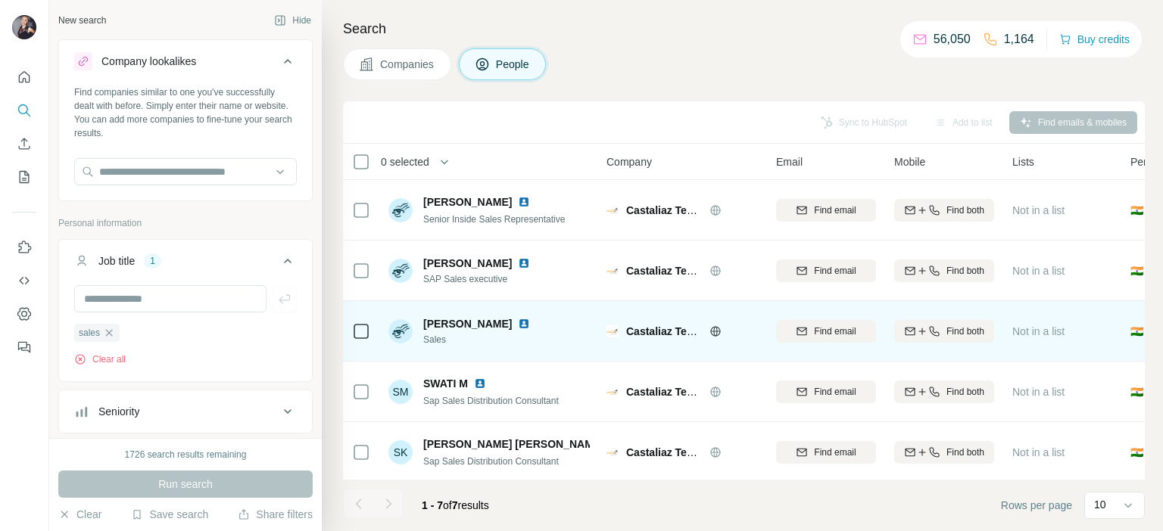
click at [518, 322] on img at bounding box center [524, 324] width 12 height 12
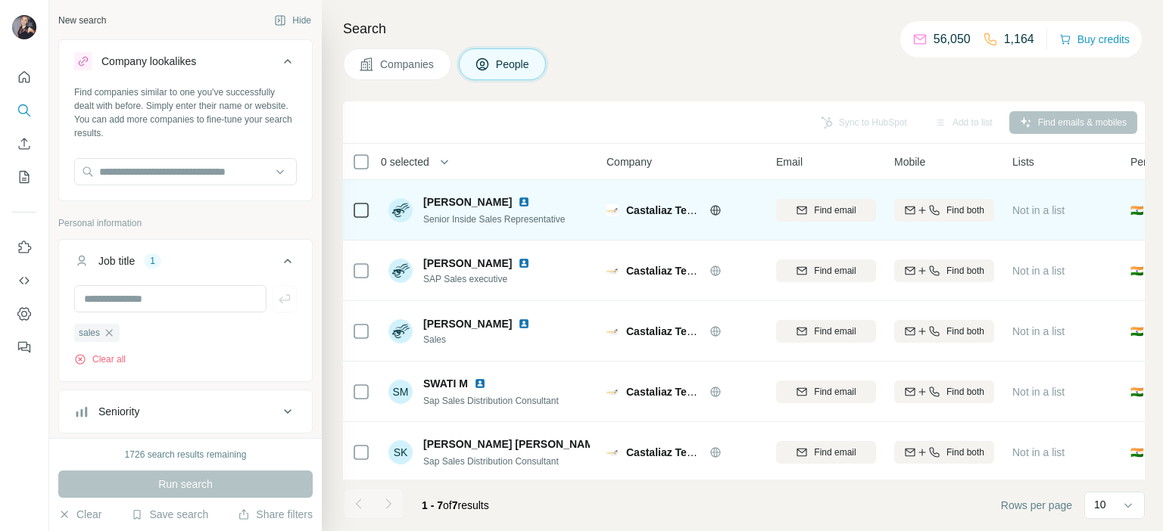
click at [518, 198] on img at bounding box center [524, 202] width 12 height 12
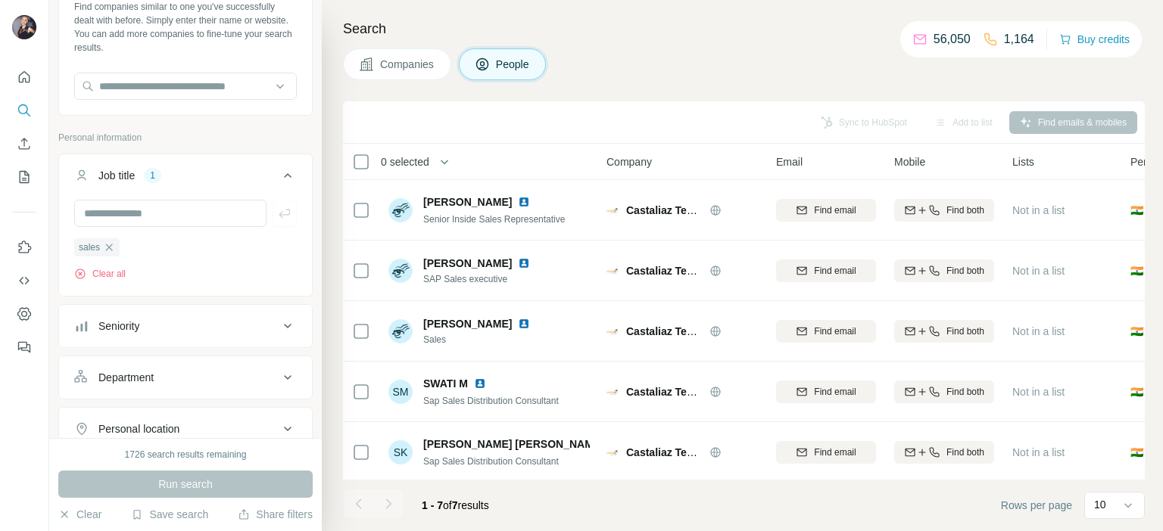
scroll to position [151, 0]
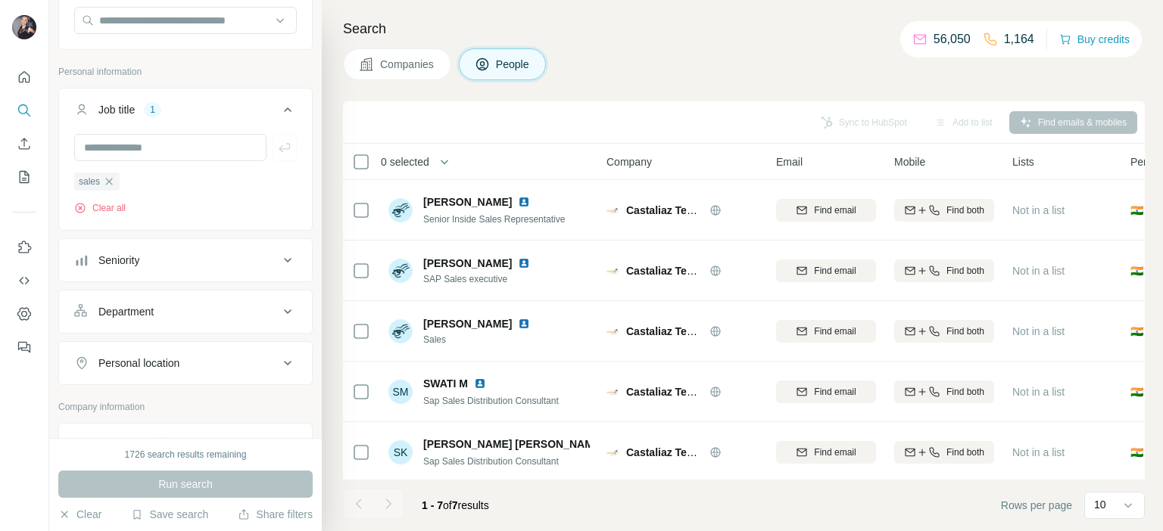
click at [176, 263] on div "Seniority" at bounding box center [176, 260] width 204 height 15
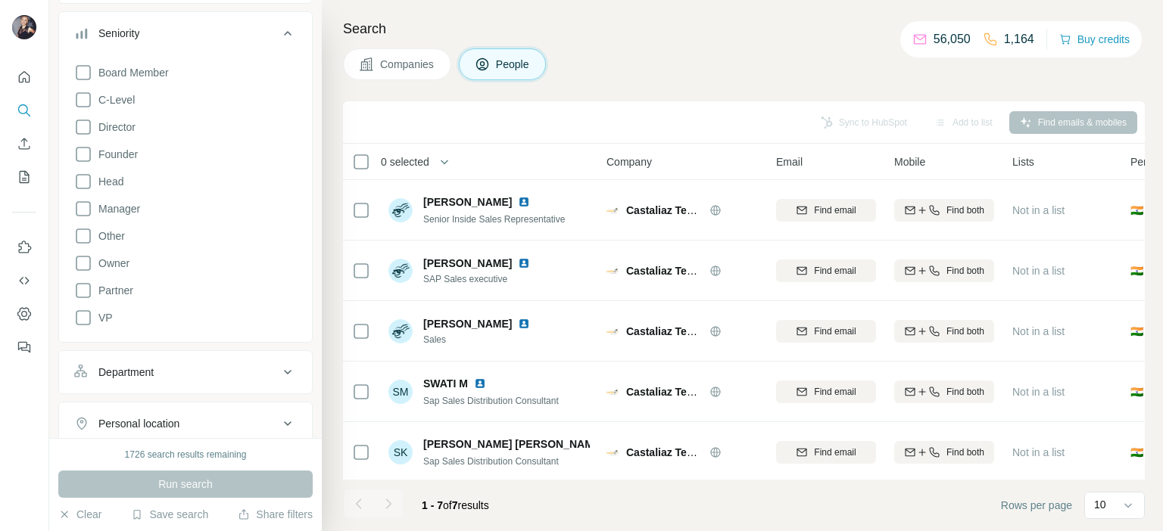
scroll to position [303, 0]
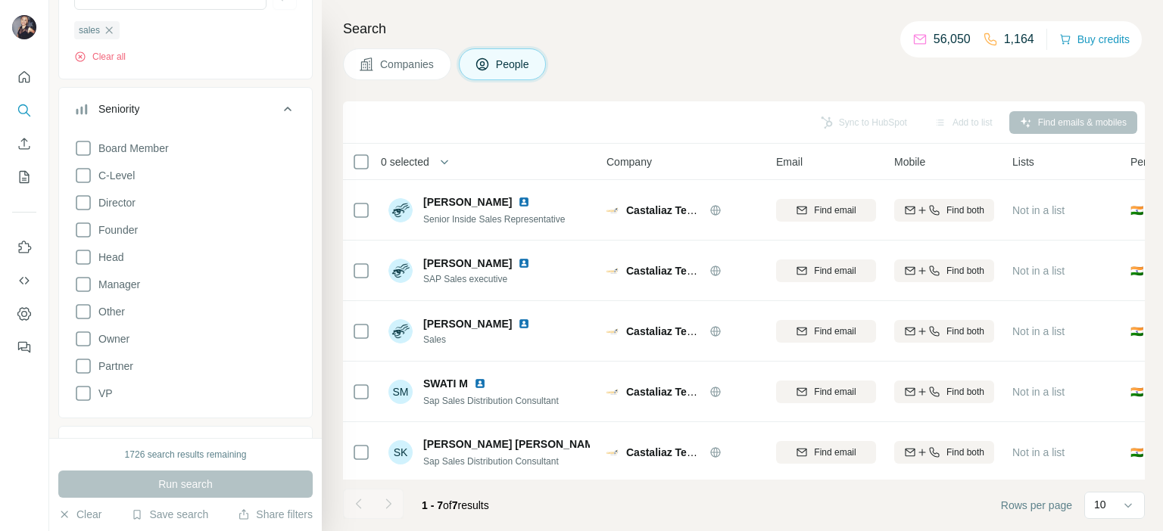
click at [279, 106] on icon at bounding box center [288, 109] width 18 height 18
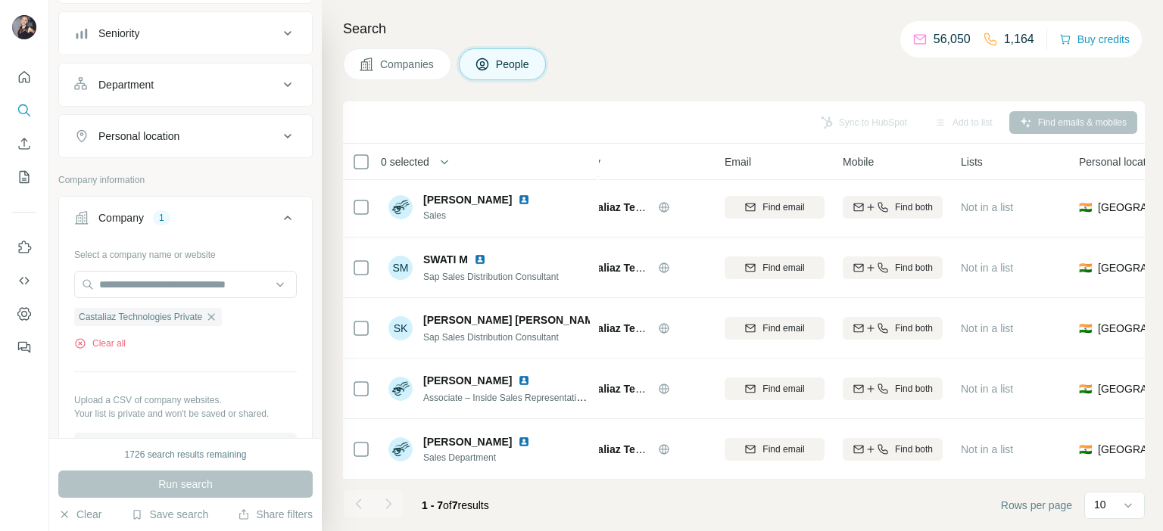
scroll to position [132, 0]
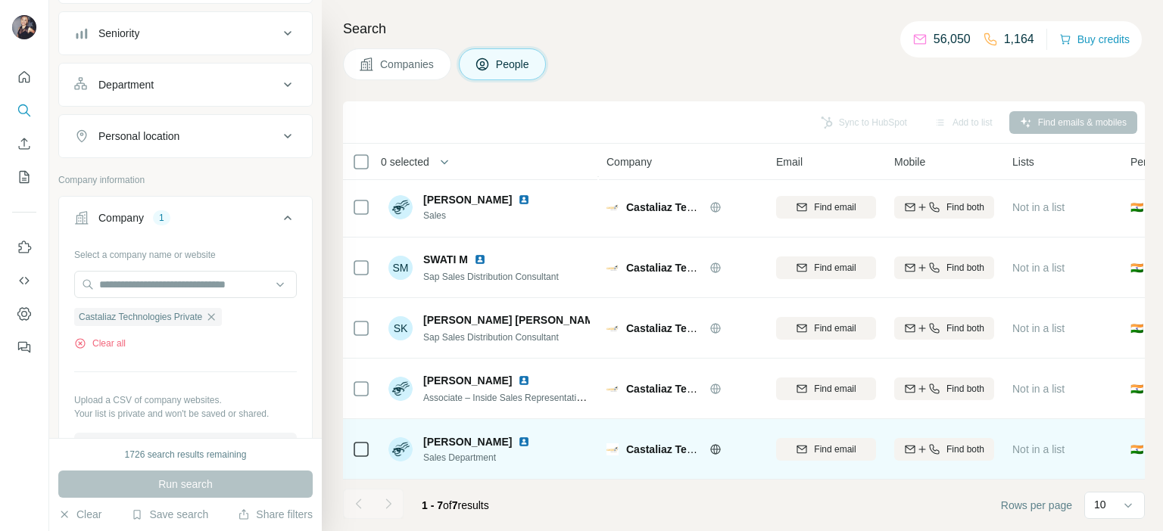
click at [522, 437] on img at bounding box center [524, 442] width 12 height 12
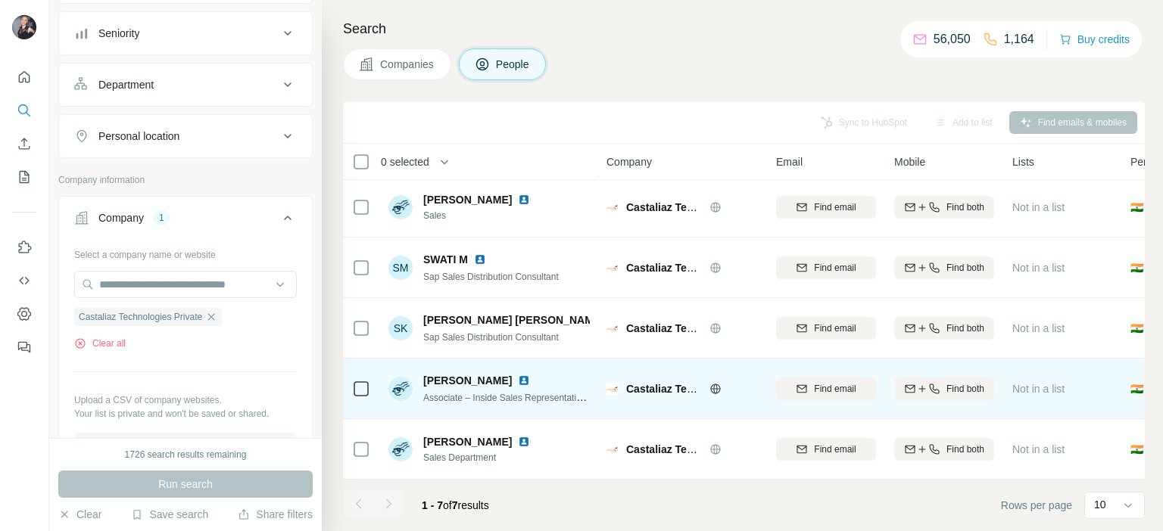
click at [518, 375] on img at bounding box center [524, 381] width 12 height 12
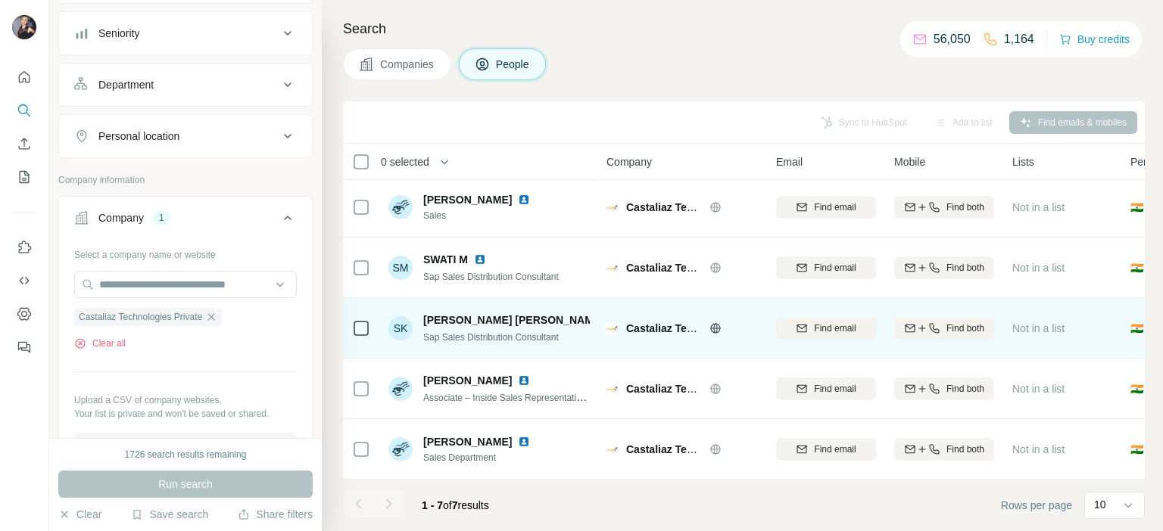
click at [610, 314] on img at bounding box center [613, 320] width 6 height 12
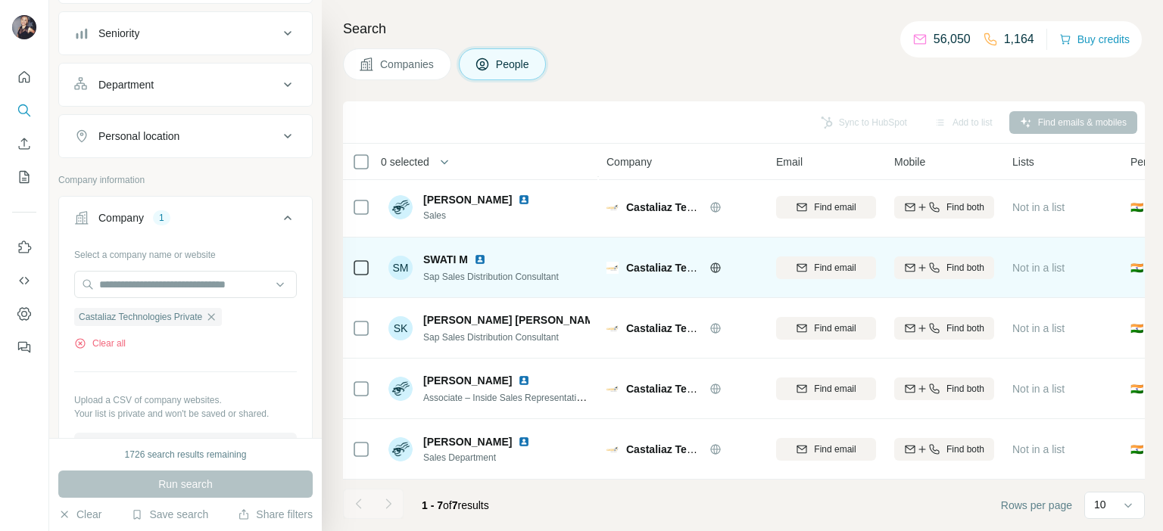
click at [478, 254] on img at bounding box center [480, 260] width 12 height 12
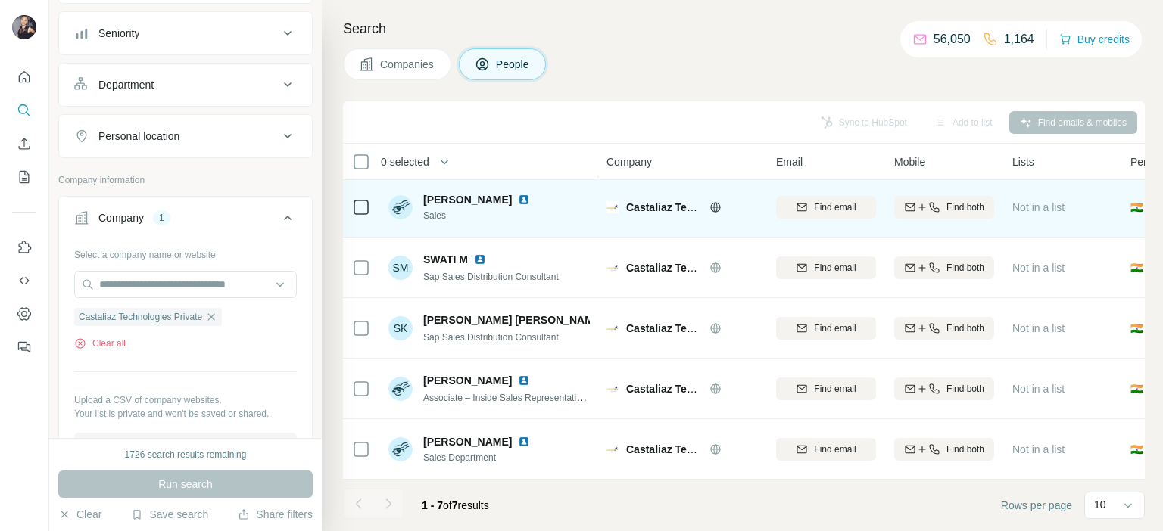
click at [518, 194] on img at bounding box center [524, 200] width 12 height 12
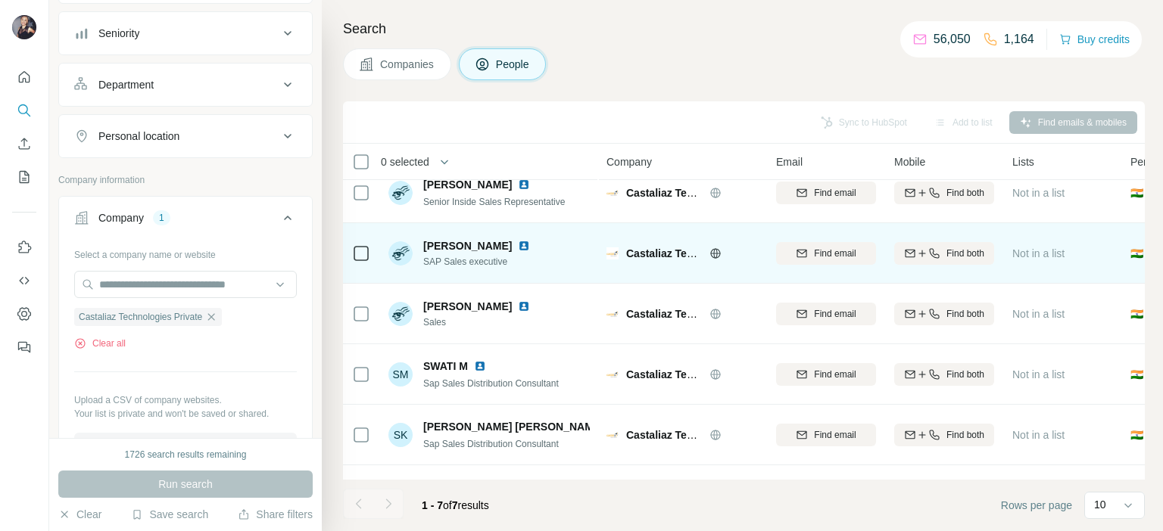
scroll to position [0, 0]
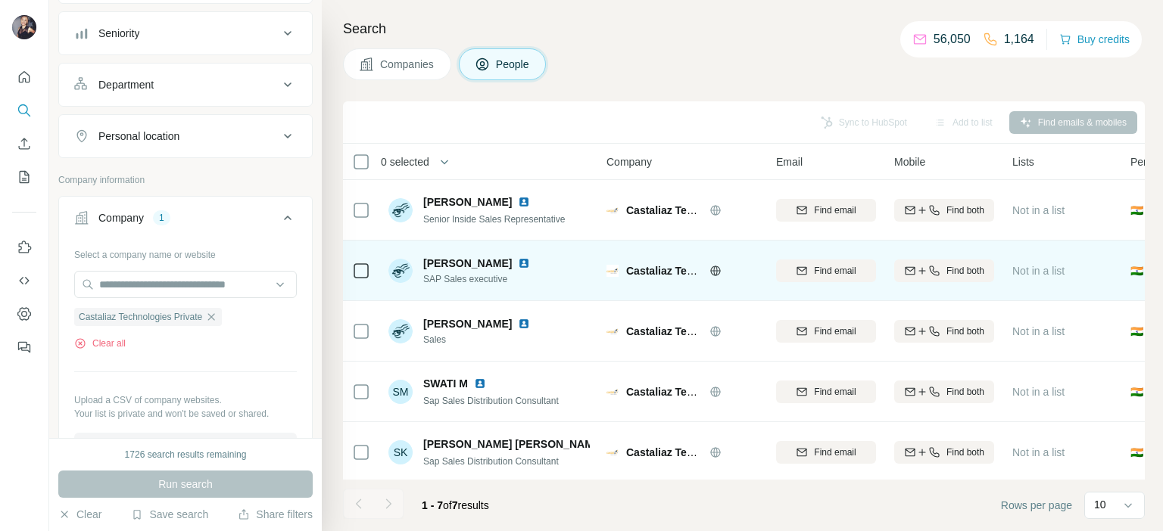
click at [518, 262] on img at bounding box center [524, 263] width 12 height 12
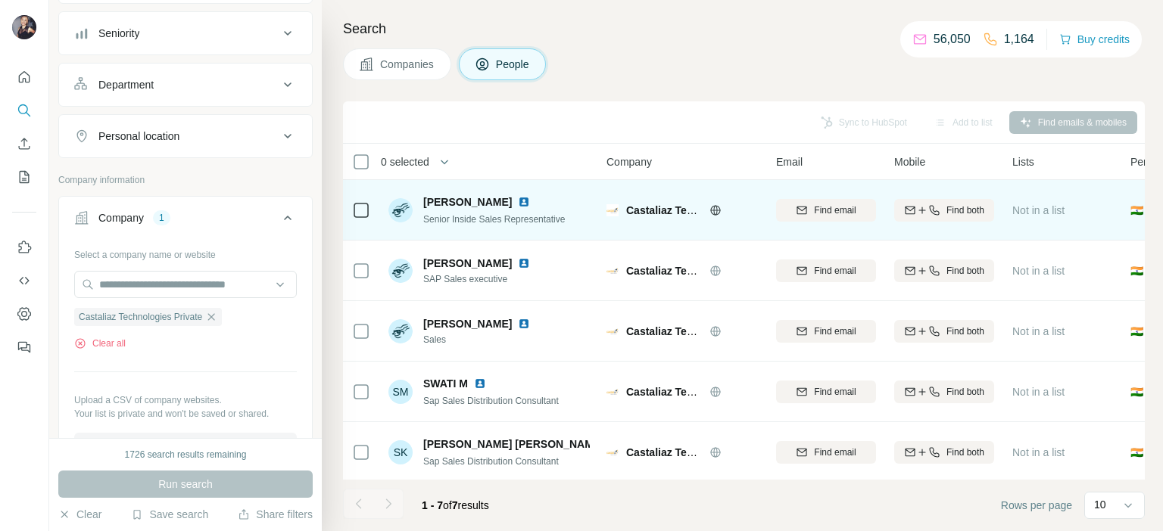
click at [518, 202] on img at bounding box center [524, 202] width 12 height 12
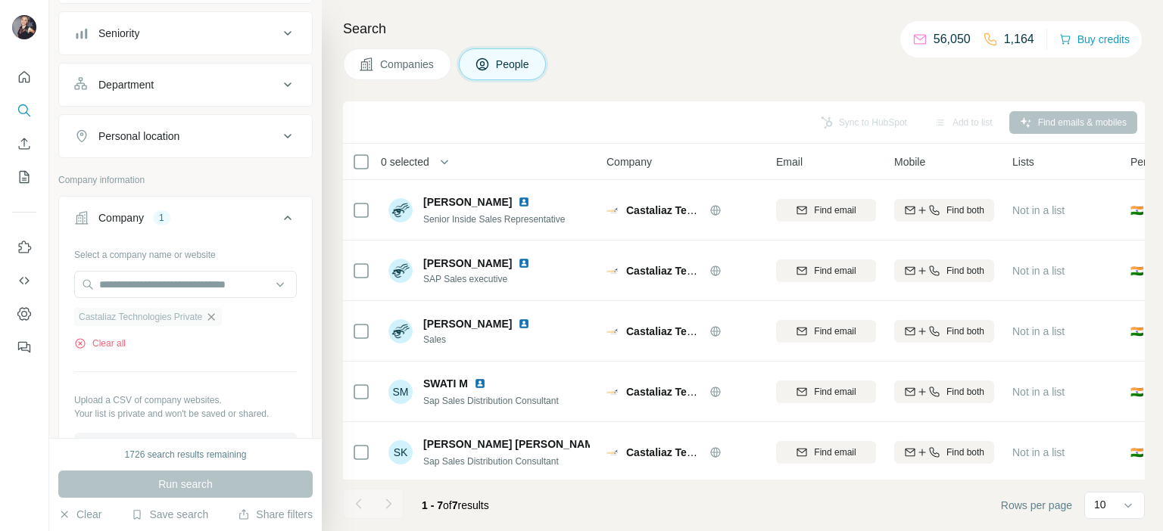
click at [217, 319] on icon "button" at bounding box center [211, 317] width 12 height 12
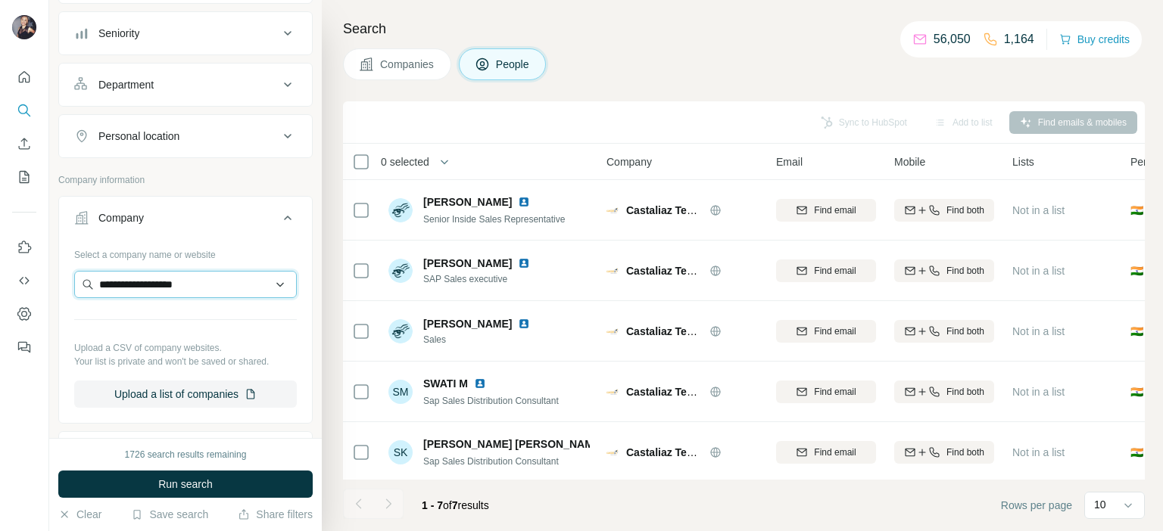
click at [215, 288] on input "**********" at bounding box center [185, 284] width 223 height 27
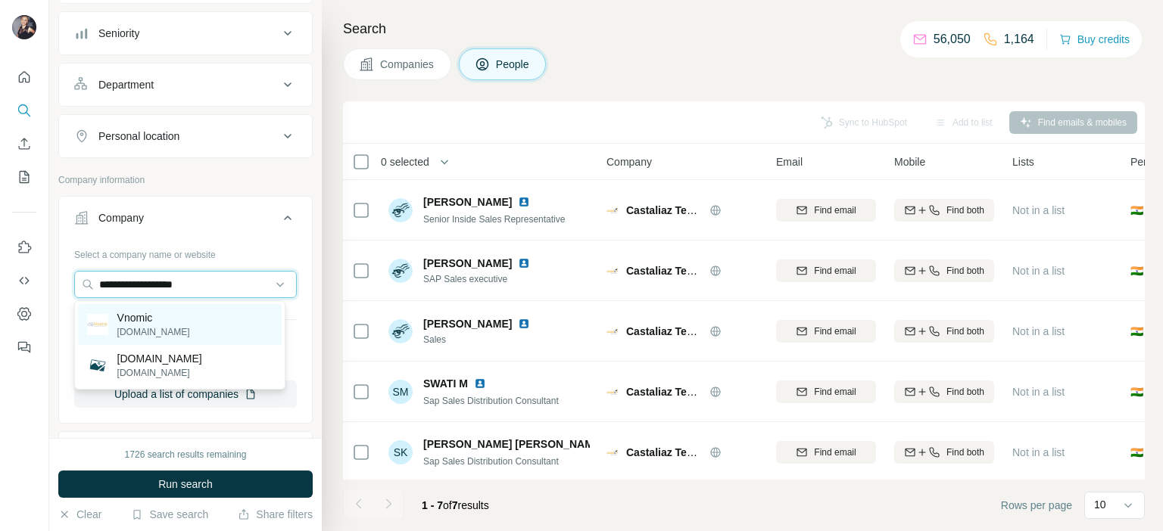
type input "**********"
click at [182, 318] on div "Vnomic vnomic.com" at bounding box center [180, 324] width 204 height 41
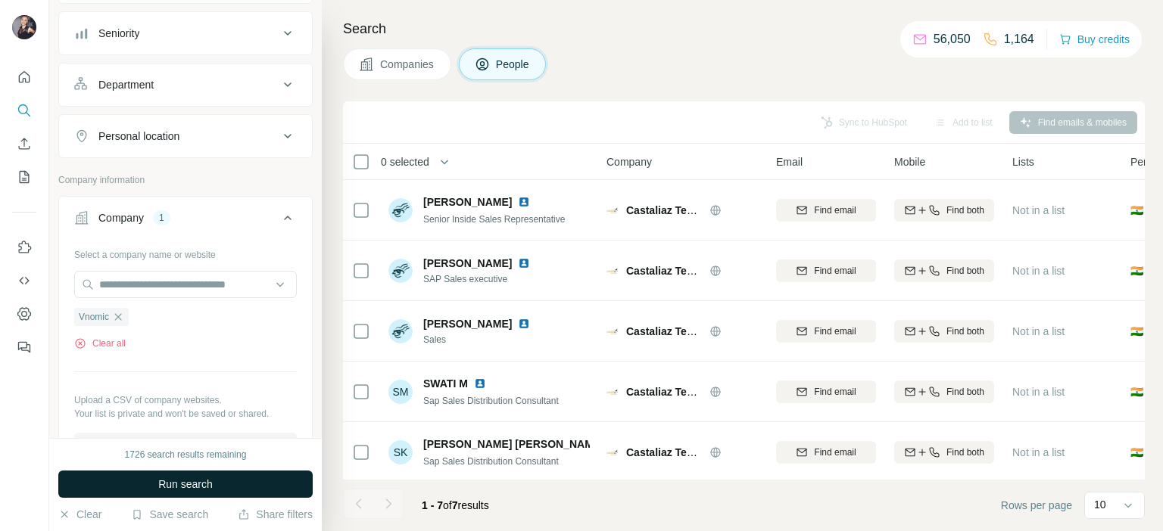
click at [233, 482] on button "Run search" at bounding box center [185, 484] width 254 height 27
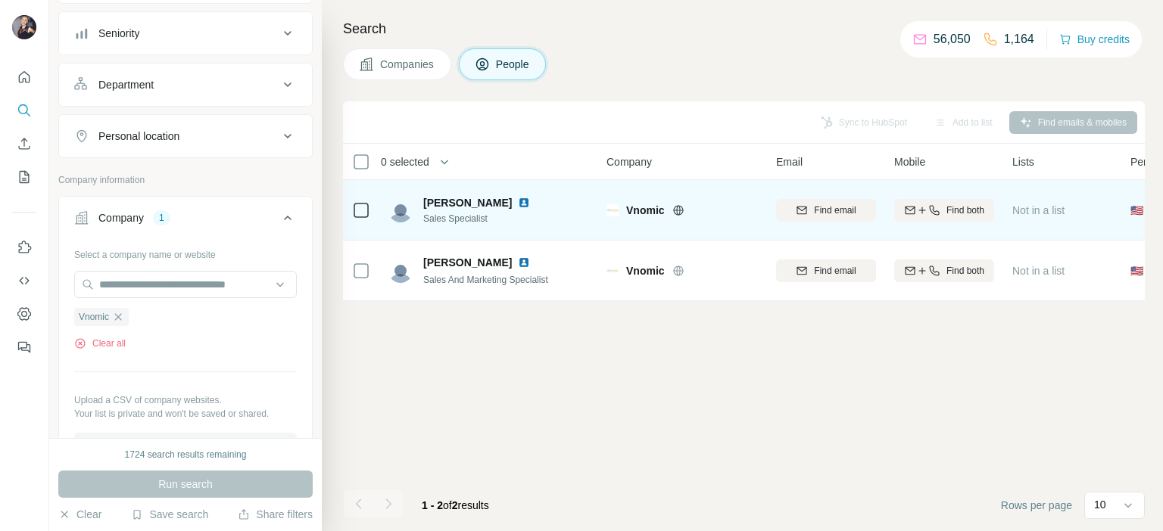
click at [518, 201] on img at bounding box center [524, 203] width 12 height 12
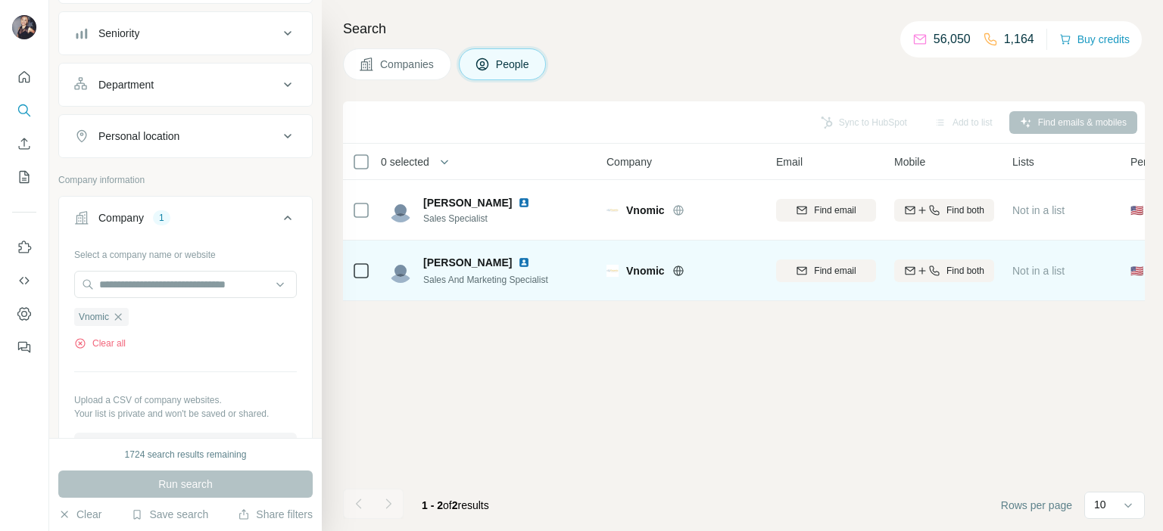
click at [518, 261] on img at bounding box center [524, 263] width 12 height 12
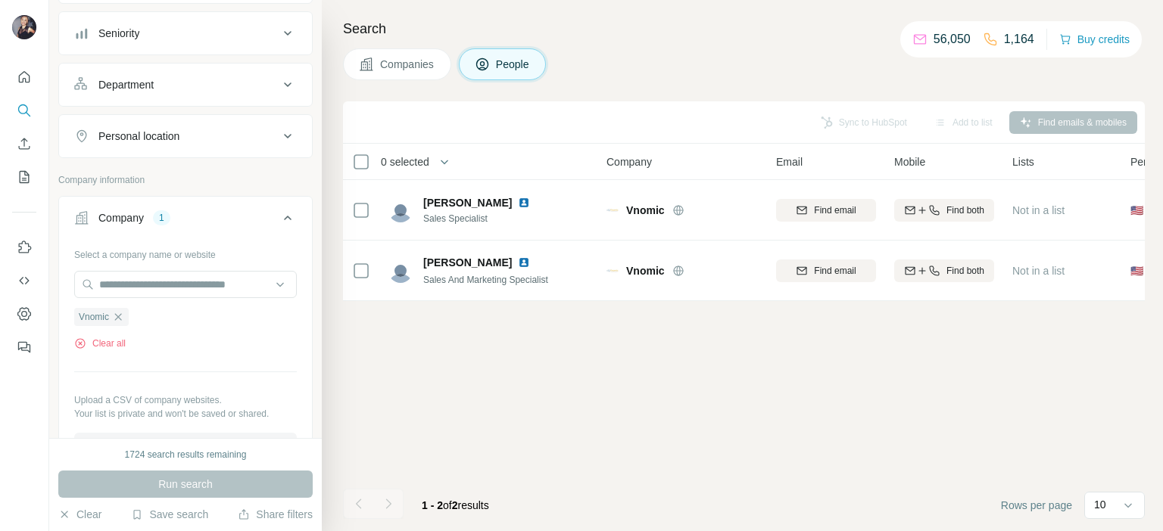
click at [122, 311] on icon "button" at bounding box center [118, 317] width 12 height 12
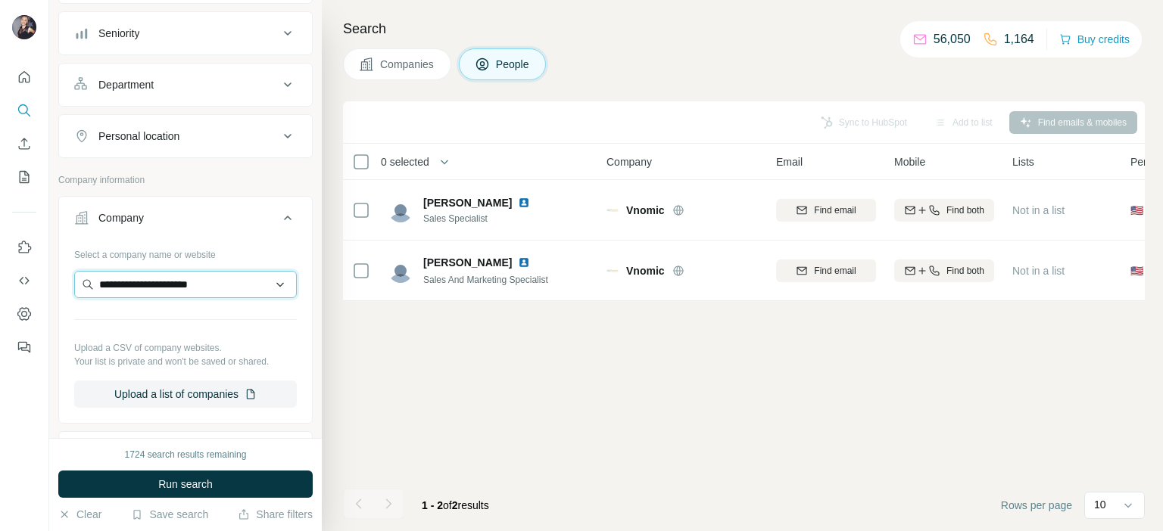
click at [238, 279] on input "**********" at bounding box center [185, 284] width 223 height 27
type input "**********"
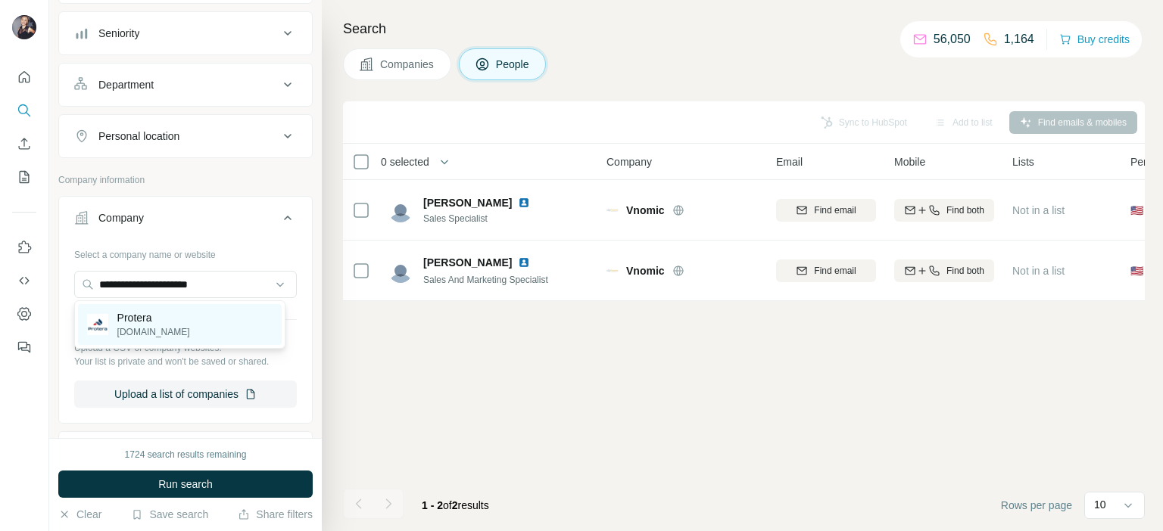
click at [192, 332] on div "Protera protera.com" at bounding box center [180, 324] width 204 height 41
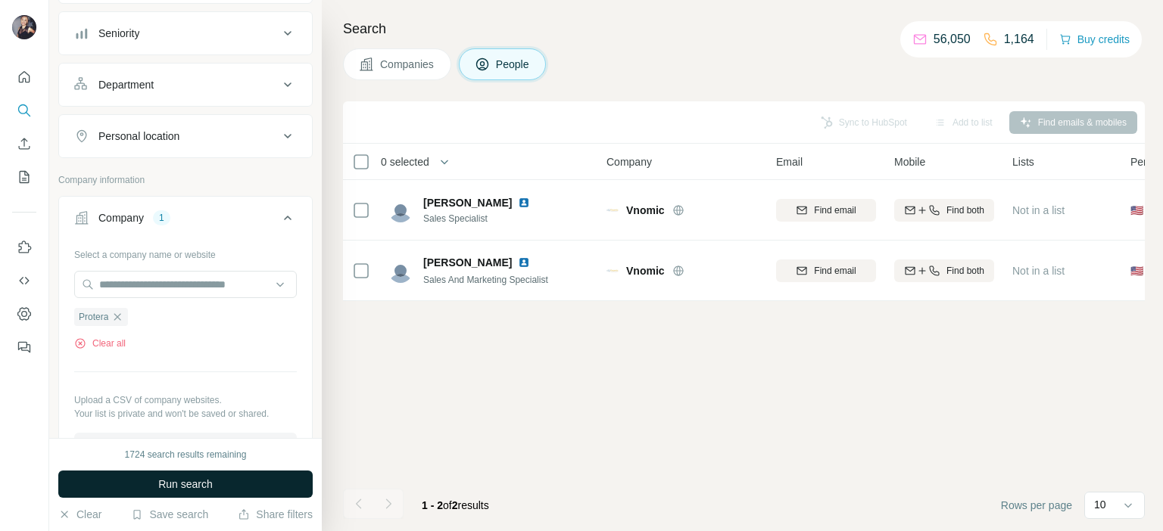
click at [206, 484] on span "Run search" at bounding box center [185, 484] width 55 height 15
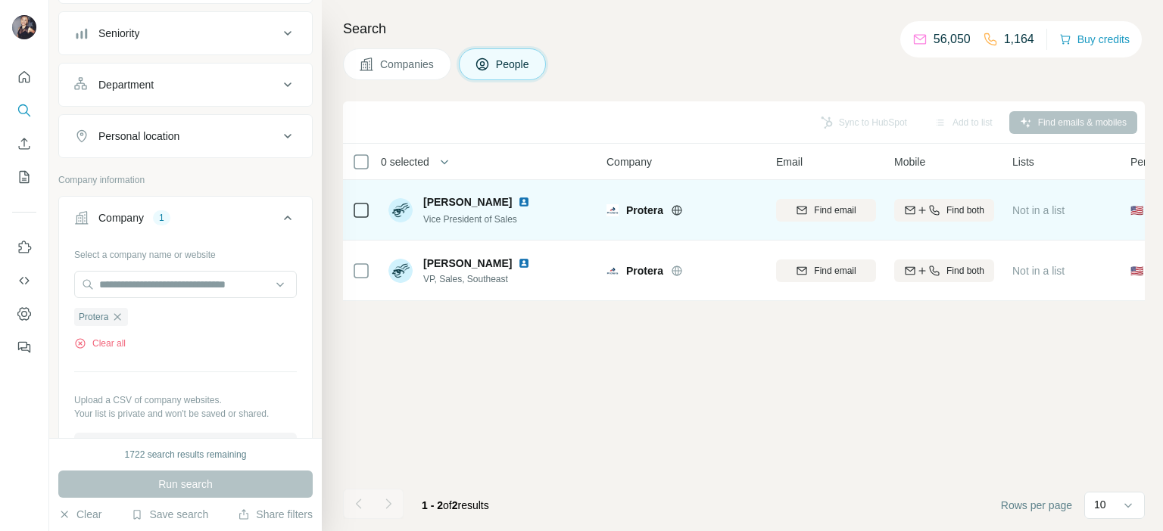
click at [518, 201] on img at bounding box center [524, 202] width 12 height 12
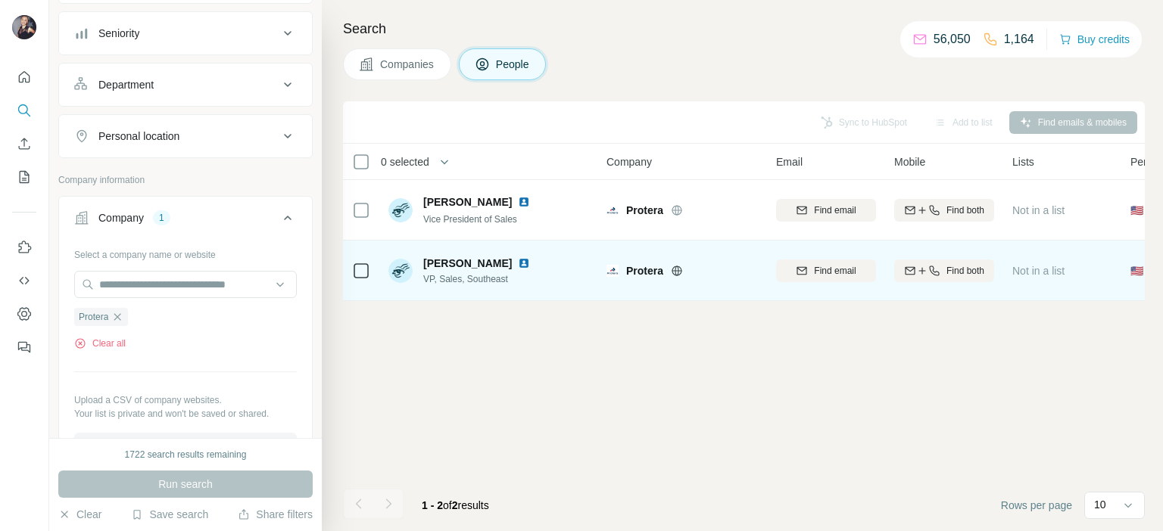
click at [518, 262] on img at bounding box center [524, 263] width 12 height 12
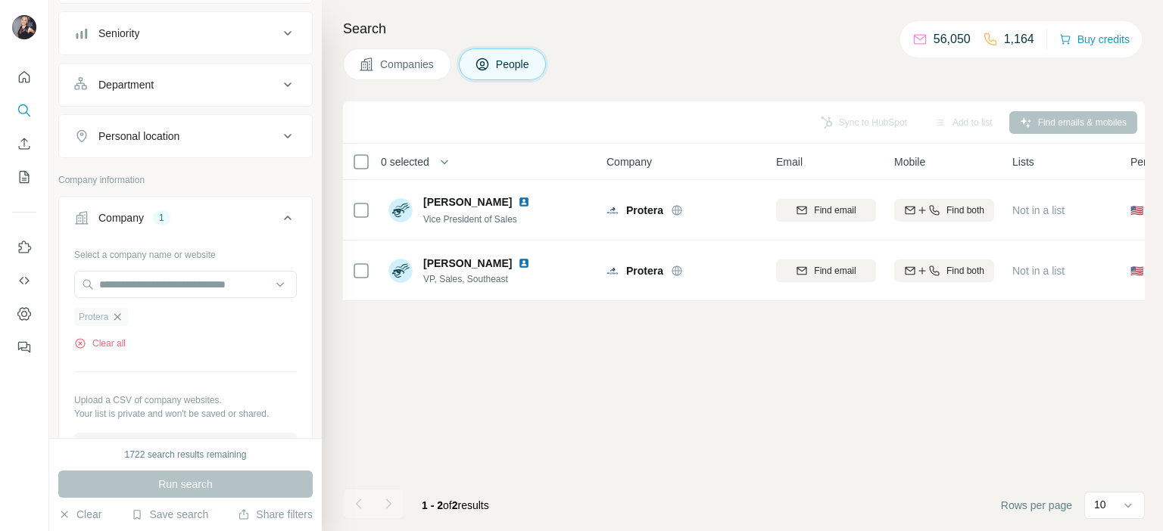
click at [115, 314] on icon "button" at bounding box center [117, 317] width 12 height 12
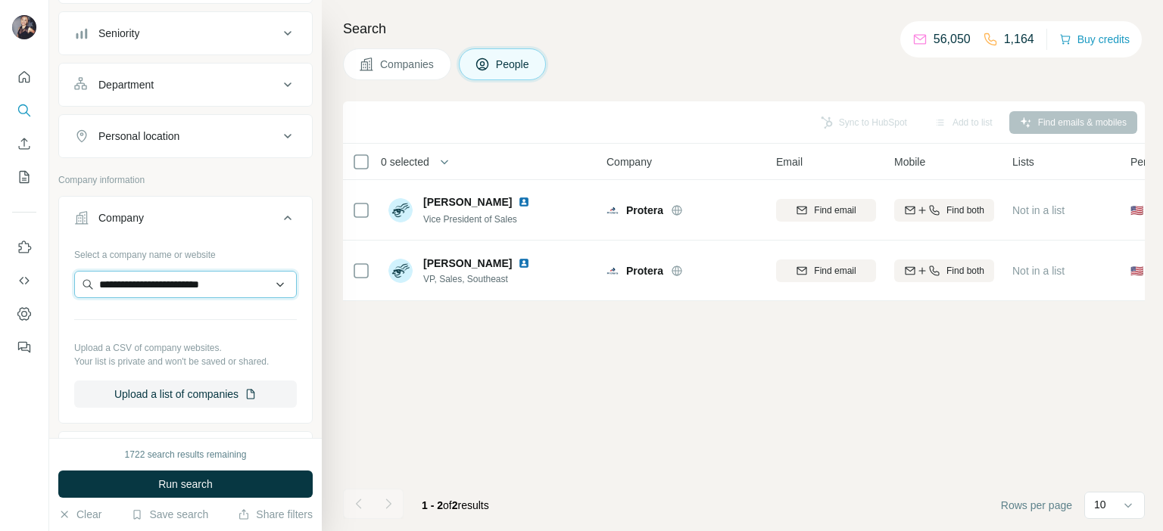
click at [239, 285] on input "**********" at bounding box center [185, 284] width 223 height 27
type input "**********"
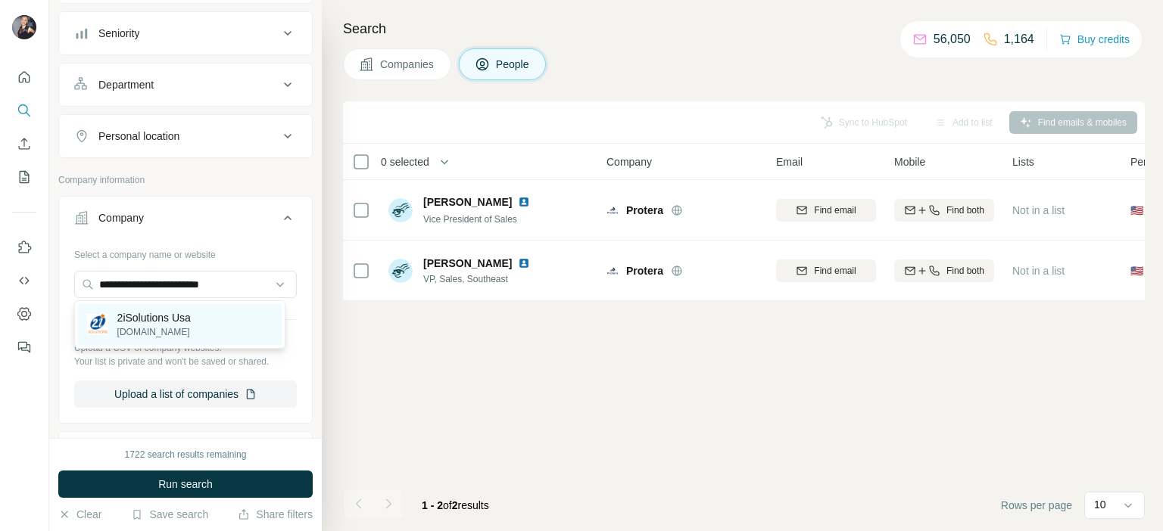
click at [191, 319] on p "2iSolutions Usa" at bounding box center [153, 317] width 73 height 15
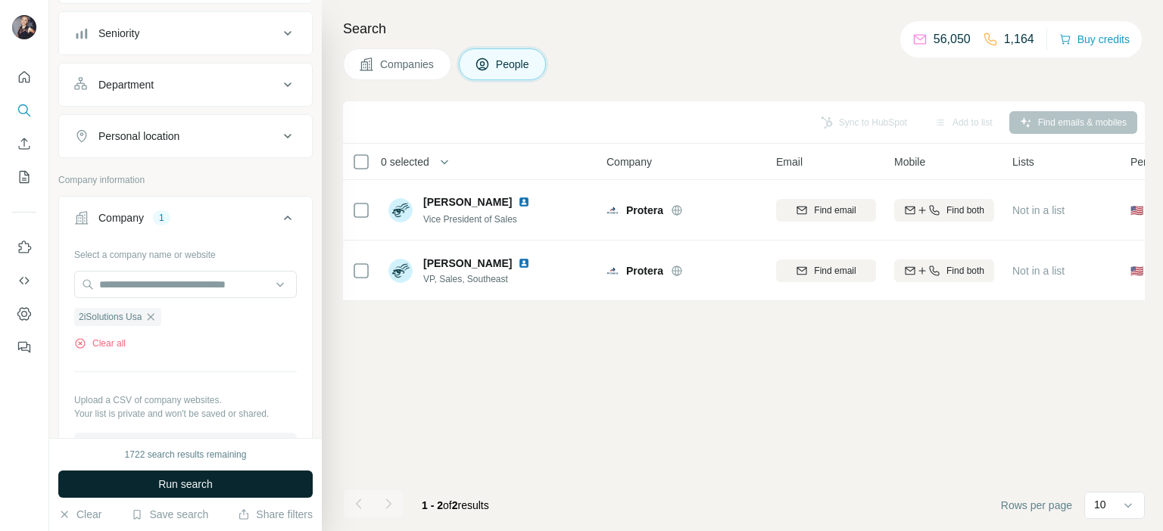
click at [200, 487] on span "Run search" at bounding box center [185, 484] width 55 height 15
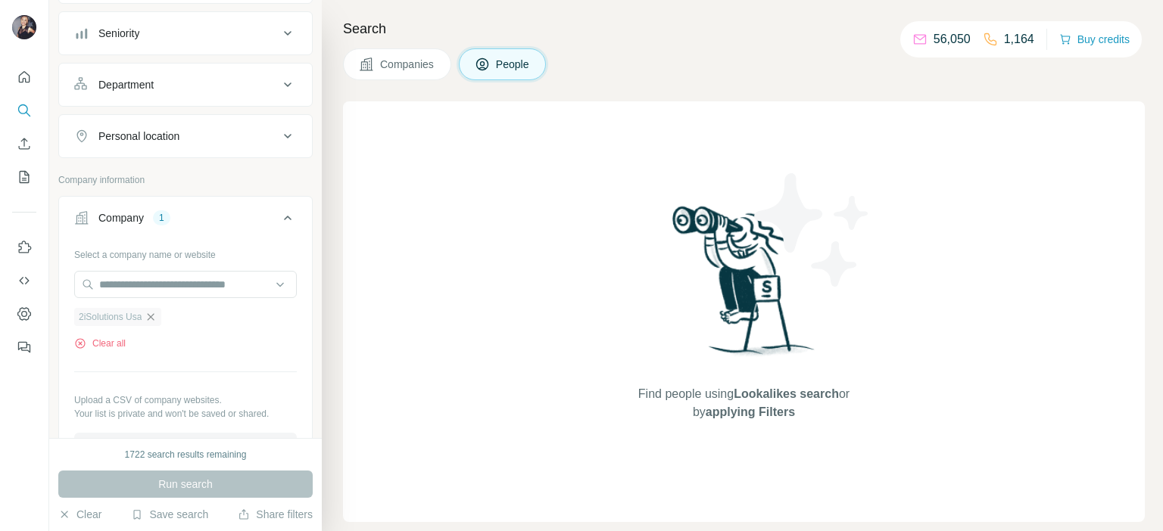
click at [157, 317] on icon "button" at bounding box center [151, 317] width 12 height 12
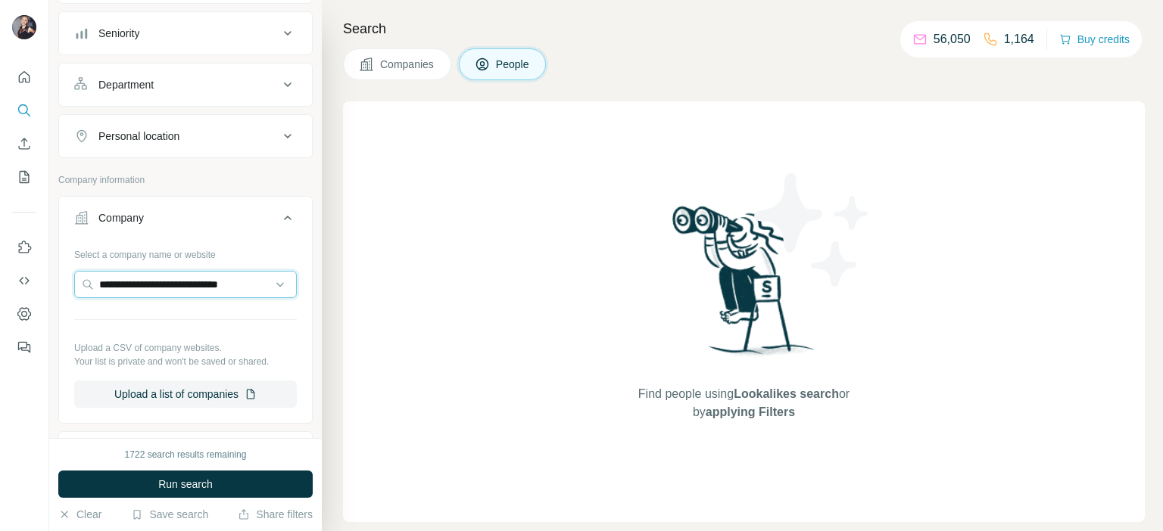
scroll to position [0, 17]
click at [253, 291] on input "**********" at bounding box center [179, 284] width 211 height 27
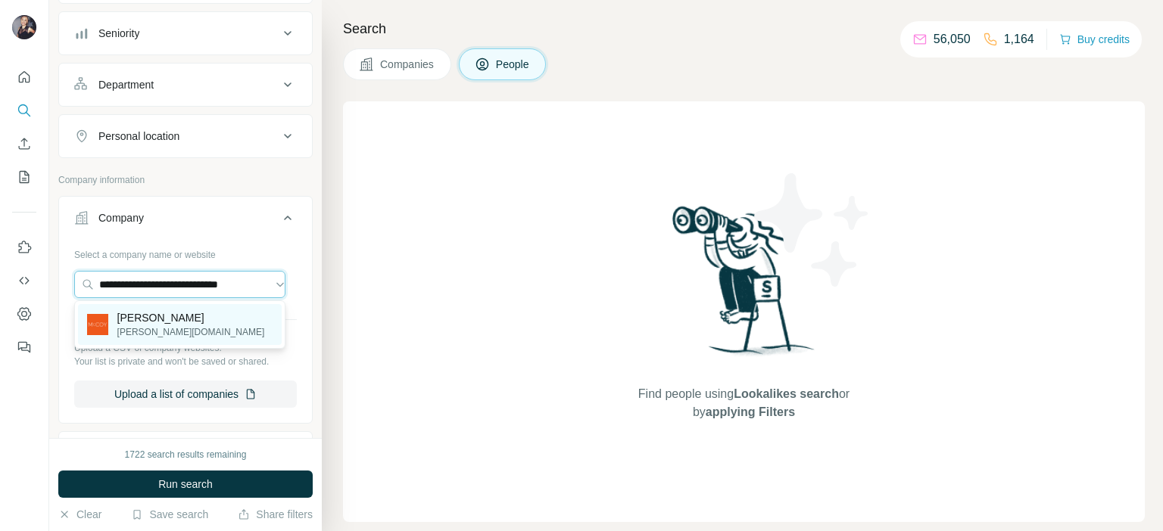
type input "**********"
click at [198, 321] on p "[PERSON_NAME]" at bounding box center [191, 317] width 148 height 15
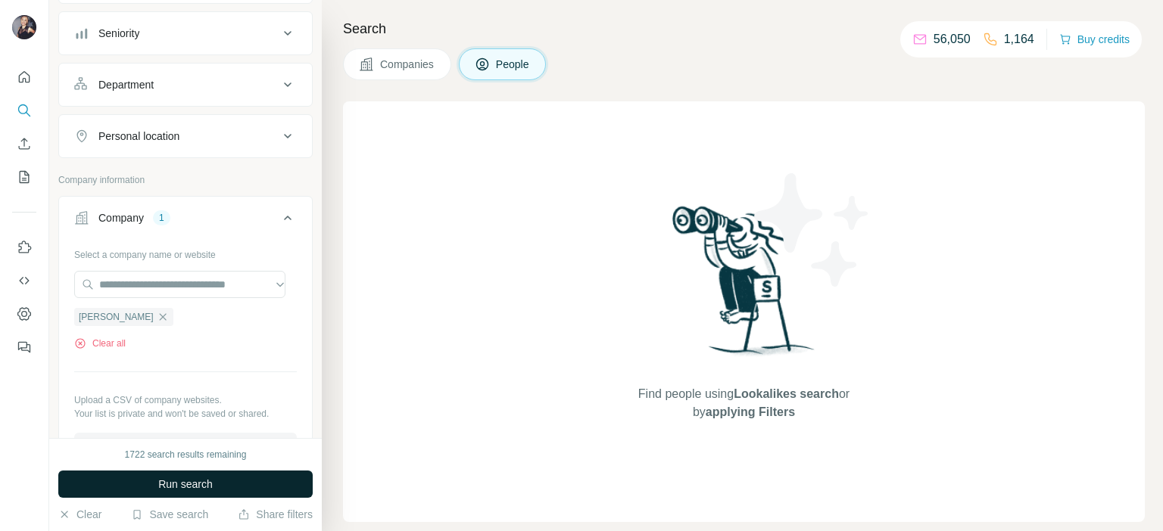
click at [224, 485] on button "Run search" at bounding box center [185, 484] width 254 height 27
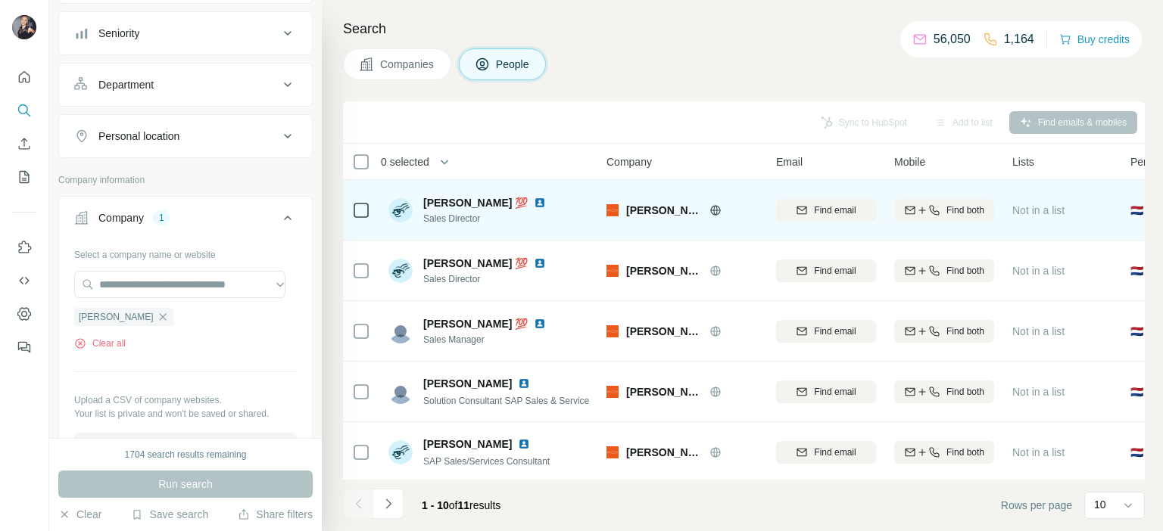
click at [546, 202] on img at bounding box center [540, 203] width 12 height 12
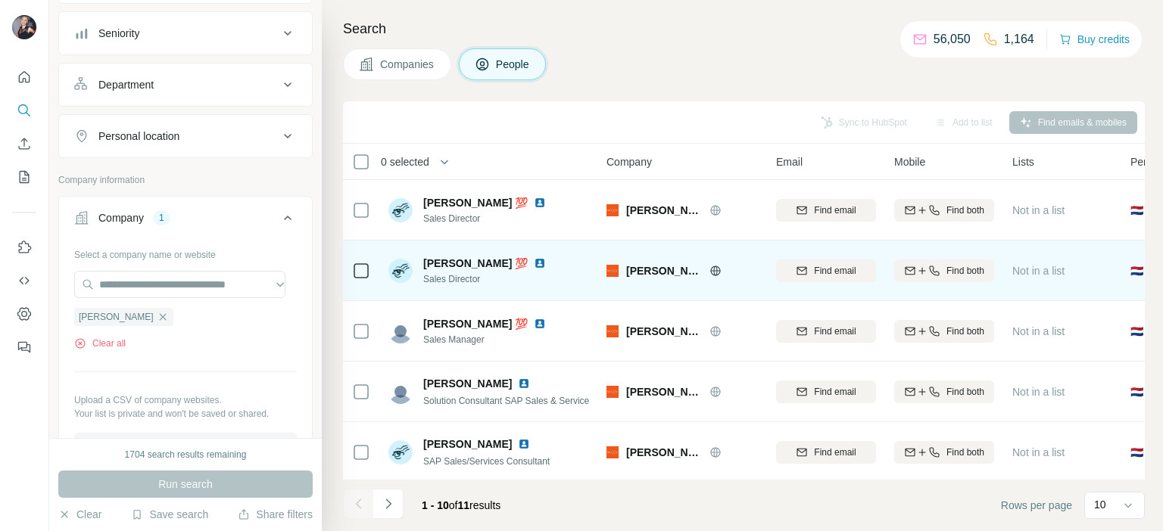
click at [534, 265] on img at bounding box center [540, 263] width 12 height 12
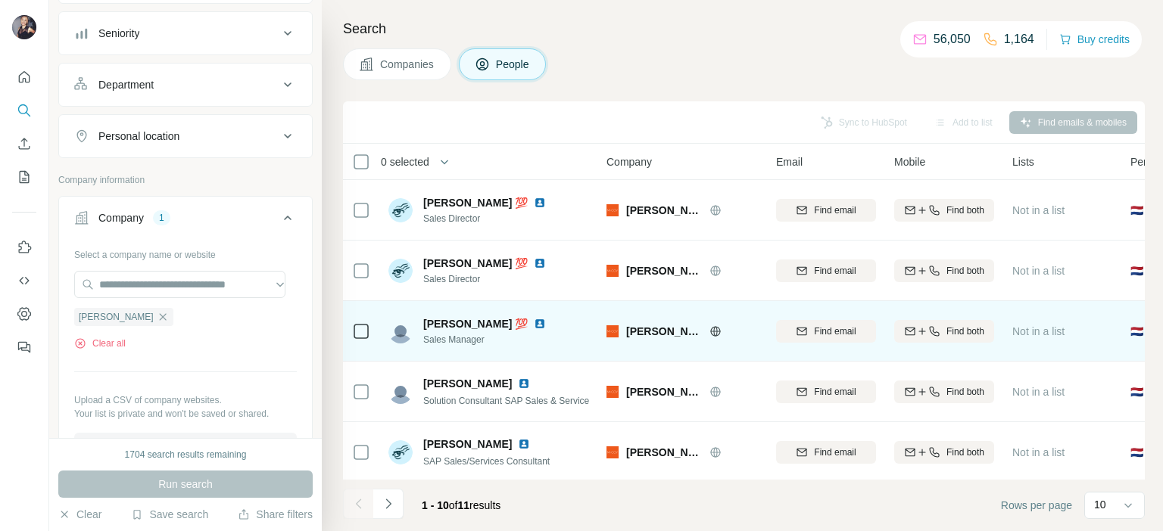
click at [534, 325] on img at bounding box center [540, 324] width 12 height 12
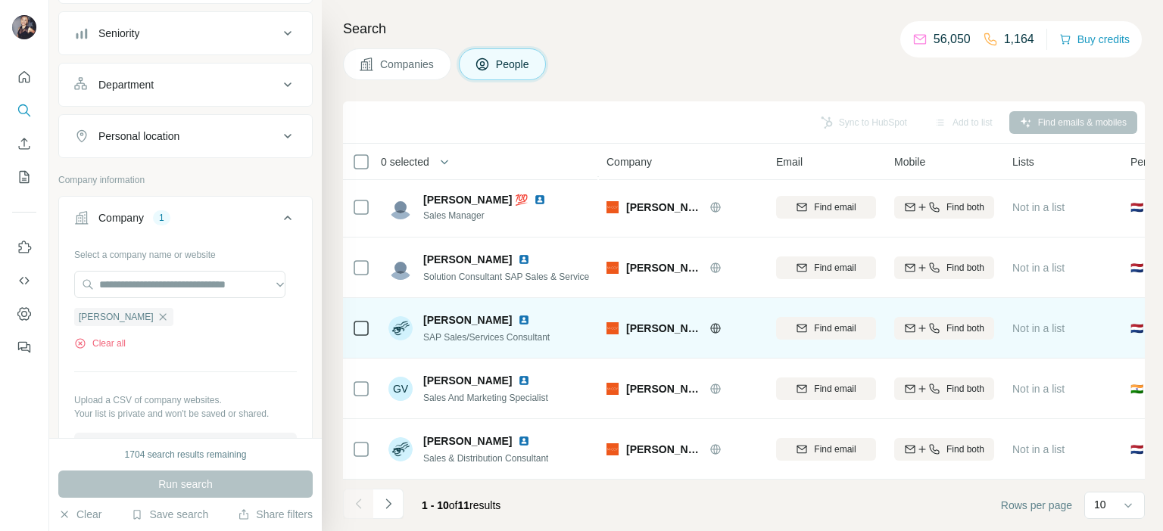
scroll to position [151, 0]
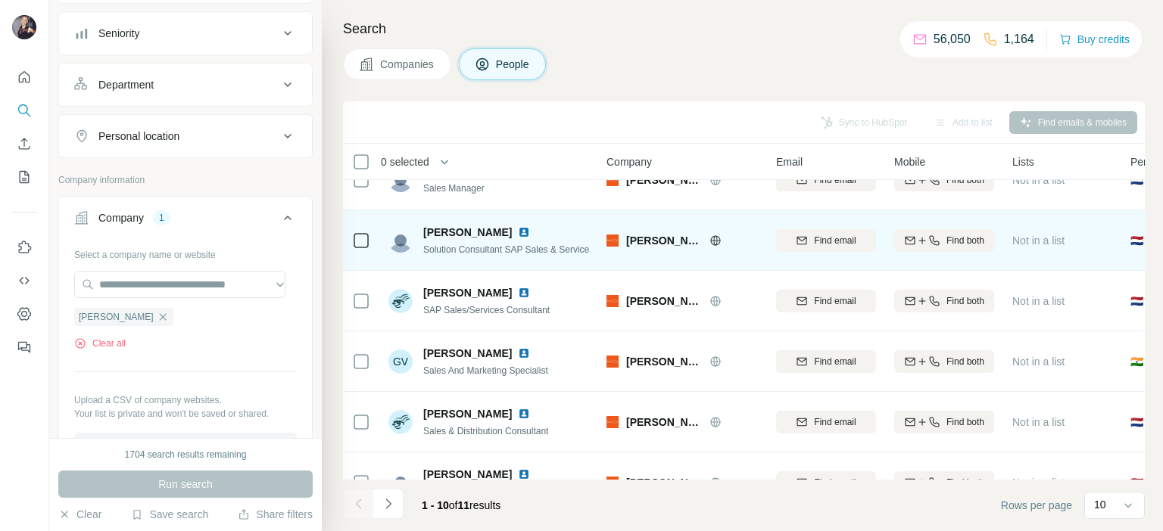
click at [530, 227] on img at bounding box center [524, 232] width 12 height 12
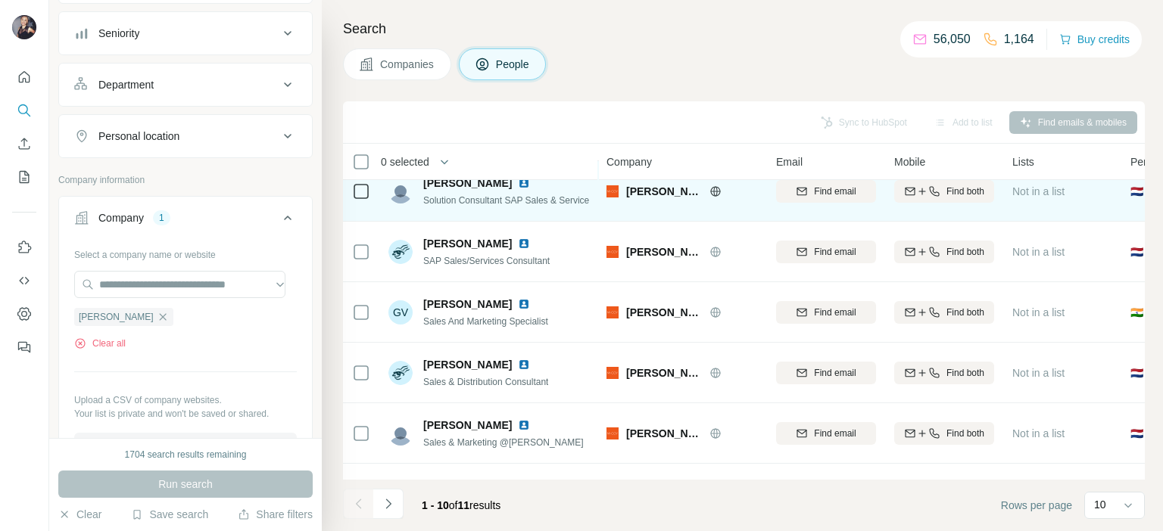
scroll to position [227, 0]
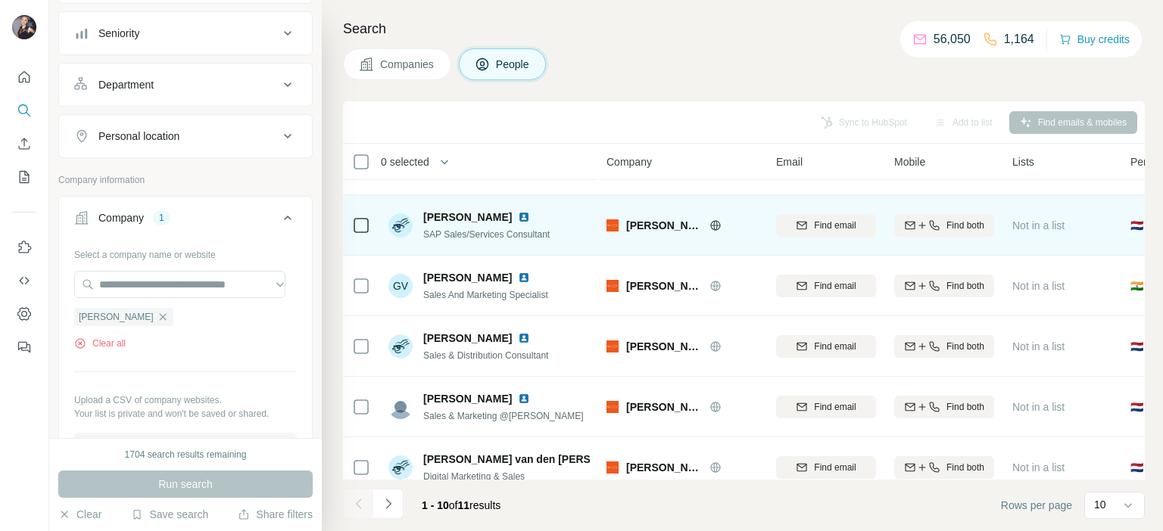
click at [530, 216] on img at bounding box center [524, 217] width 12 height 12
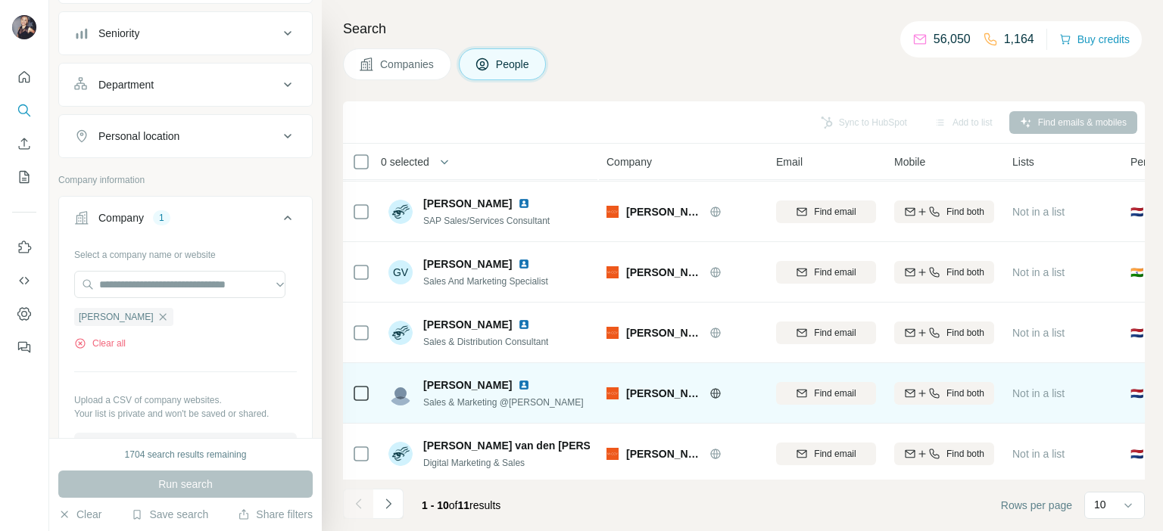
scroll to position [238, 0]
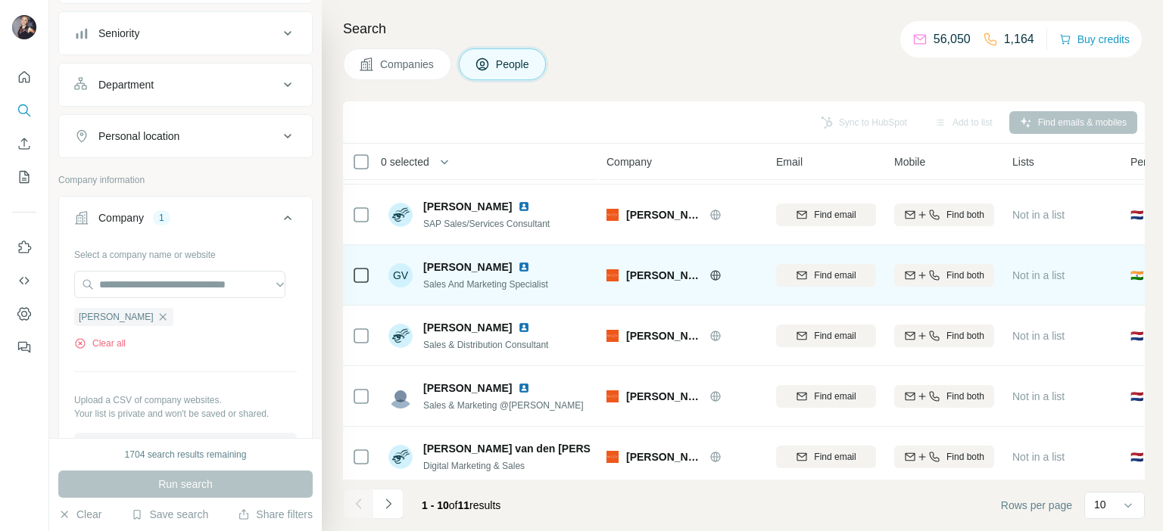
click at [518, 265] on img at bounding box center [524, 267] width 12 height 12
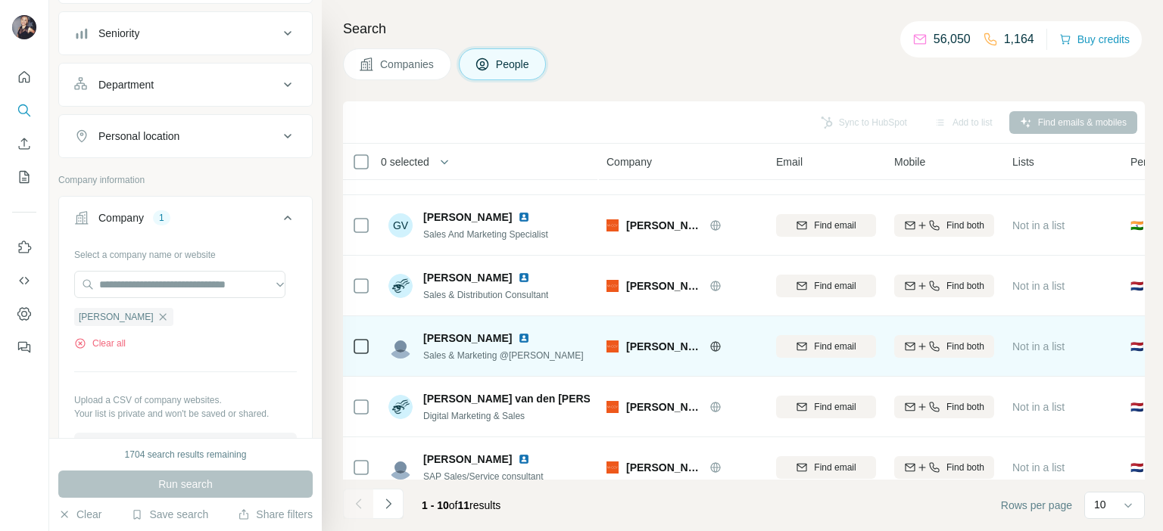
scroll to position [313, 0]
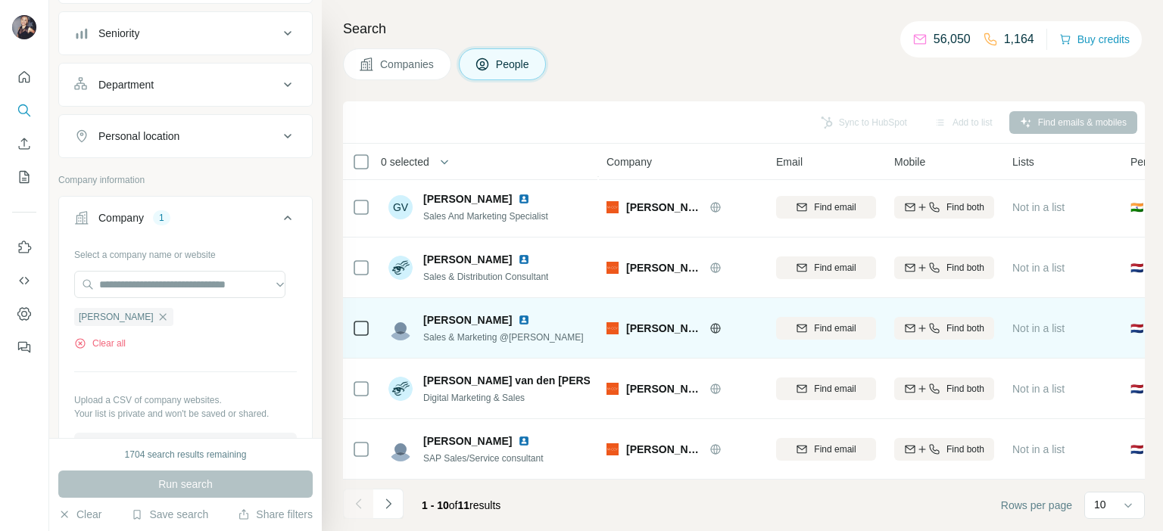
click at [530, 314] on img at bounding box center [524, 320] width 12 height 12
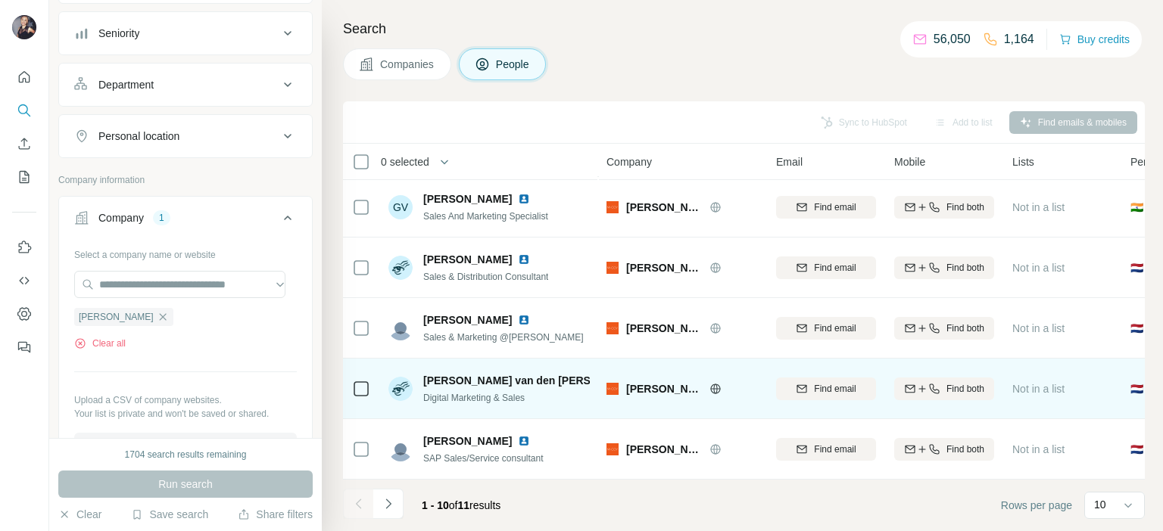
click at [653, 375] on img at bounding box center [656, 381] width 6 height 12
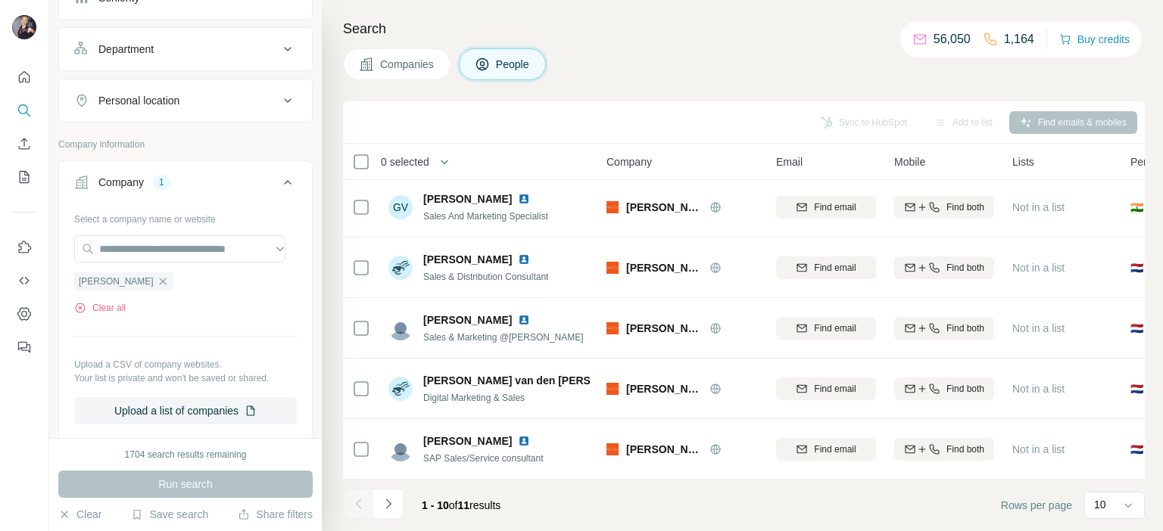
scroll to position [454, 0]
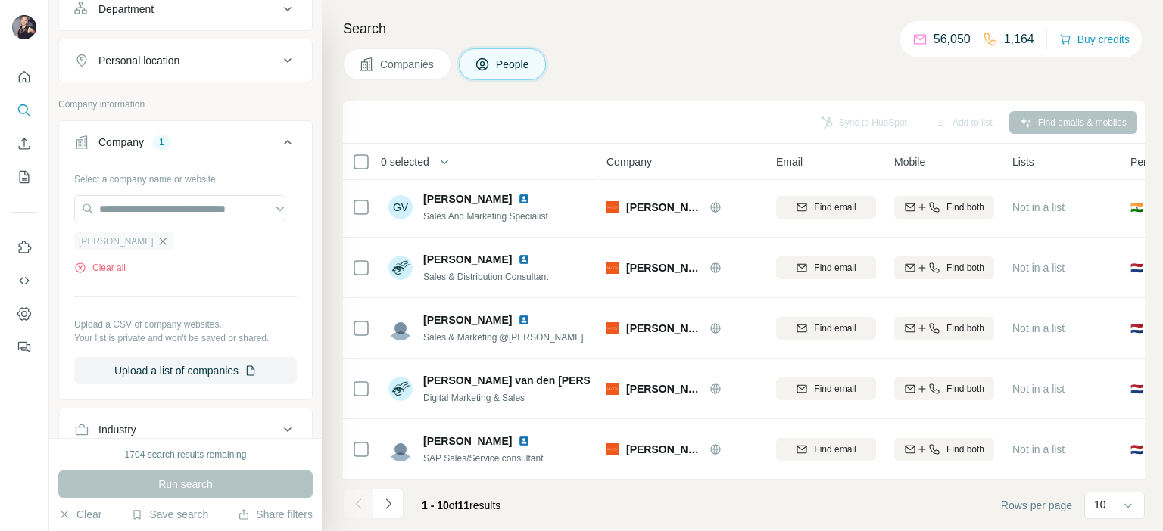
click at [157, 241] on icon "button" at bounding box center [163, 241] width 12 height 12
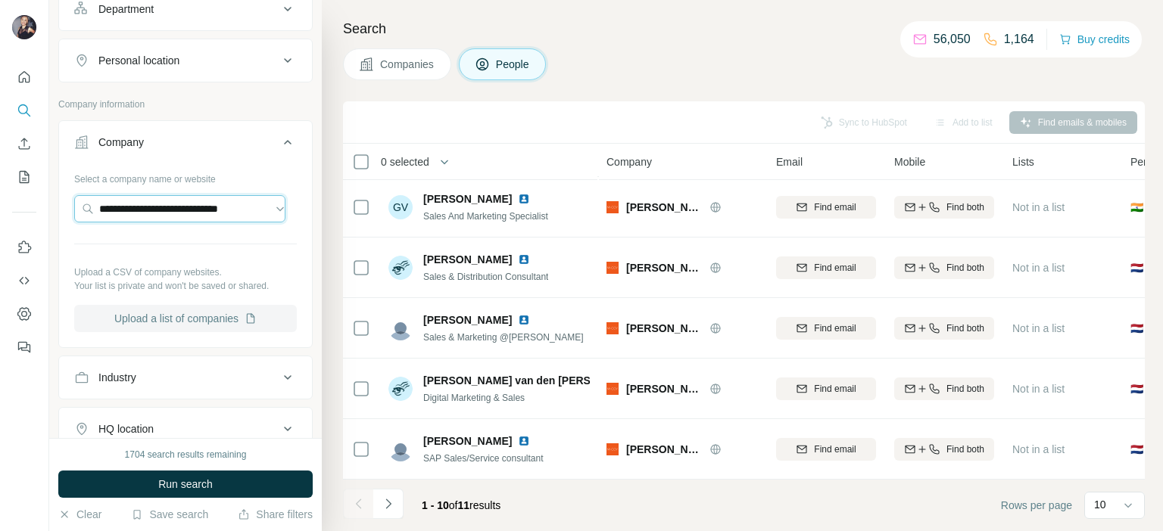
scroll to position [0, 13]
click at [251, 209] on input "**********" at bounding box center [179, 208] width 211 height 27
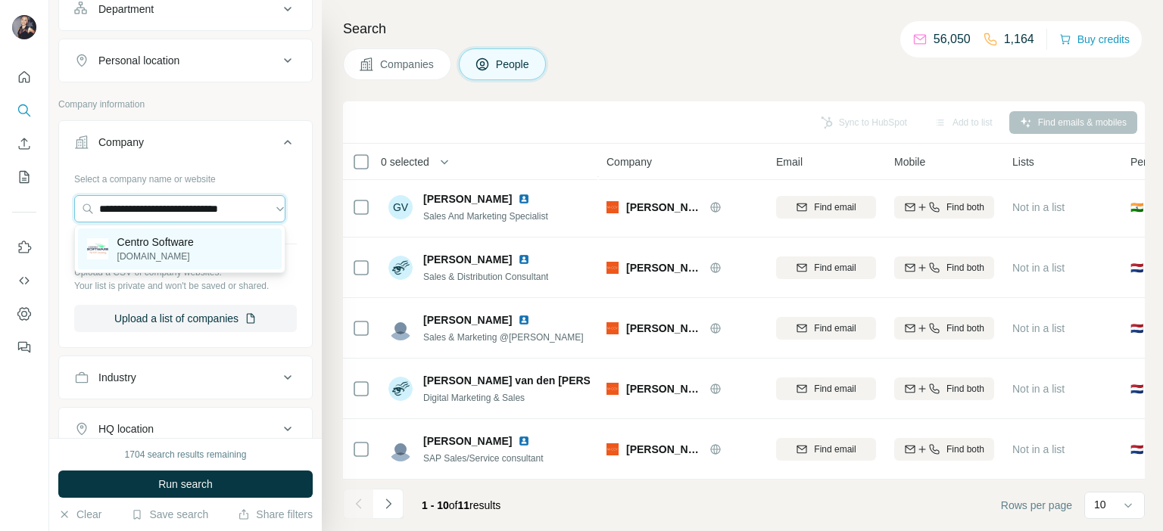
type input "**********"
click at [171, 246] on p "Centro Software" at bounding box center [155, 242] width 76 height 15
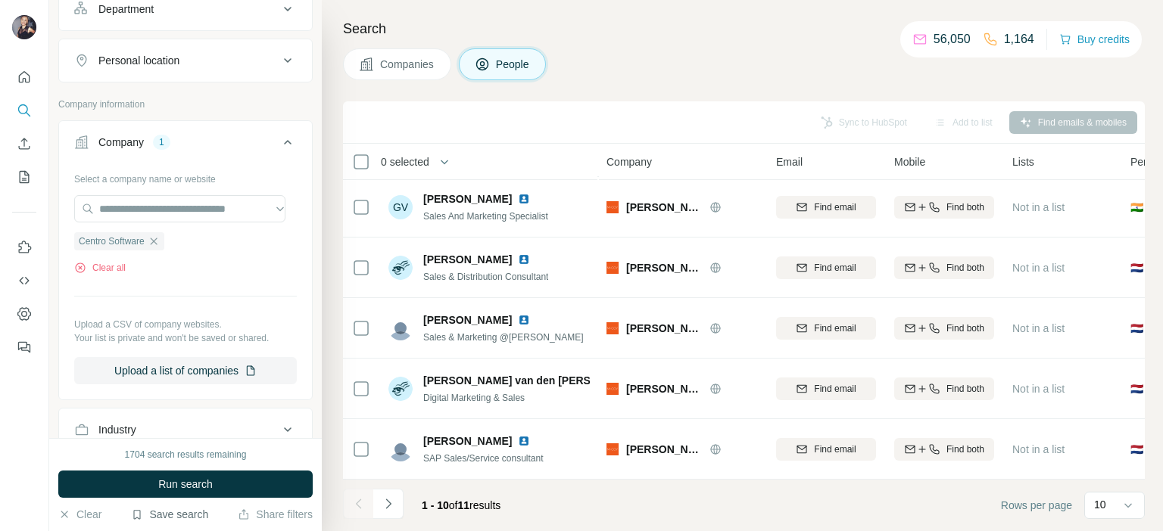
scroll to position [0, 0]
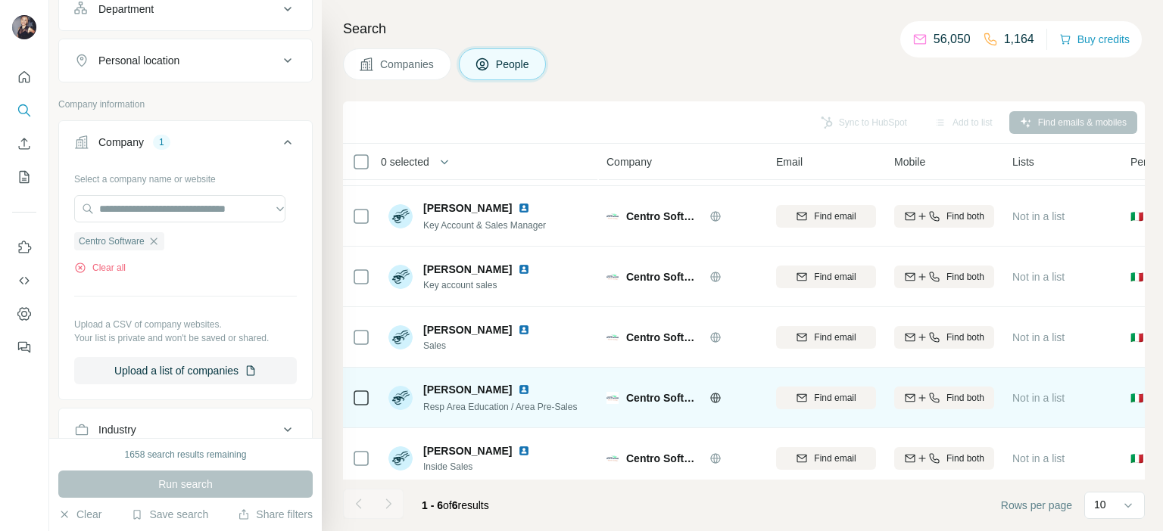
scroll to position [71, 0]
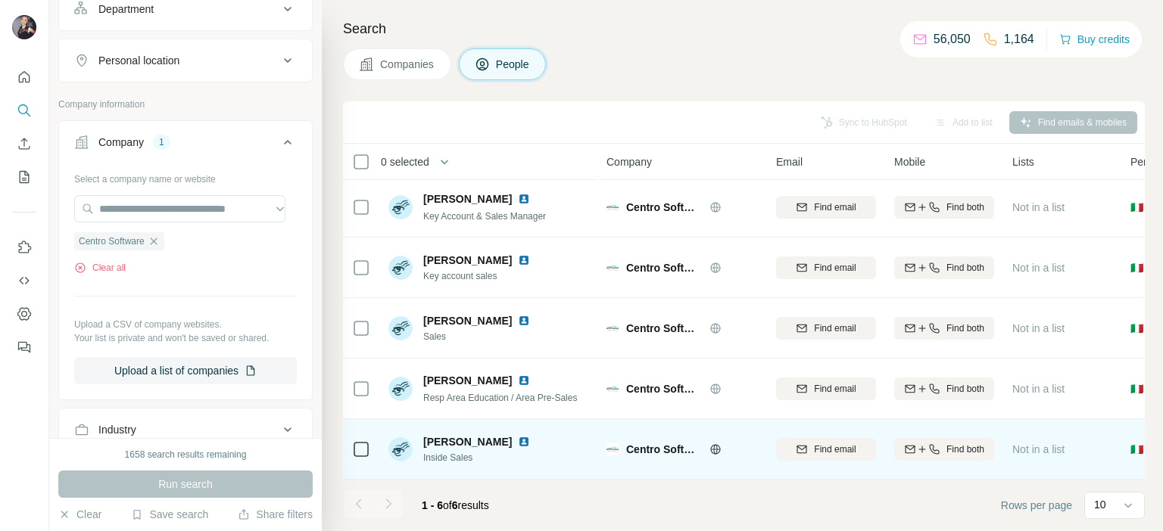
click at [530, 436] on img at bounding box center [524, 442] width 12 height 12
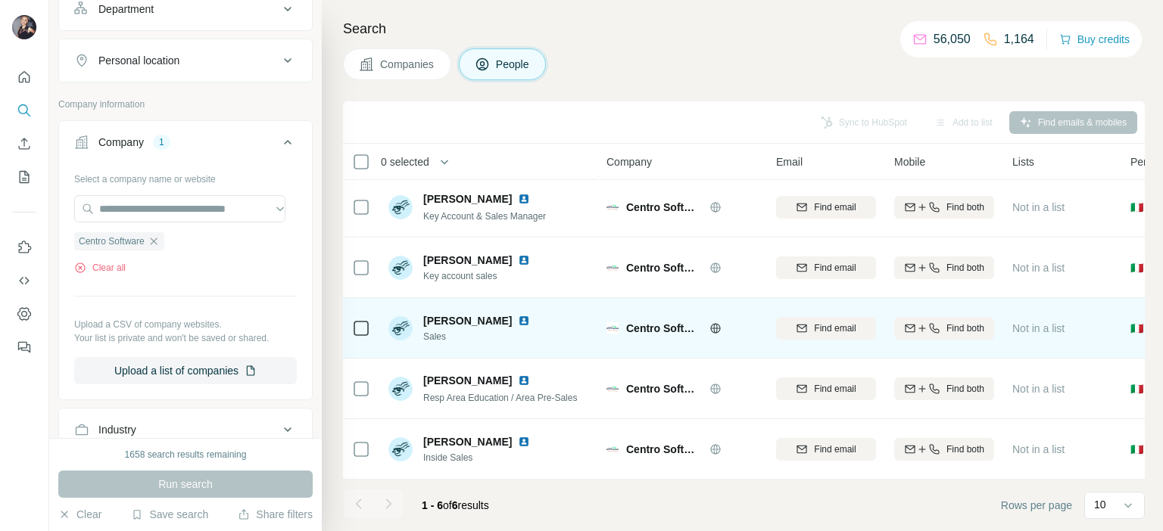
click at [518, 315] on img at bounding box center [524, 321] width 12 height 12
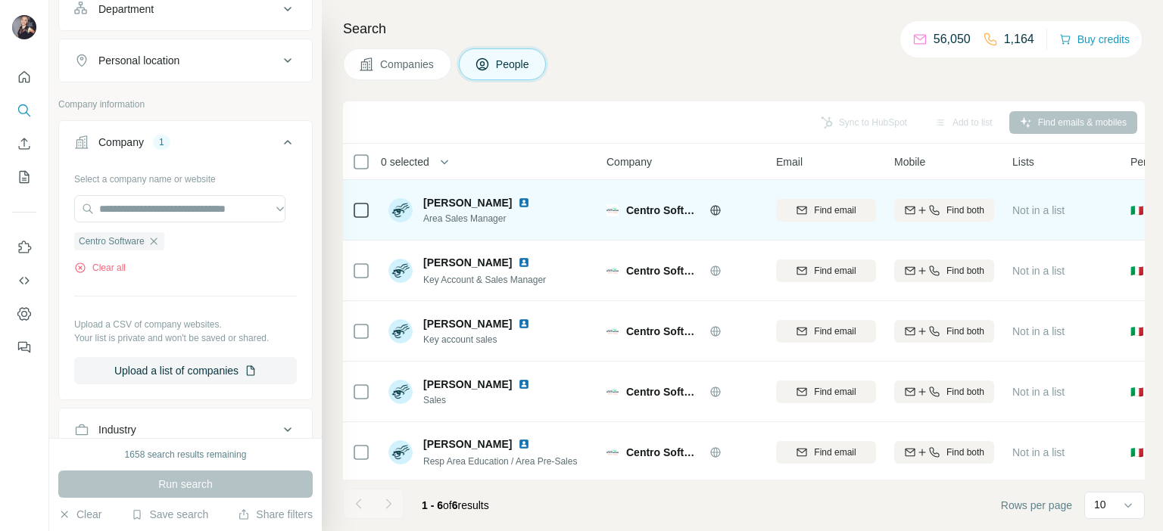
click at [518, 203] on img at bounding box center [524, 203] width 12 height 12
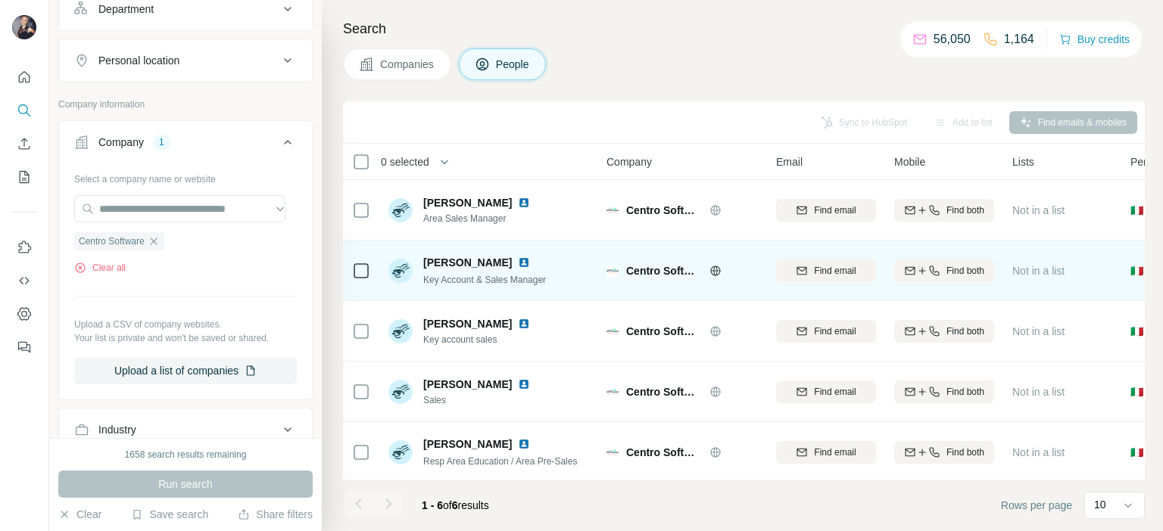
click at [518, 266] on img at bounding box center [524, 263] width 12 height 12
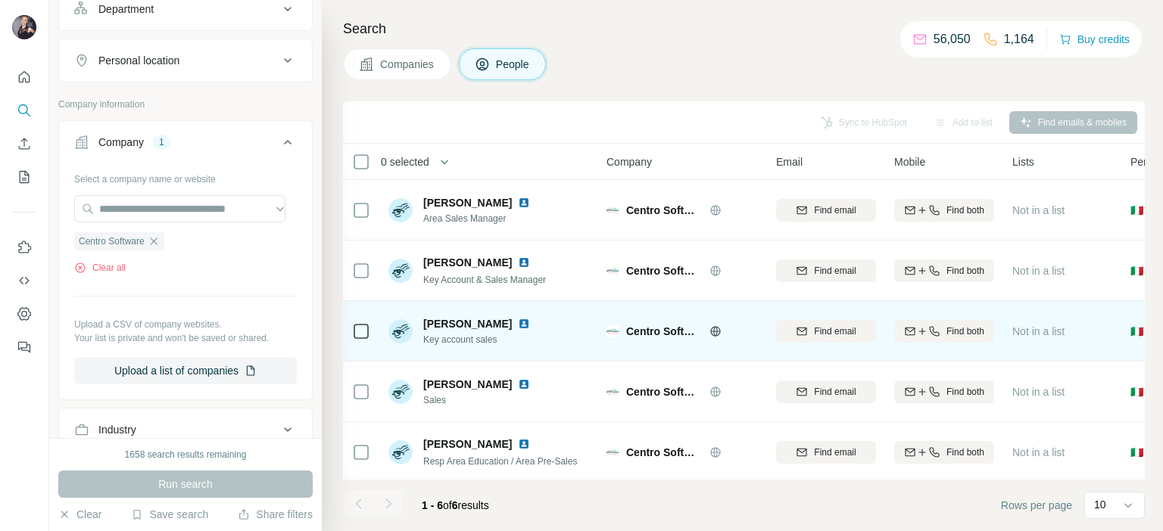
click at [522, 322] on img at bounding box center [524, 324] width 12 height 12
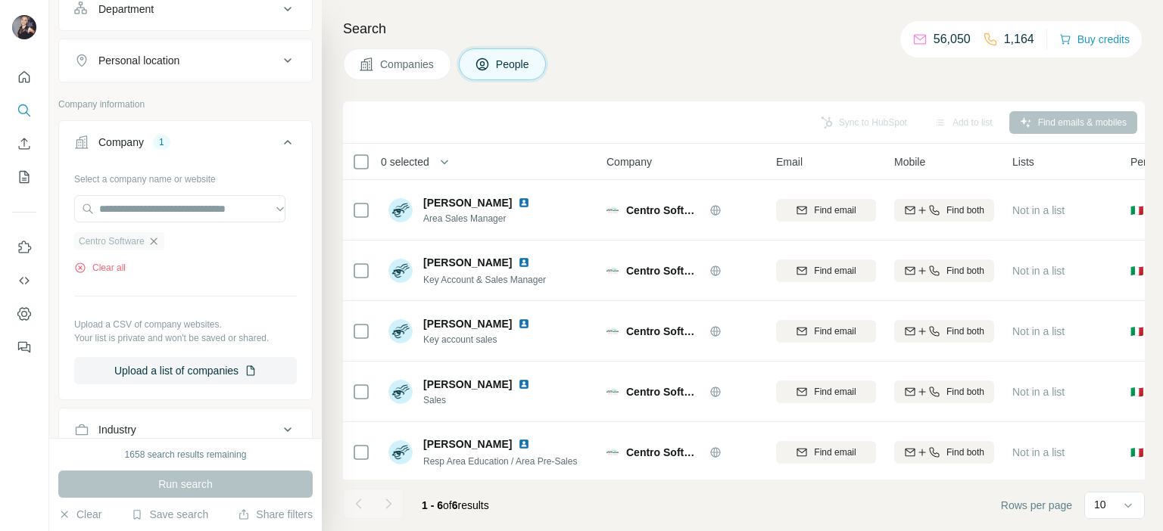
click at [155, 240] on icon "button" at bounding box center [154, 241] width 12 height 12
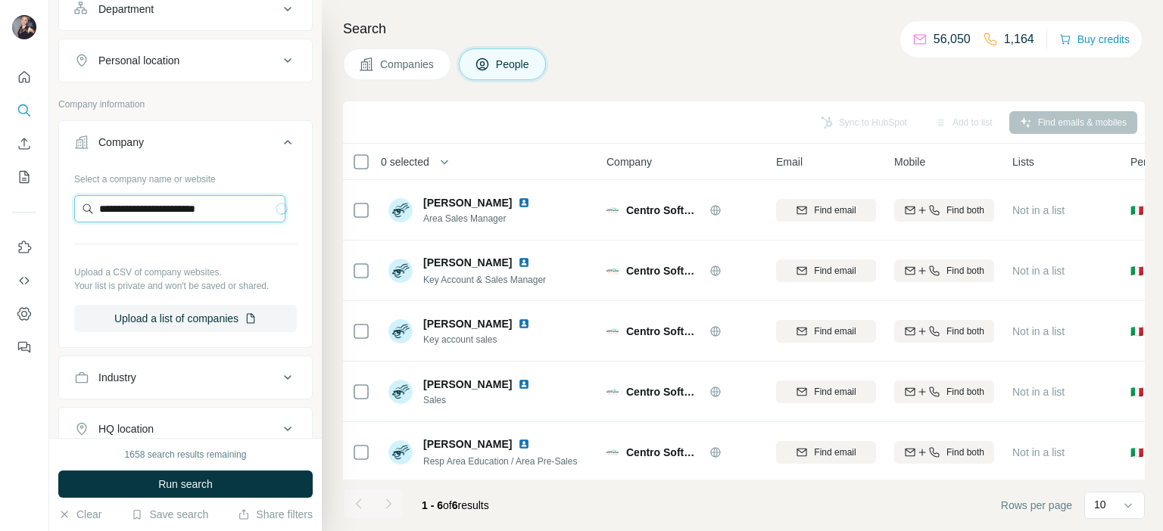
click at [239, 205] on input "**********" at bounding box center [179, 208] width 211 height 27
click at [251, 209] on input "**********" at bounding box center [179, 208] width 211 height 27
paste input "text"
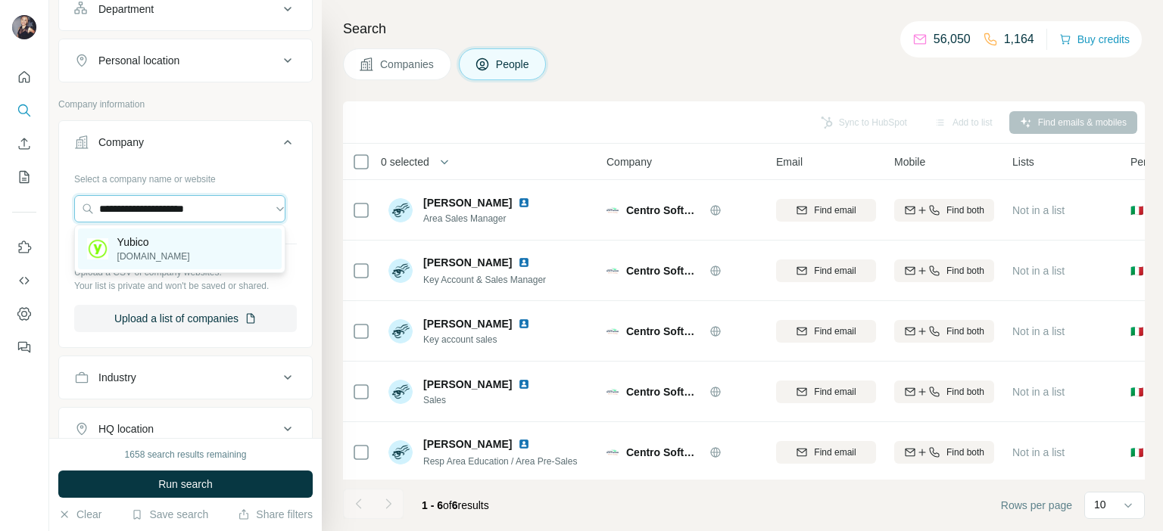
type input "**********"
click at [188, 246] on div "Yubico yubico.com" at bounding box center [180, 249] width 204 height 41
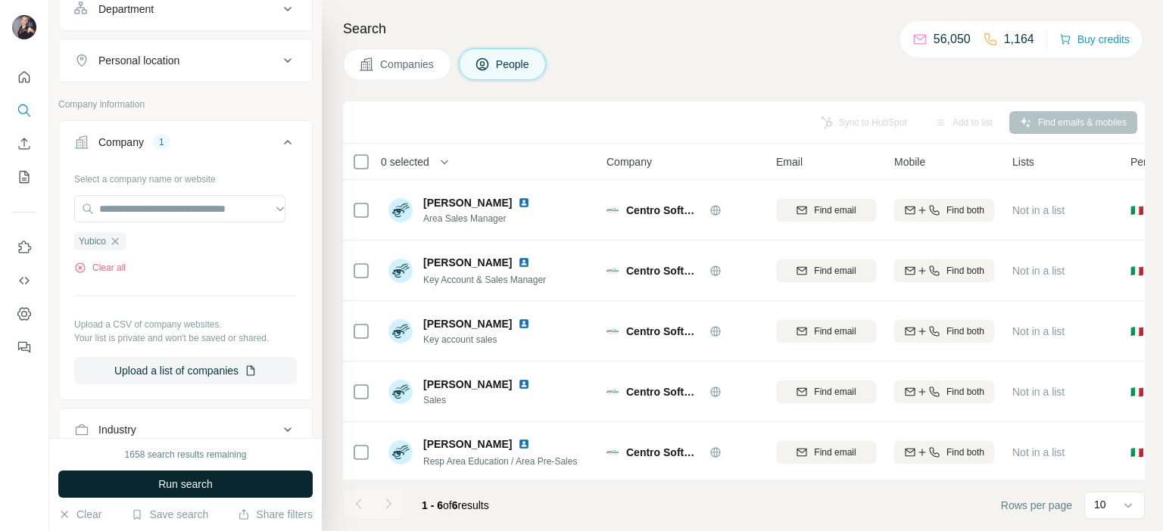
click at [216, 491] on button "Run search" at bounding box center [185, 484] width 254 height 27
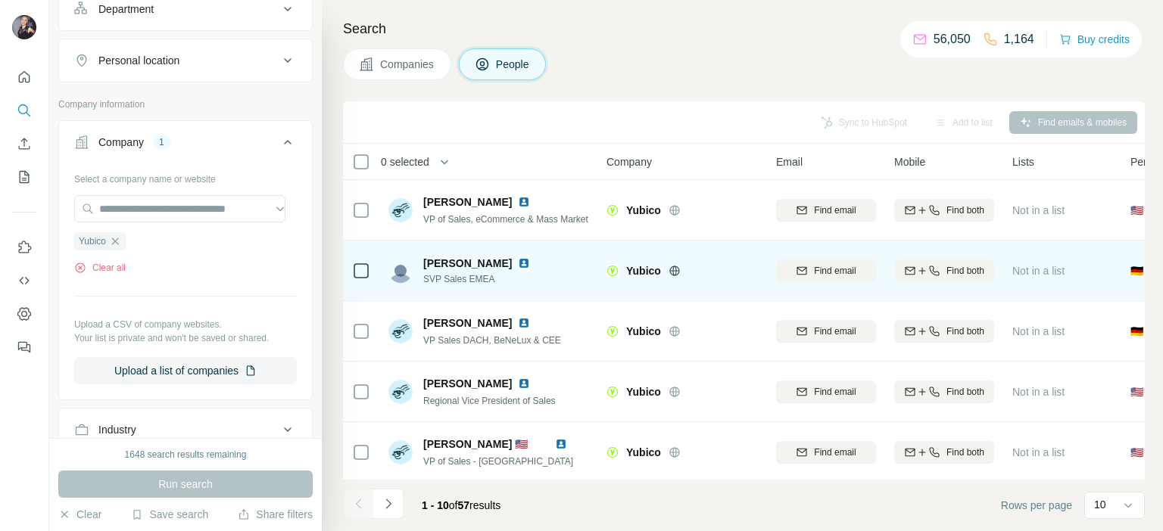
scroll to position [76, 0]
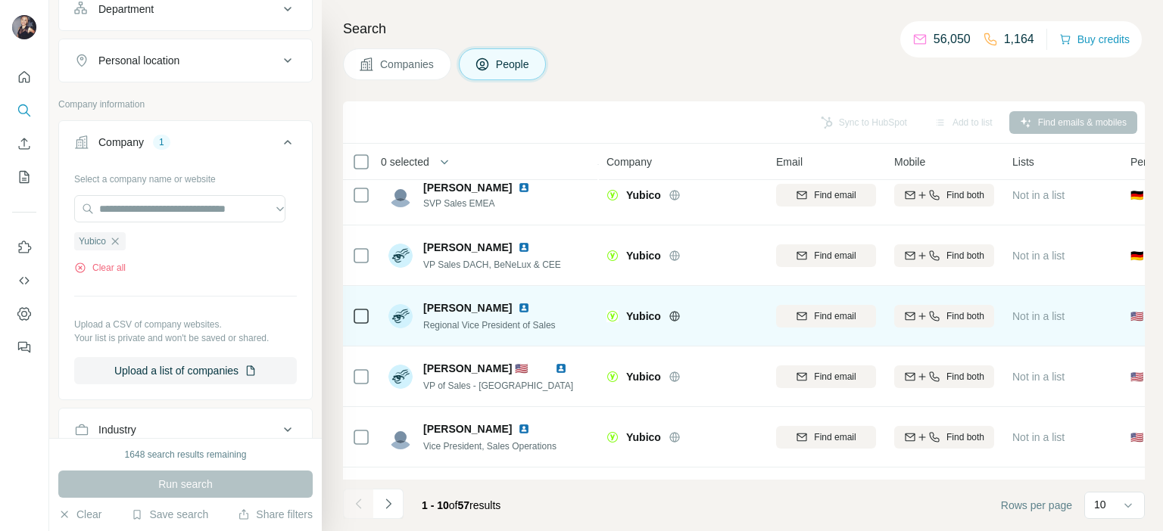
click at [518, 310] on img at bounding box center [524, 308] width 12 height 12
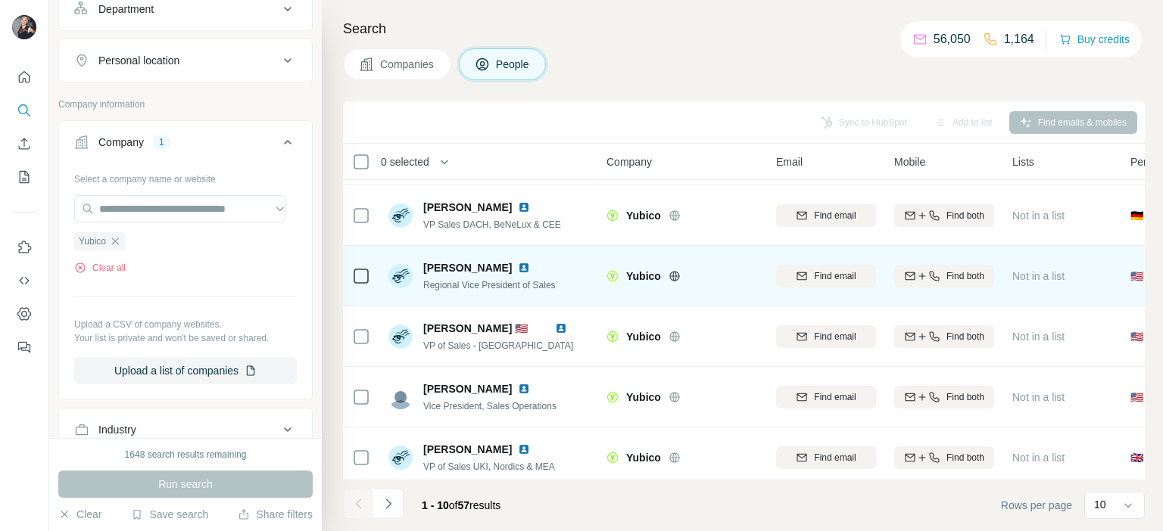
scroll to position [151, 0]
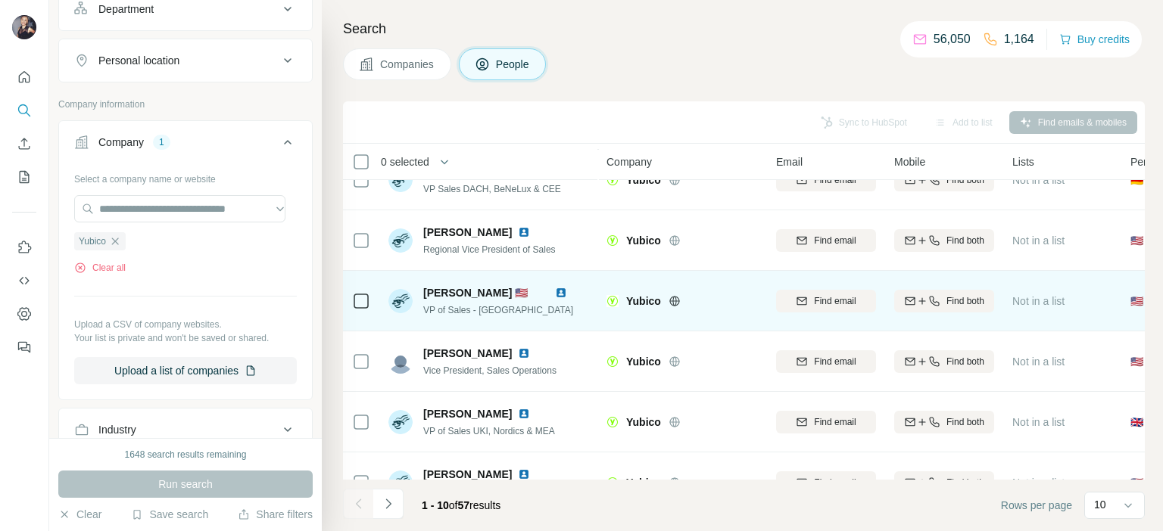
click at [555, 292] on img at bounding box center [561, 293] width 12 height 12
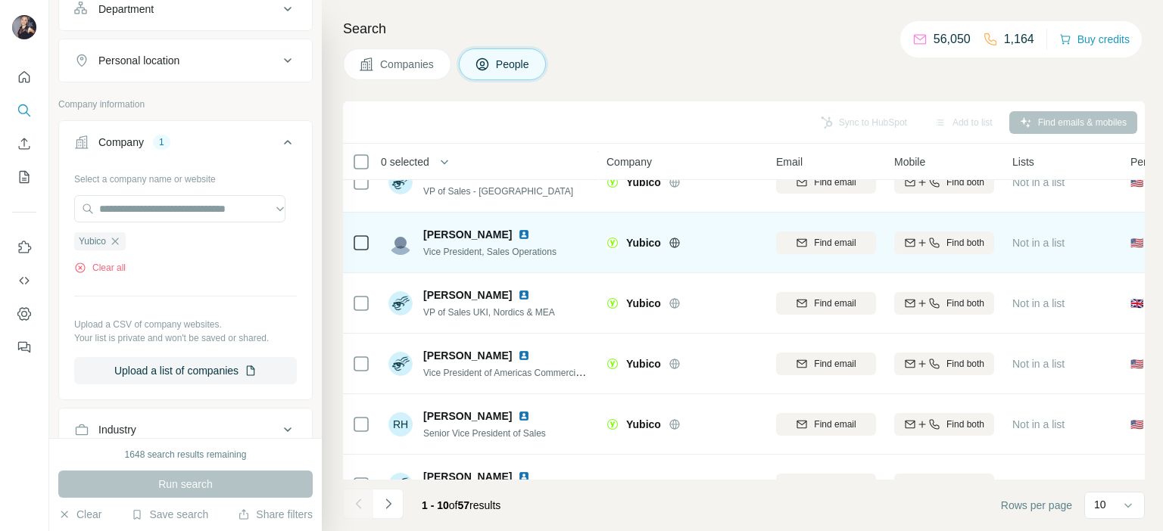
scroll to position [313, 0]
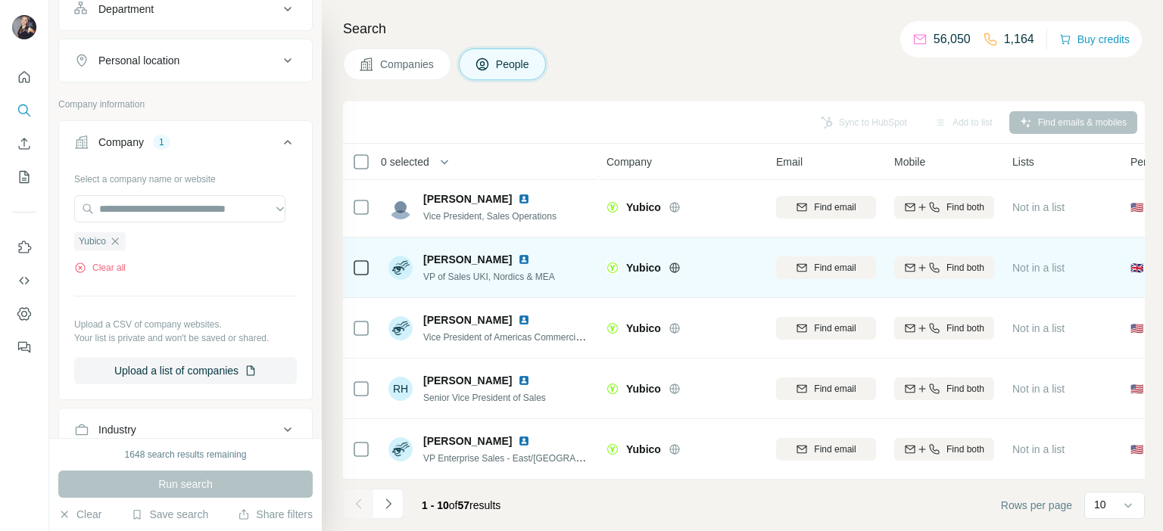
click at [527, 254] on img at bounding box center [524, 260] width 12 height 12
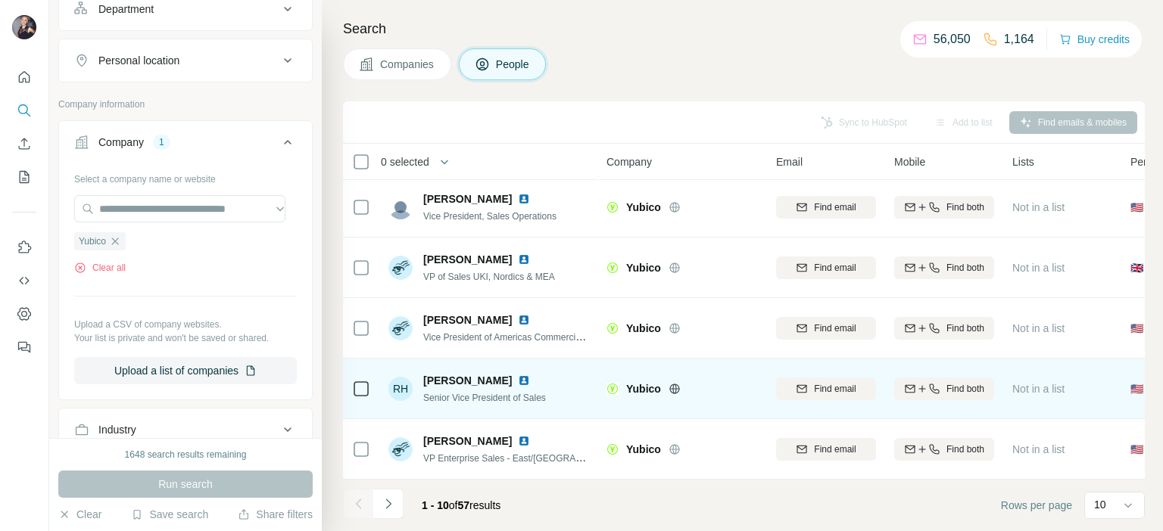
click at [522, 375] on img at bounding box center [524, 381] width 12 height 12
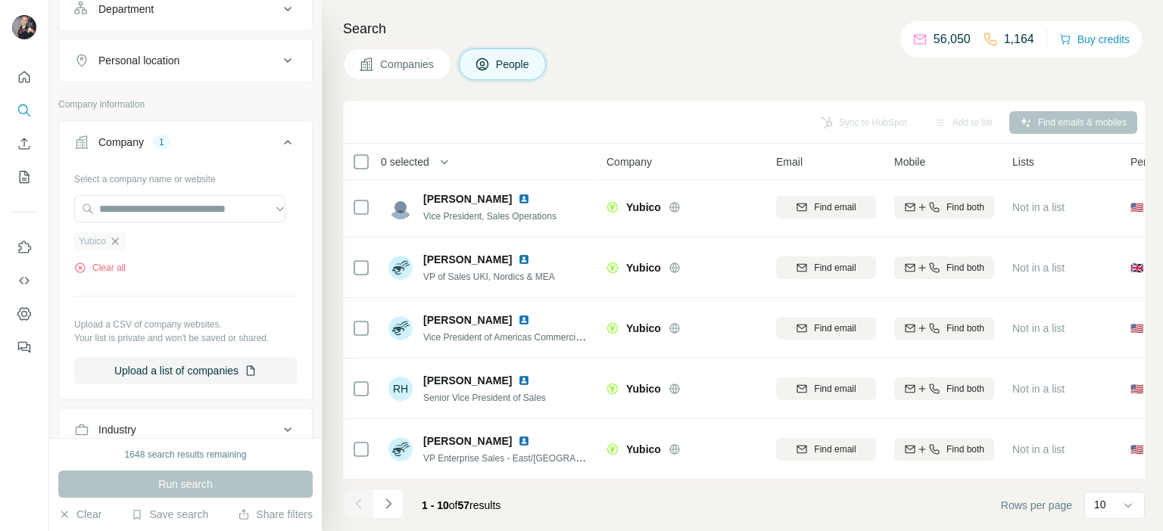
click at [118, 243] on icon "button" at bounding box center [115, 241] width 12 height 12
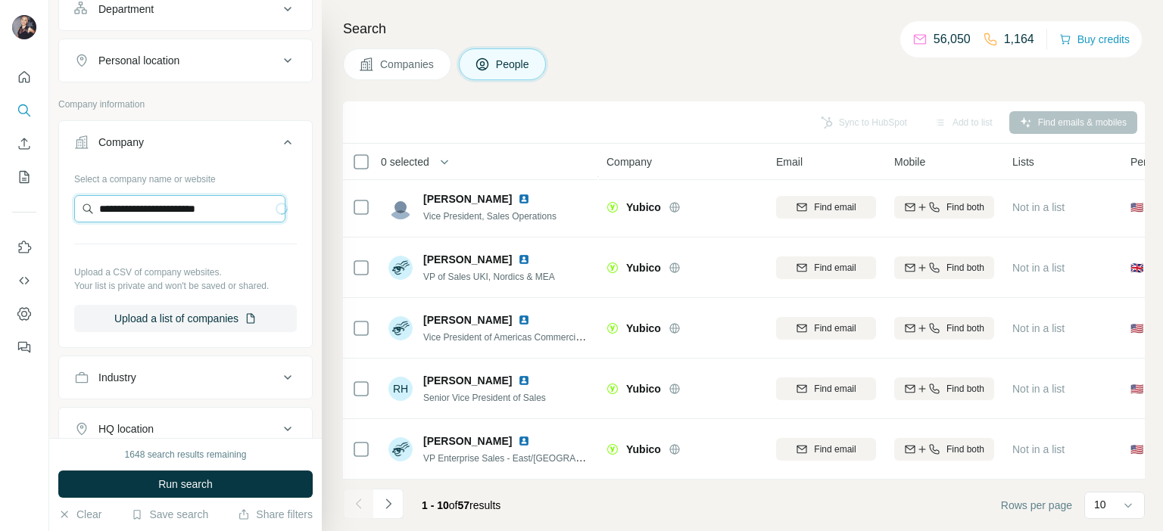
click at [232, 213] on input "**********" at bounding box center [179, 208] width 211 height 27
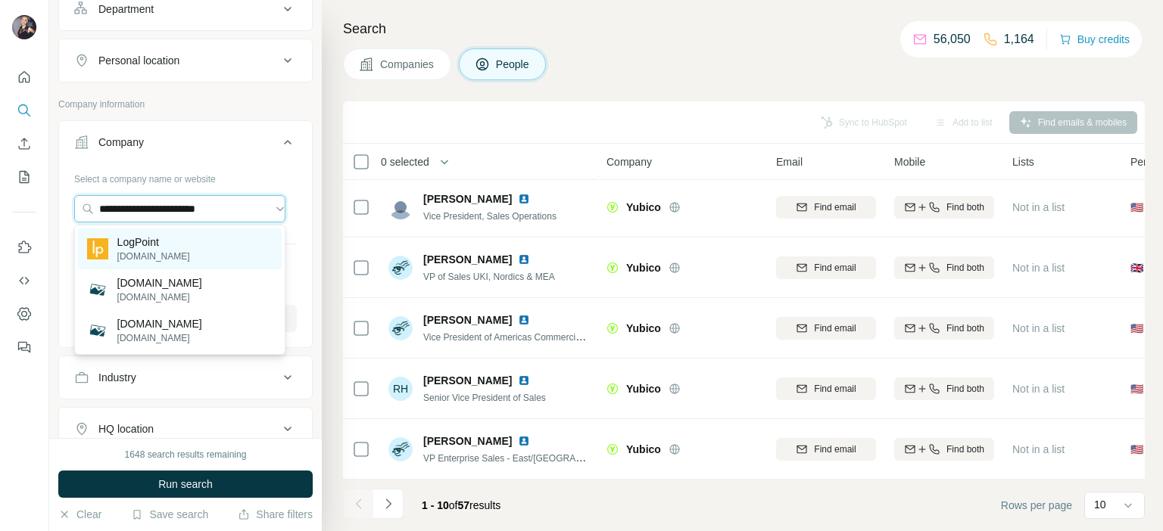
type input "**********"
click at [165, 254] on p "logpoint.com" at bounding box center [153, 257] width 73 height 14
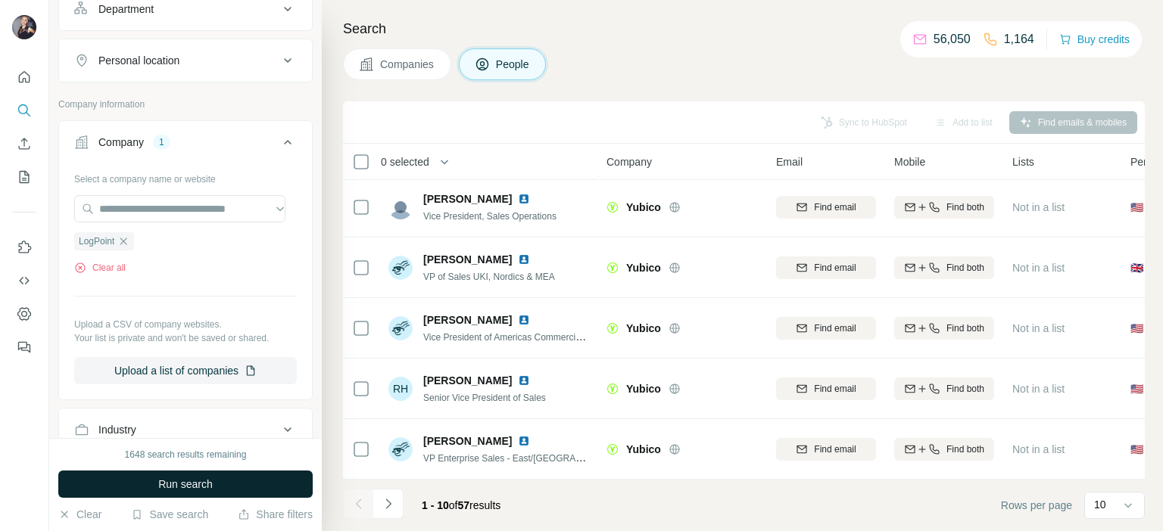
click at [182, 486] on span "Run search" at bounding box center [185, 484] width 55 height 15
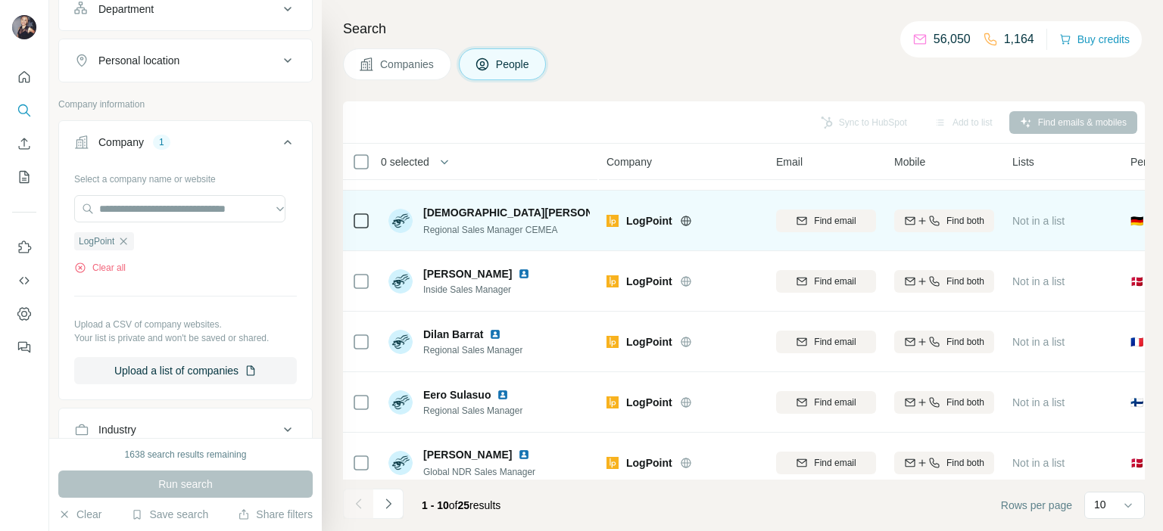
scroll to position [76, 0]
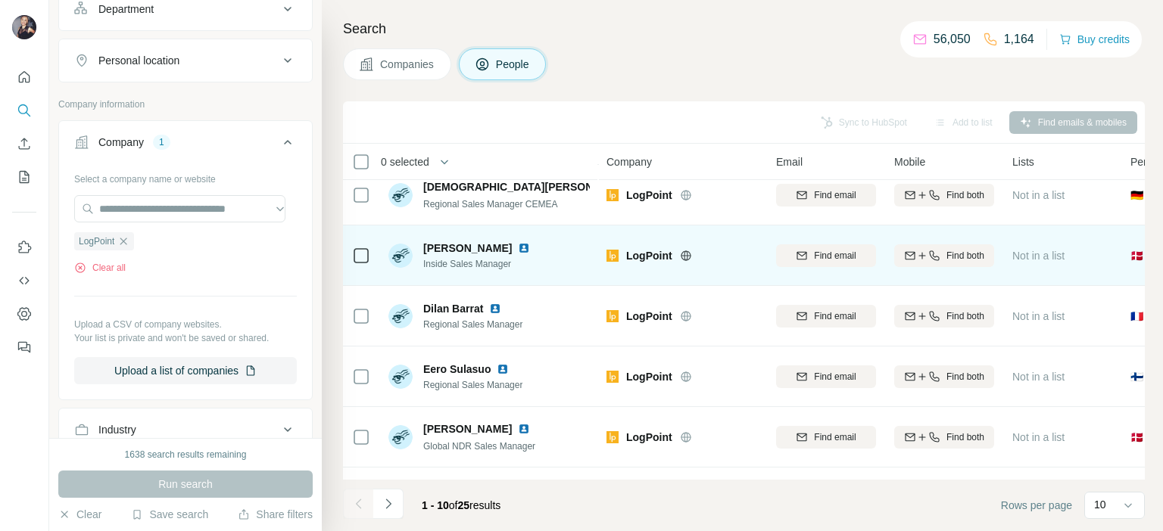
click at [520, 245] on img at bounding box center [524, 248] width 12 height 12
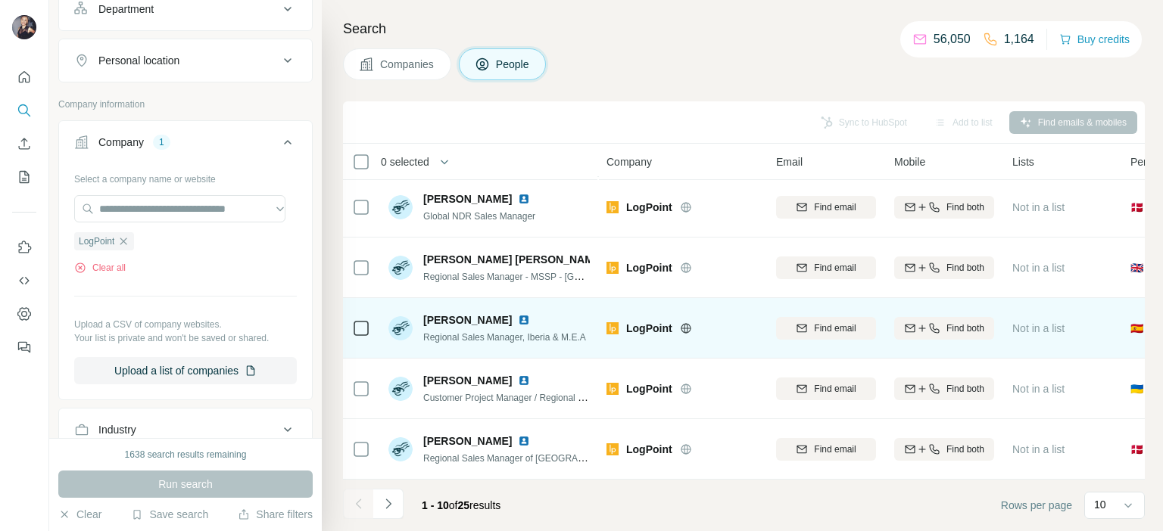
scroll to position [313, 0]
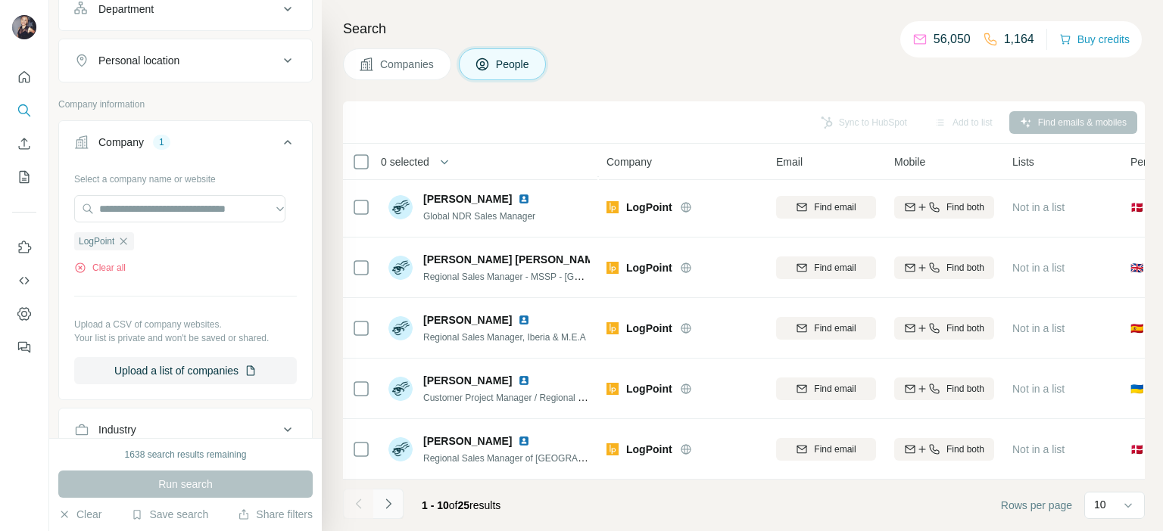
click at [394, 505] on icon "Navigate to next page" at bounding box center [388, 504] width 15 height 15
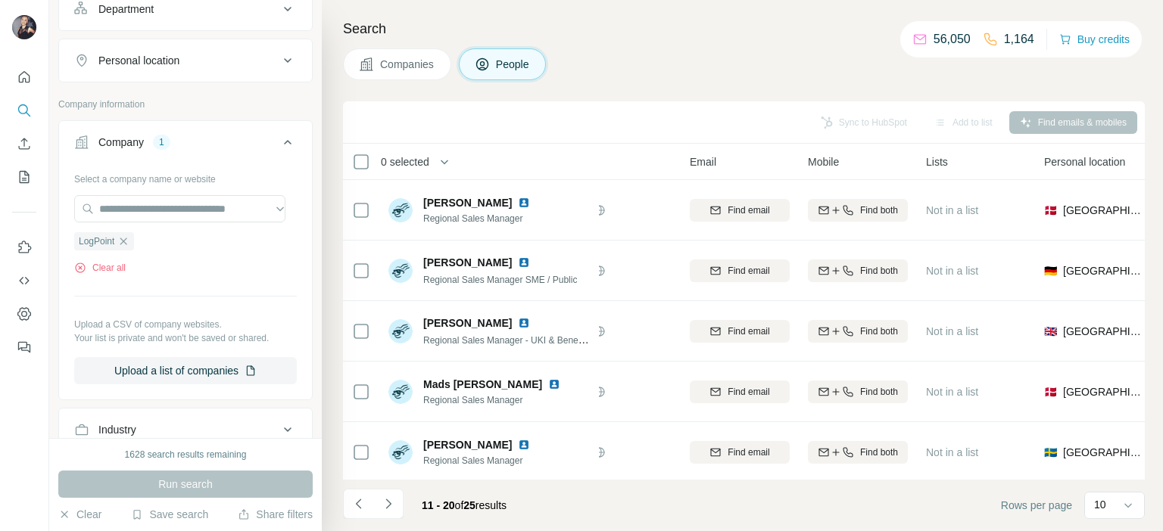
scroll to position [0, 28]
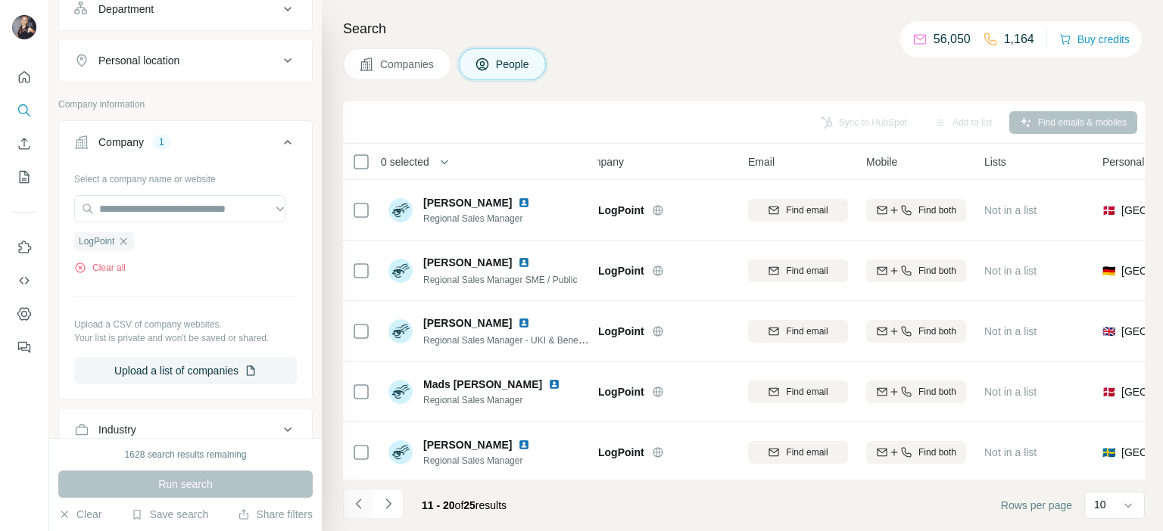
click at [360, 503] on icon "Navigate to previous page" at bounding box center [358, 504] width 15 height 15
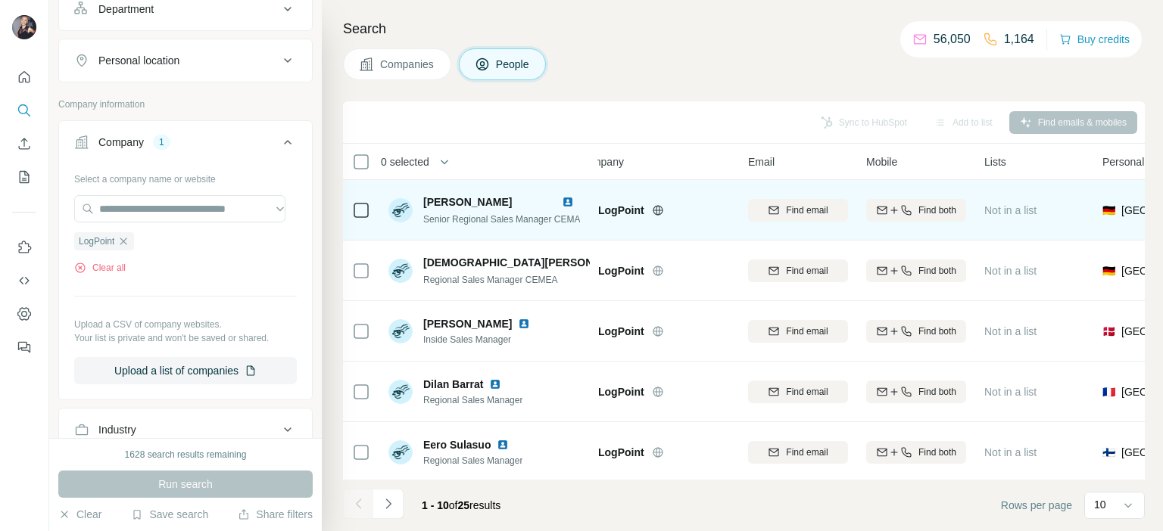
click at [569, 202] on img at bounding box center [568, 202] width 12 height 12
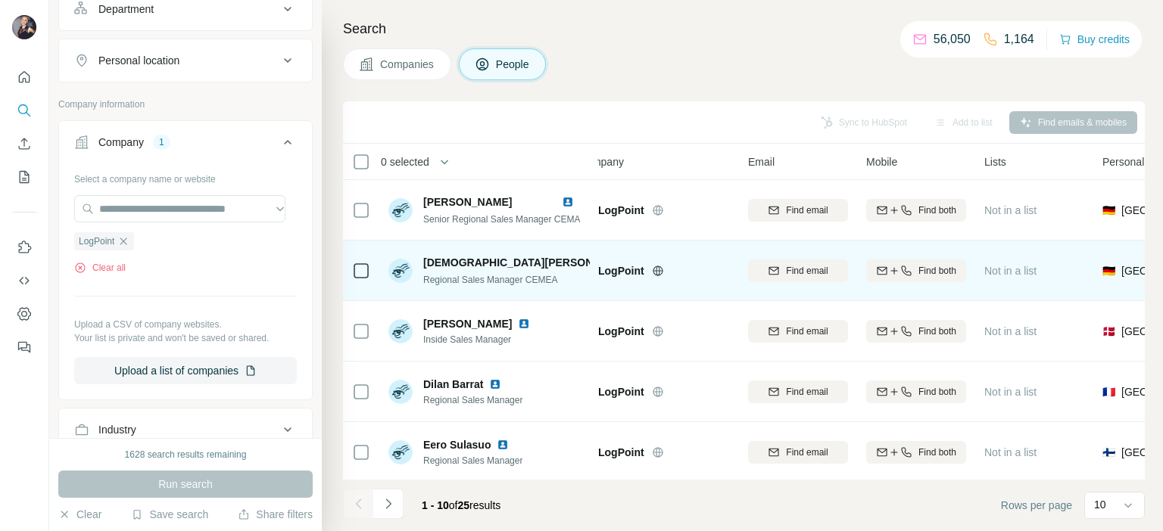
click at [640, 257] on img at bounding box center [643, 263] width 6 height 12
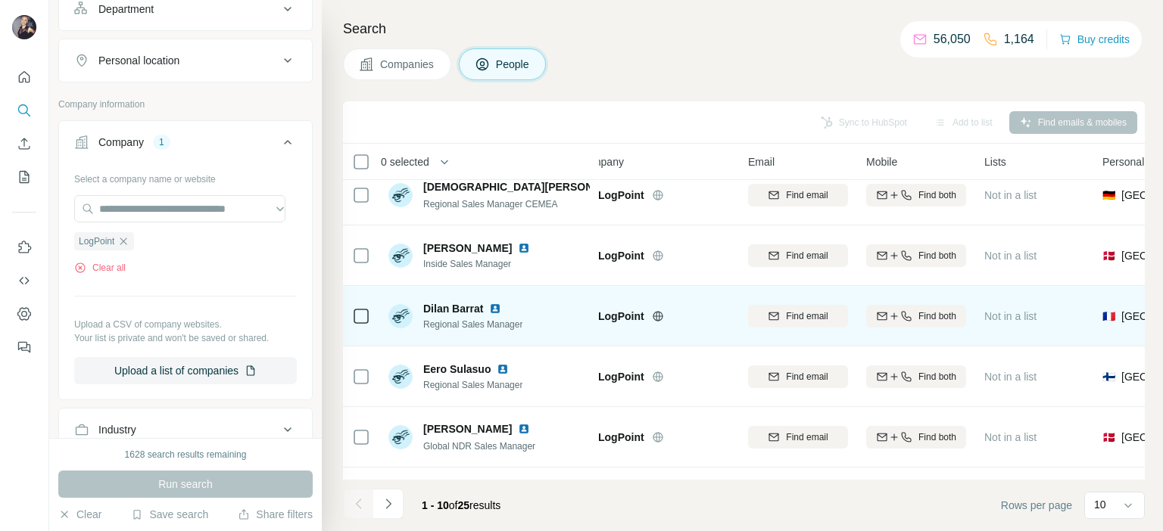
scroll to position [151, 28]
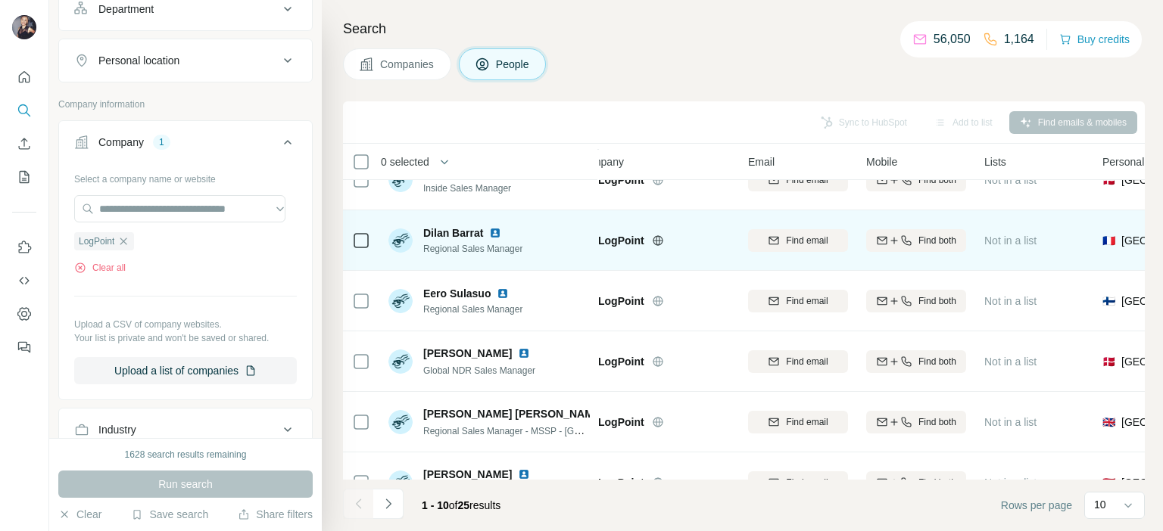
click at [494, 233] on img at bounding box center [495, 233] width 12 height 12
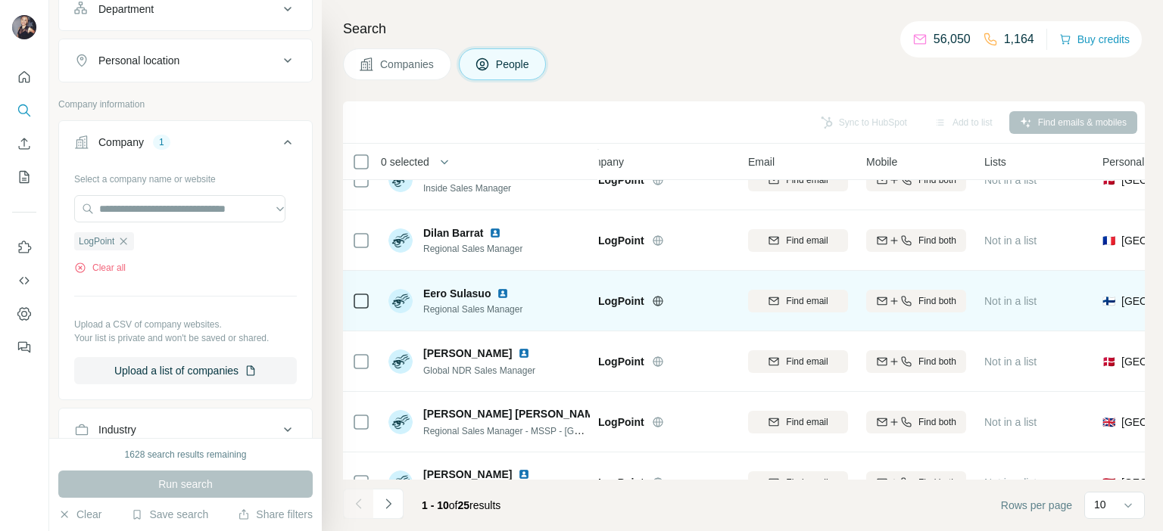
click at [501, 290] on img at bounding box center [503, 294] width 12 height 12
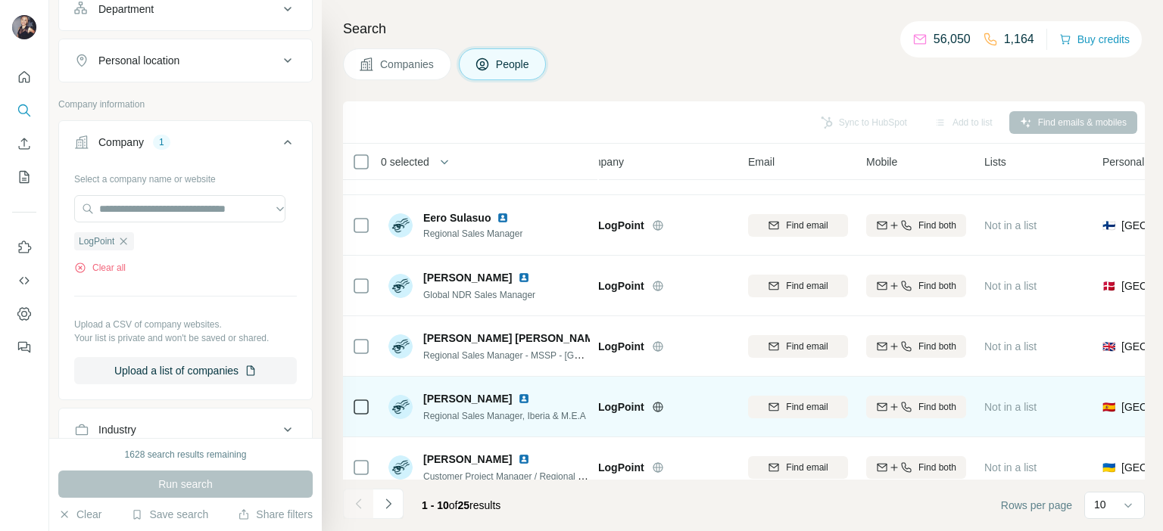
scroll to position [313, 28]
